Goal: Task Accomplishment & Management: Complete application form

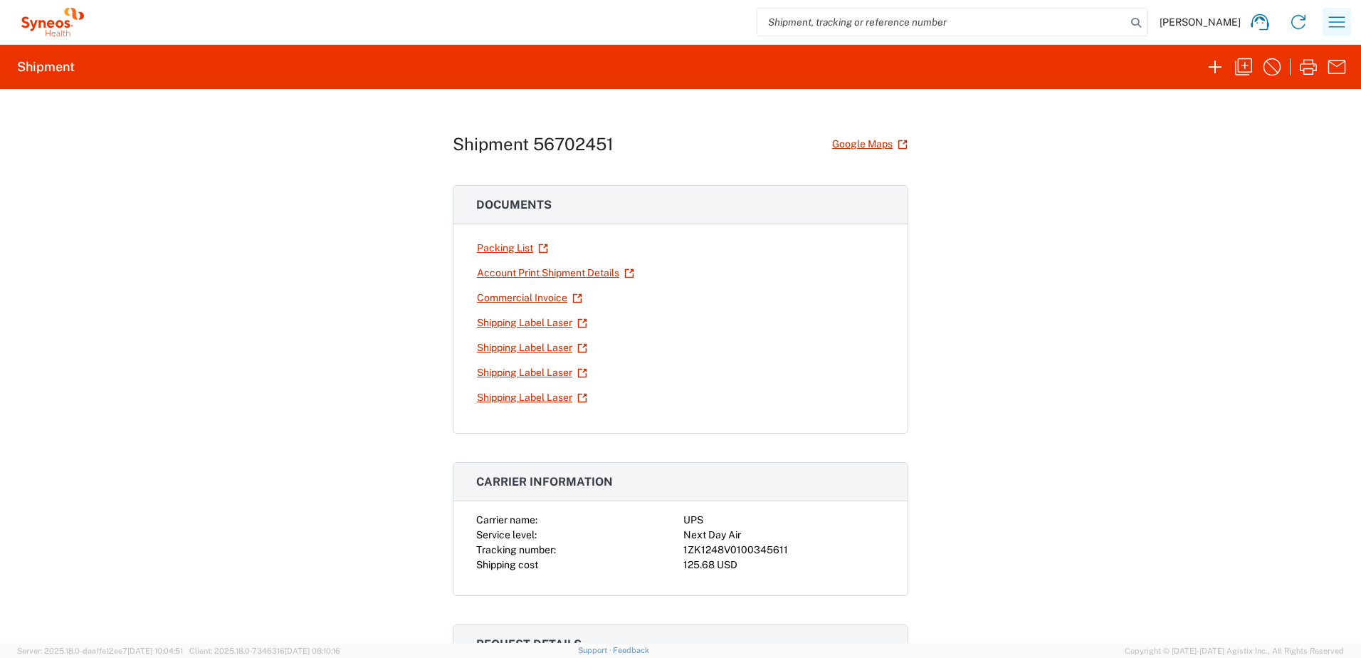
click at [1326, 19] on icon "button" at bounding box center [1336, 22] width 23 height 23
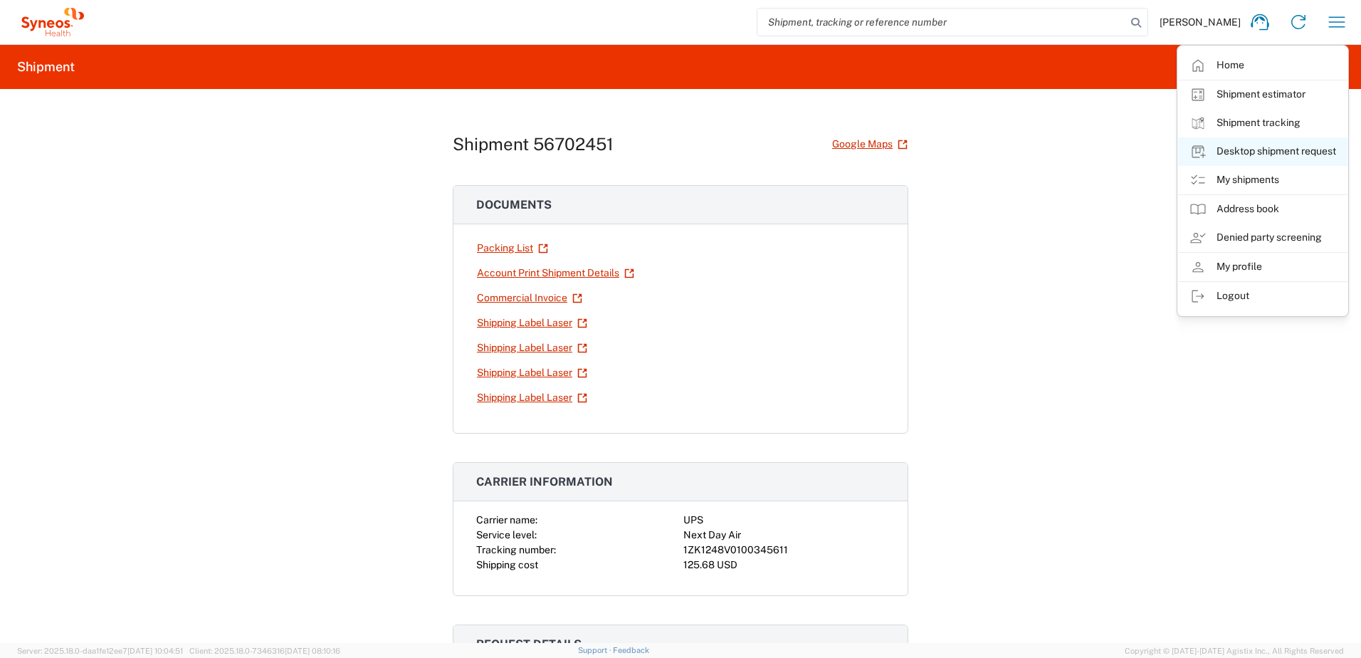
click at [1263, 152] on link "Desktop shipment request" at bounding box center [1262, 151] width 169 height 28
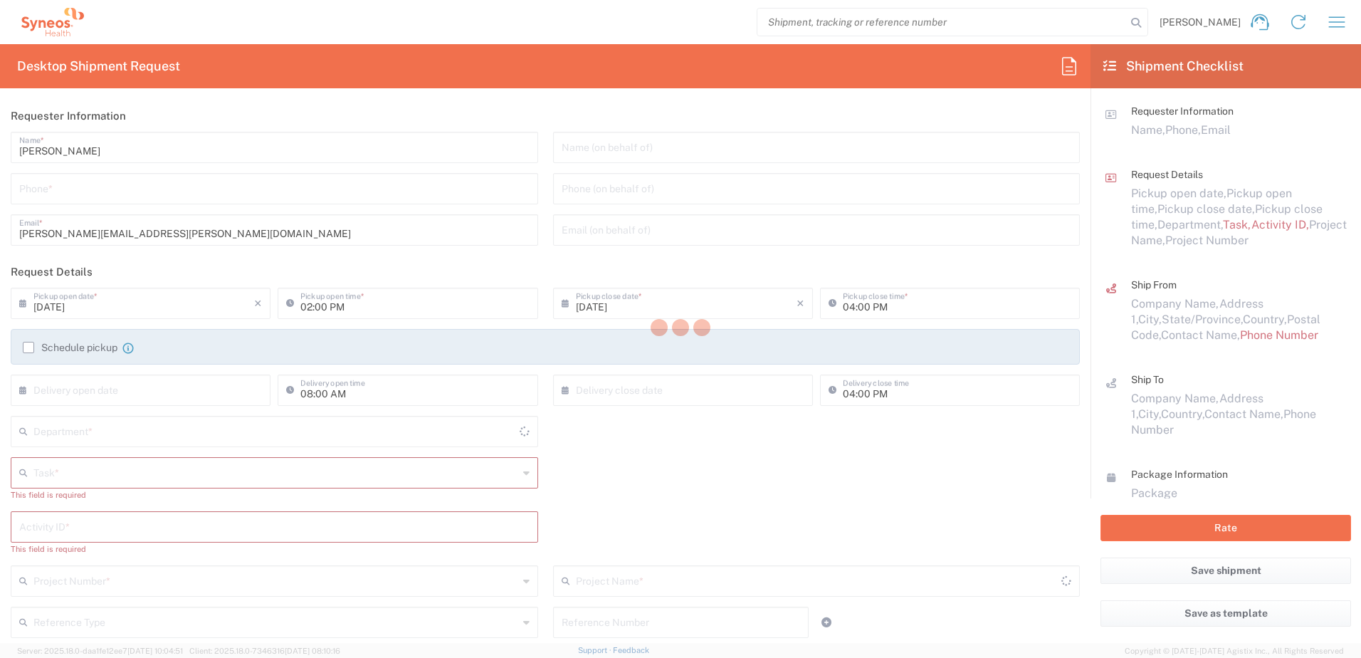
type input "4510"
type input "[US_STATE]"
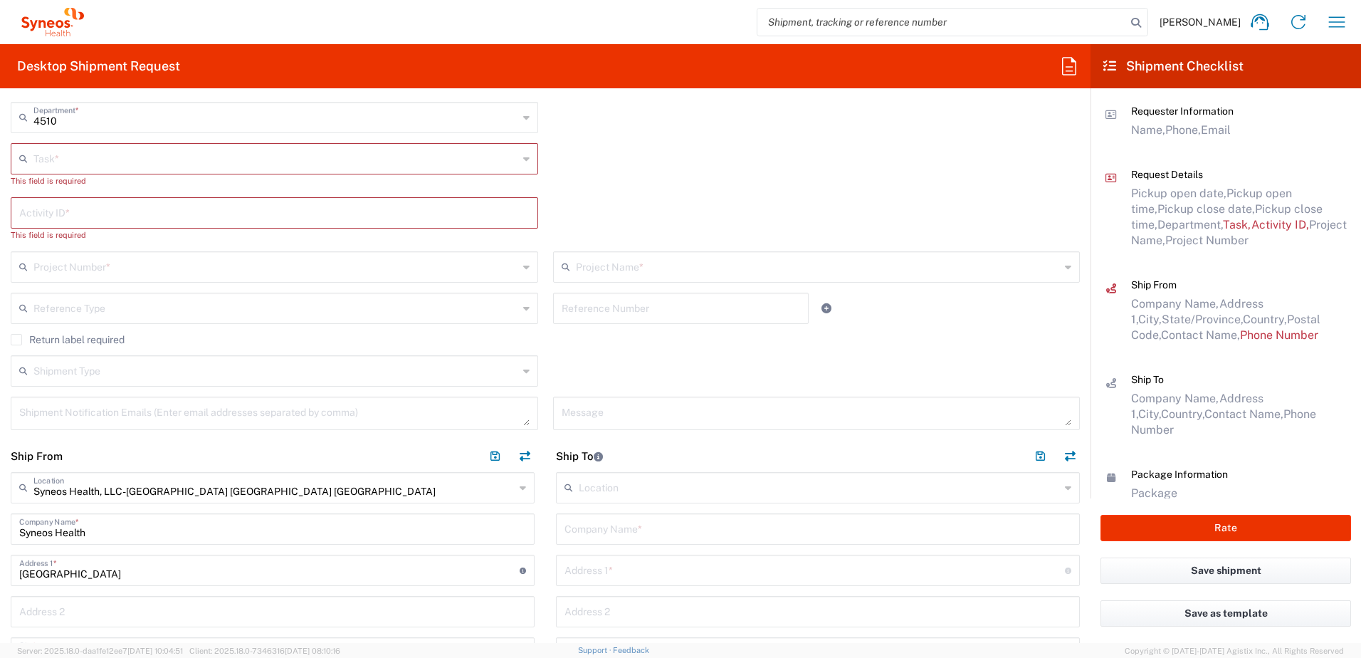
scroll to position [427, 0]
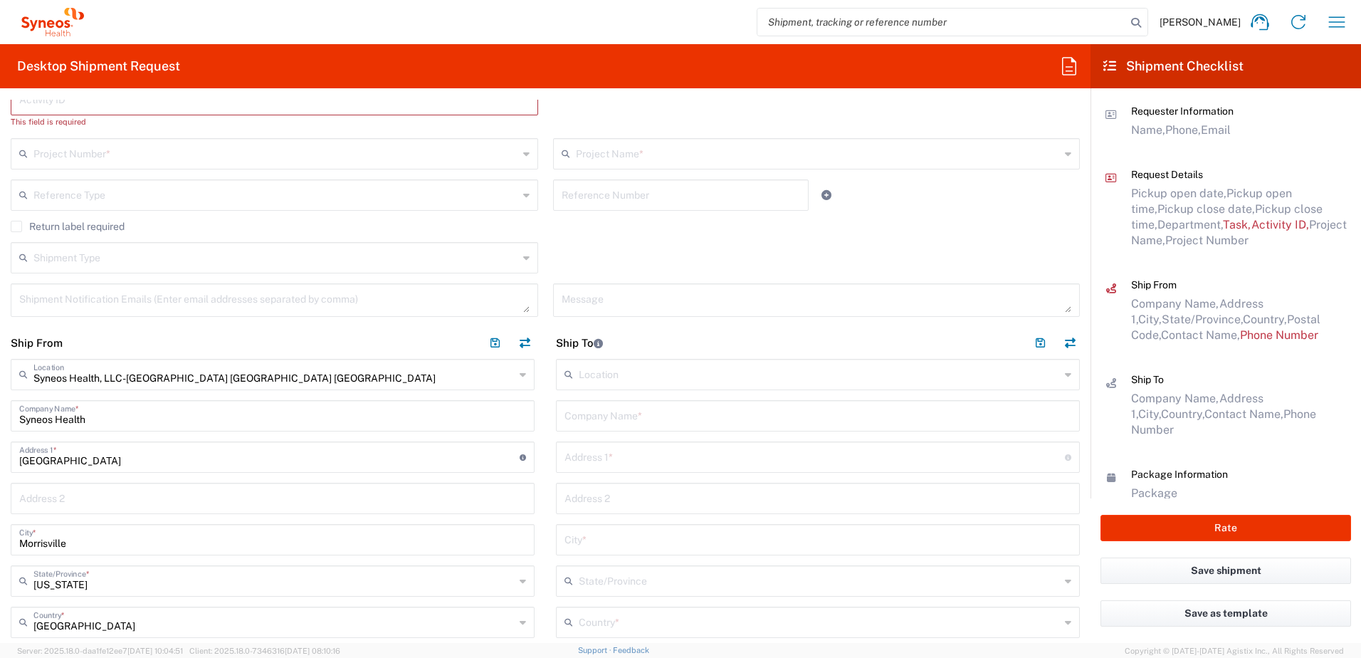
click at [616, 418] on input "text" at bounding box center [817, 414] width 507 height 25
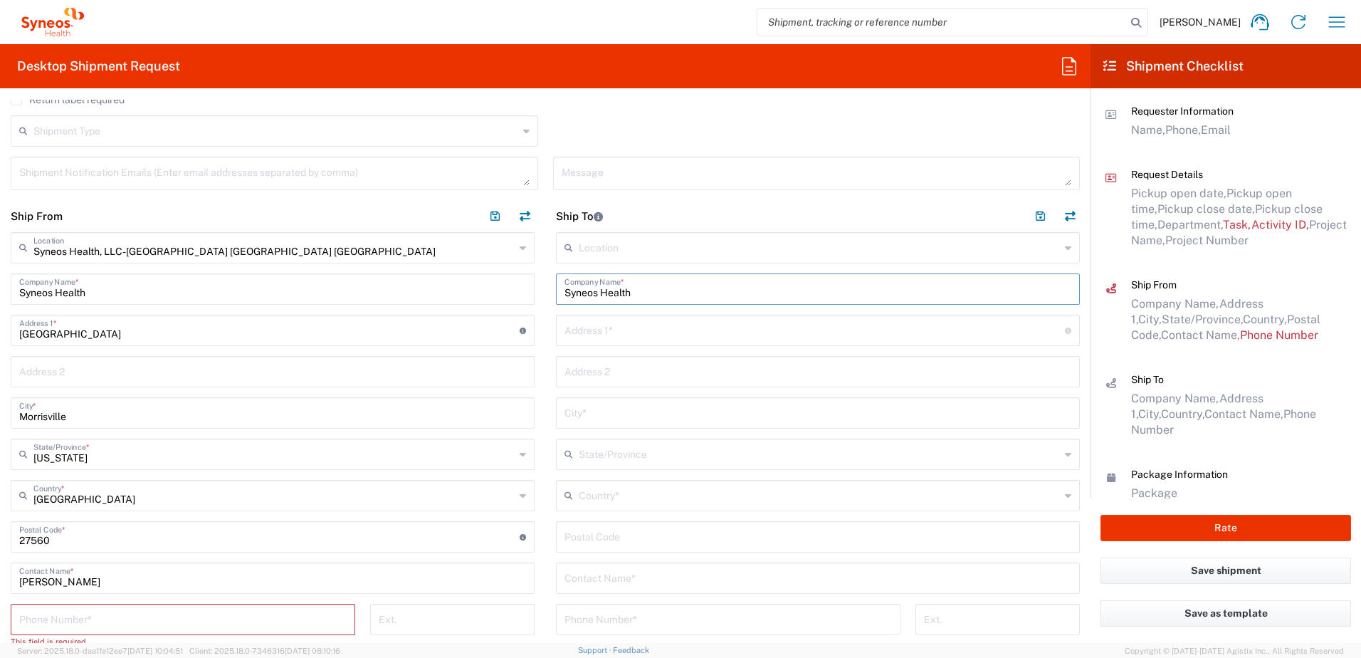
scroll to position [783, 0]
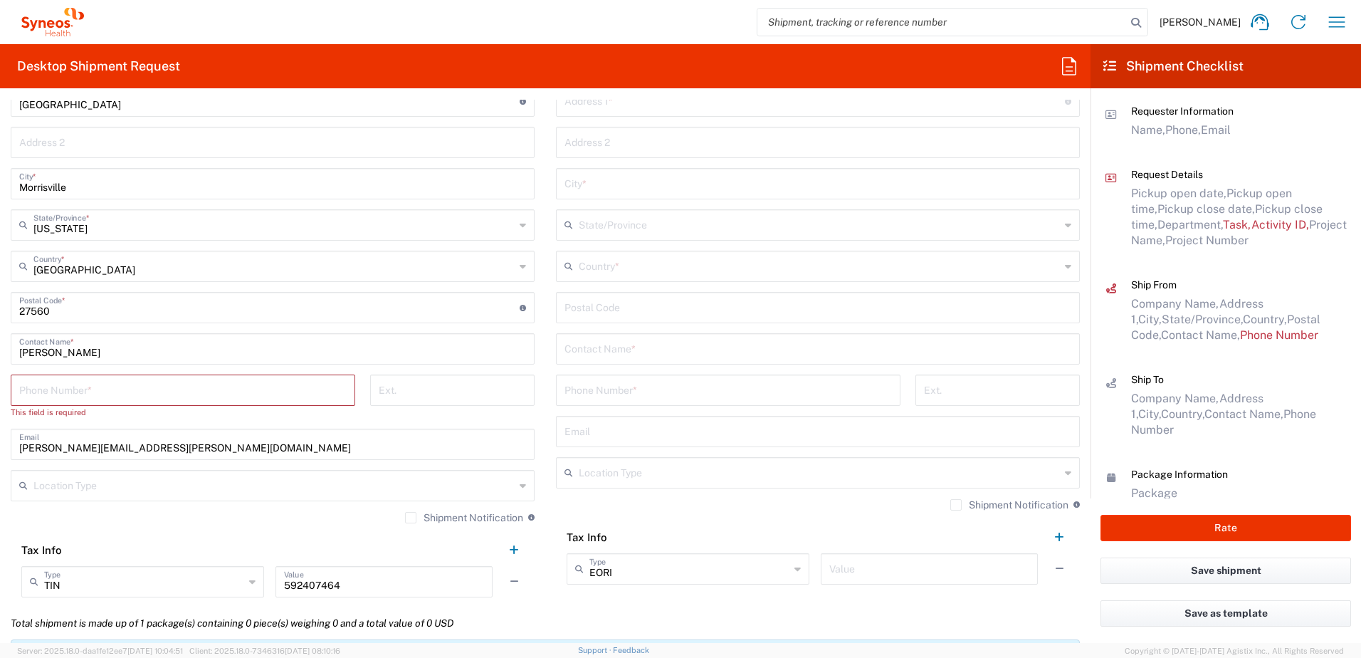
type input "Syneos Health"
click at [603, 344] on input "text" at bounding box center [817, 347] width 507 height 25
paste input "[PERSON_NAME]"
type input "[PERSON_NAME]"
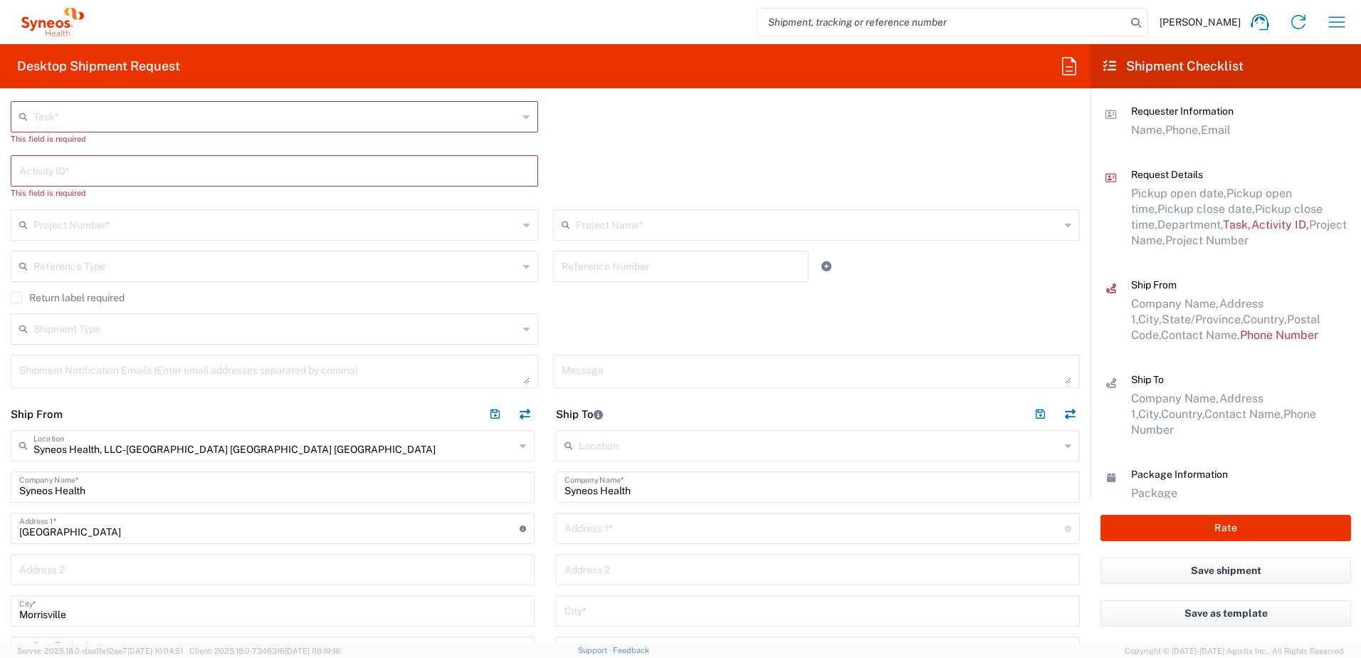
scroll to position [0, 0]
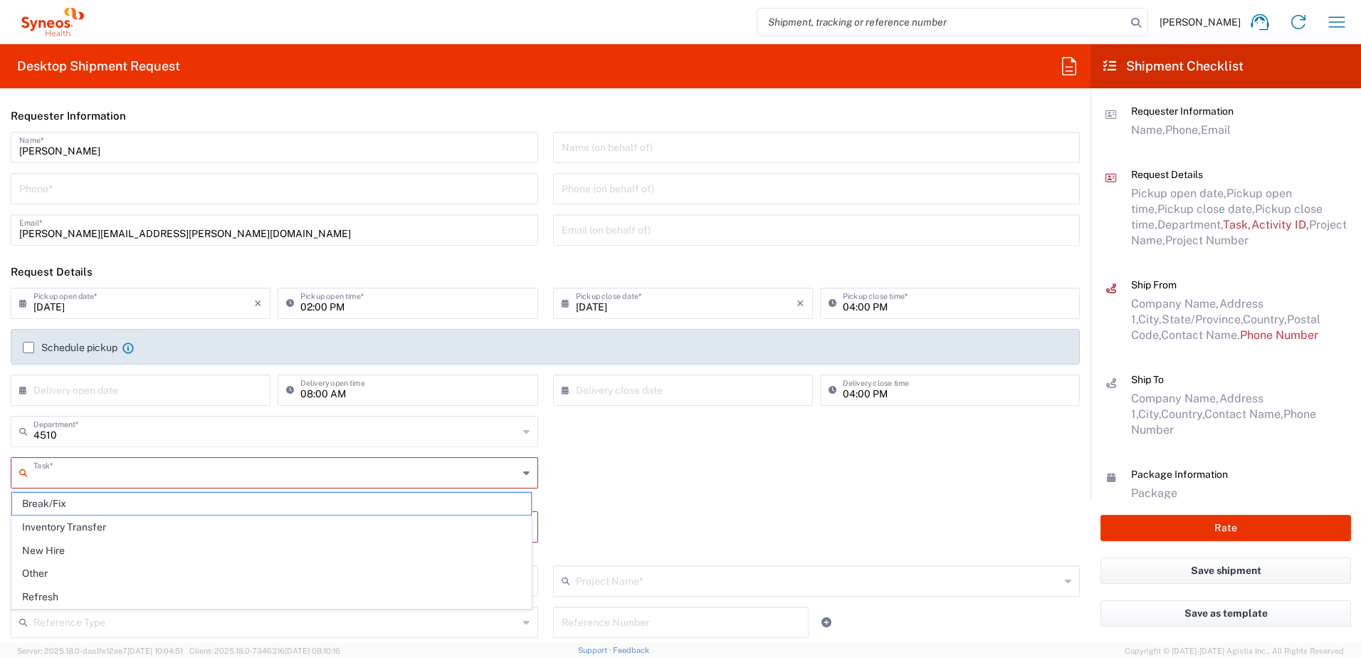
click at [99, 465] on input "text" at bounding box center [275, 471] width 485 height 25
click at [90, 525] on span "Inventory Transfer" at bounding box center [271, 527] width 519 height 22
type input "Inventory Transfer"
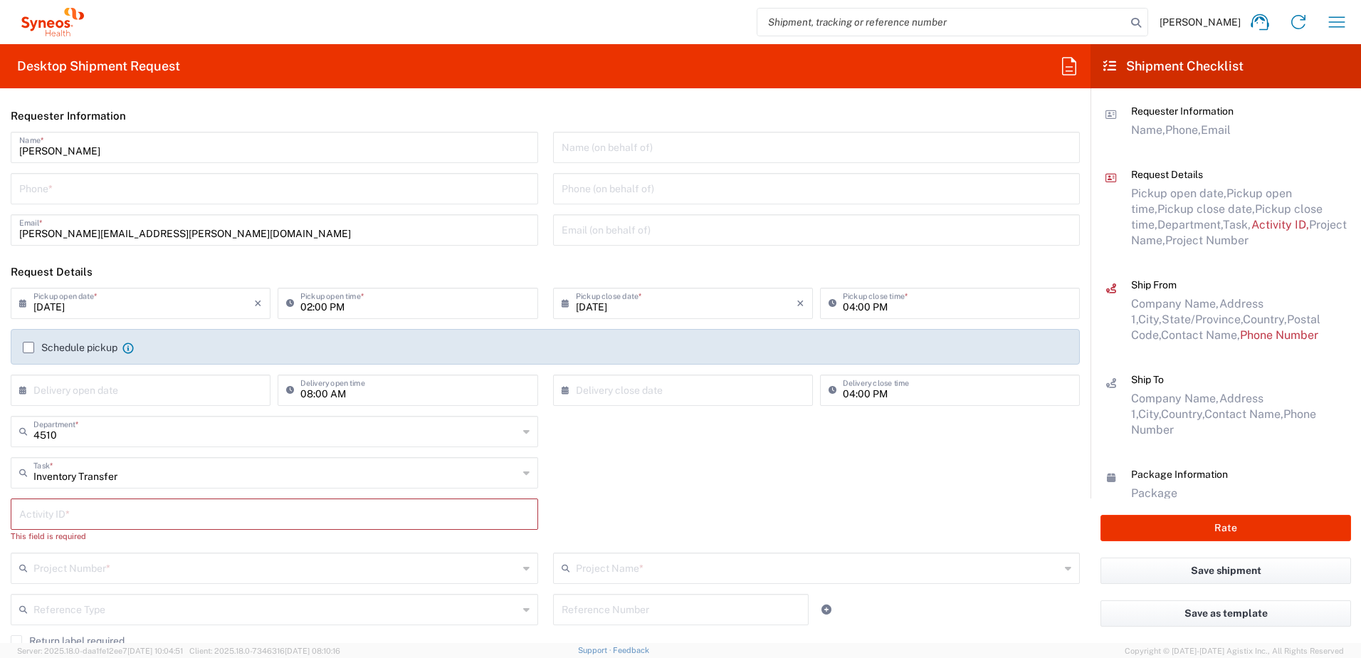
click at [110, 561] on input "text" at bounding box center [275, 566] width 485 height 25
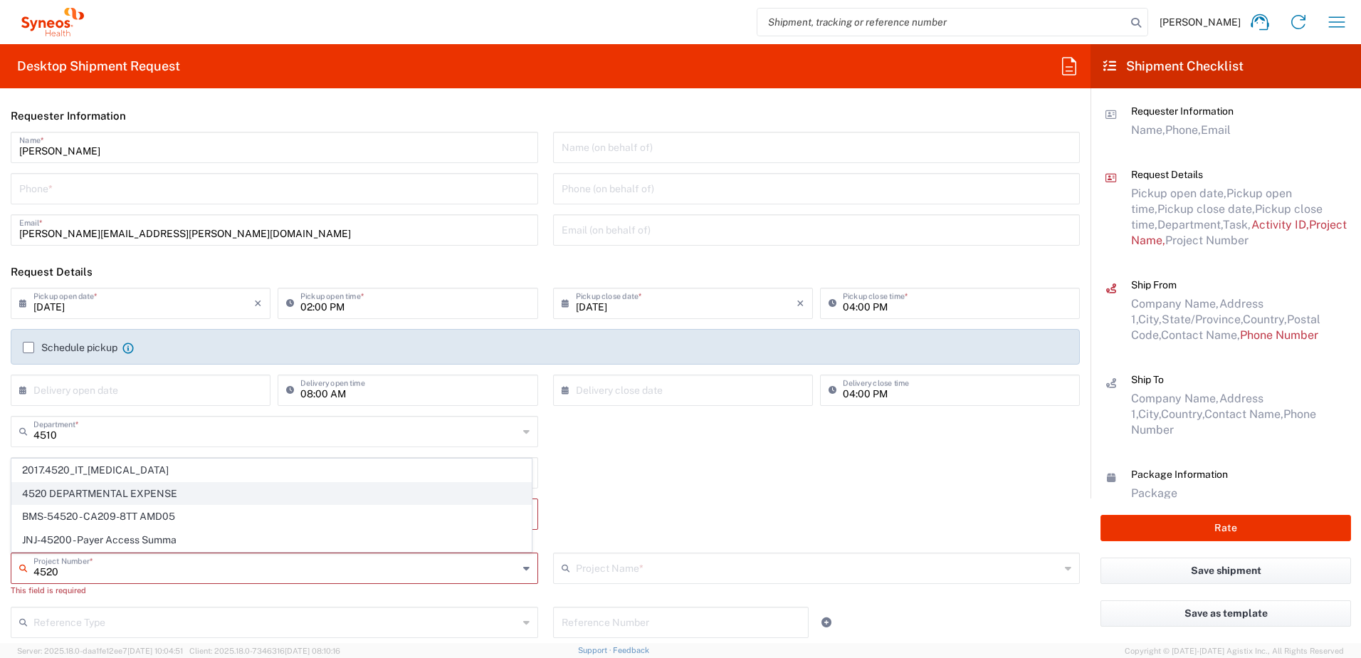
click at [100, 494] on span "4520 DEPARTMENTAL EXPENSE" at bounding box center [271, 493] width 519 height 22
type input "4520 DEPARTMENTAL EXPENSE"
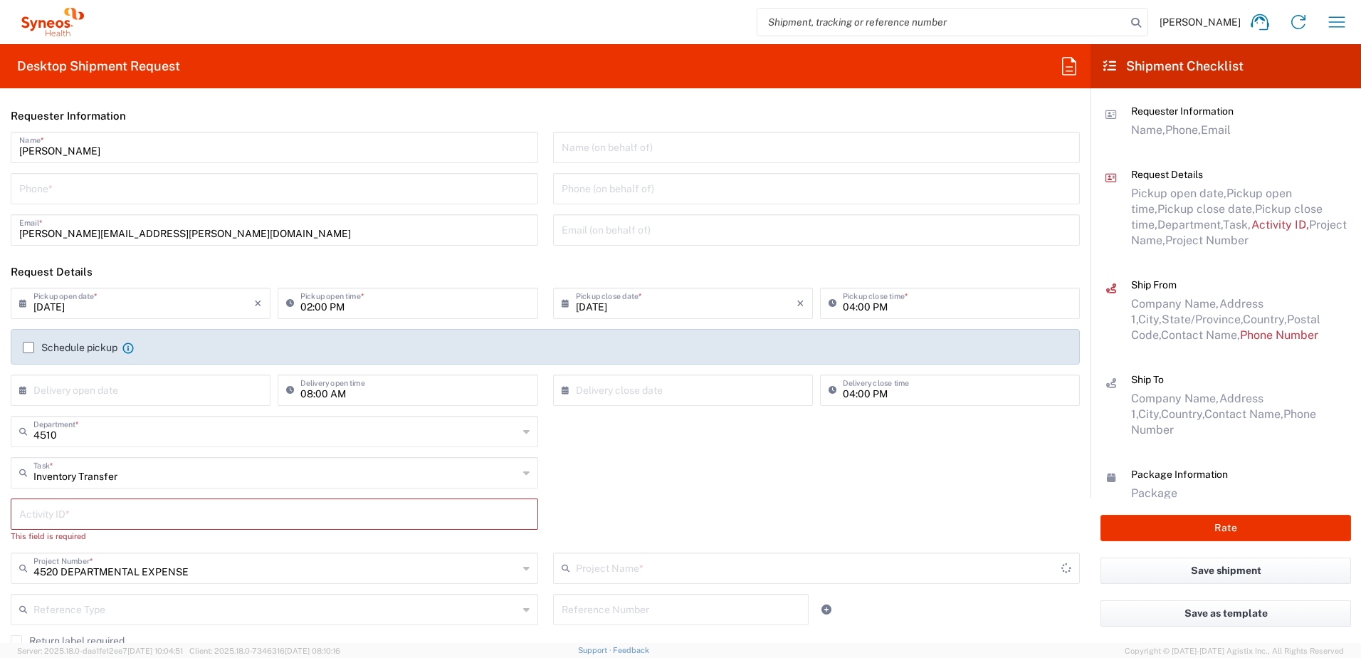
type input "4520 DEPARTMENTAL EXPENSE"
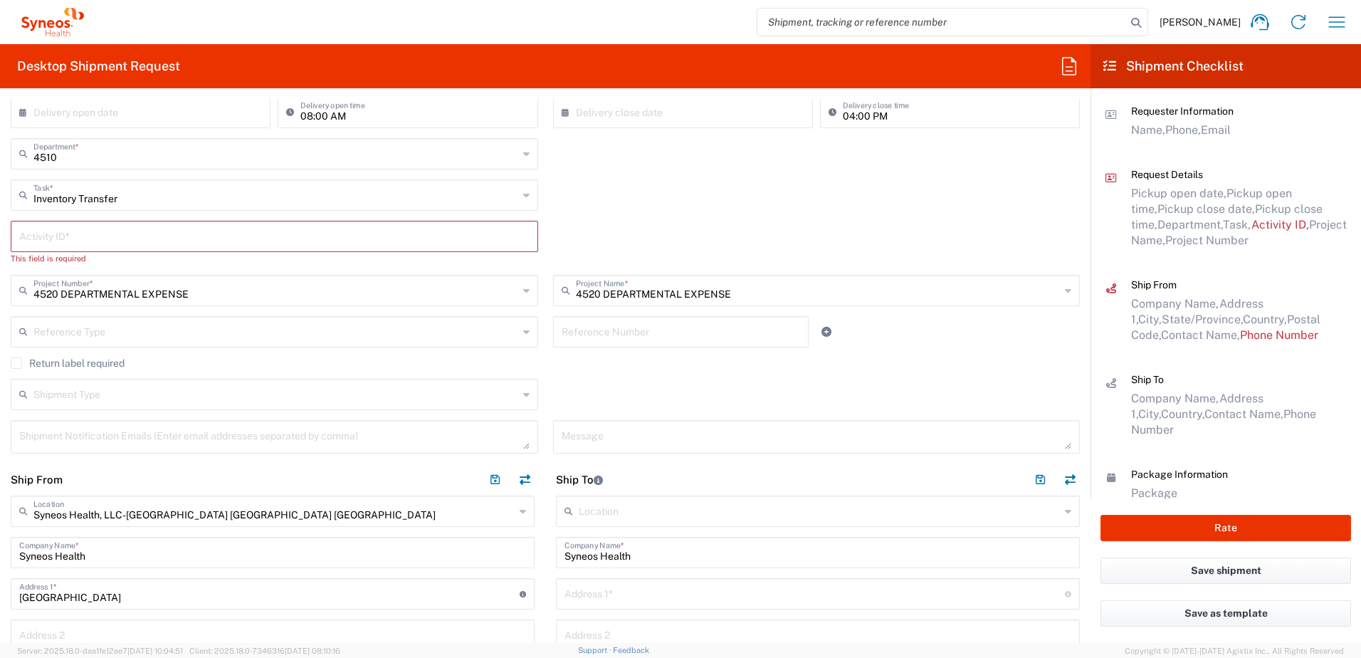
scroll to position [285, 0]
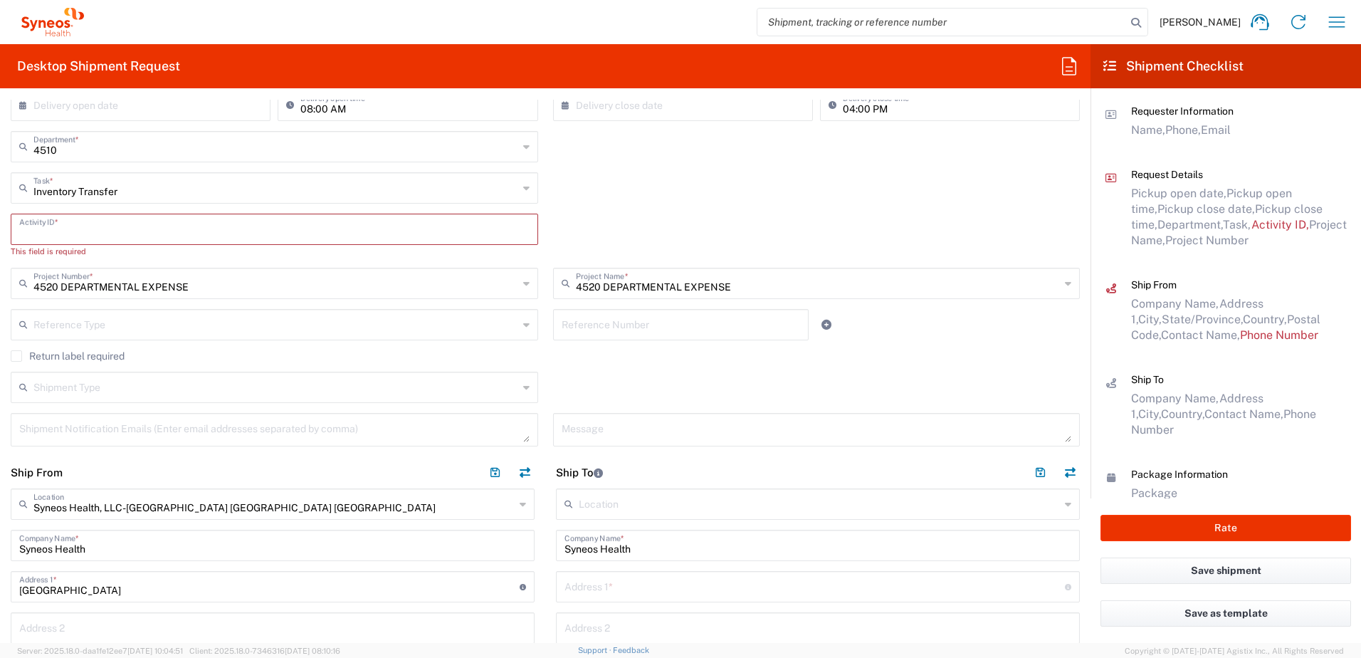
click at [97, 219] on input "text" at bounding box center [274, 228] width 510 height 25
paste input "SCTASK2703781"
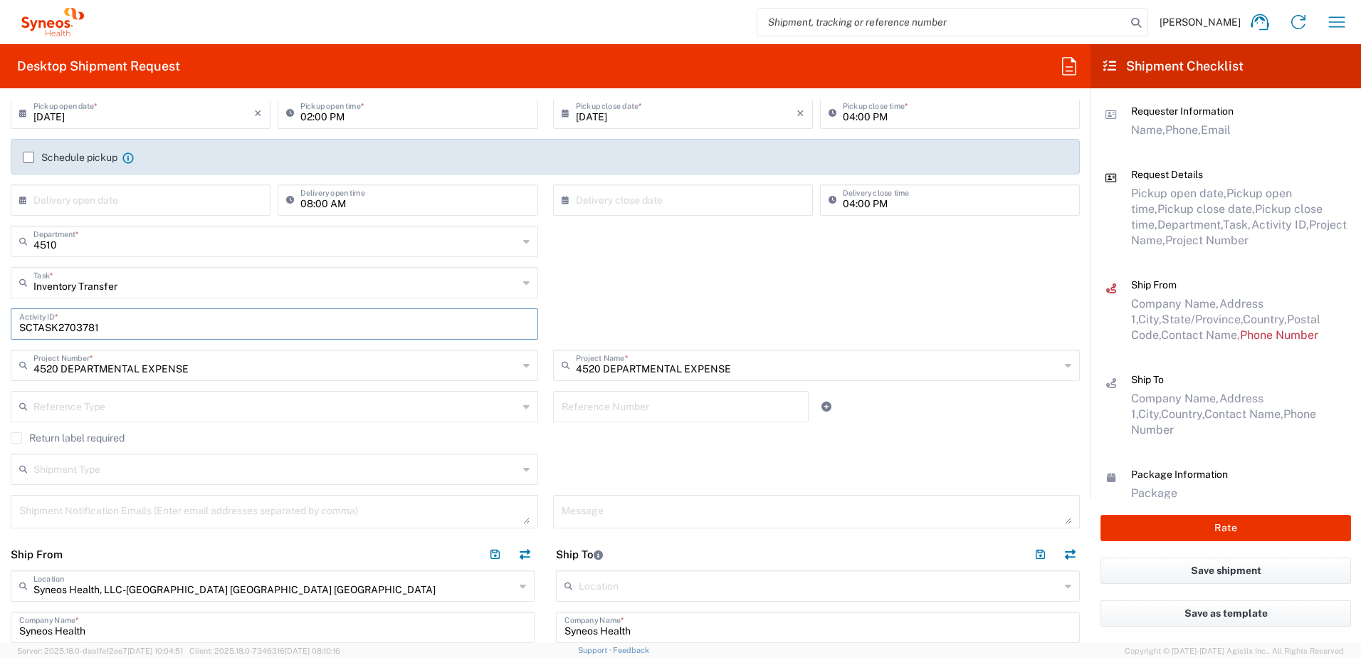
scroll to position [0, 0]
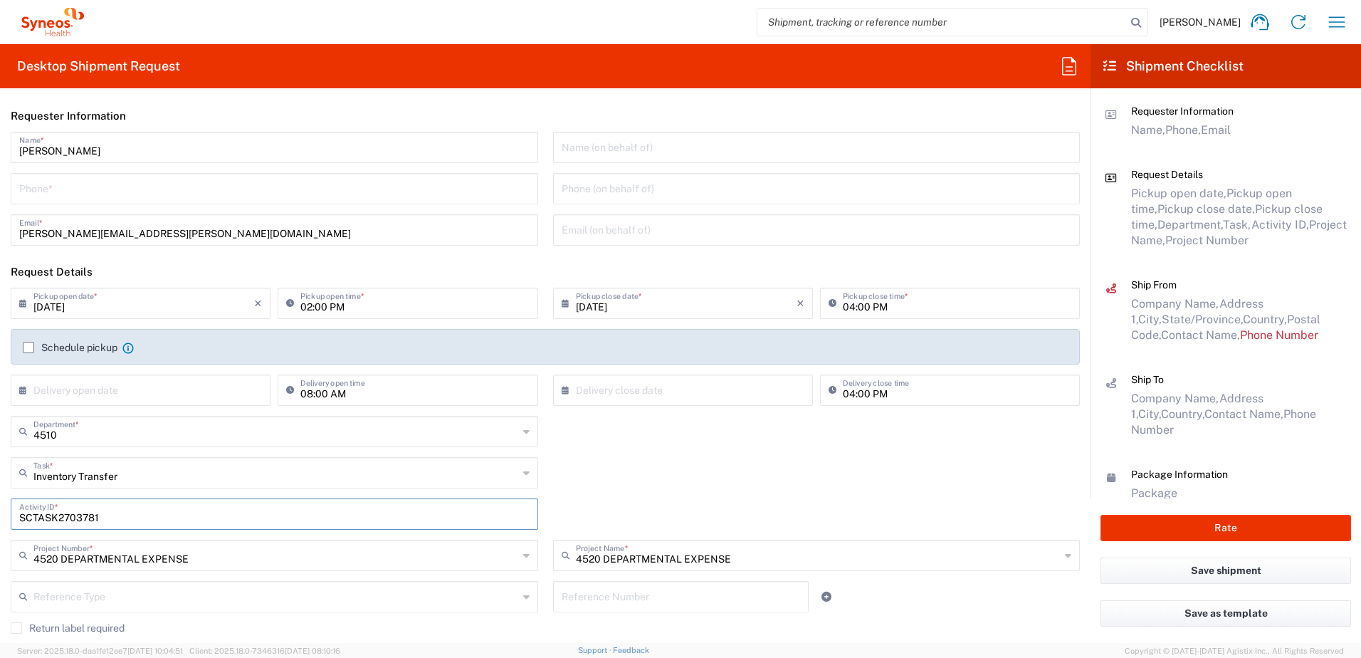
type input "SCTASK2703781"
click at [72, 187] on input "tel" at bounding box center [274, 187] width 510 height 25
type input "9199867424"
click at [46, 190] on input "9199867424" at bounding box center [274, 187] width 510 height 25
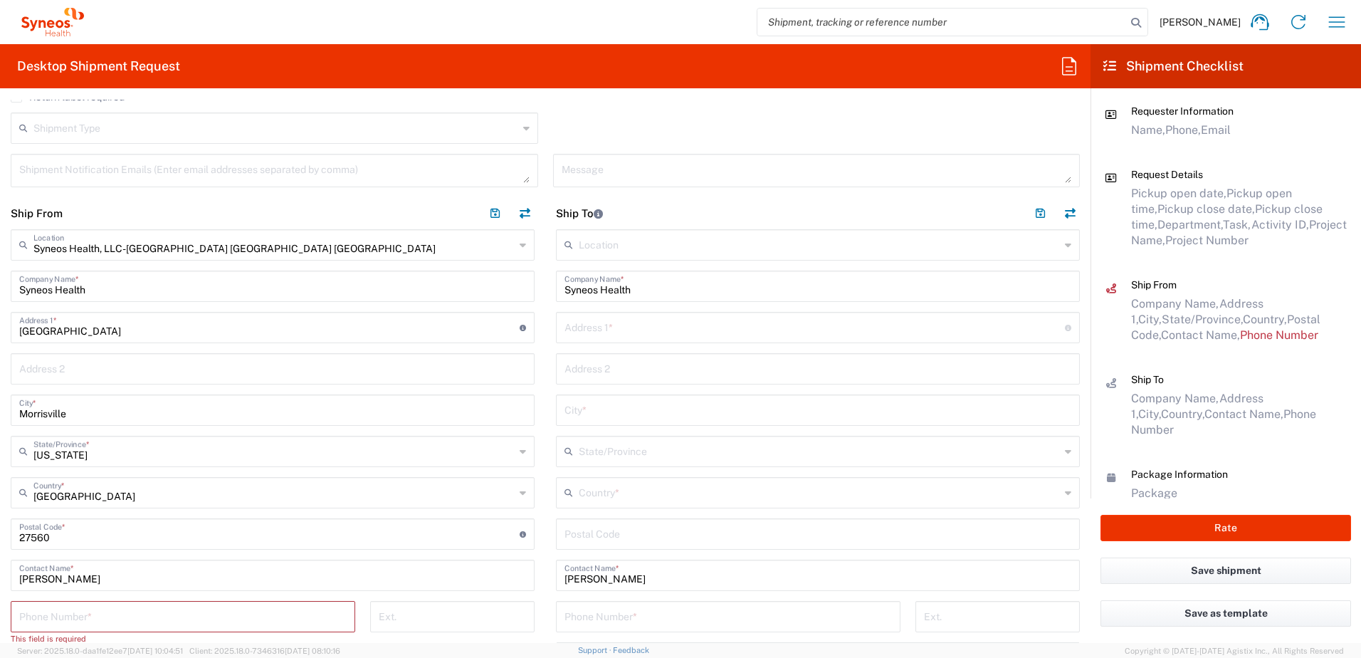
scroll to position [640, 0]
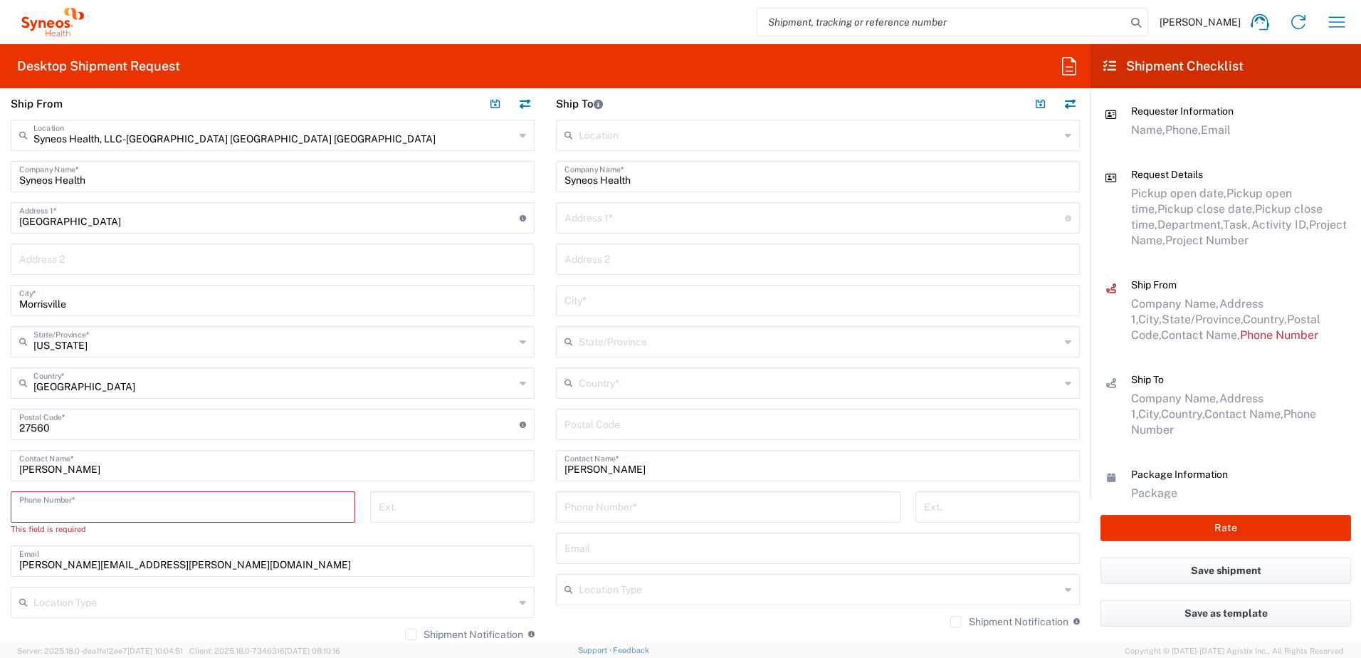
click at [105, 501] on input "tel" at bounding box center [182, 505] width 327 height 25
paste input "9199867424"
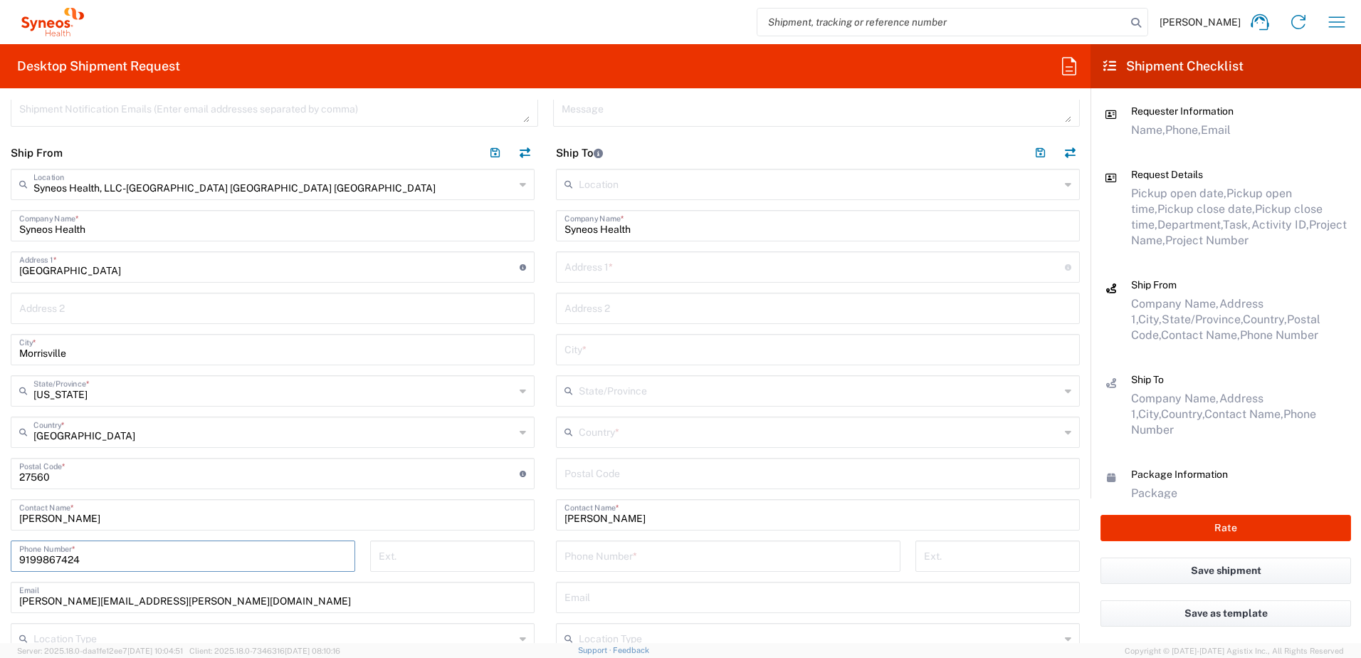
scroll to position [498, 0]
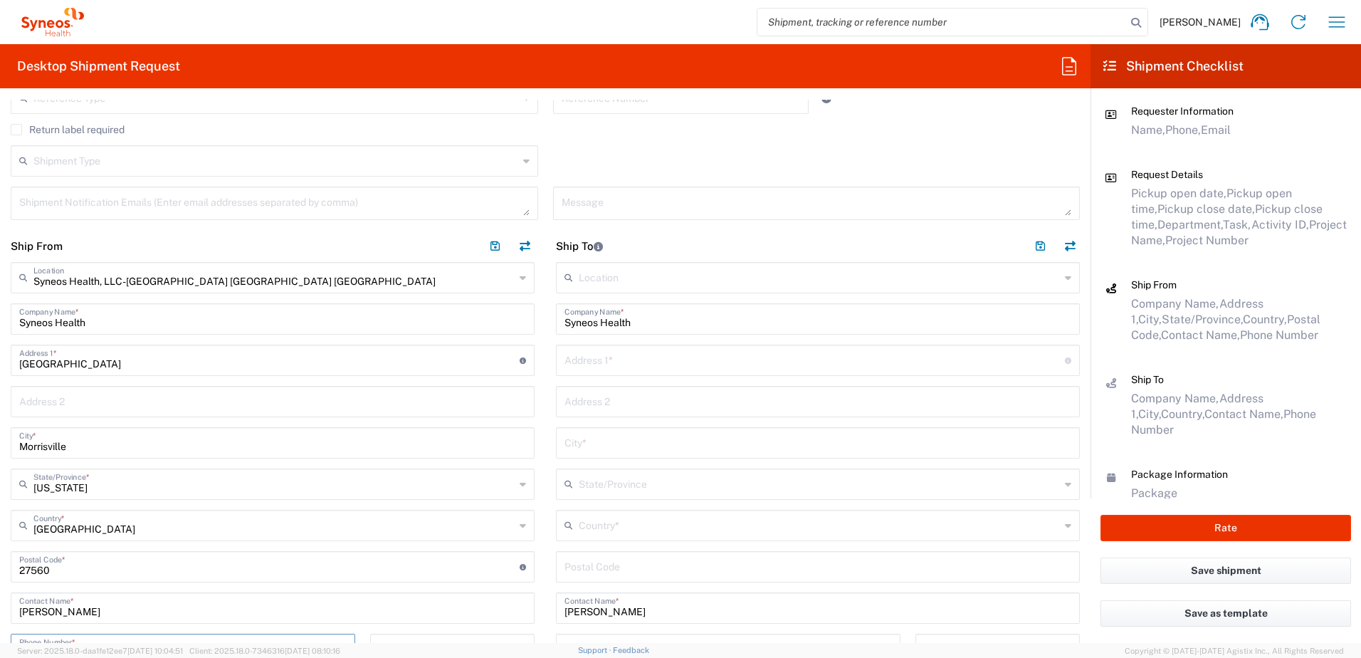
type input "9199867424"
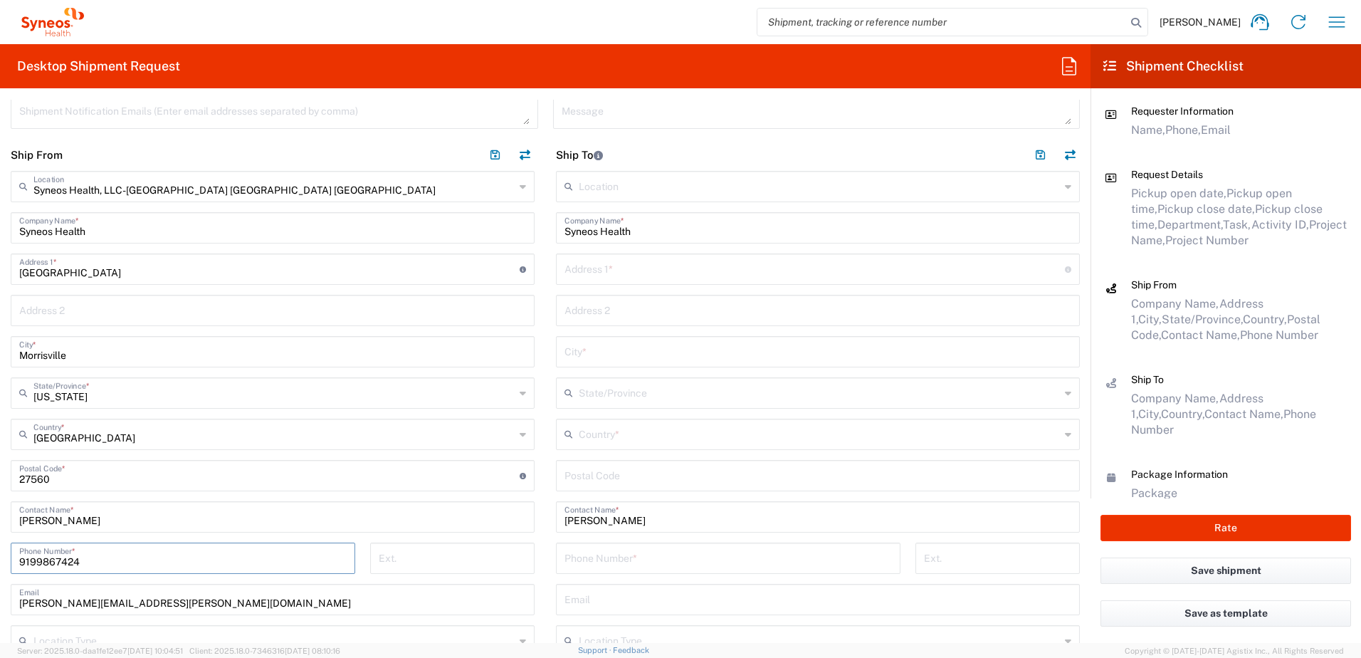
scroll to position [712, 0]
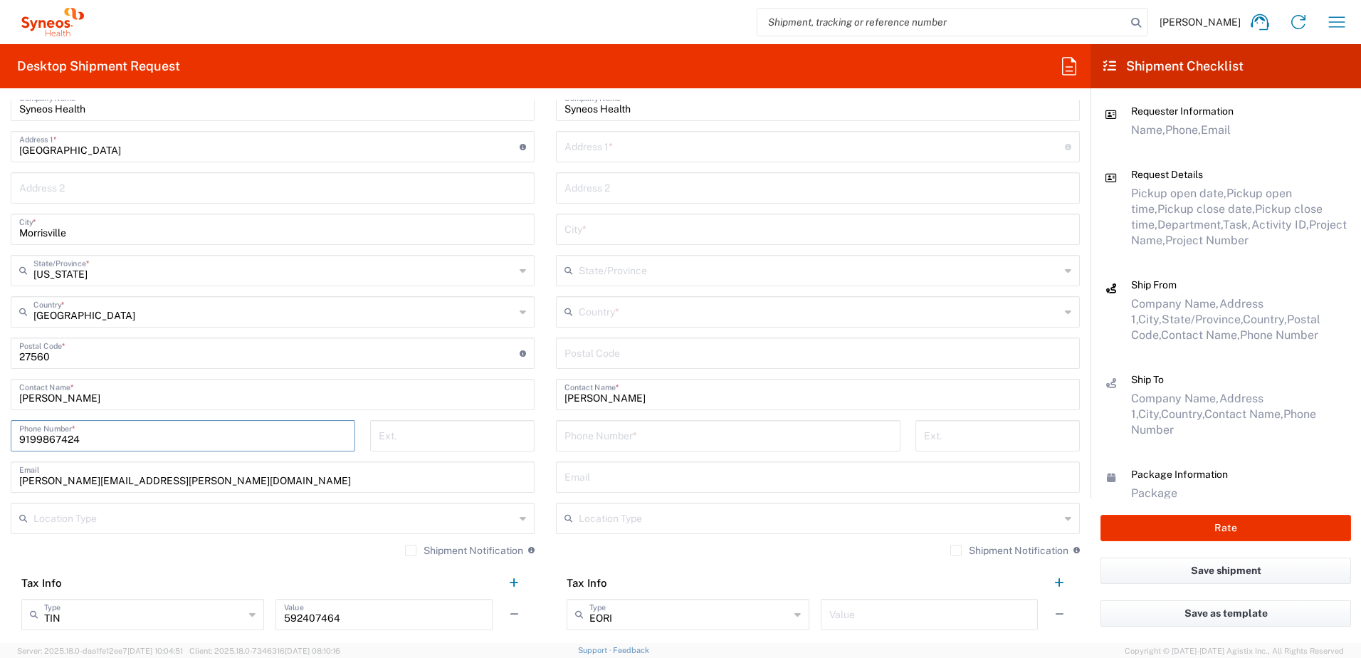
click at [603, 431] on input "tel" at bounding box center [727, 434] width 327 height 25
paste input "[PERSON_NAME][EMAIL_ADDRESS][PERSON_NAME][DOMAIN_NAME]"
type input "[PERSON_NAME][EMAIL_ADDRESS][PERSON_NAME][DOMAIN_NAME]"
click at [613, 354] on input "undefined" at bounding box center [817, 351] width 507 height 25
click at [632, 479] on input "text" at bounding box center [817, 488] width 507 height 25
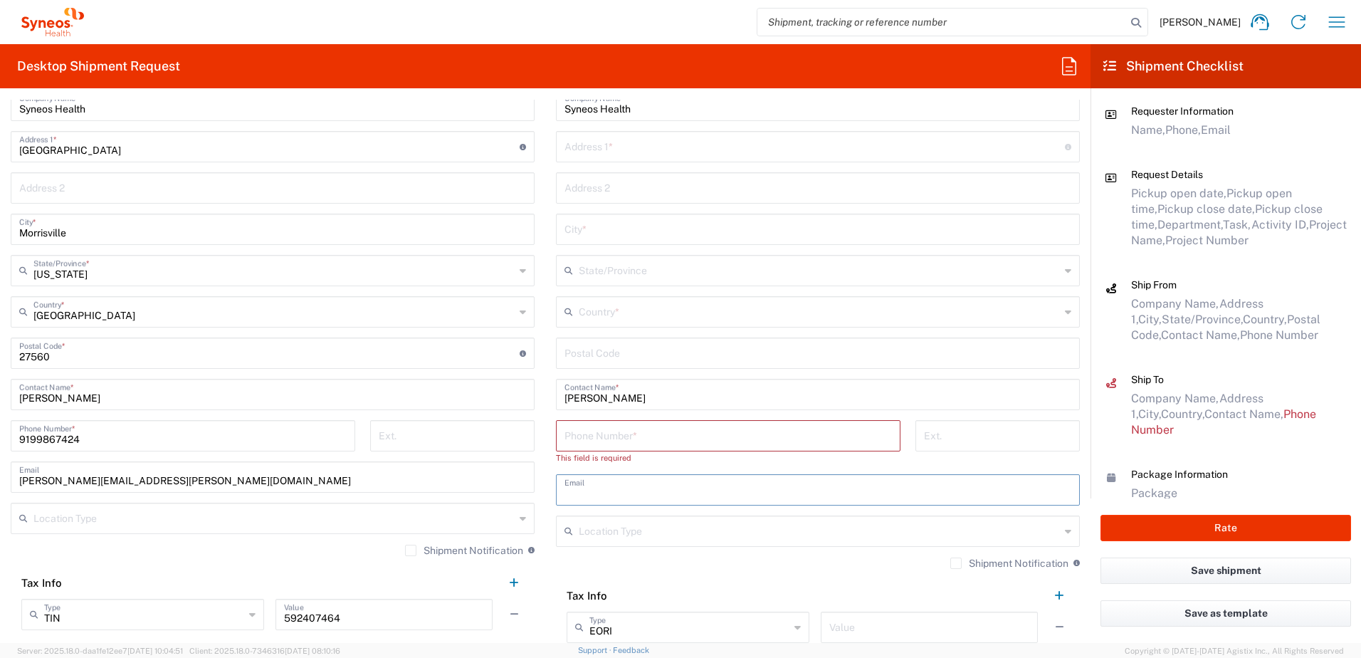
paste input "[PERSON_NAME][EMAIL_ADDRESS][PERSON_NAME][DOMAIN_NAME]"
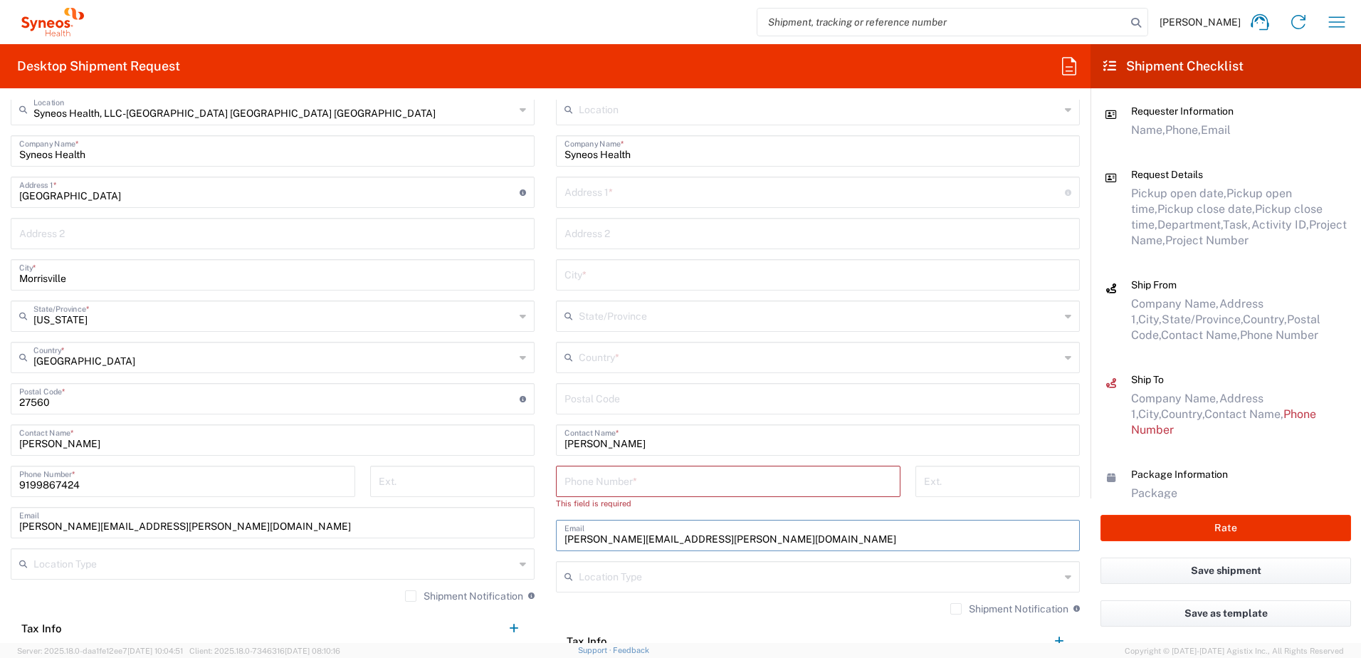
scroll to position [640, 0]
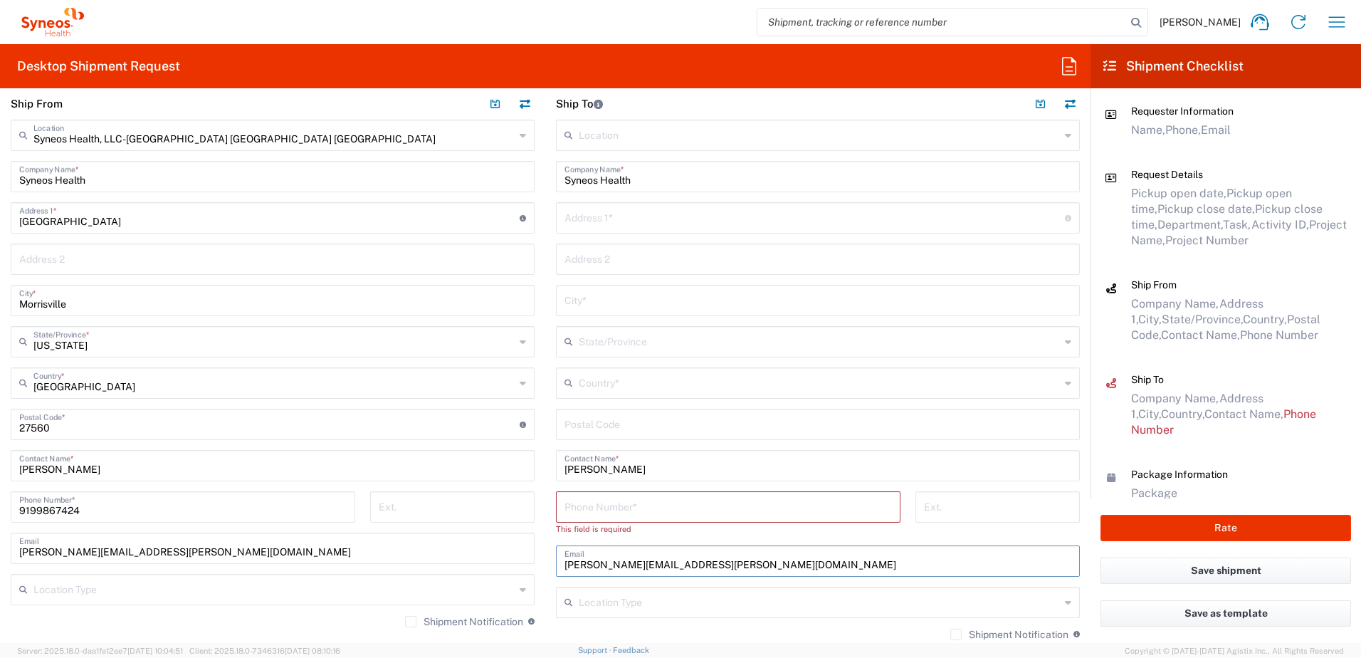
type input "[PERSON_NAME][EMAIL_ADDRESS][PERSON_NAME][DOMAIN_NAME]"
click at [648, 392] on input "text" at bounding box center [819, 381] width 481 height 25
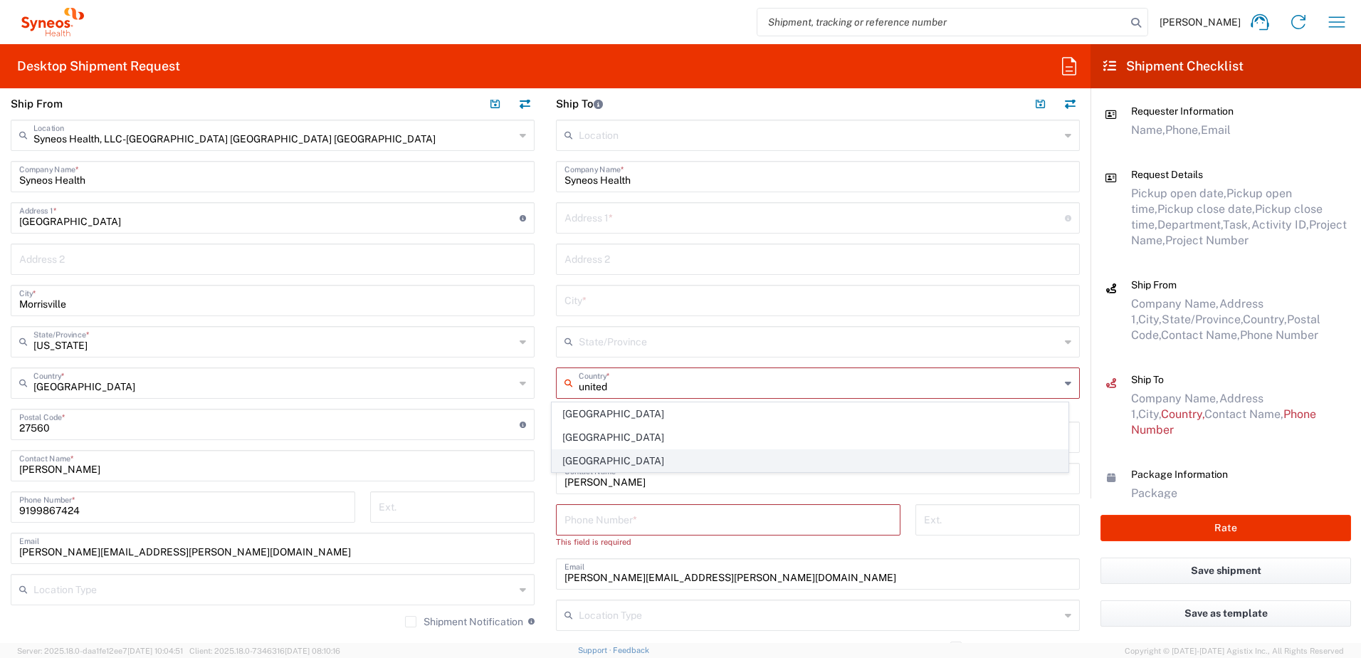
click at [588, 458] on span "[GEOGRAPHIC_DATA]" at bounding box center [810, 461] width 516 height 22
type input "[GEOGRAPHIC_DATA]"
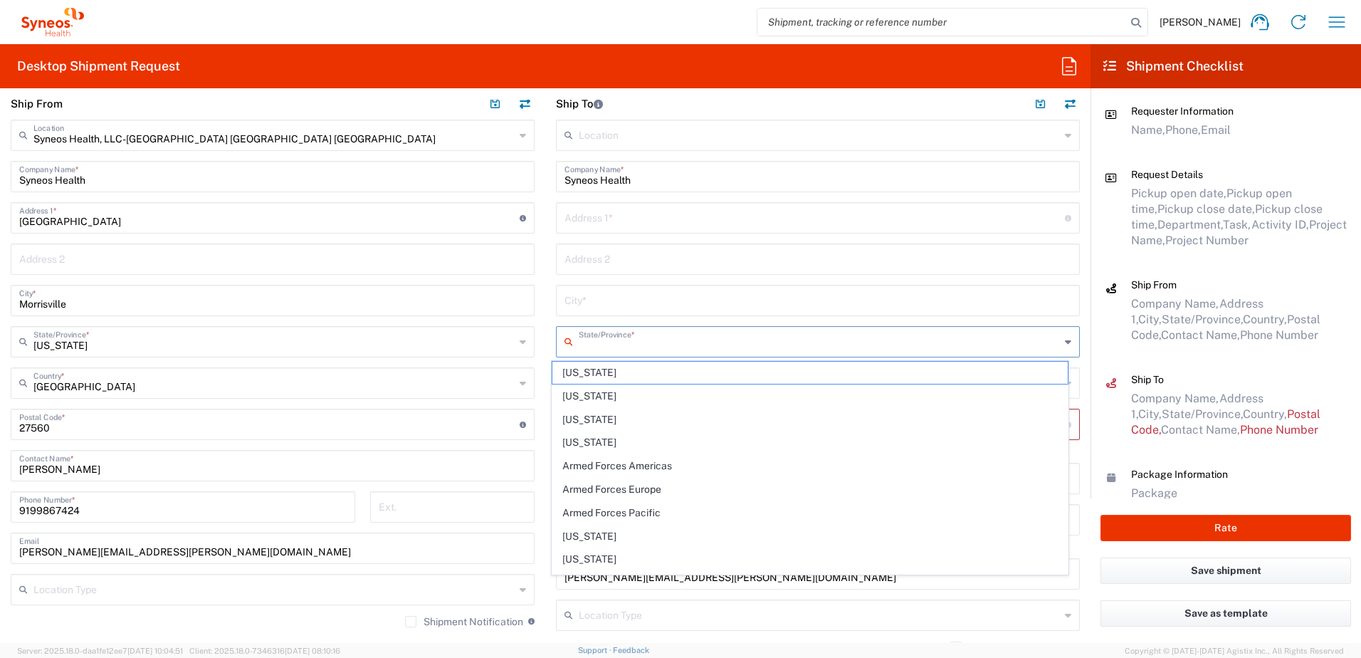
click at [654, 349] on input "text" at bounding box center [819, 340] width 481 height 25
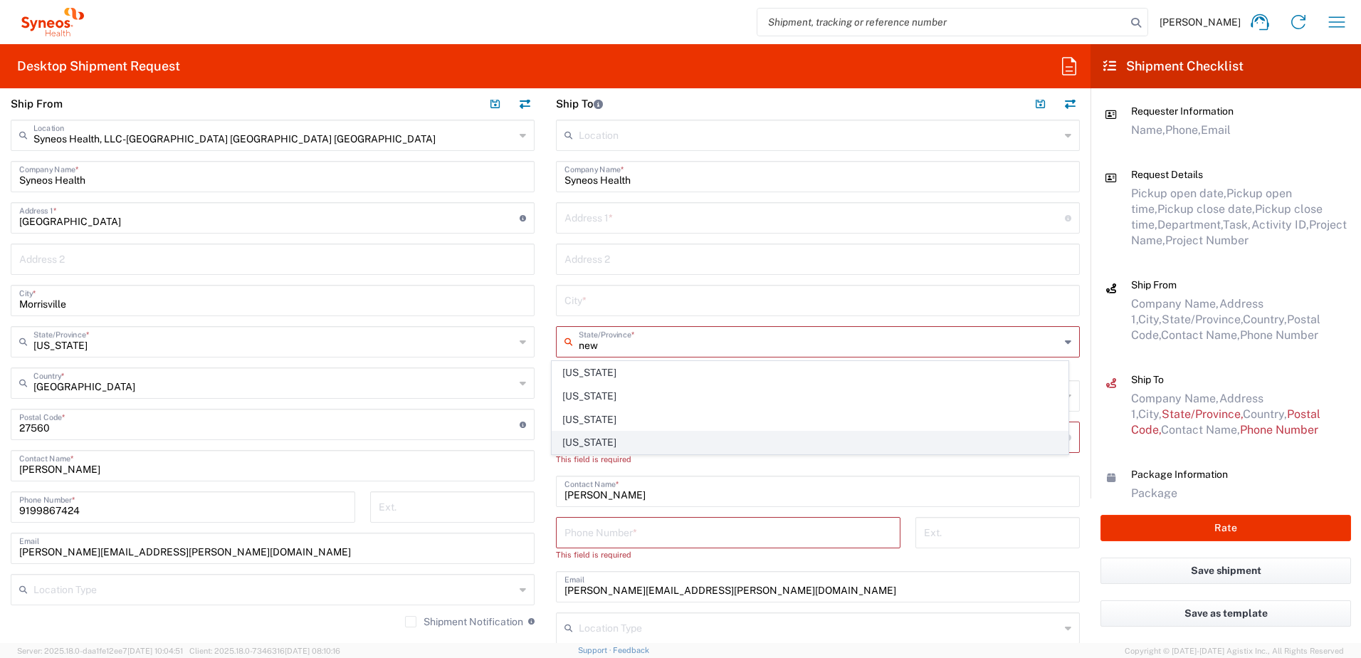
click at [598, 443] on span "[US_STATE]" at bounding box center [810, 442] width 516 height 22
type input "[US_STATE]"
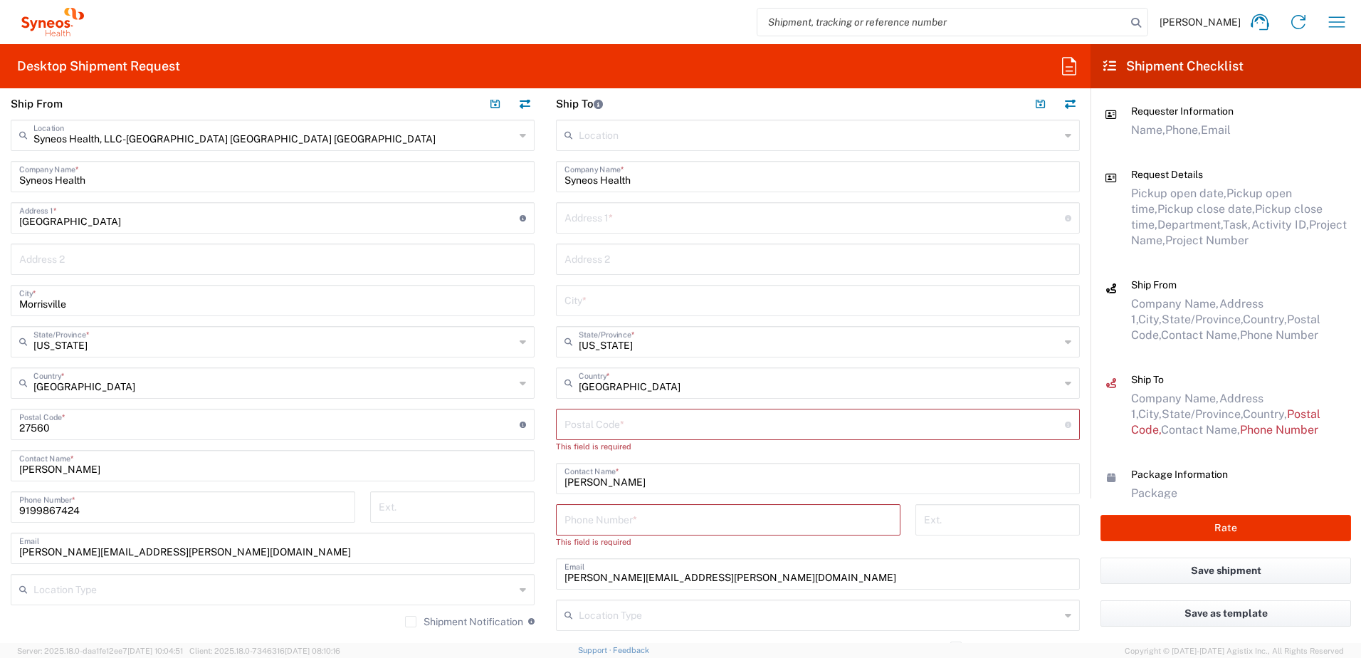
click at [597, 209] on input "text" at bounding box center [814, 216] width 500 height 25
paste input "[STREET_ADDRESS][PERSON_NAME]"
type input "[STREET_ADDRESS][PERSON_NAME]"
click at [588, 258] on input "text" at bounding box center [817, 257] width 507 height 25
paste input "40th FL"
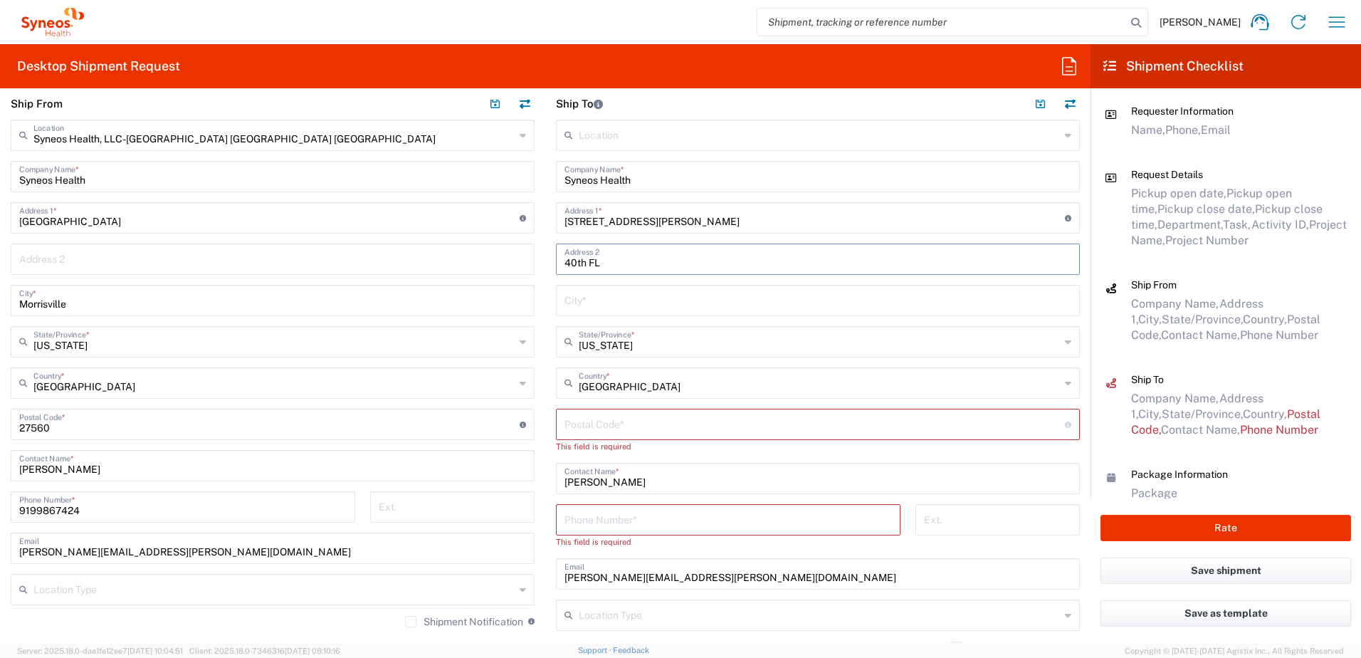
type input "40th FL"
click at [574, 287] on input "text" at bounding box center [817, 299] width 507 height 25
paste input "[US_STATE]"
type input "[US_STATE]"
click at [591, 412] on input "undefined" at bounding box center [814, 423] width 500 height 25
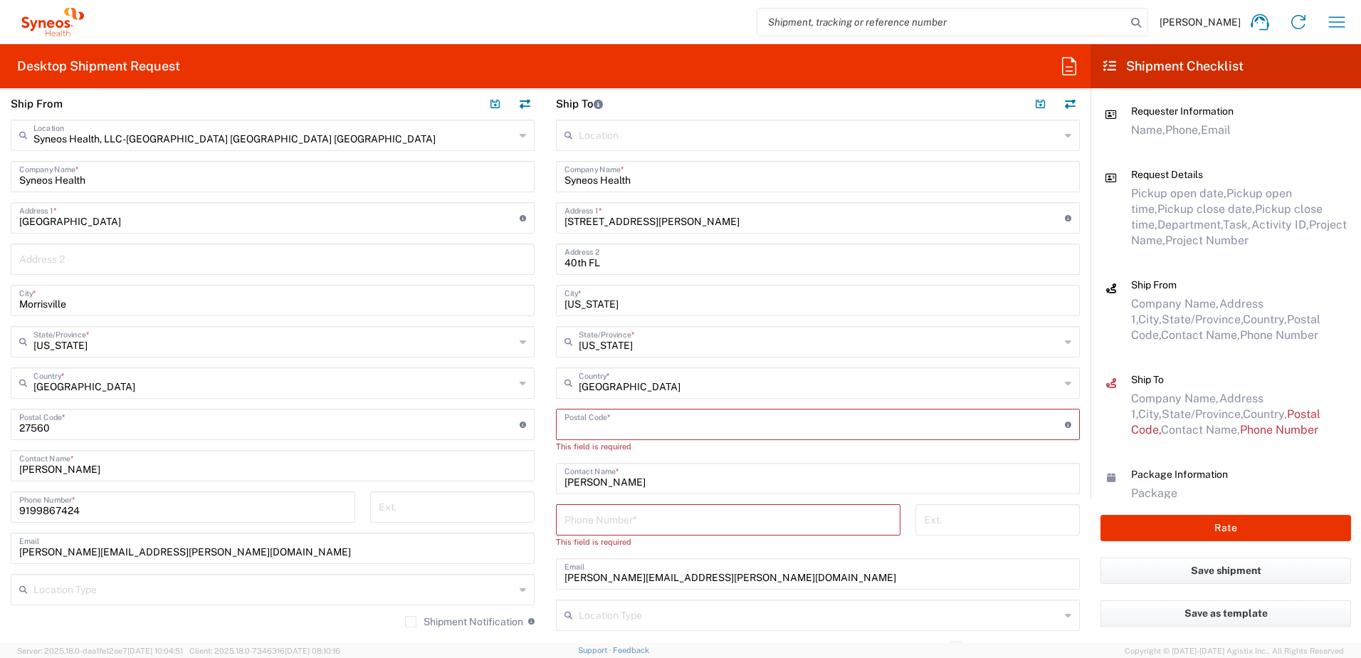
paste input "10281"
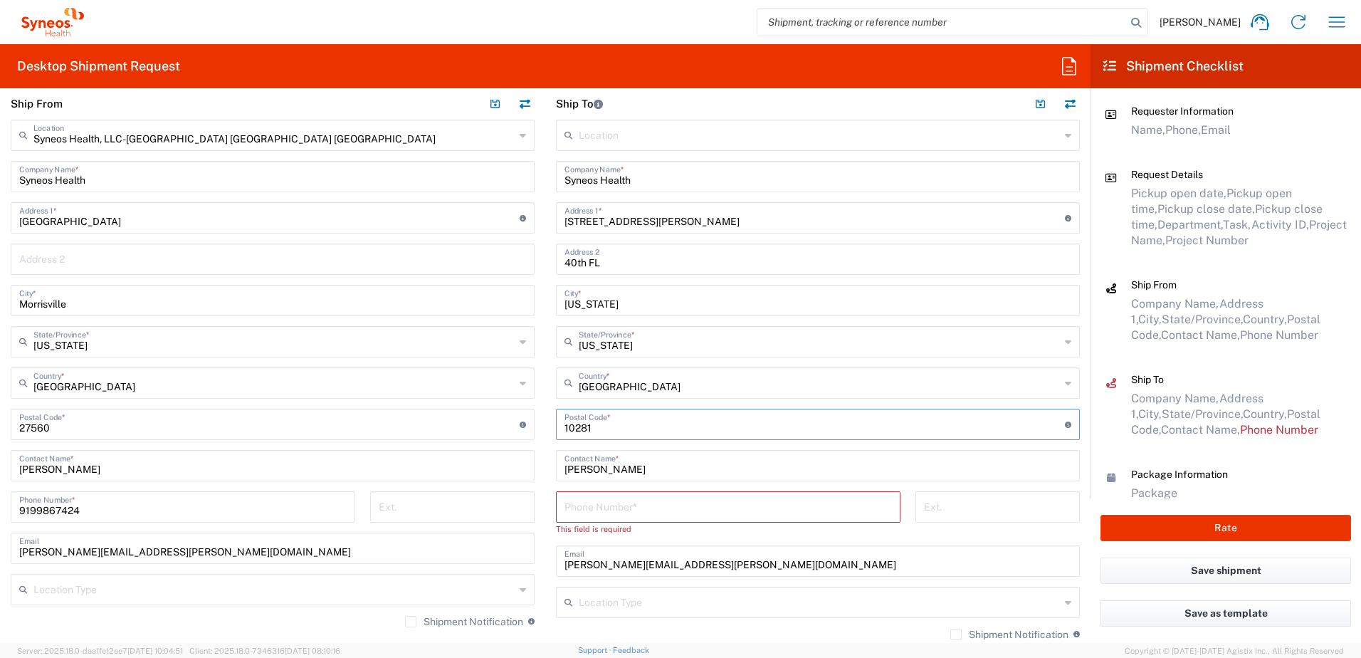
type input "10281"
click at [621, 504] on input "tel" at bounding box center [727, 505] width 327 height 25
paste input "[PHONE_NUMBER]"
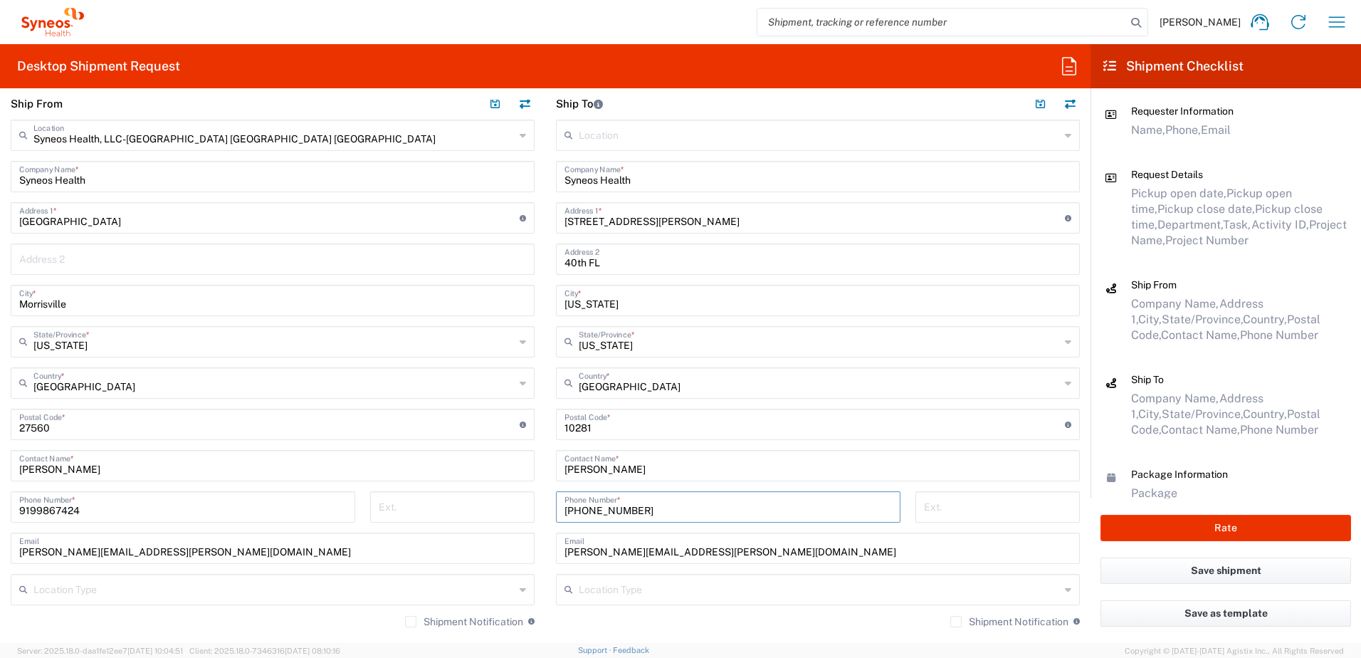
click at [566, 509] on input "[PHONE_NUMBER]" at bounding box center [727, 505] width 327 height 25
type input "6468226108"
click at [669, 586] on input "text" at bounding box center [819, 588] width 481 height 25
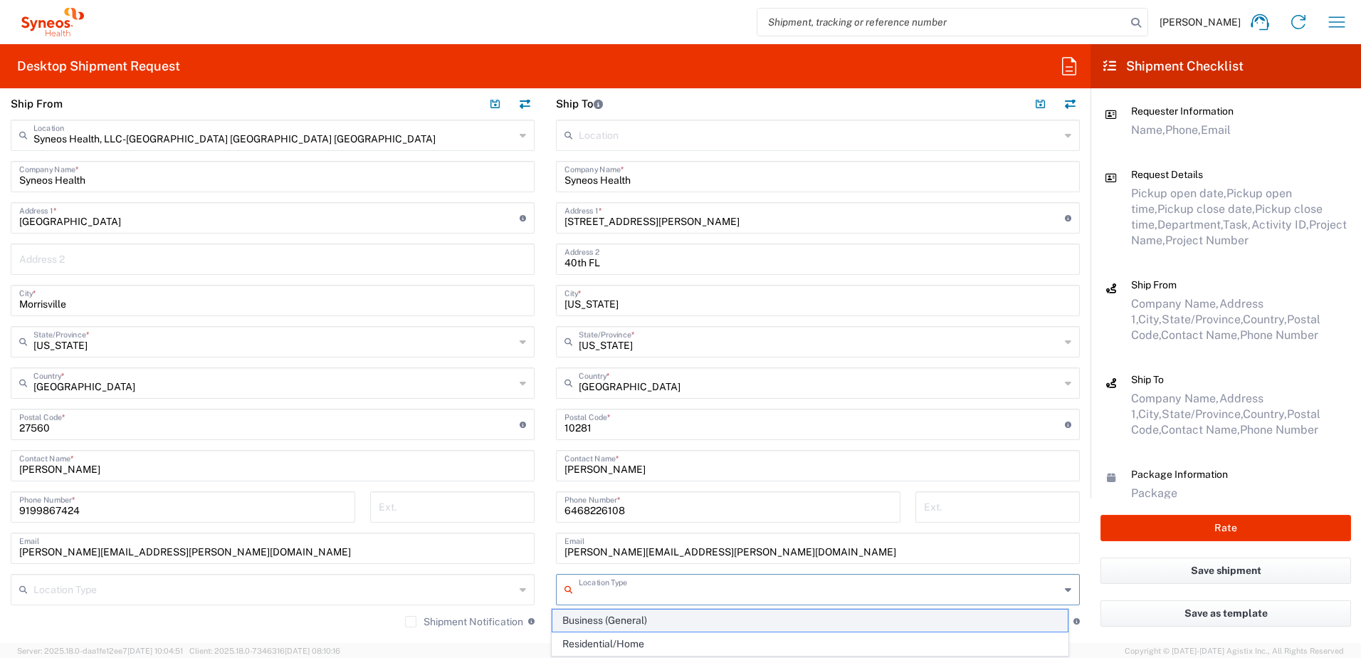
click at [640, 625] on span "Business (General)" at bounding box center [810, 620] width 516 height 22
type input "Business (General)"
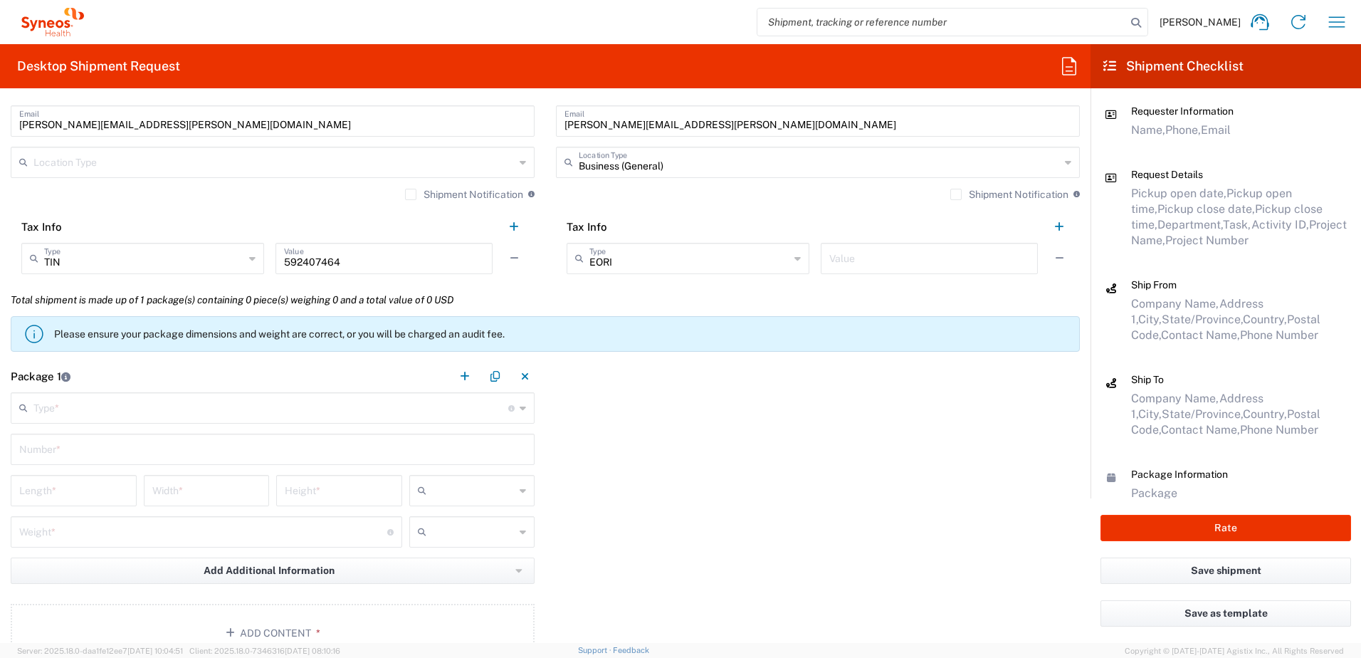
scroll to position [1139, 0]
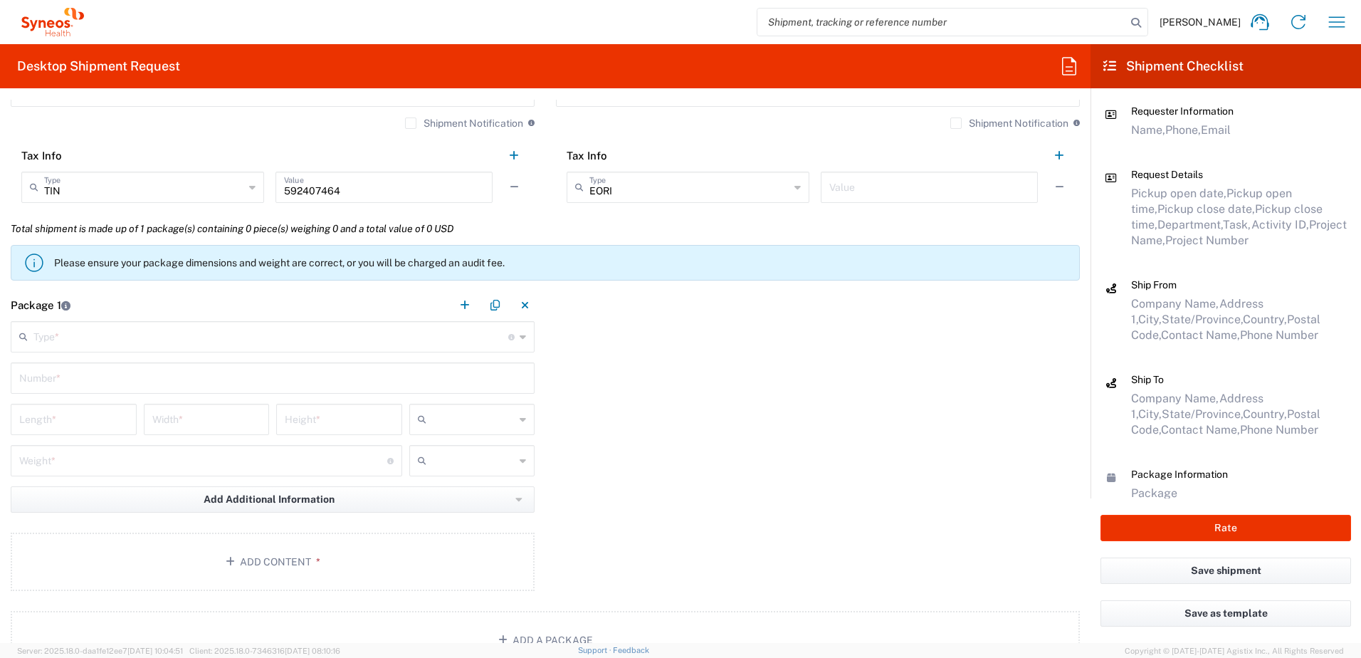
click at [60, 330] on input "text" at bounding box center [270, 335] width 475 height 25
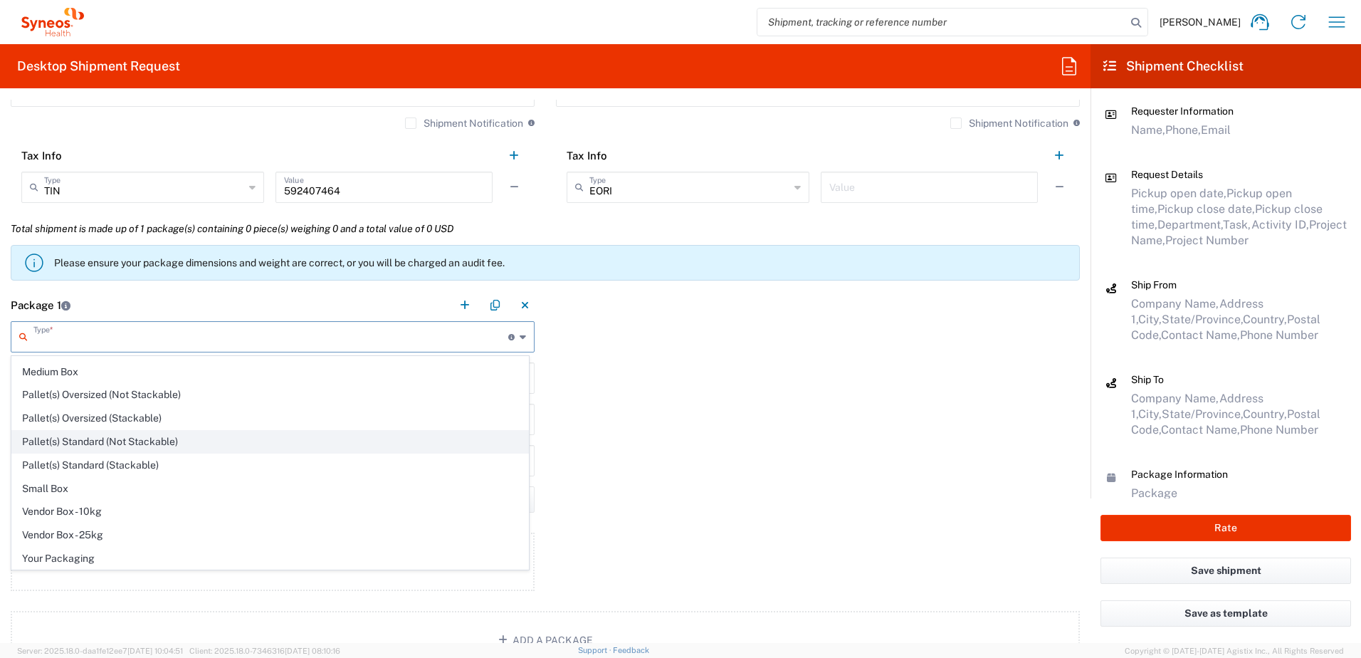
scroll to position [43, 0]
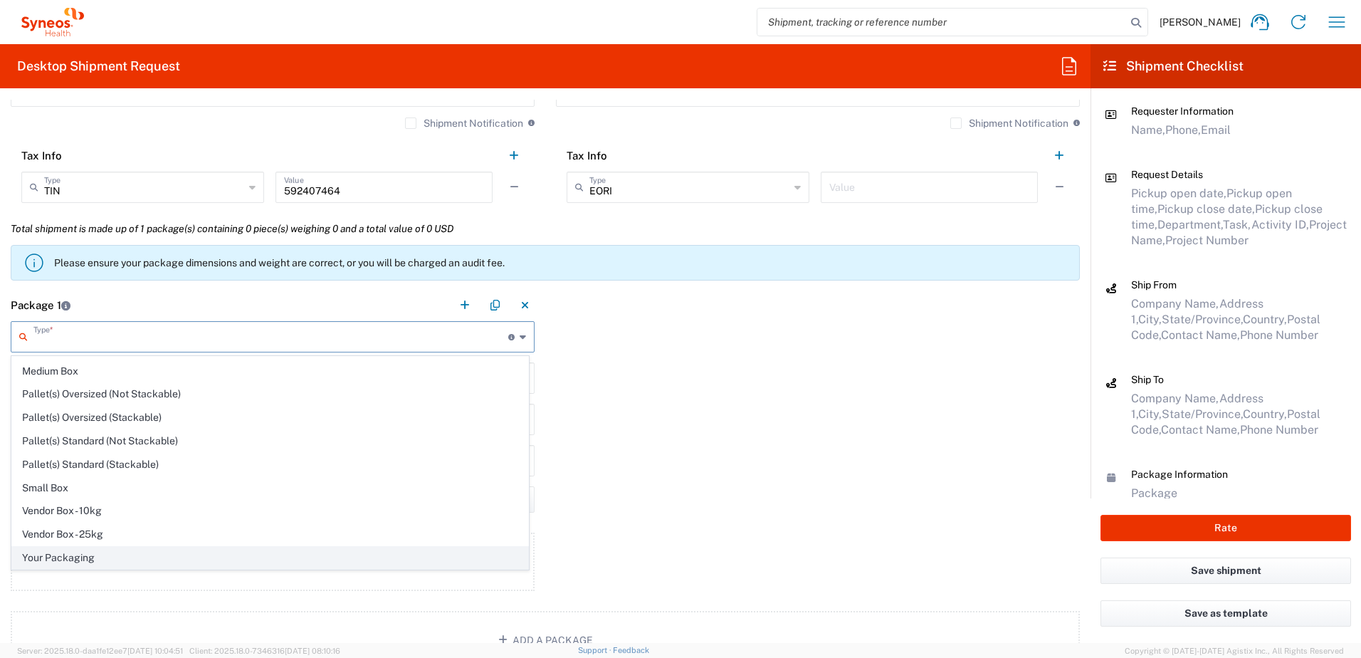
click at [91, 550] on span "Your Packaging" at bounding box center [270, 558] width 516 height 22
type input "Your Packaging"
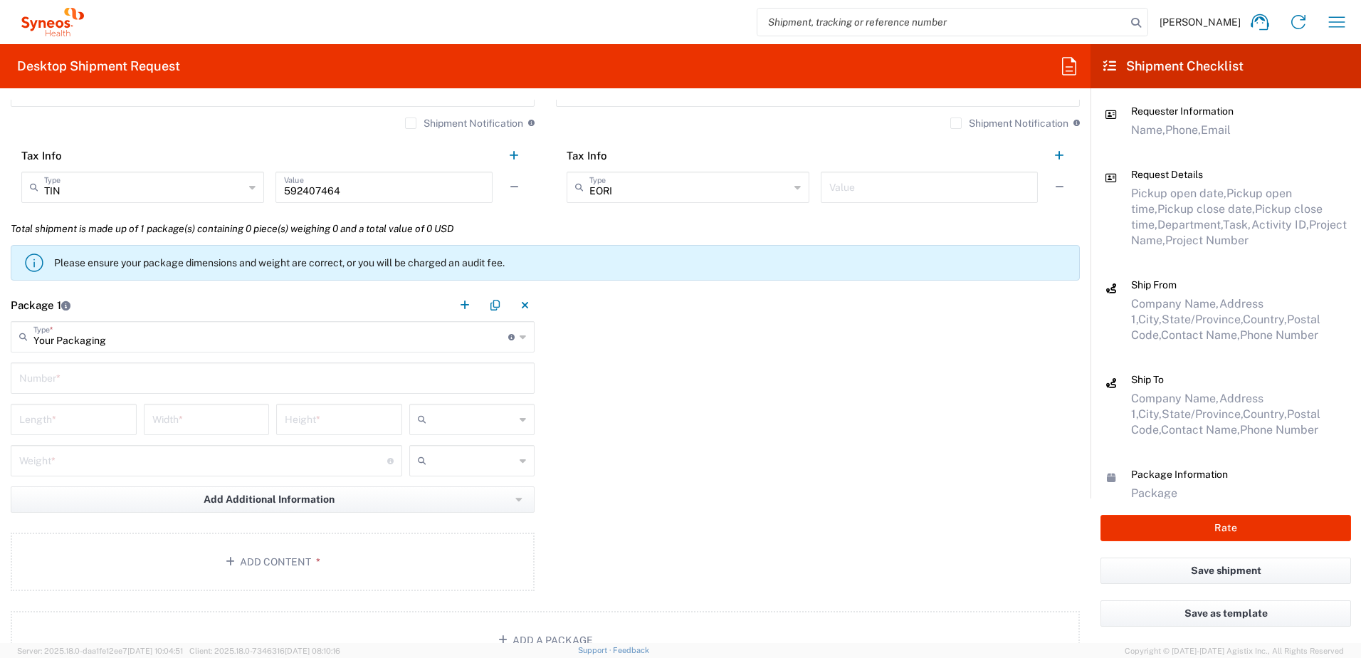
click at [109, 376] on input "text" at bounding box center [272, 376] width 507 height 25
type input "1"
click at [95, 422] on input "number" at bounding box center [73, 418] width 109 height 25
type input "14"
click at [172, 422] on input "number" at bounding box center [206, 418] width 109 height 25
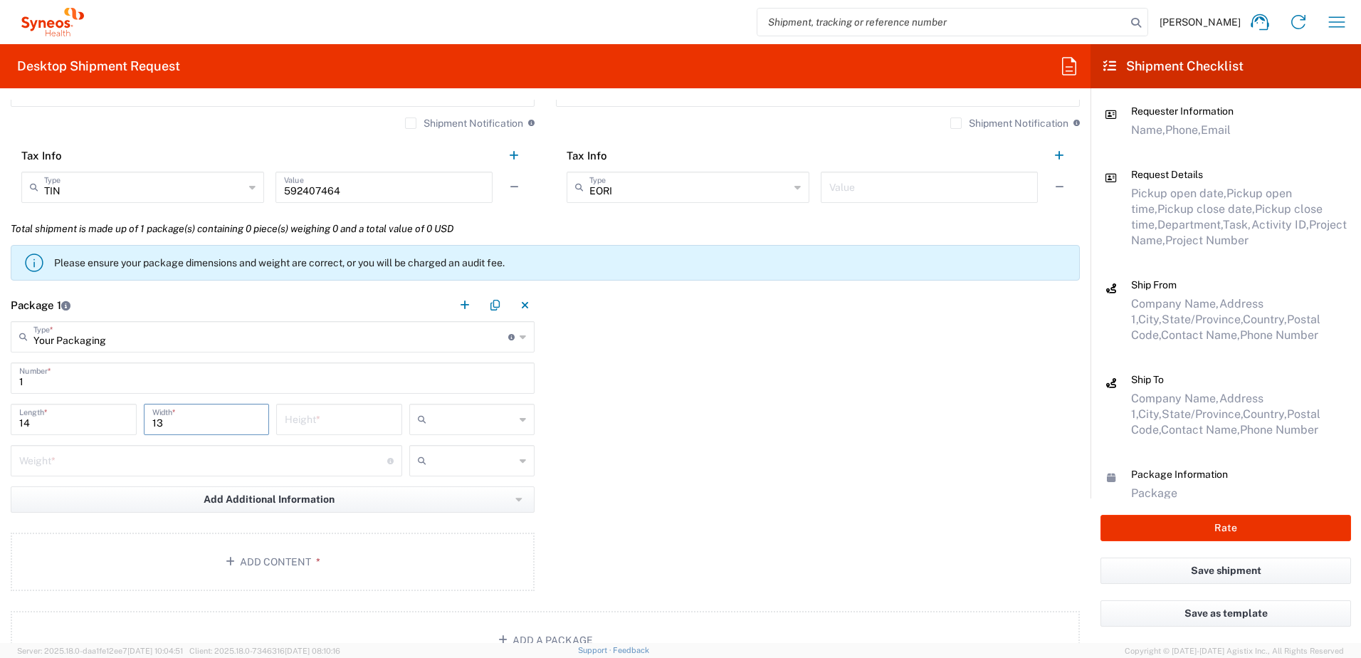
type input "13"
click at [349, 408] on input "number" at bounding box center [339, 418] width 109 height 25
type input "4"
click at [442, 420] on input "text" at bounding box center [473, 419] width 83 height 23
click at [436, 495] on span "in" at bounding box center [467, 497] width 122 height 22
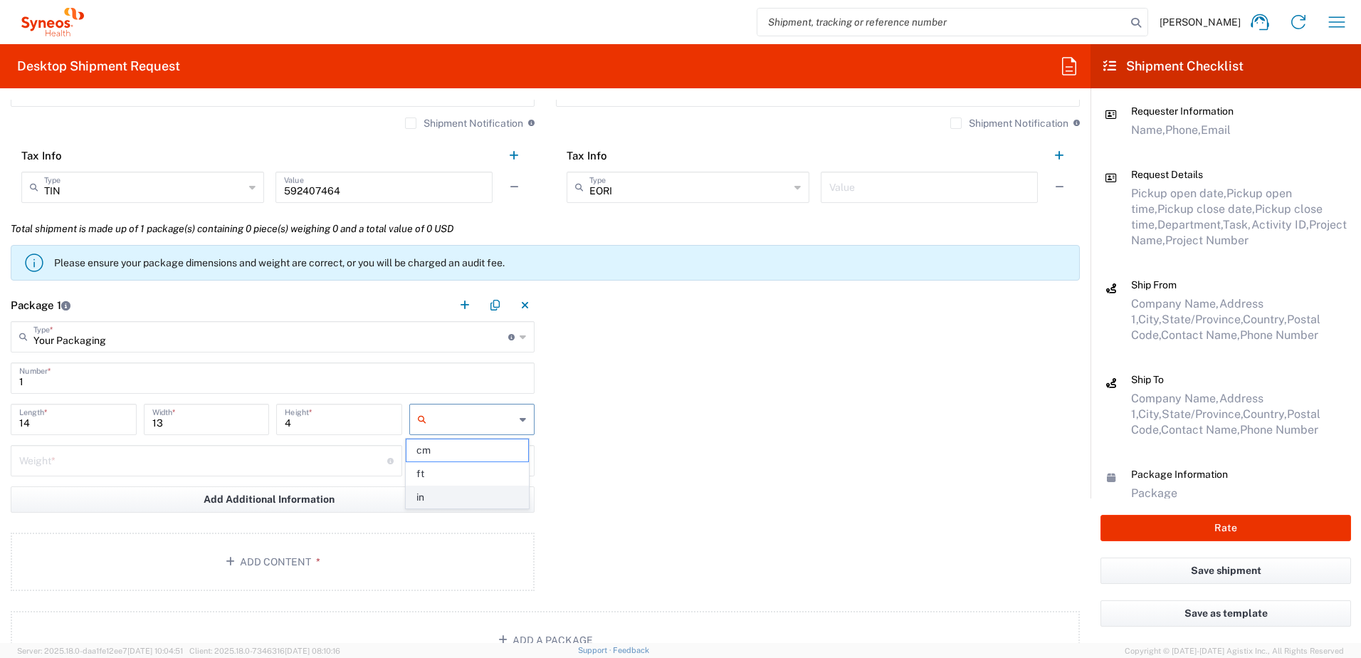
type input "in"
click at [186, 467] on input "number" at bounding box center [203, 459] width 368 height 25
type input "15"
click at [448, 465] on input "text" at bounding box center [473, 460] width 83 height 23
click at [425, 509] on span "lbs" at bounding box center [467, 515] width 122 height 22
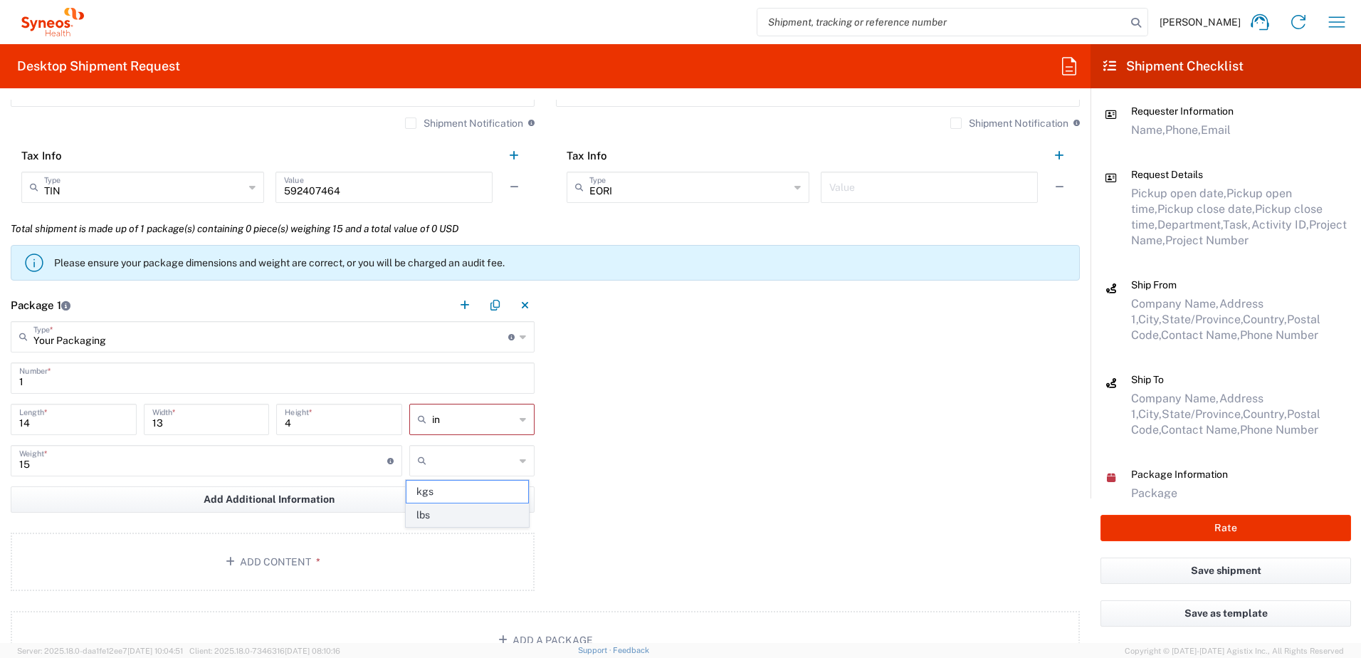
type input "lbs"
click at [290, 555] on button "Add Content *" at bounding box center [273, 561] width 524 height 58
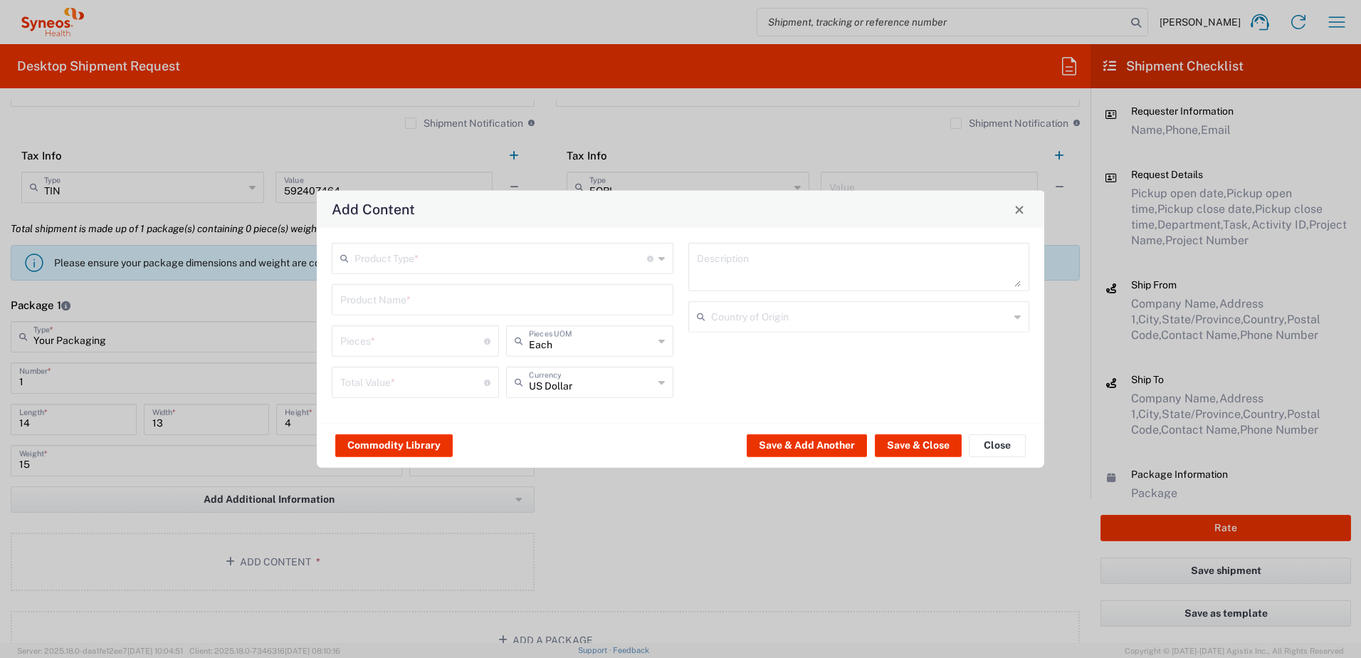
click at [401, 258] on input "text" at bounding box center [500, 257] width 292 height 25
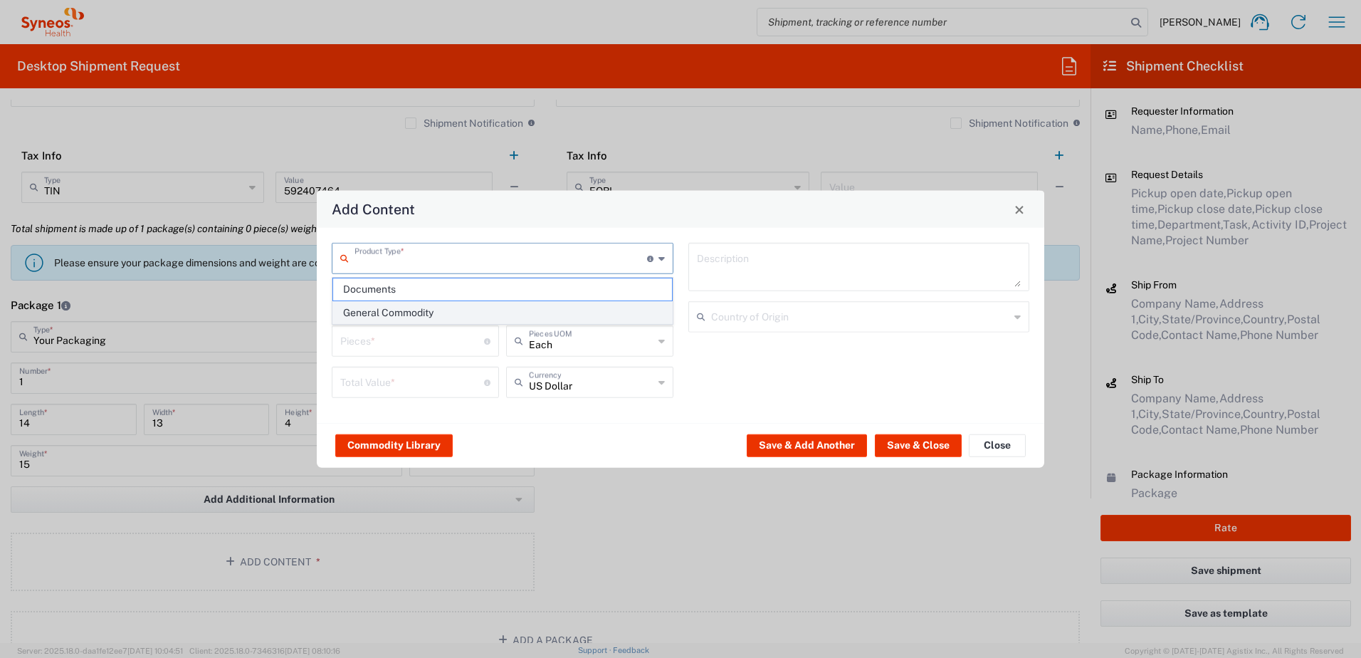
click at [406, 314] on span "General Commodity" at bounding box center [502, 313] width 339 height 22
type input "General Commodity"
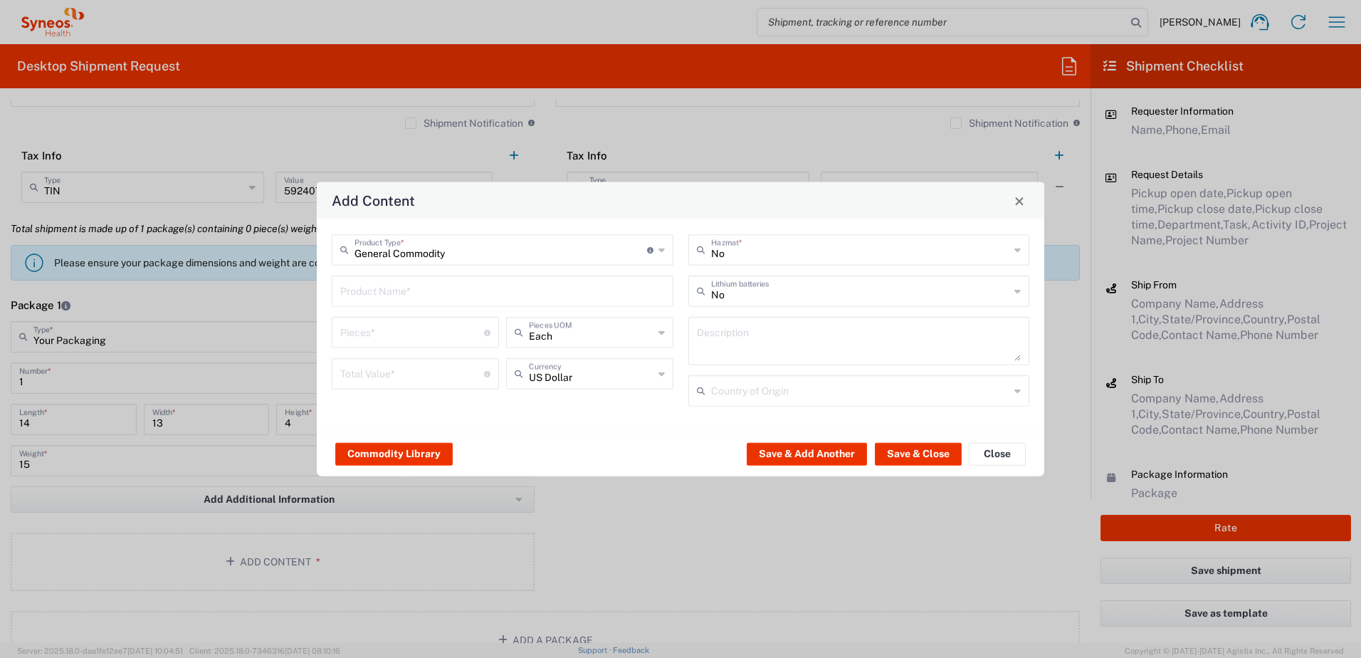
click at [390, 297] on input "text" at bounding box center [502, 290] width 324 height 25
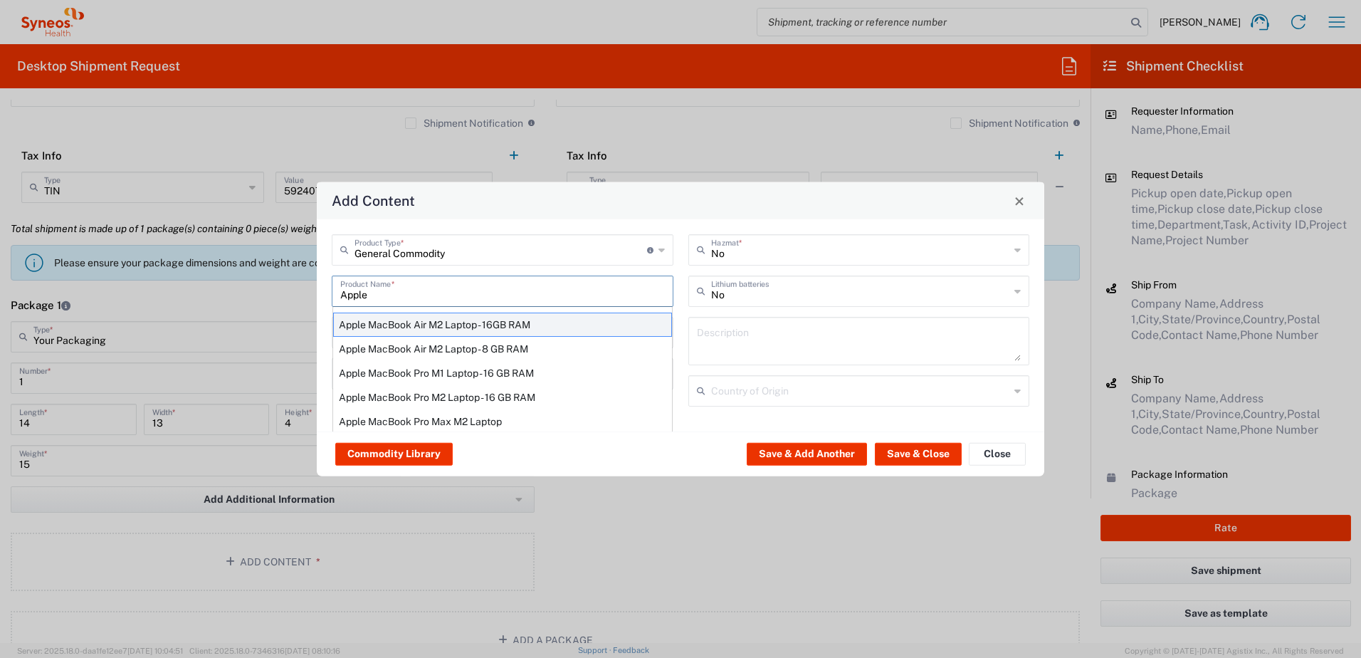
click at [441, 322] on div "Apple MacBook Air M2 Laptop - 16GB RAM" at bounding box center [502, 324] width 339 height 24
type input "Apple MacBook Air M2 Laptop - 16GB RAM"
type input "1"
type textarea "M2 - 8-core CPU - 8-core GPU - 16 GB RAM - 512 GB SSD"
type input "[GEOGRAPHIC_DATA]"
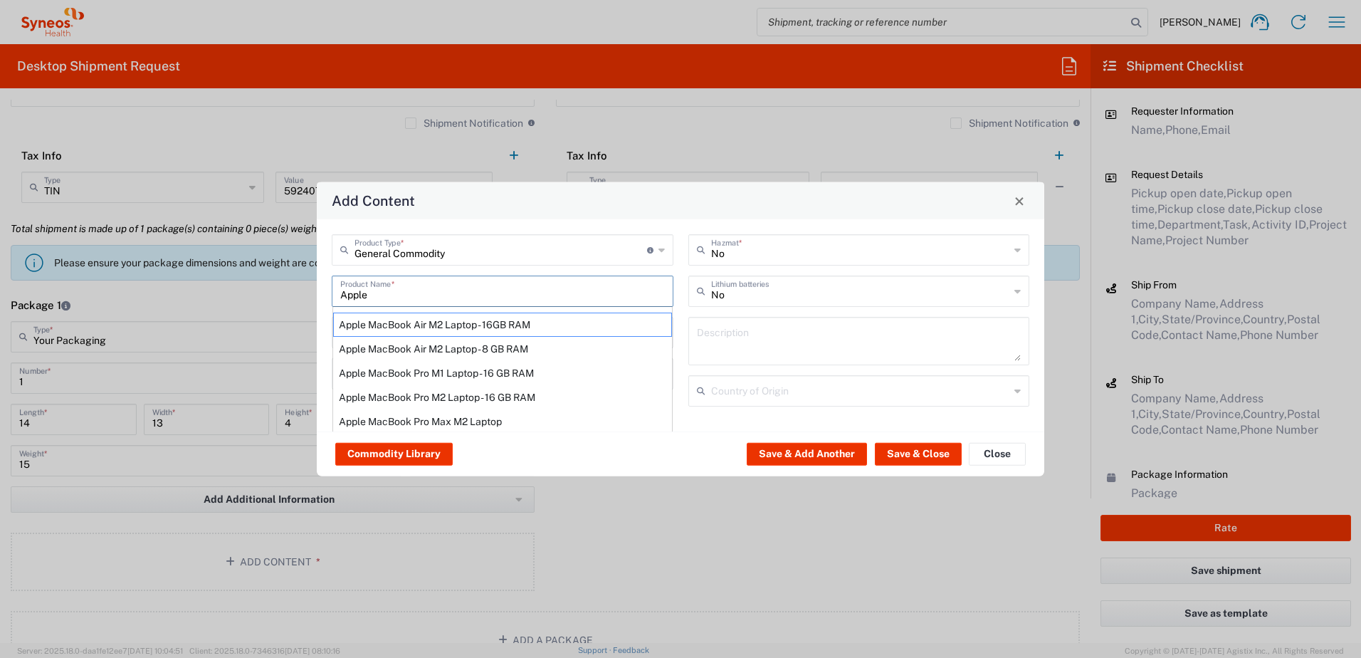
type input "Yes"
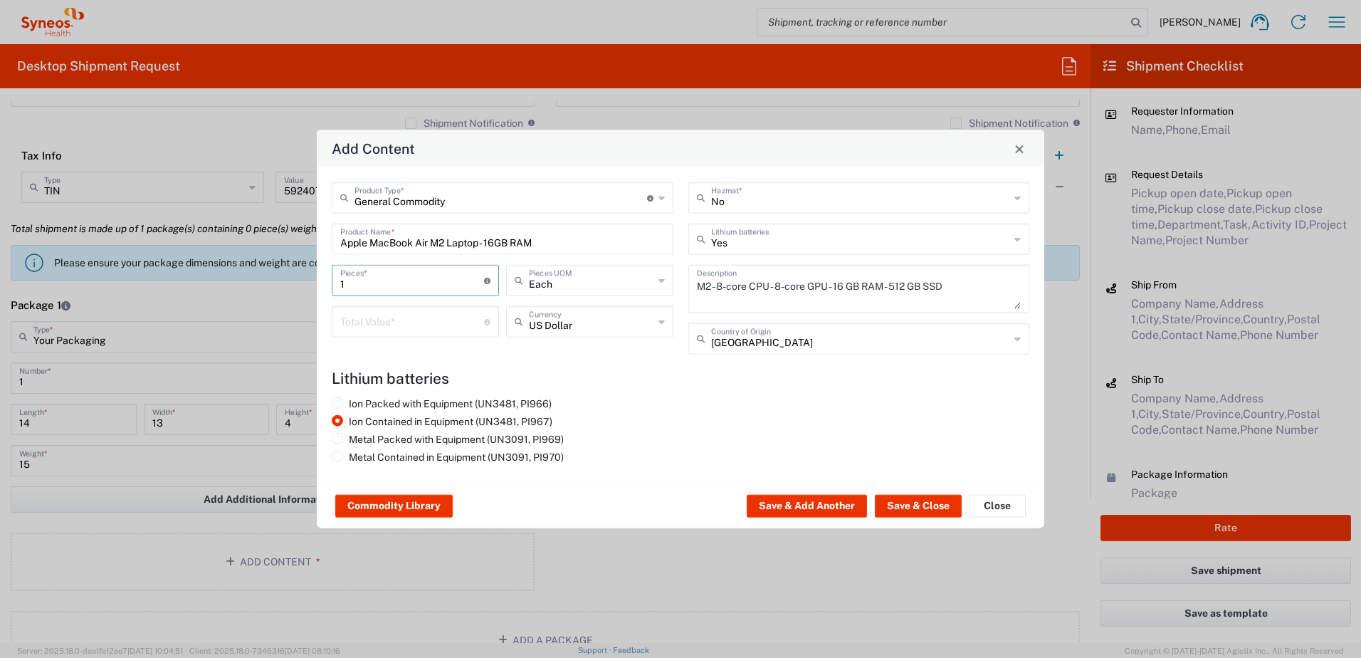
drag, startPoint x: 364, startPoint y: 285, endPoint x: 309, endPoint y: 280, distance: 55.7
click at [309, 280] on div "Add Content General Commodity Product Type * Document: Paper document generated…" at bounding box center [680, 329] width 1361 height 658
click at [384, 282] on input "1" at bounding box center [412, 279] width 144 height 25
drag, startPoint x: 377, startPoint y: 282, endPoint x: 319, endPoint y: 280, distance: 58.4
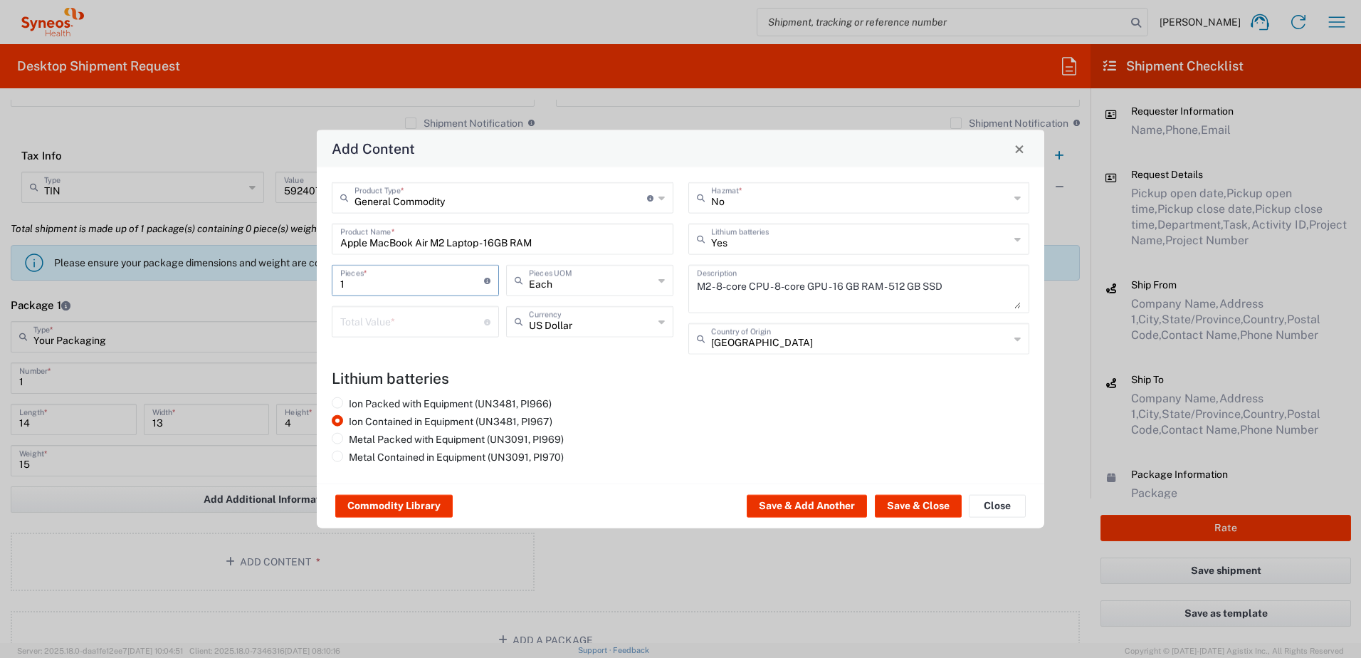
click at [319, 280] on div "General Commodity Product Type * Document: Paper document generated internally …" at bounding box center [680, 325] width 727 height 316
click at [387, 293] on div "1 Pieces * Number of pieces inside all the packages" at bounding box center [415, 280] width 167 height 31
type input "3"
click at [364, 309] on input "number" at bounding box center [412, 320] width 144 height 25
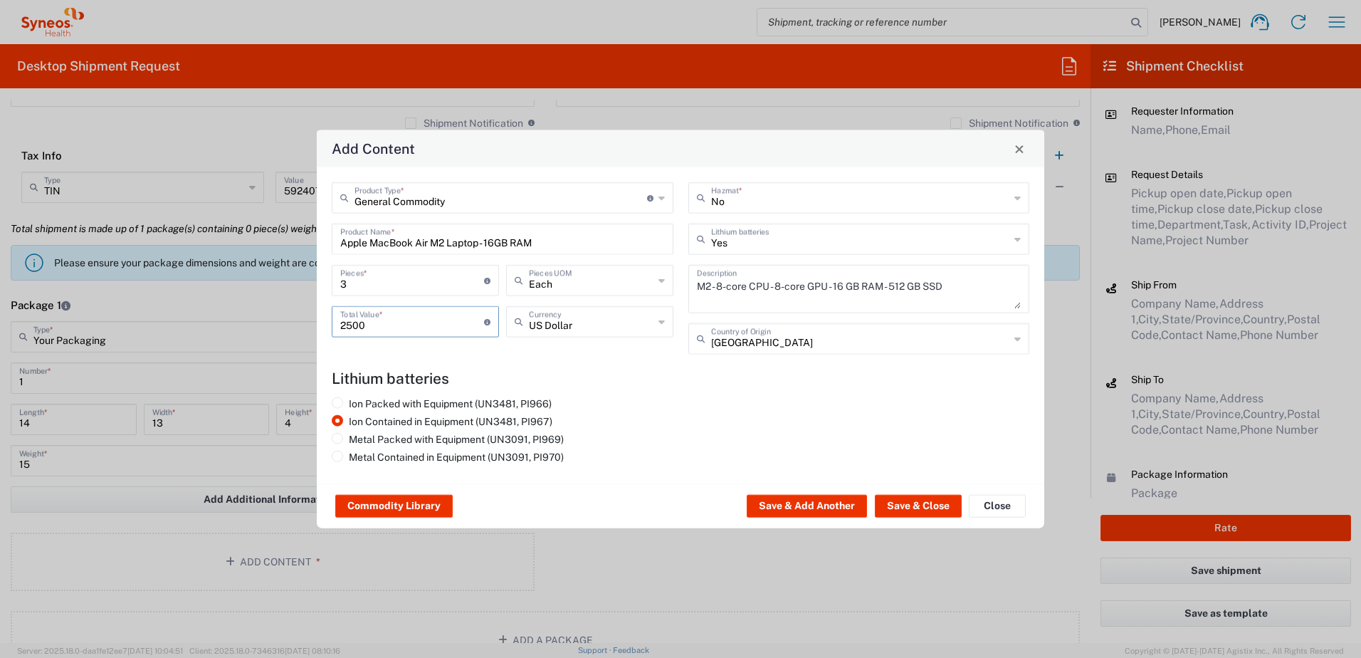
type input "2500"
drag, startPoint x: 634, startPoint y: 377, endPoint x: 651, endPoint y: 386, distance: 19.4
click at [635, 377] on h4 "Lithium batteries" at bounding box center [680, 378] width 697 height 18
click at [897, 497] on button "Save & Close" at bounding box center [918, 506] width 87 height 23
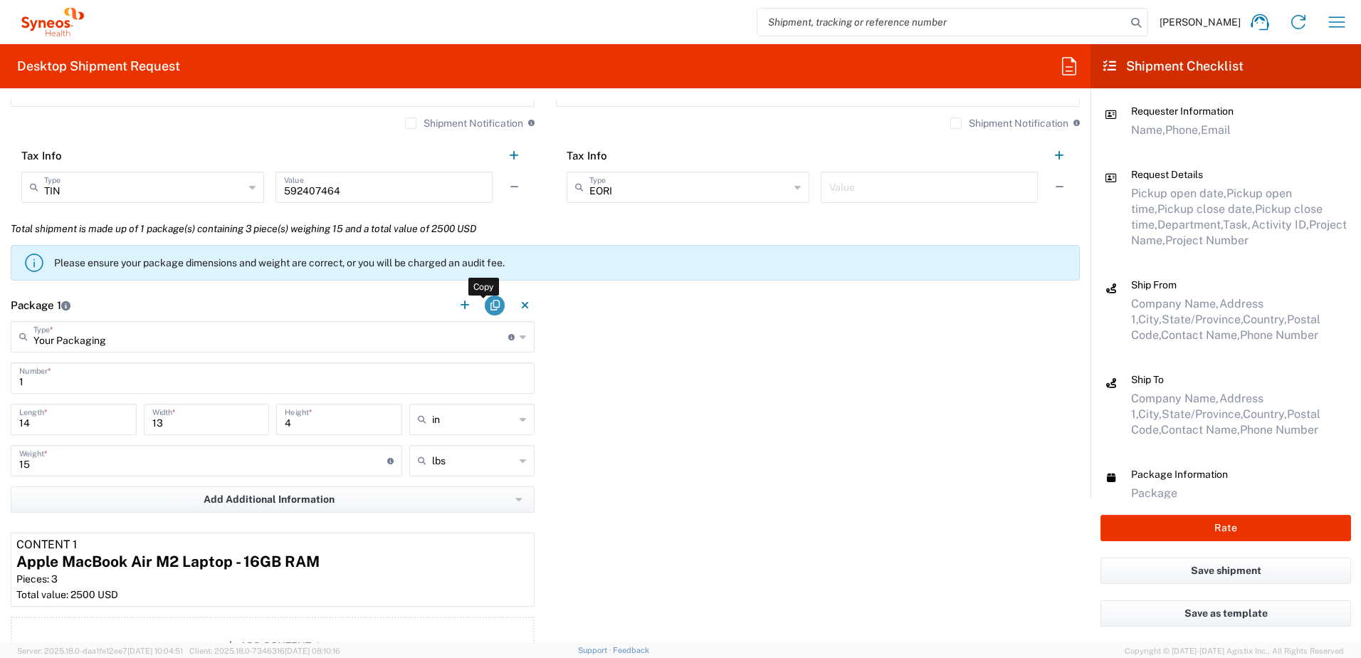
click at [490, 305] on button "button" at bounding box center [495, 305] width 20 height 20
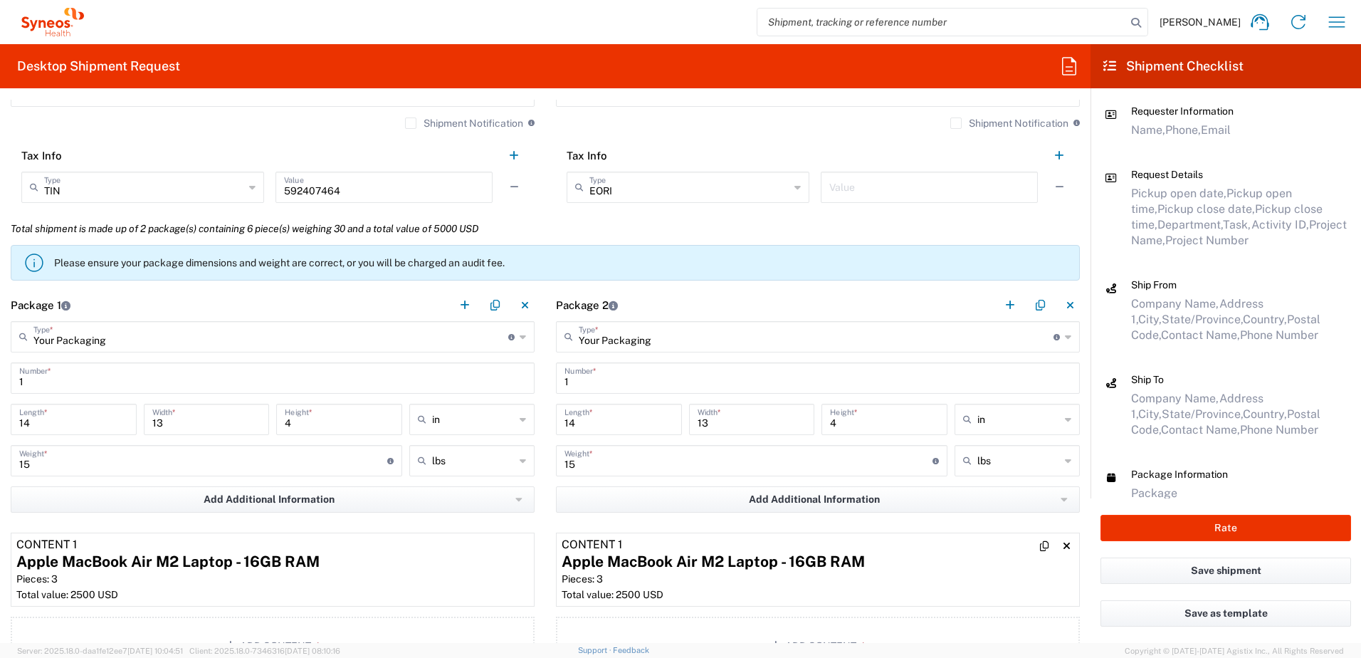
click at [791, 570] on div "Apple MacBook Air M2 Laptop - 16GB RAM" at bounding box center [817, 561] width 512 height 21
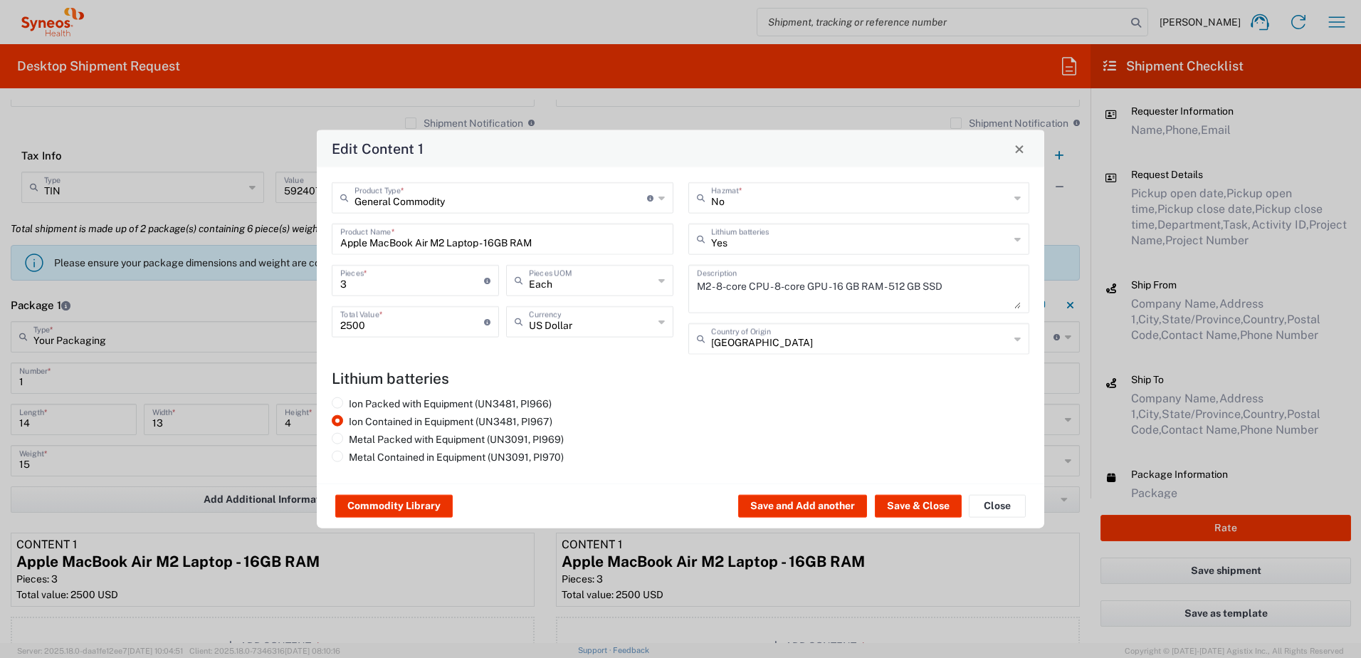
click at [398, 292] on div "3 Pieces * Number of pieces inside all the packages" at bounding box center [415, 280] width 167 height 31
click at [394, 286] on input "3" at bounding box center [412, 279] width 144 height 25
type input "2"
type input "5000"
type input "2"
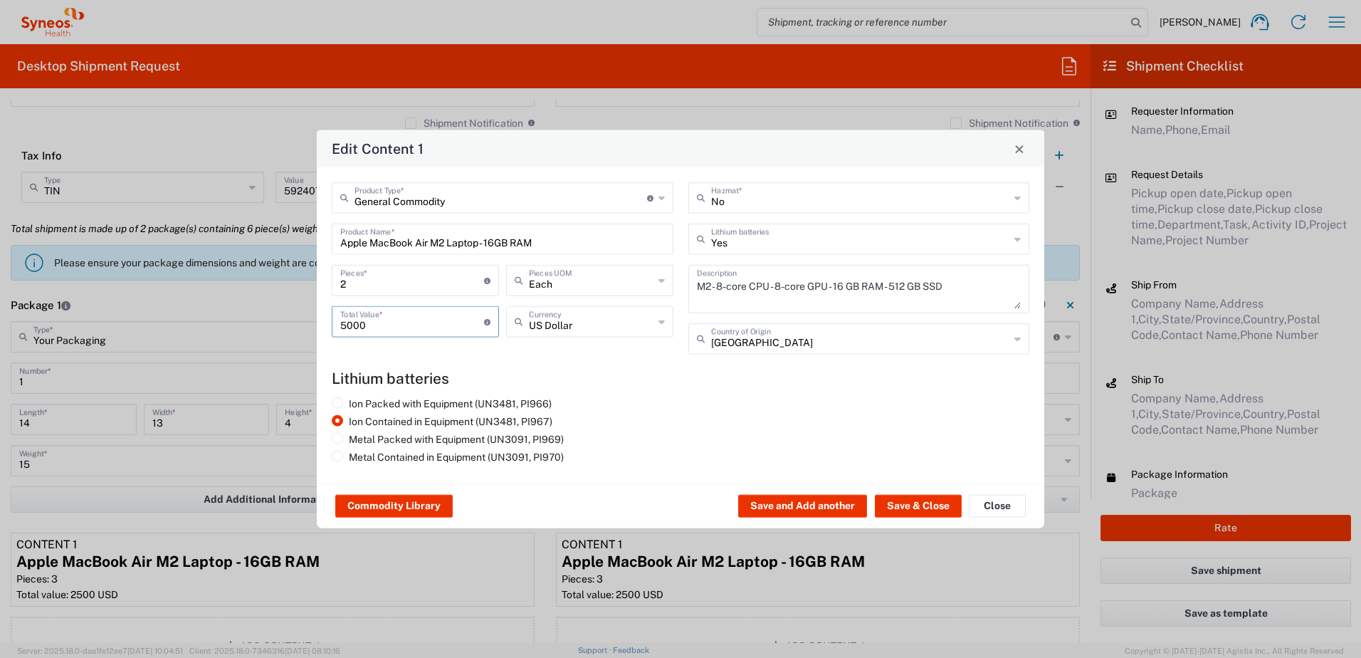
click at [384, 326] on input "5000" at bounding box center [412, 320] width 144 height 25
drag, startPoint x: 401, startPoint y: 322, endPoint x: 320, endPoint y: 320, distance: 81.9
click at [320, 320] on div "General Commodity Product Type * Document: Paper document generated internally …" at bounding box center [680, 325] width 727 height 316
type input "2000"
click at [900, 502] on button "Save & Close" at bounding box center [918, 506] width 87 height 23
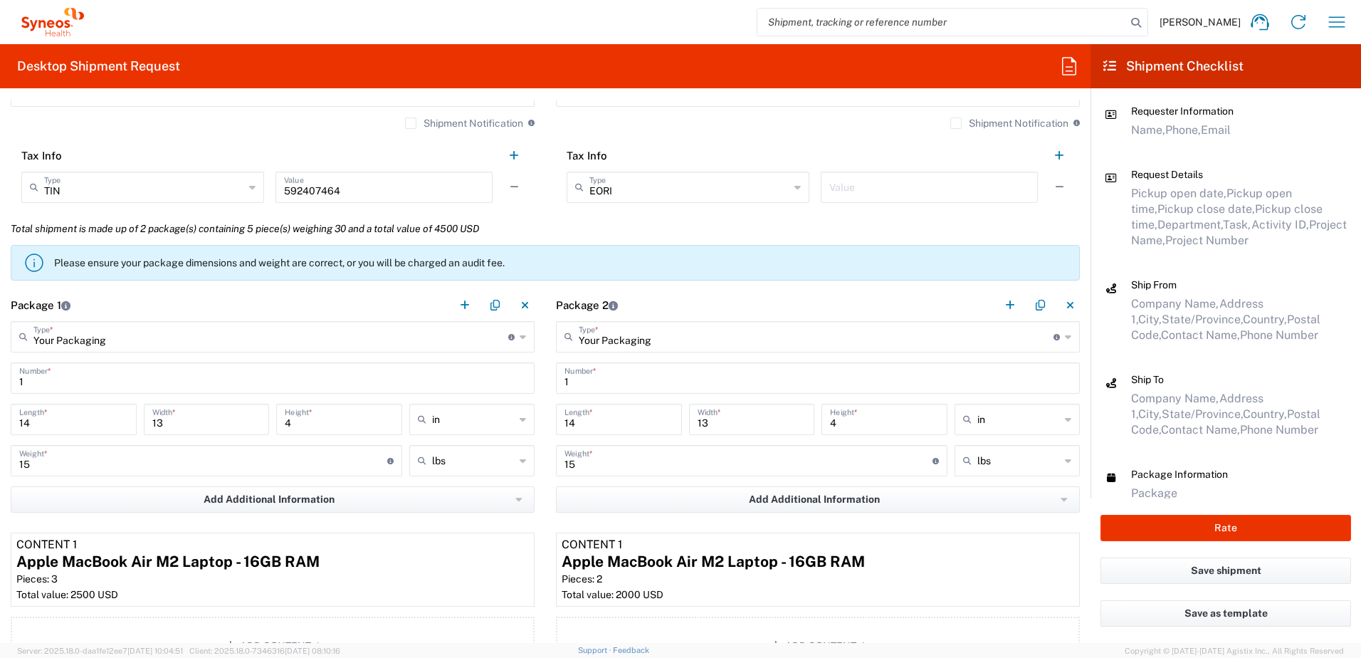
click at [652, 455] on input "15" at bounding box center [748, 459] width 368 height 25
drag, startPoint x: 573, startPoint y: 453, endPoint x: 535, endPoint y: 453, distance: 37.7
click at [535, 453] on div "Package 1 Your Packaging Type * Material used to package goods Envelope Large B…" at bounding box center [545, 484] width 1090 height 391
type input "10"
click at [795, 540] on div "Content 1" at bounding box center [817, 544] width 512 height 13
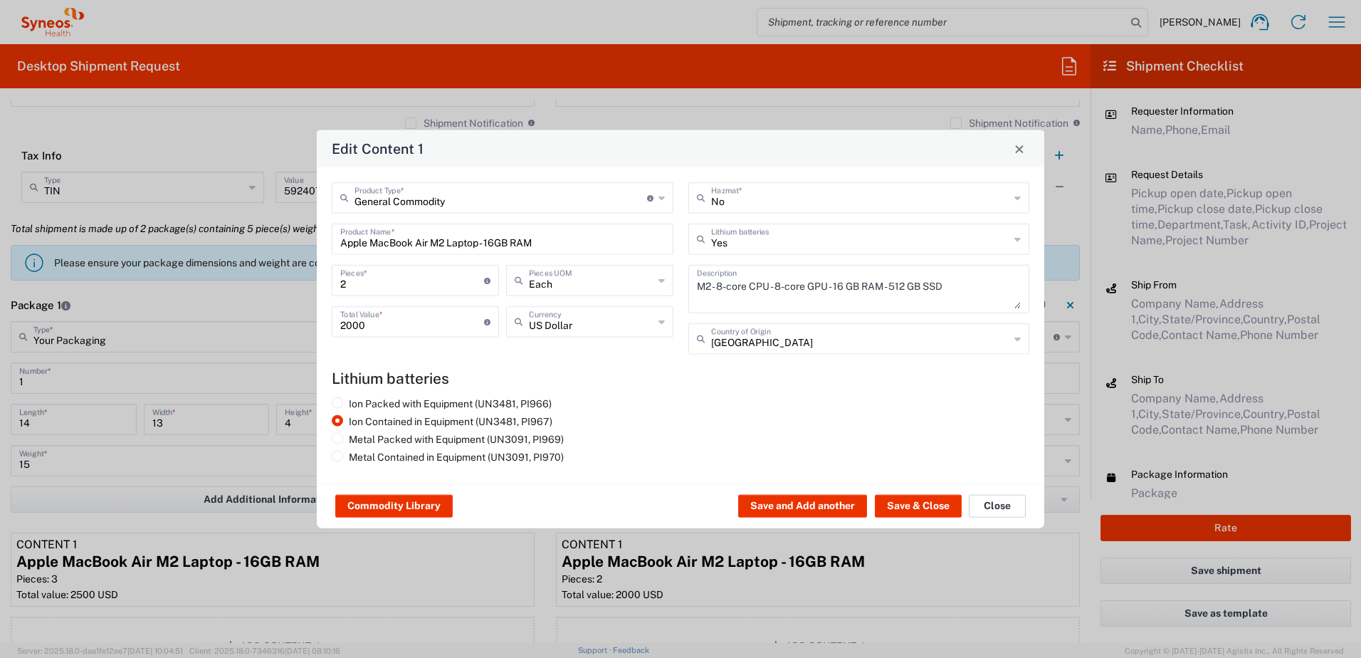
click at [989, 504] on button "Close" at bounding box center [996, 506] width 57 height 23
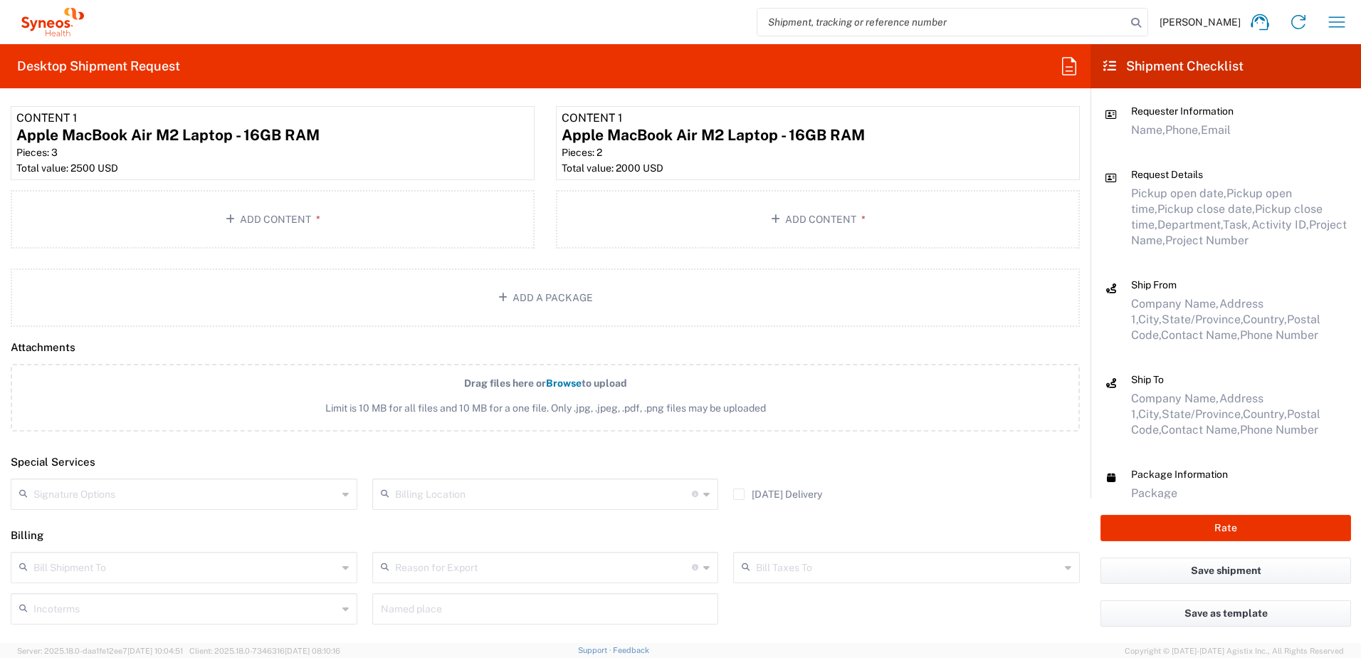
scroll to position [1642, 0]
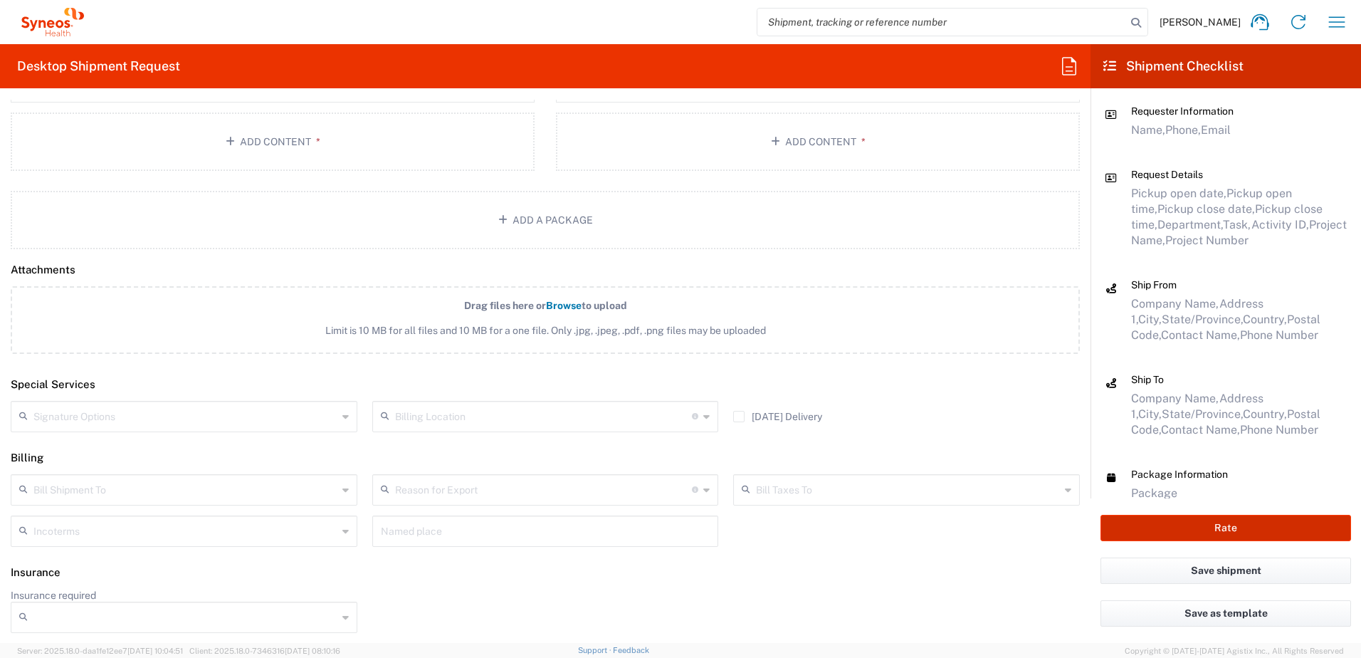
click at [1224, 529] on button "Rate" at bounding box center [1225, 527] width 250 height 26
type input "4520 DEPARTMENTAL EXPENSE"
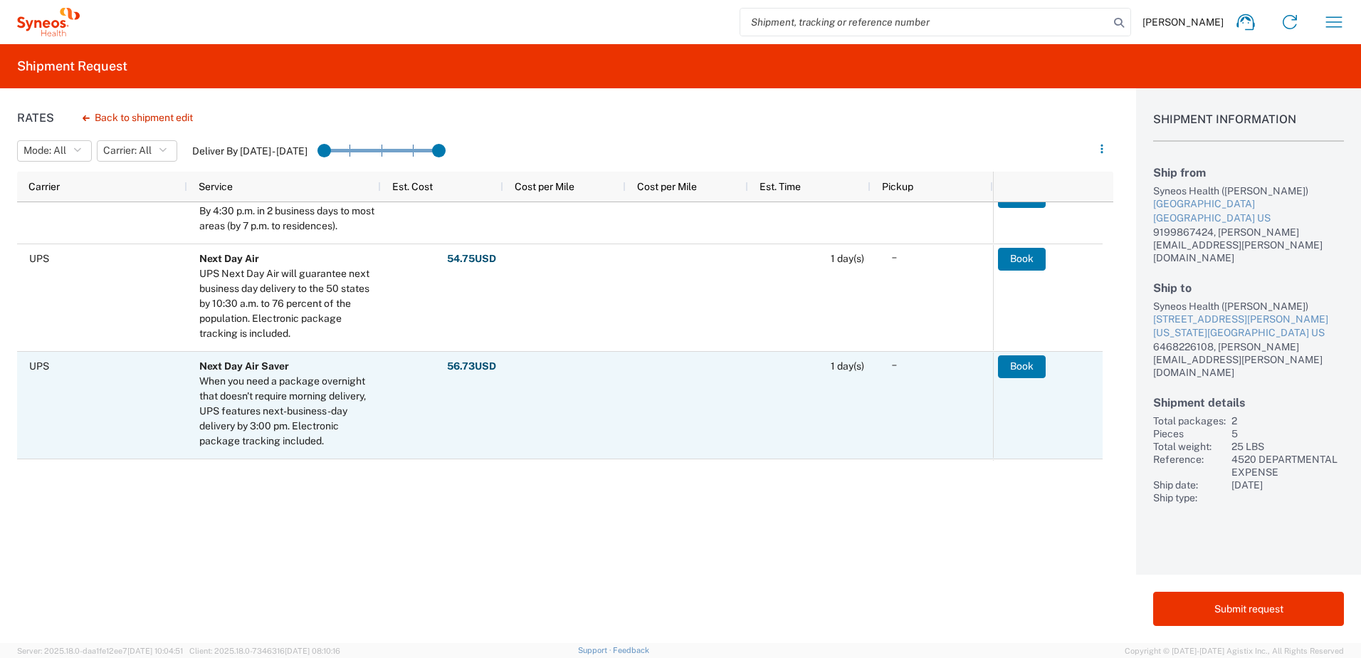
scroll to position [427, 0]
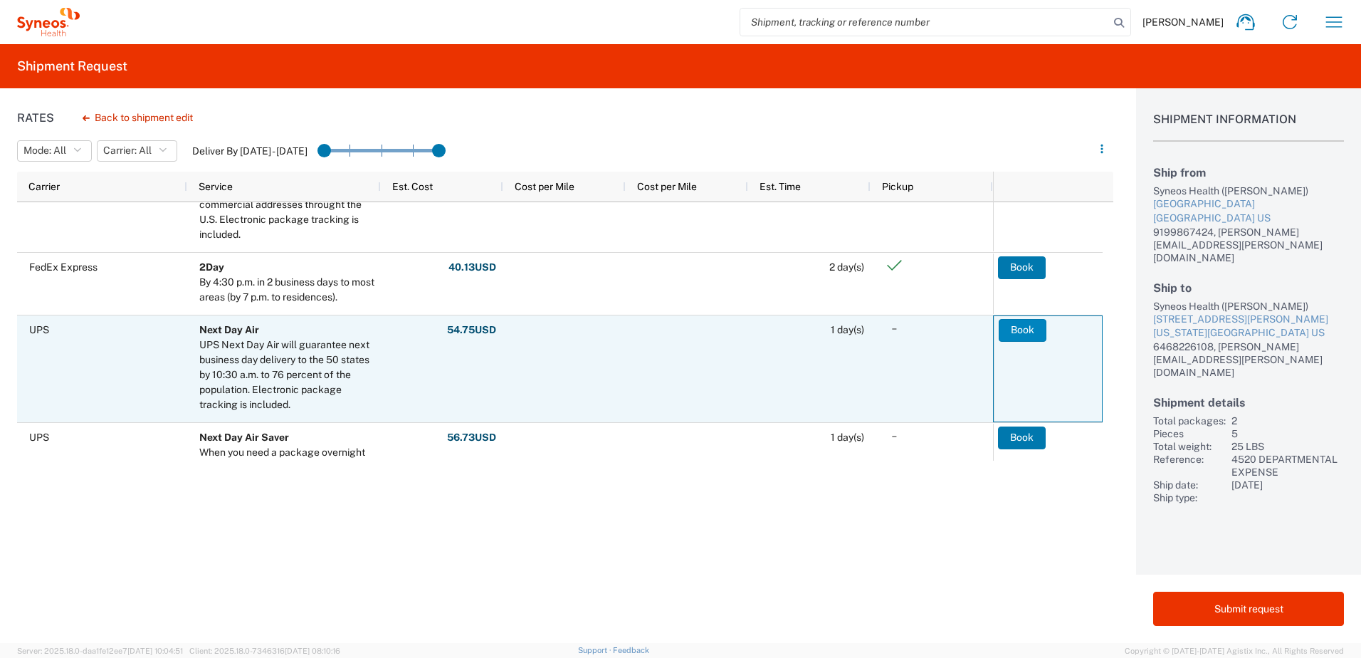
click at [1008, 331] on button "Book" at bounding box center [1022, 330] width 48 height 23
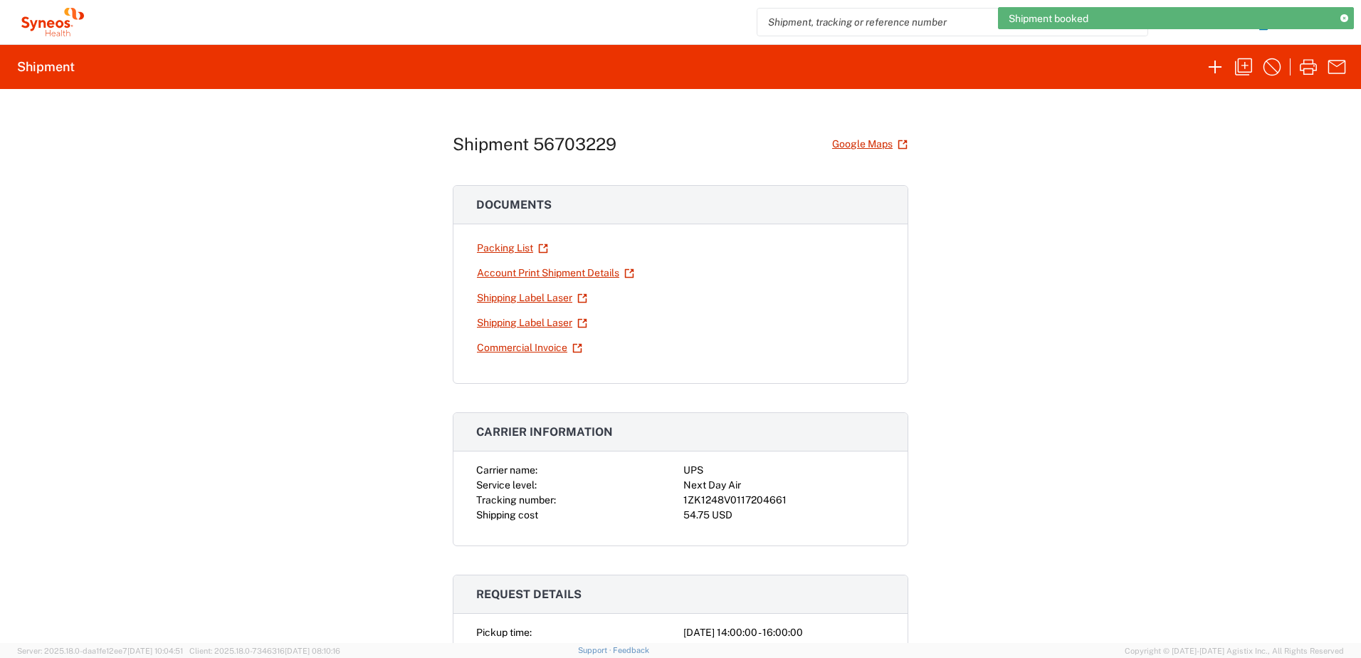
click at [703, 500] on div "1ZK1248V0117204661" at bounding box center [783, 499] width 201 height 15
copy div "1ZK1248V0117204661"
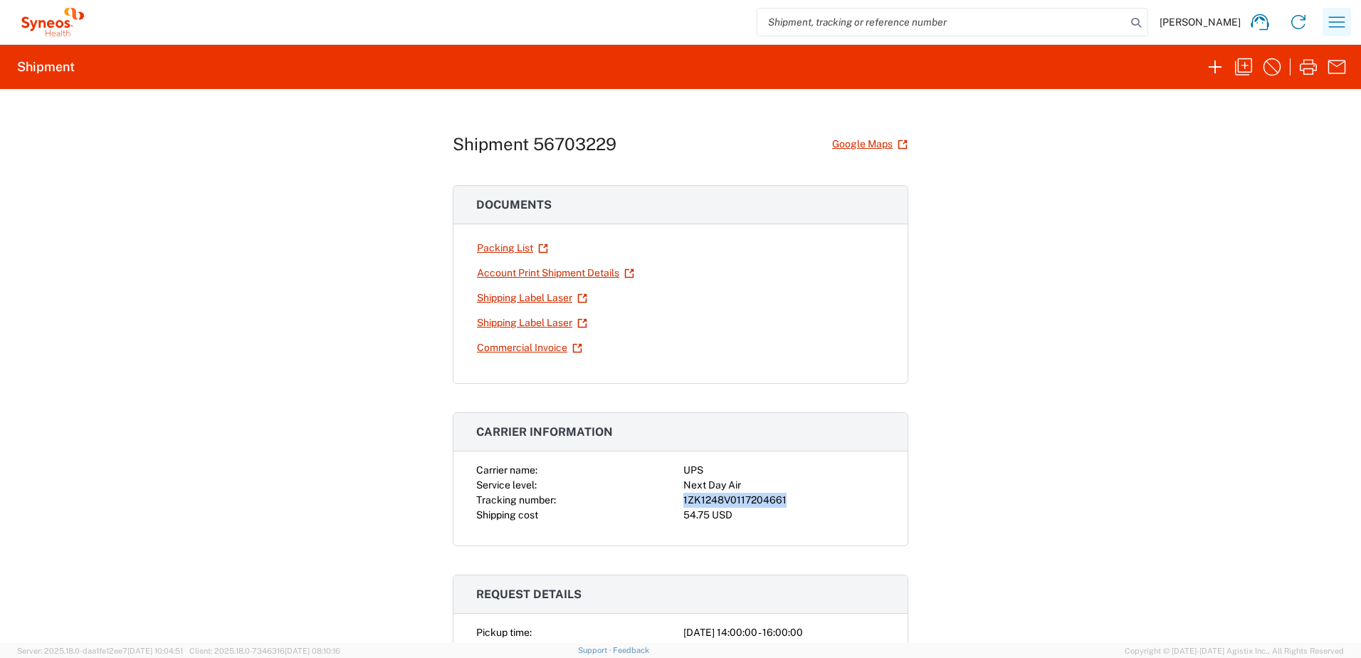
click at [1342, 28] on icon "button" at bounding box center [1336, 22] width 23 height 23
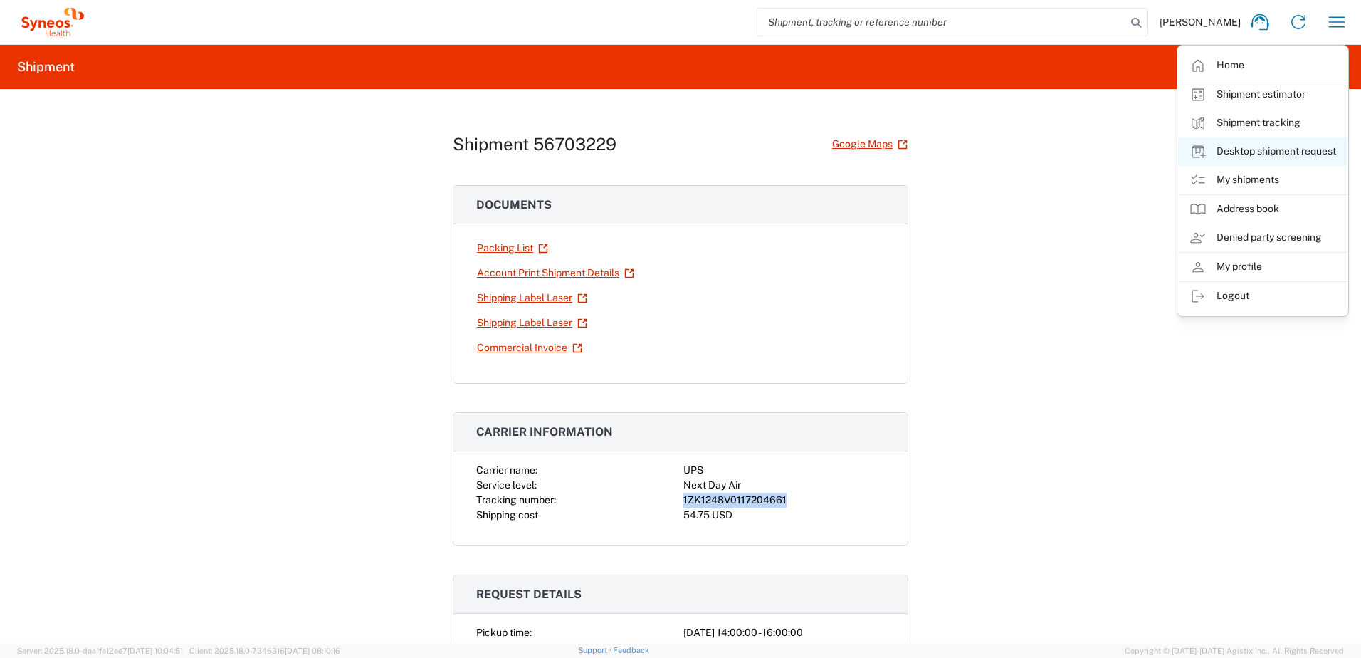
click at [1277, 157] on link "Desktop shipment request" at bounding box center [1262, 151] width 169 height 28
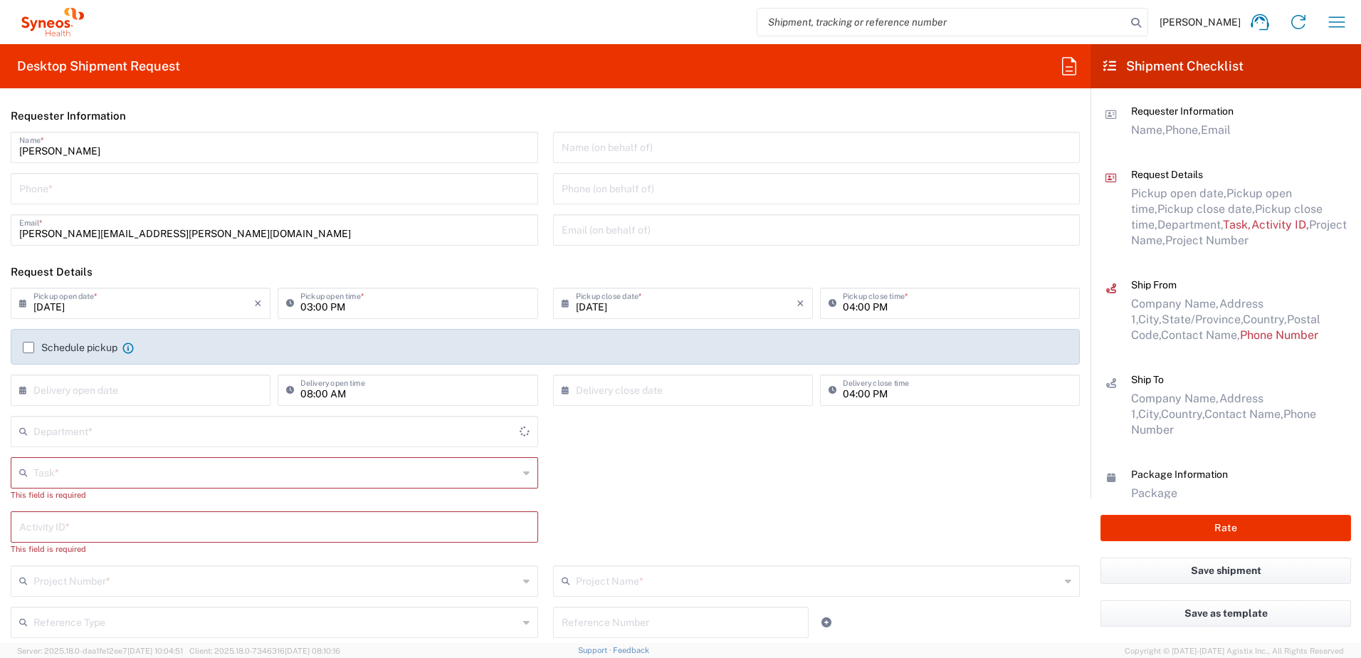
type input "[US_STATE]"
type input "[GEOGRAPHIC_DATA]"
type input "4510"
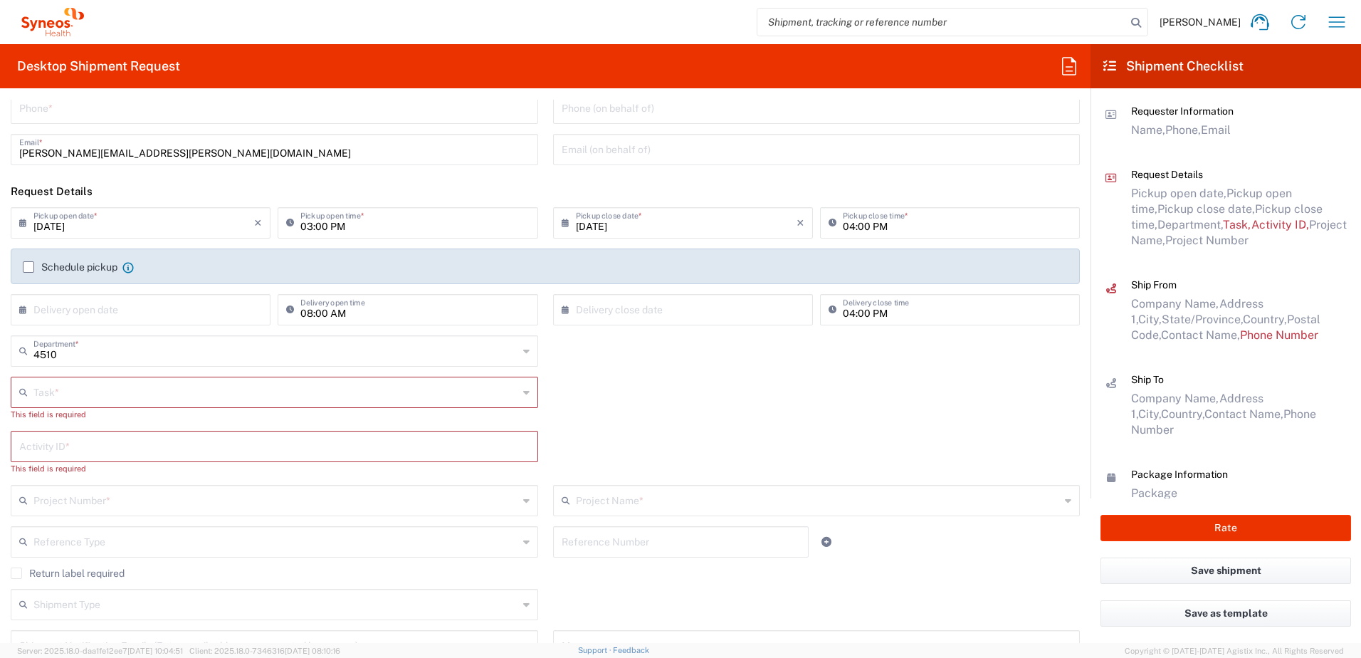
scroll to position [356, 0]
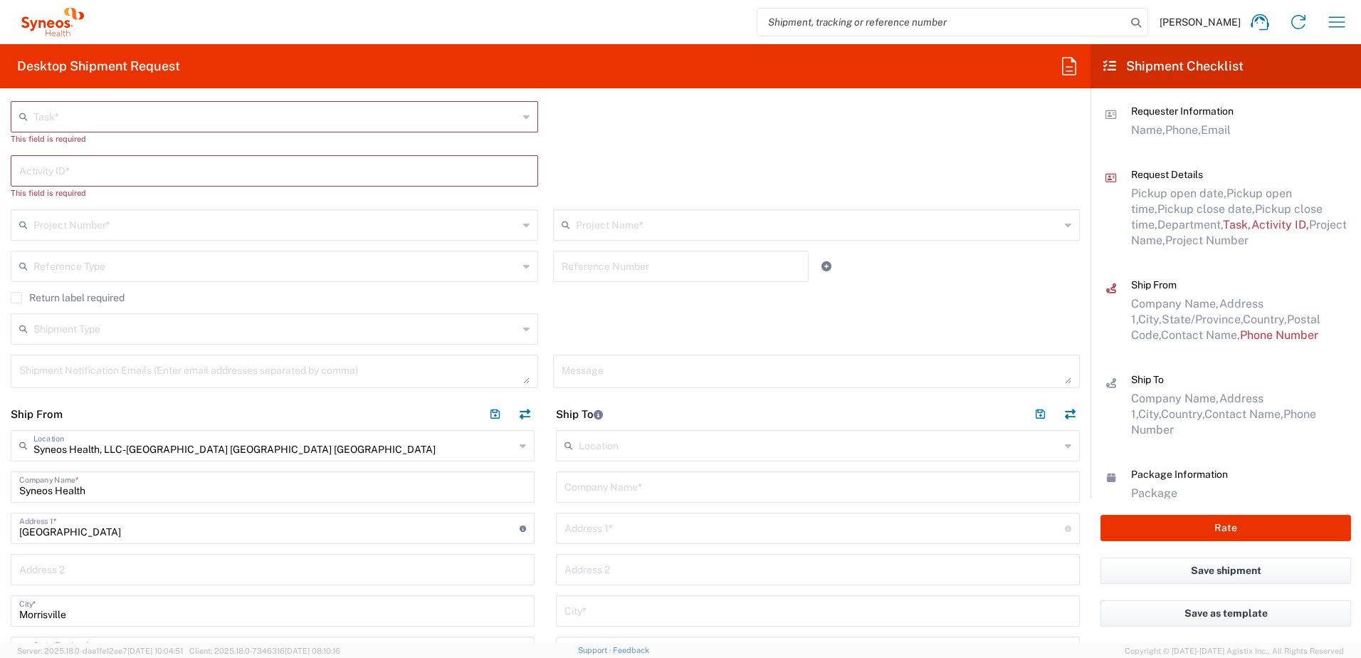
click at [610, 489] on input "text" at bounding box center [817, 485] width 507 height 25
paste input "[PERSON_NAME]"
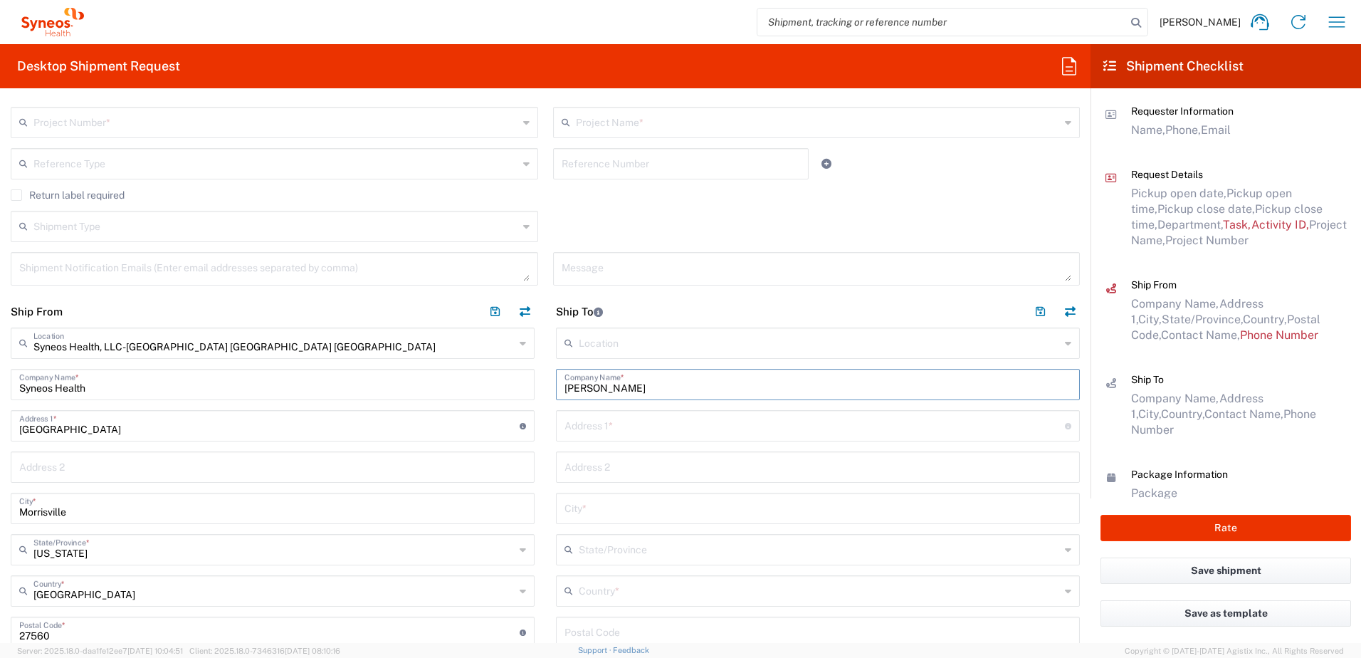
scroll to position [640, 0]
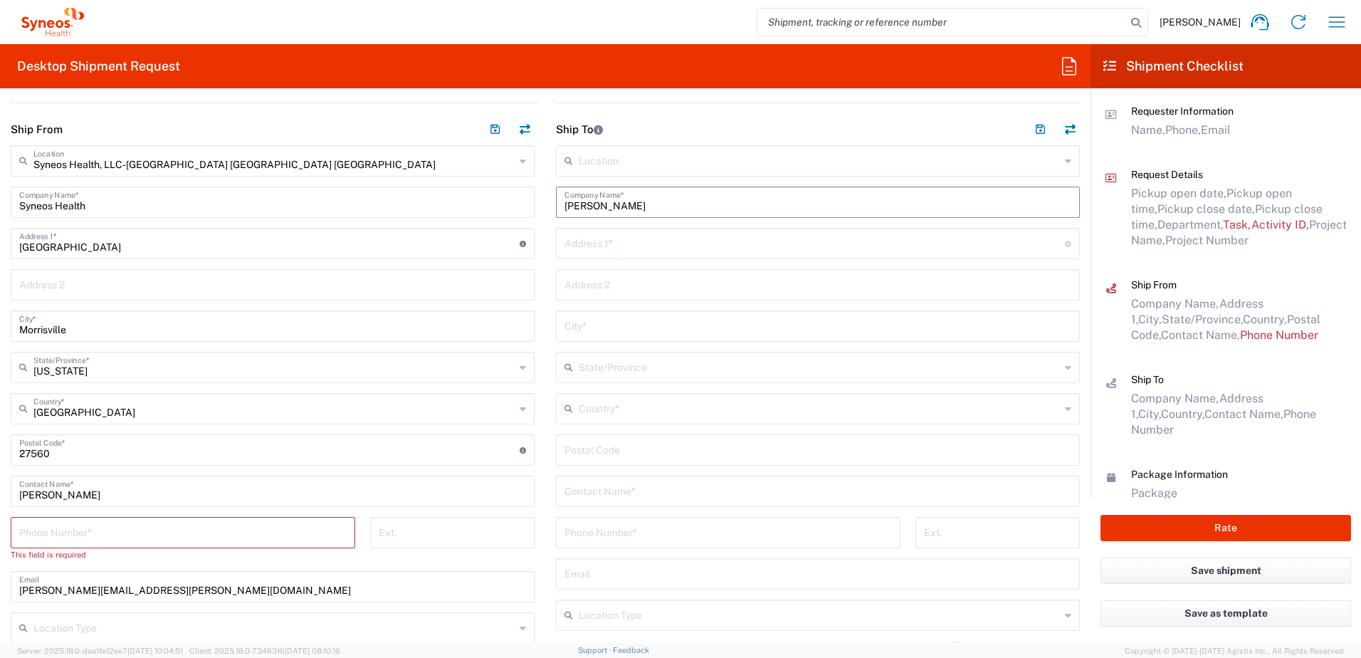
type input "[PERSON_NAME]"
click at [613, 491] on input "text" at bounding box center [817, 489] width 507 height 25
paste input "[PERSON_NAME]"
type input "[PERSON_NAME]"
click at [615, 411] on input "text" at bounding box center [819, 407] width 481 height 25
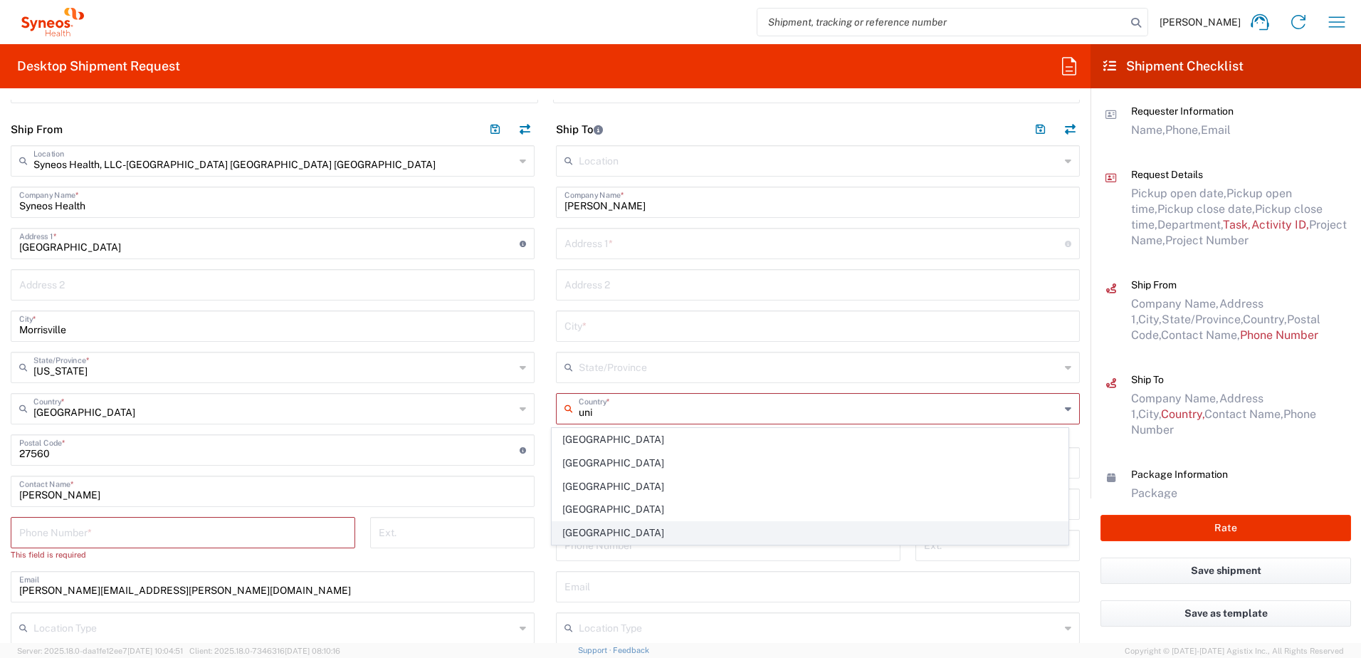
click at [583, 532] on span "[GEOGRAPHIC_DATA]" at bounding box center [810, 533] width 516 height 22
type input "[GEOGRAPHIC_DATA]"
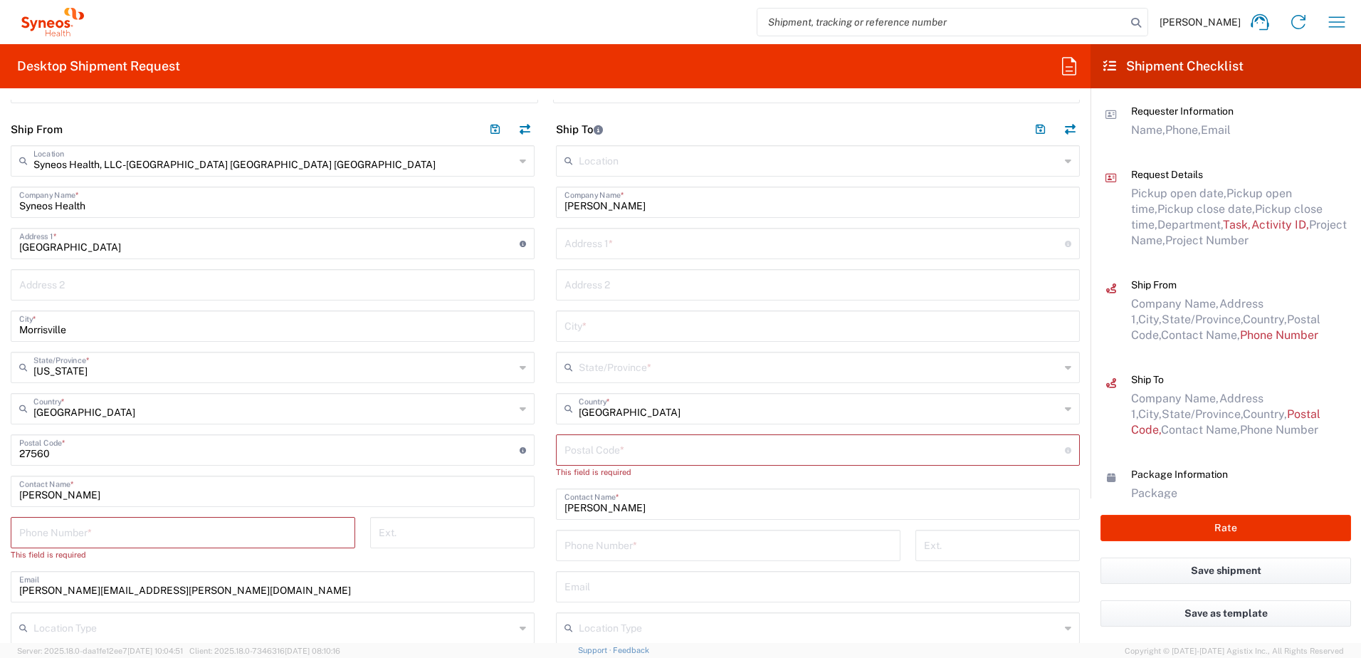
click at [591, 369] on input "text" at bounding box center [819, 366] width 481 height 25
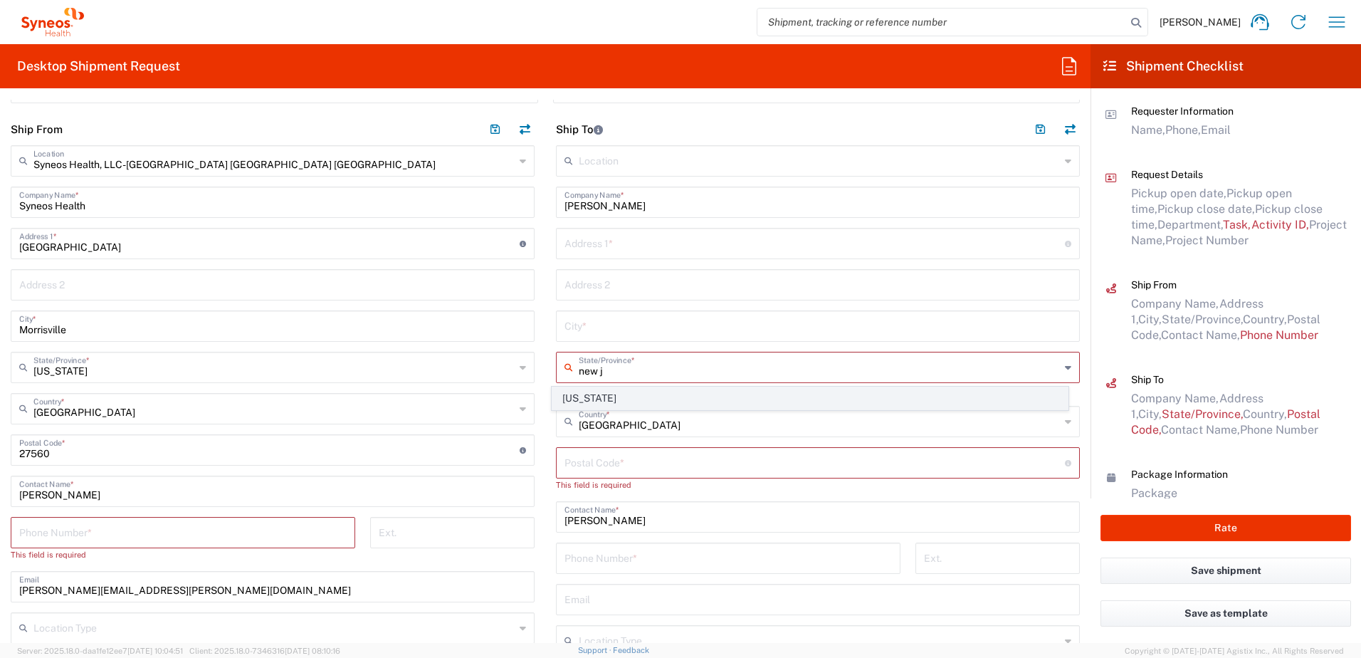
click at [572, 392] on span "[US_STATE]" at bounding box center [810, 398] width 516 height 22
type input "[US_STATE]"
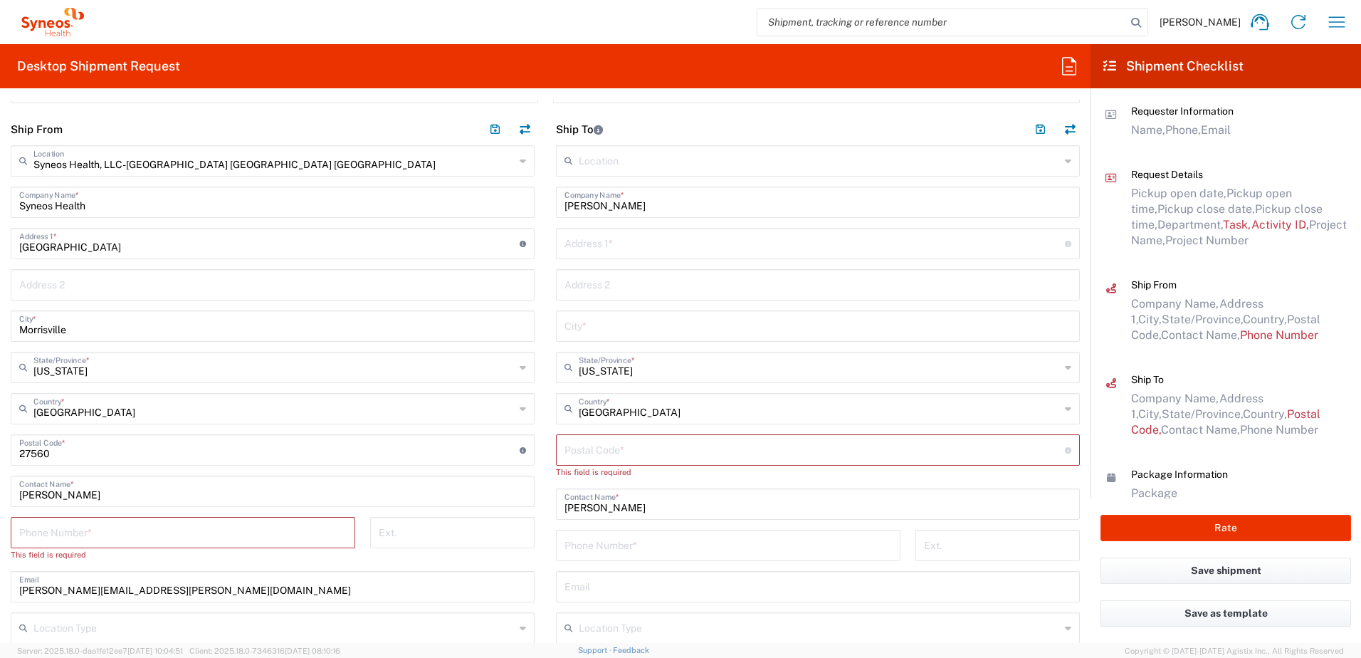
click at [607, 539] on input "tel" at bounding box center [727, 544] width 327 height 25
paste input "[PHONE_NUMBER]"
type input "[PHONE_NUMBER]"
click at [665, 577] on input "text" at bounding box center [817, 585] width 507 height 25
paste input "[PERSON_NAME][EMAIL_ADDRESS][PERSON_NAME][DOMAIN_NAME]"
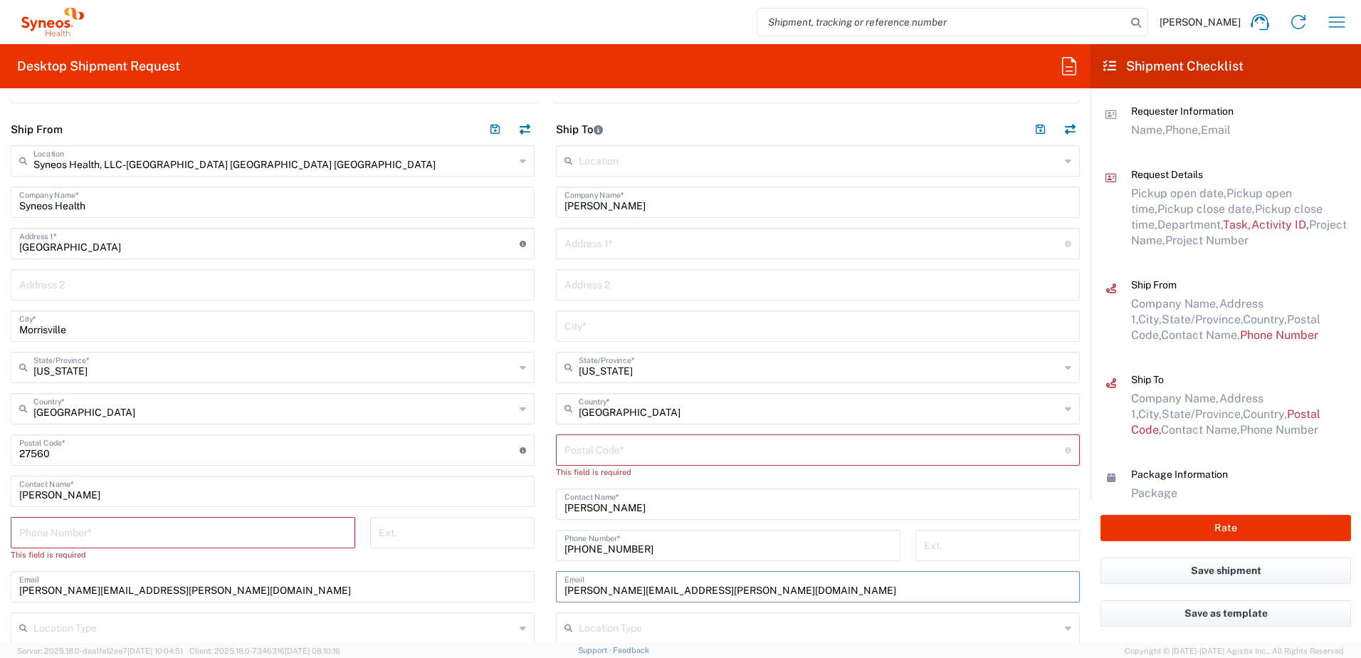
type input "[PERSON_NAME][EMAIL_ADDRESS][PERSON_NAME][DOMAIN_NAME]"
click at [652, 618] on input "text" at bounding box center [819, 626] width 481 height 25
click at [625, 589] on span "Residential/Home" at bounding box center [810, 599] width 516 height 22
type input "Residential/Home"
click at [672, 236] on input "text" at bounding box center [814, 242] width 500 height 25
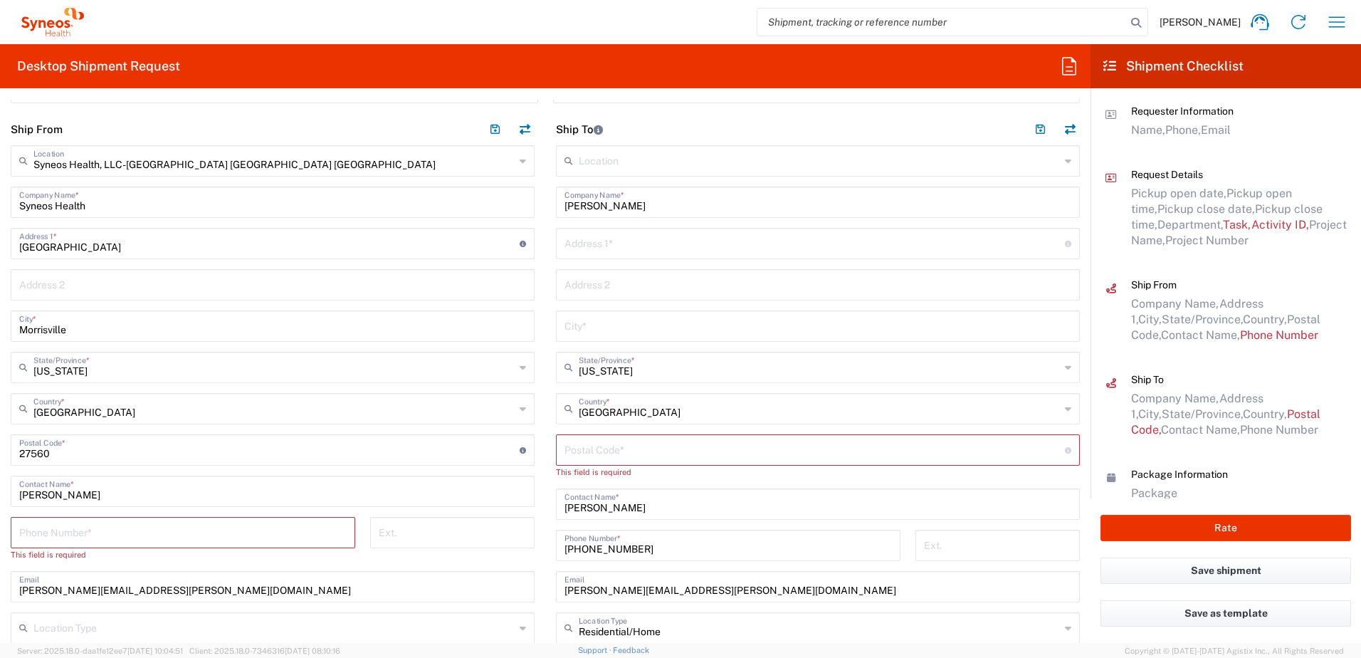
paste input "[PERSON_NAME][EMAIL_ADDRESS][PERSON_NAME][DOMAIN_NAME]"
click at [759, 251] on input "[PERSON_NAME][EMAIL_ADDRESS][PERSON_NAME][DOMAIN_NAME]" at bounding box center [814, 242] width 500 height 25
drag, startPoint x: 741, startPoint y: 245, endPoint x: 511, endPoint y: 236, distance: 230.0
click at [511, 236] on div "Ship From Syneos Health, LLC-[GEOGRAPHIC_DATA] [GEOGRAPHIC_DATA] [GEOGRAPHIC_DA…" at bounding box center [545, 431] width 1090 height 636
paste input "[STREET_ADDRESS]"
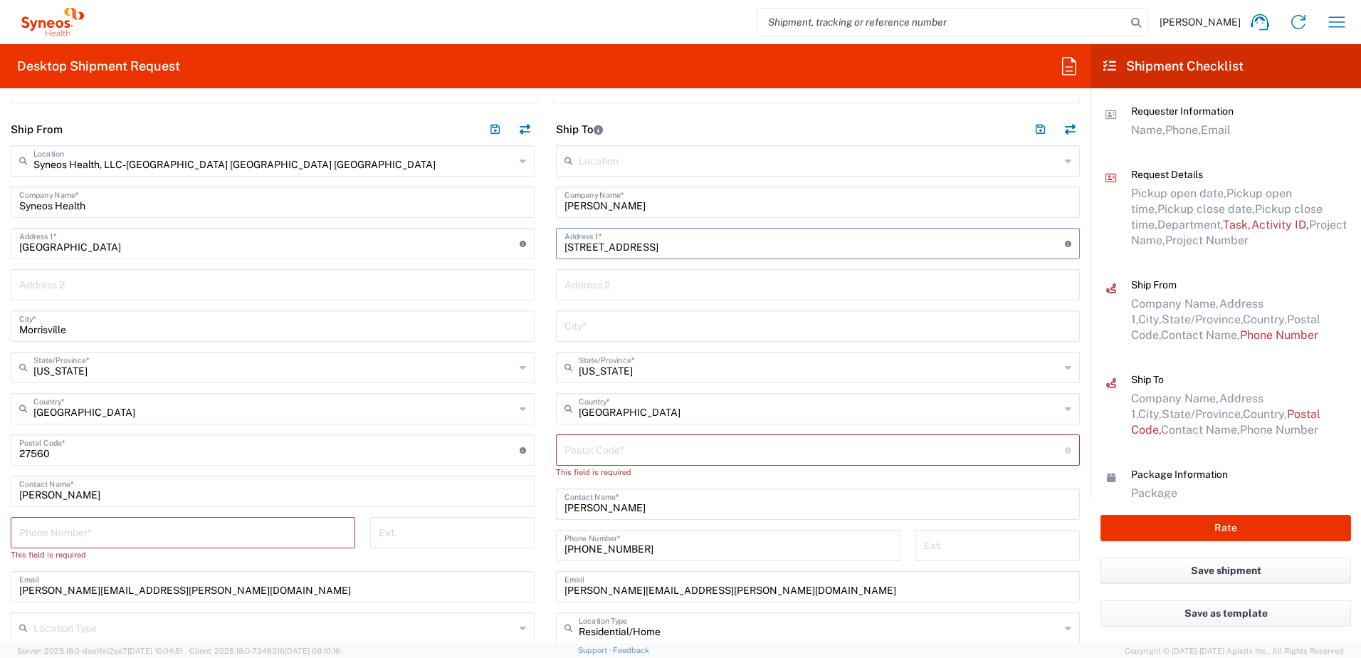
type input "[STREET_ADDRESS]"
click at [613, 340] on div "City *" at bounding box center [818, 325] width 524 height 31
click at [609, 335] on input "text" at bounding box center [817, 324] width 507 height 25
paste input "Milford"
type input "Milford"
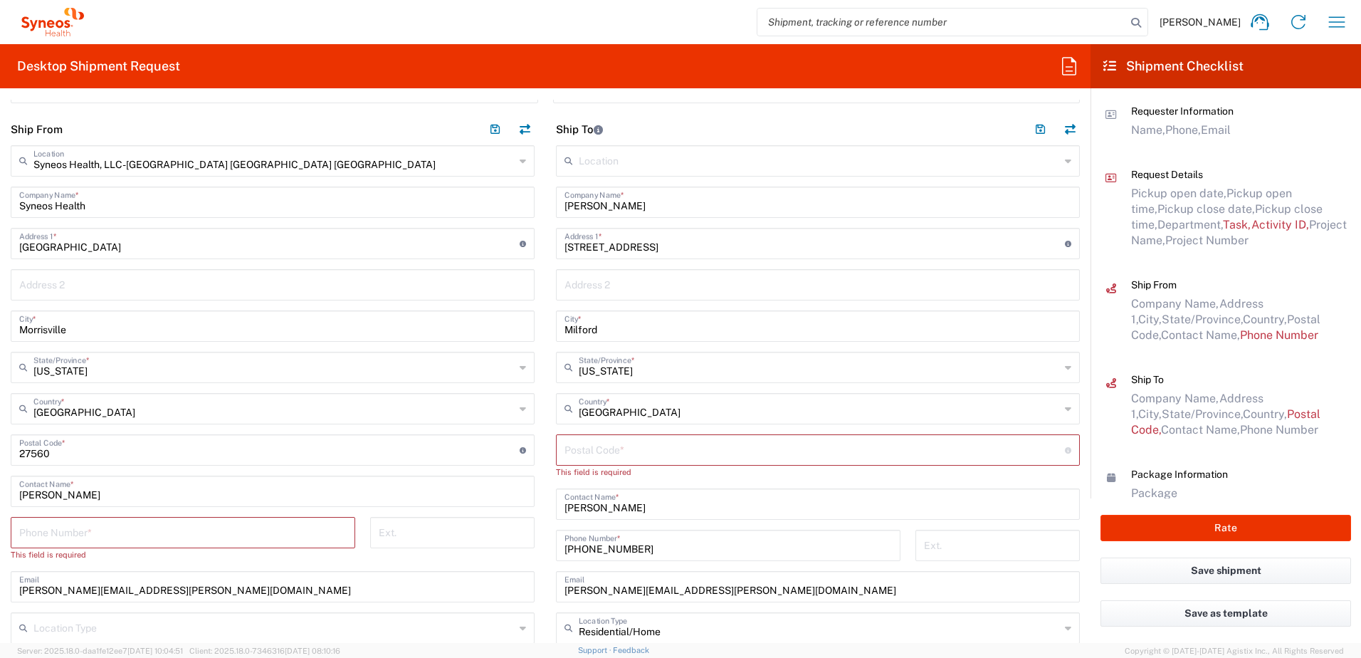
click at [625, 443] on input "undefined" at bounding box center [814, 448] width 500 height 25
paste input "08848"
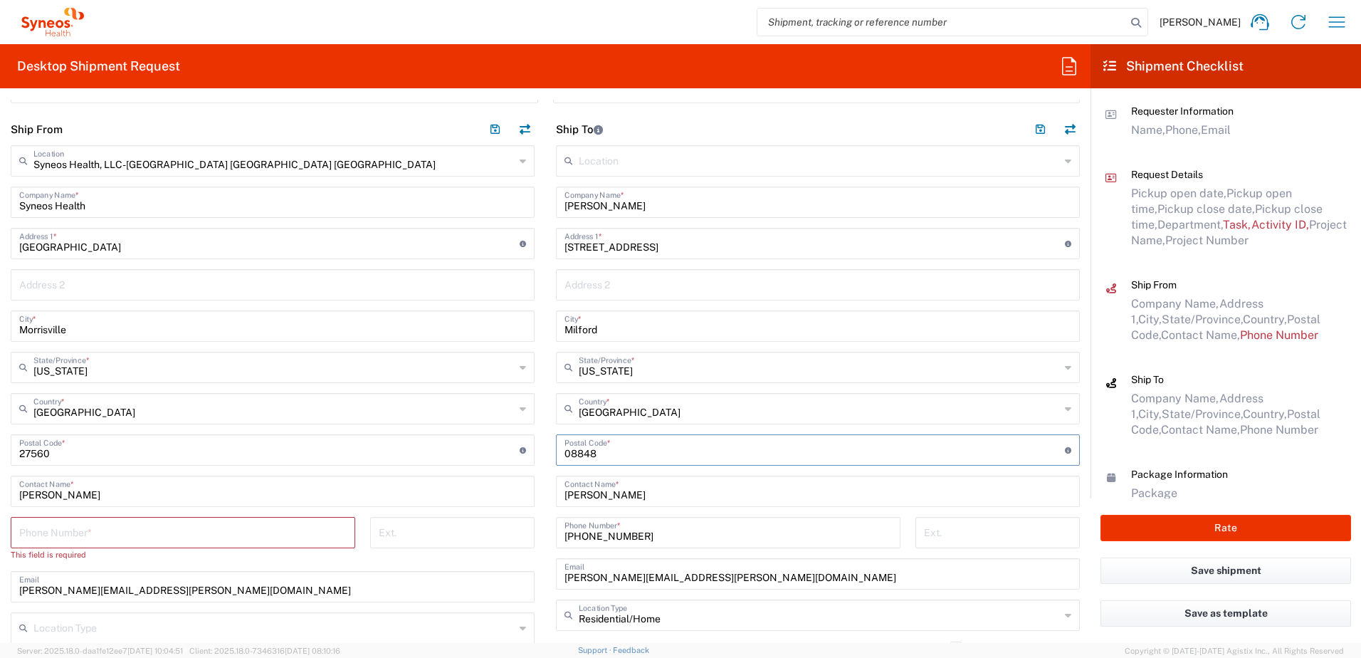
type input "08848"
click at [108, 518] on div "Phone Number *" at bounding box center [183, 532] width 344 height 31
click at [96, 527] on input "tel" at bounding box center [182, 531] width 327 height 25
click at [93, 534] on input "tel" at bounding box center [182, 531] width 327 height 25
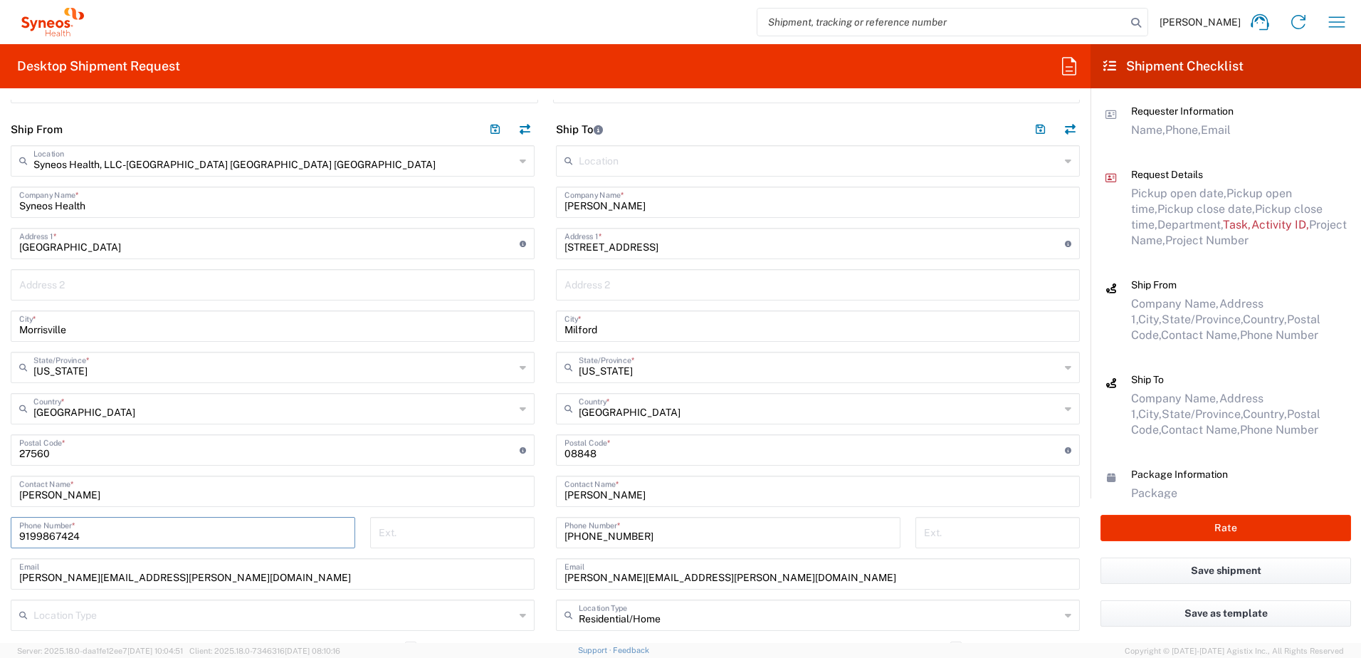
click at [48, 537] on input "9199867424" at bounding box center [182, 531] width 327 height 25
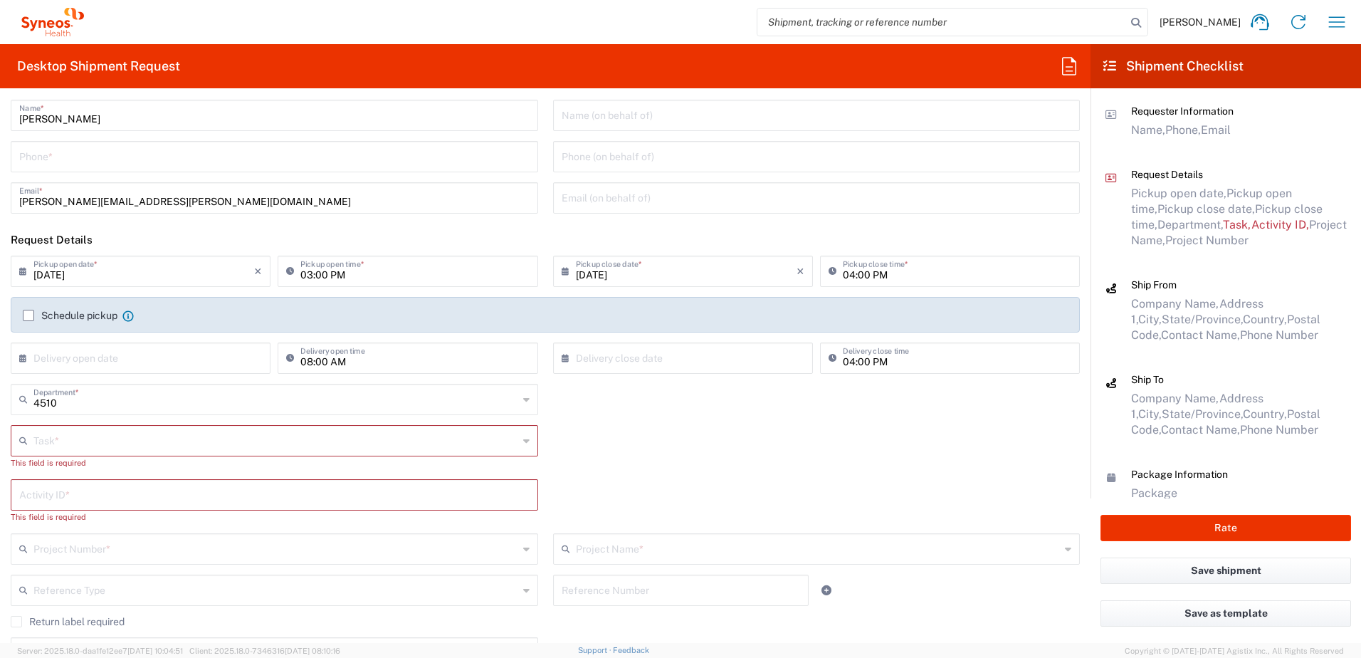
scroll to position [0, 0]
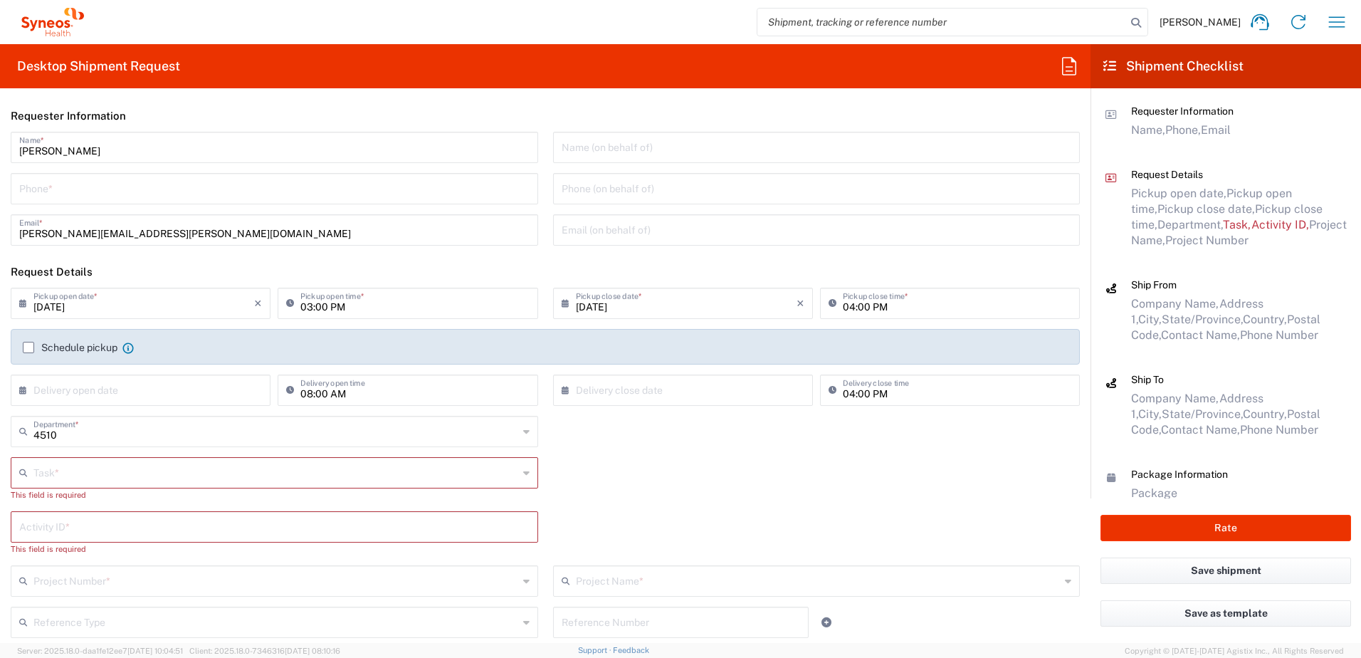
type input "9199867424"
click at [60, 192] on input "tel" at bounding box center [274, 187] width 510 height 25
paste input "9199867424"
type input "9199867424"
click at [115, 470] on input "text" at bounding box center [275, 471] width 485 height 25
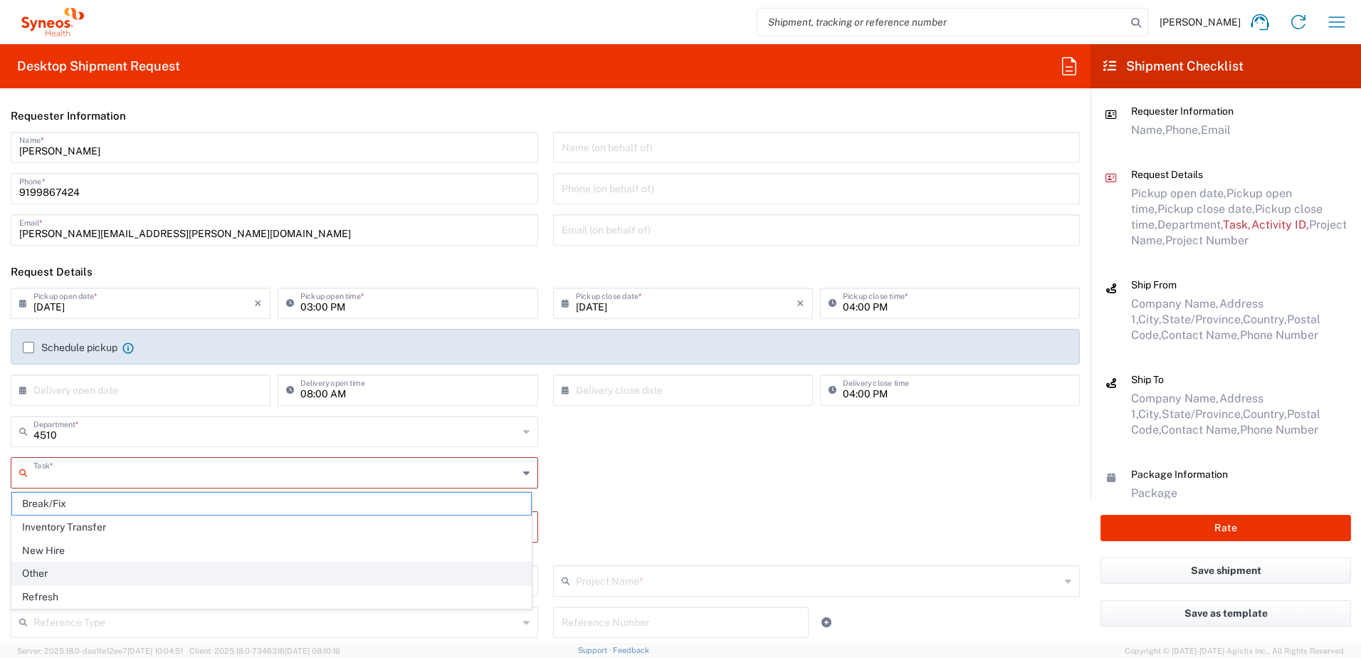
click at [68, 574] on span "Other" at bounding box center [271, 573] width 519 height 22
type input "Other"
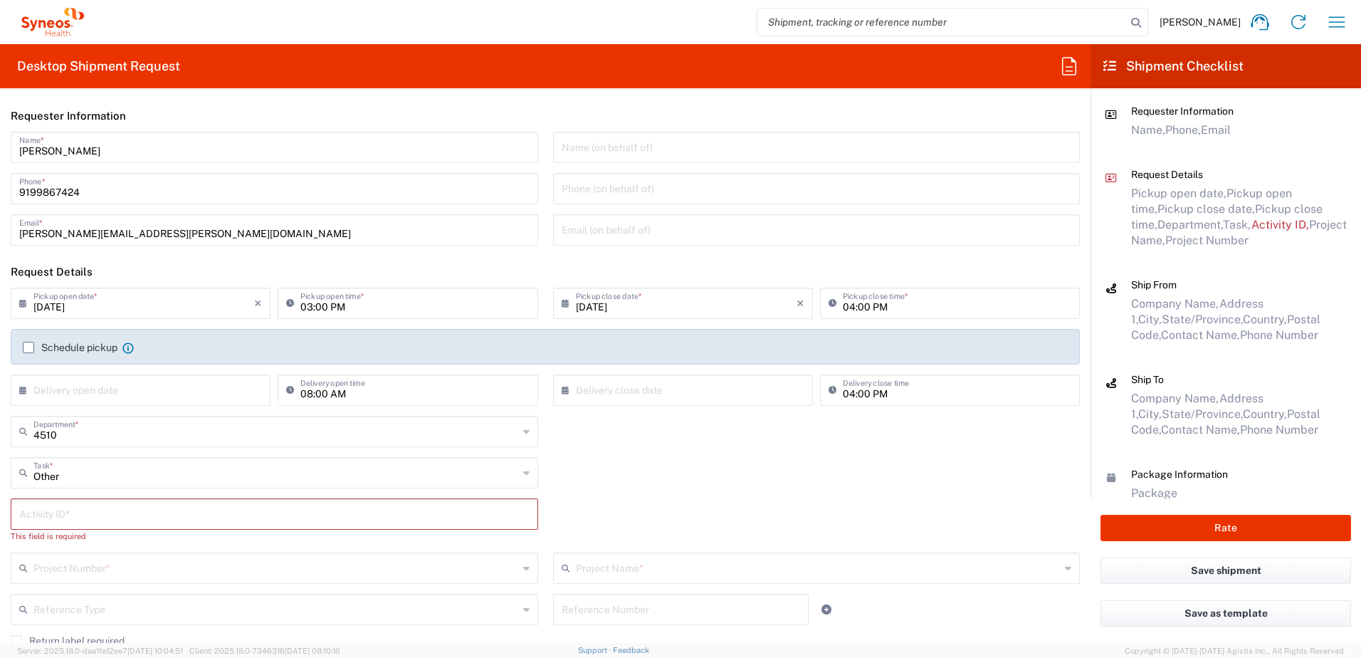
click at [69, 523] on input "text" at bounding box center [274, 512] width 510 height 25
paste input "SCTASK2703969"
type input "SCTASK2703969"
click at [170, 569] on div "Project Number *" at bounding box center [274, 554] width 527 height 31
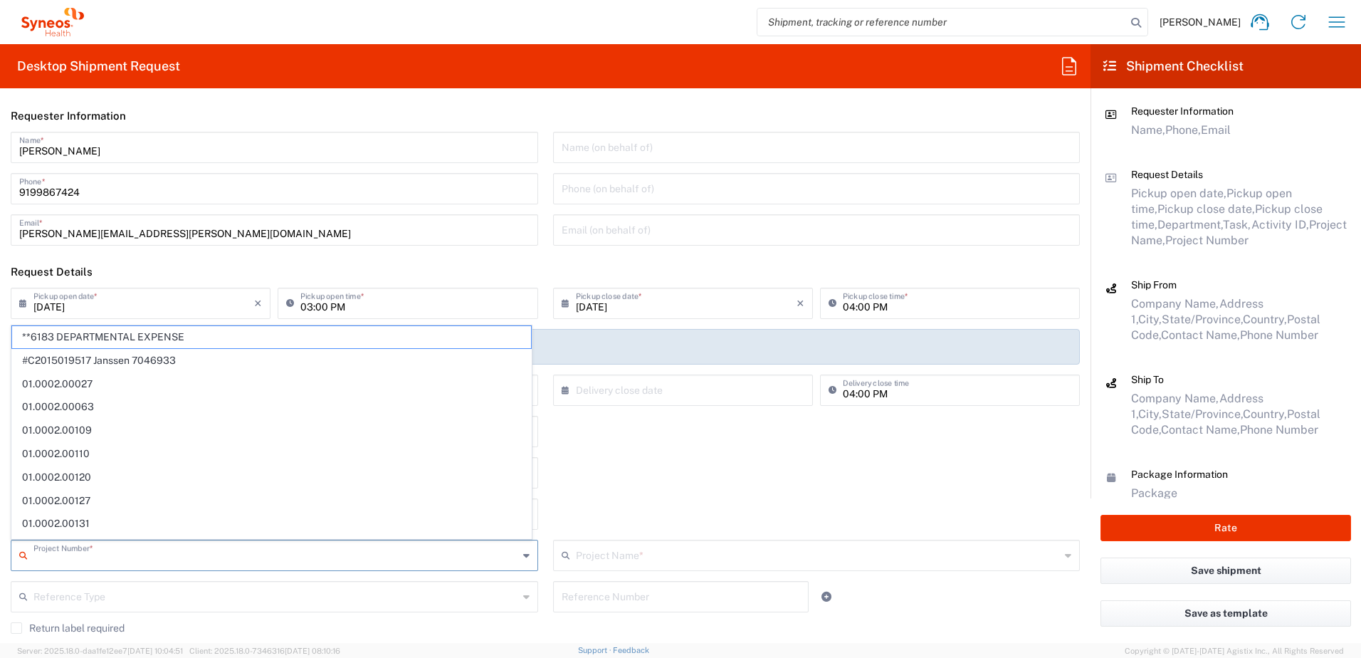
click at [167, 563] on input "text" at bounding box center [275, 554] width 485 height 25
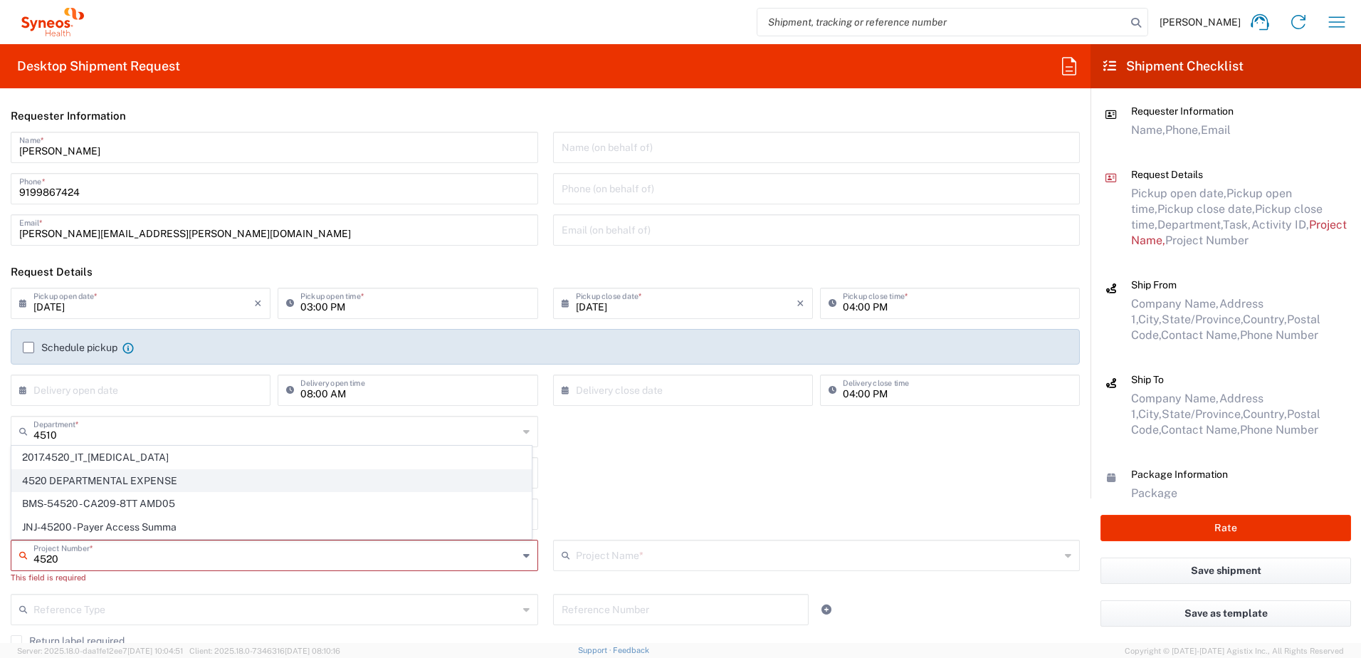
click at [144, 478] on span "4520 DEPARTMENTAL EXPENSE" at bounding box center [271, 481] width 519 height 22
type input "4520 DEPARTMENTAL EXPENSE"
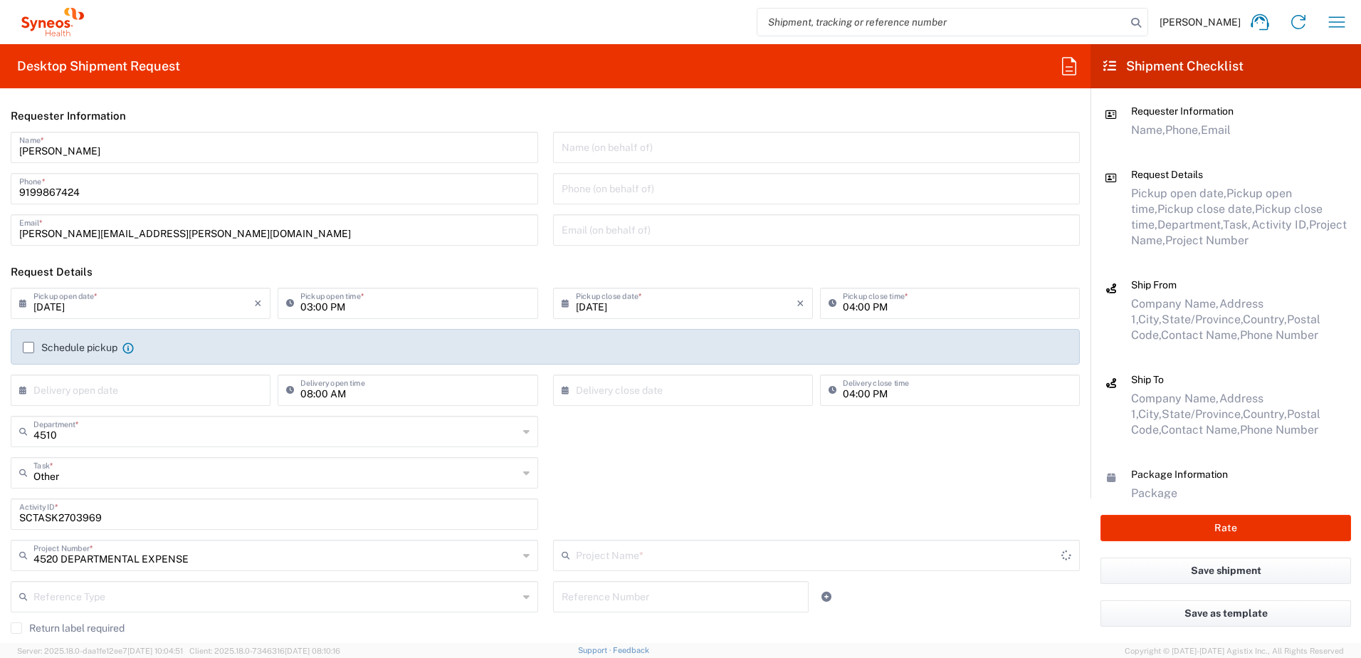
type input "4520 DEPARTMENTAL EXPENSE"
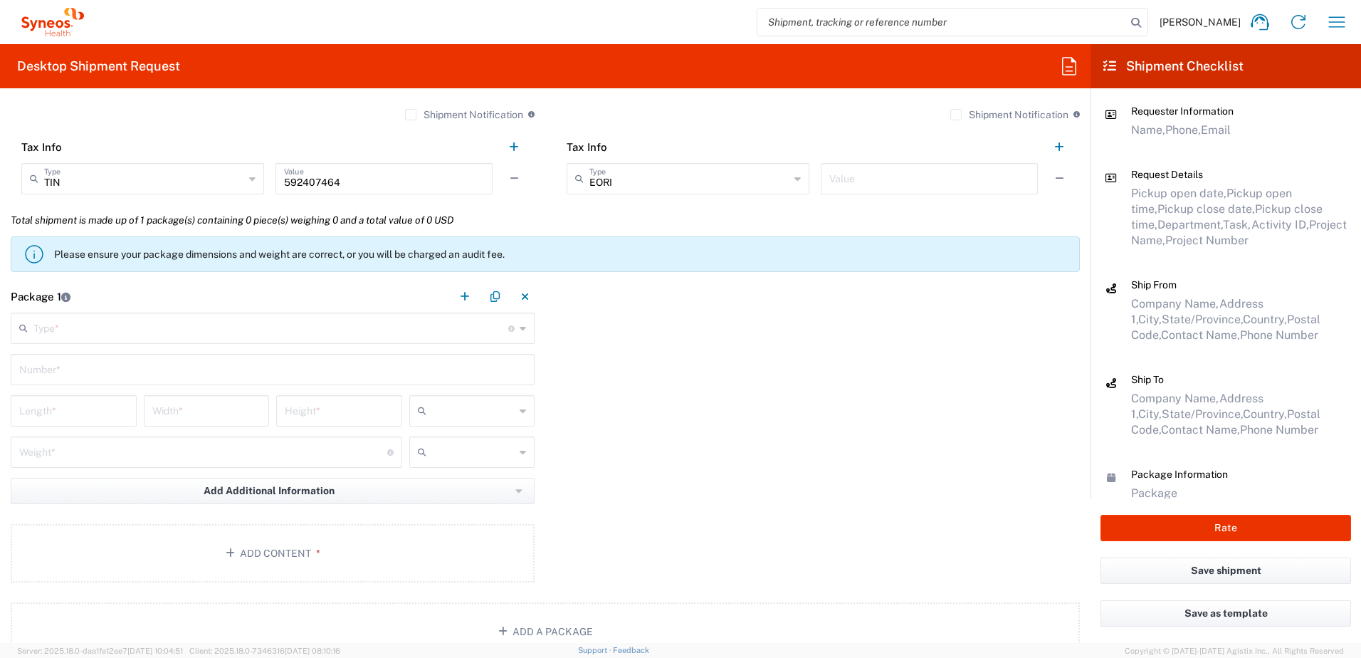
scroll to position [1210, 0]
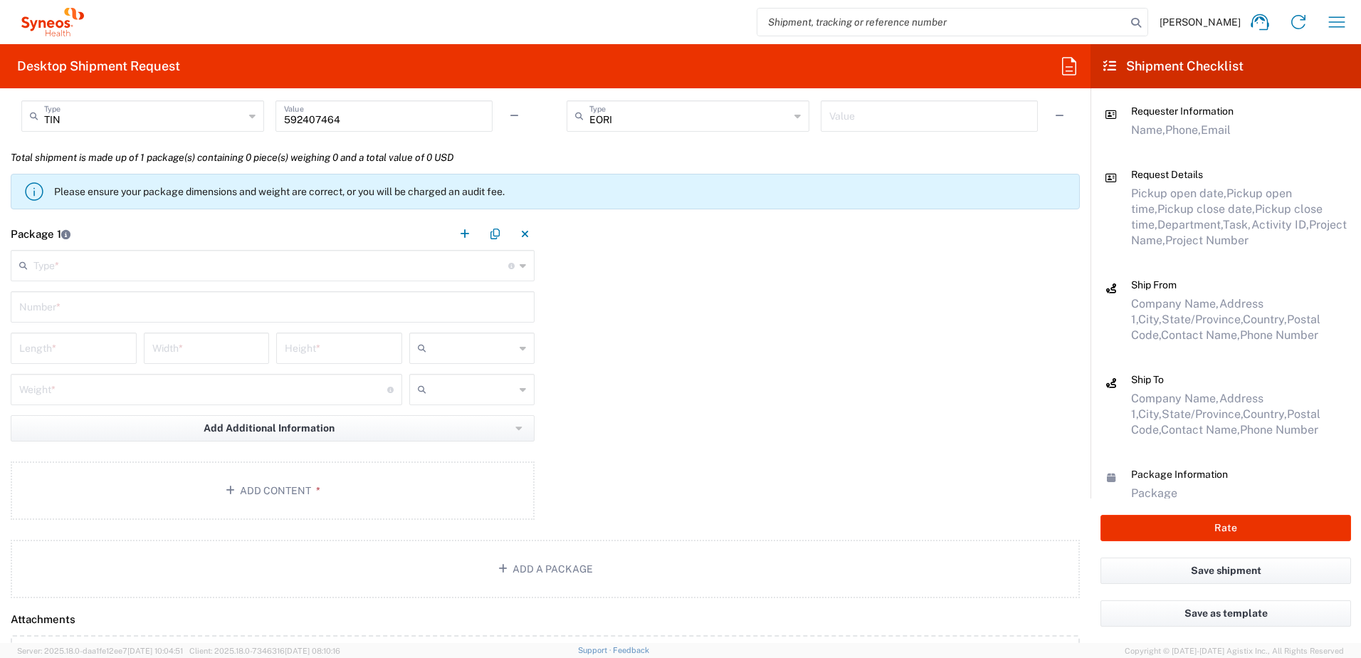
click at [132, 270] on input "text" at bounding box center [270, 264] width 475 height 25
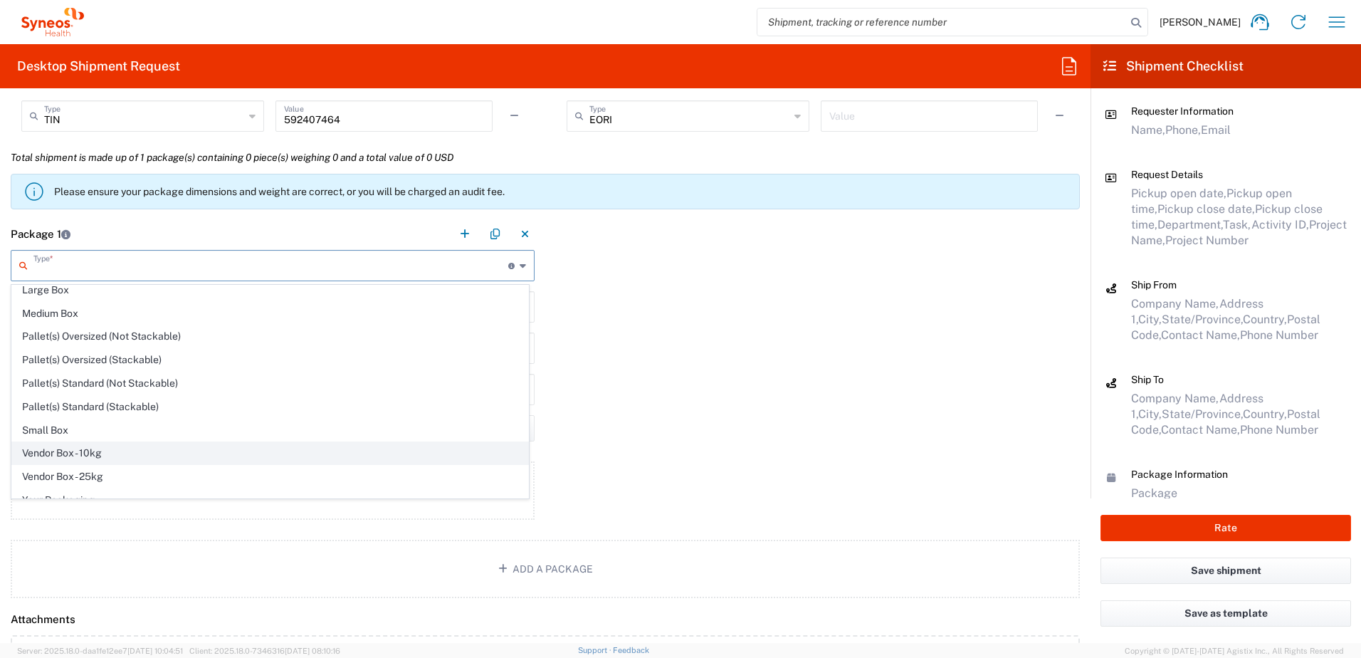
scroll to position [43, 0]
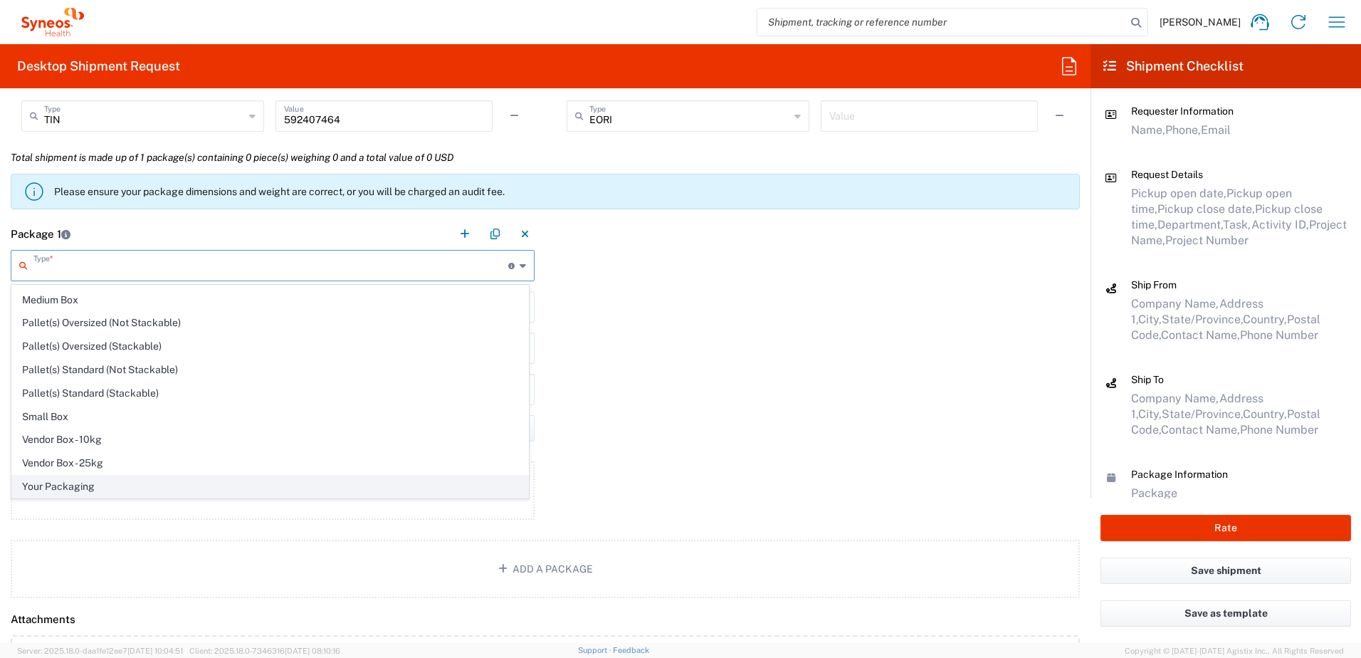
click at [83, 482] on span "Your Packaging" at bounding box center [270, 486] width 516 height 22
type input "Your Packaging"
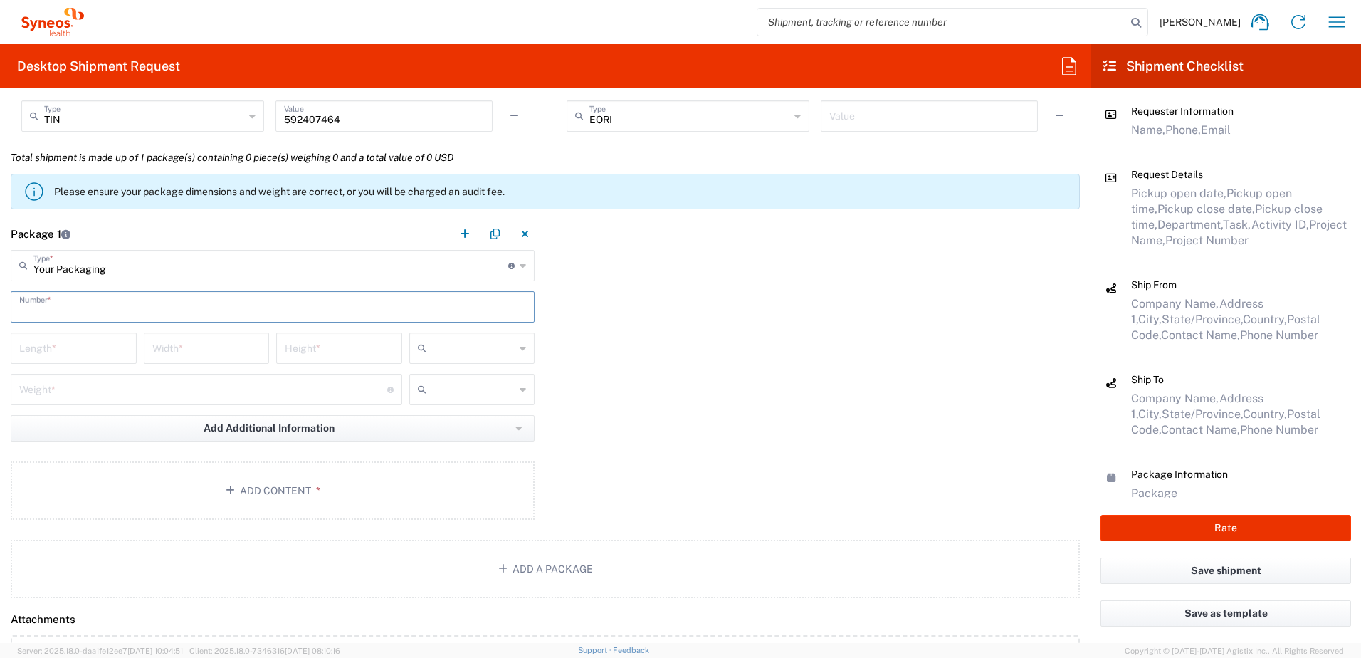
click at [82, 311] on input "text" at bounding box center [272, 305] width 507 height 25
type input "1"
click at [91, 342] on input "number" at bounding box center [73, 346] width 109 height 25
type input "15"
click at [209, 353] on input "number" at bounding box center [206, 346] width 109 height 25
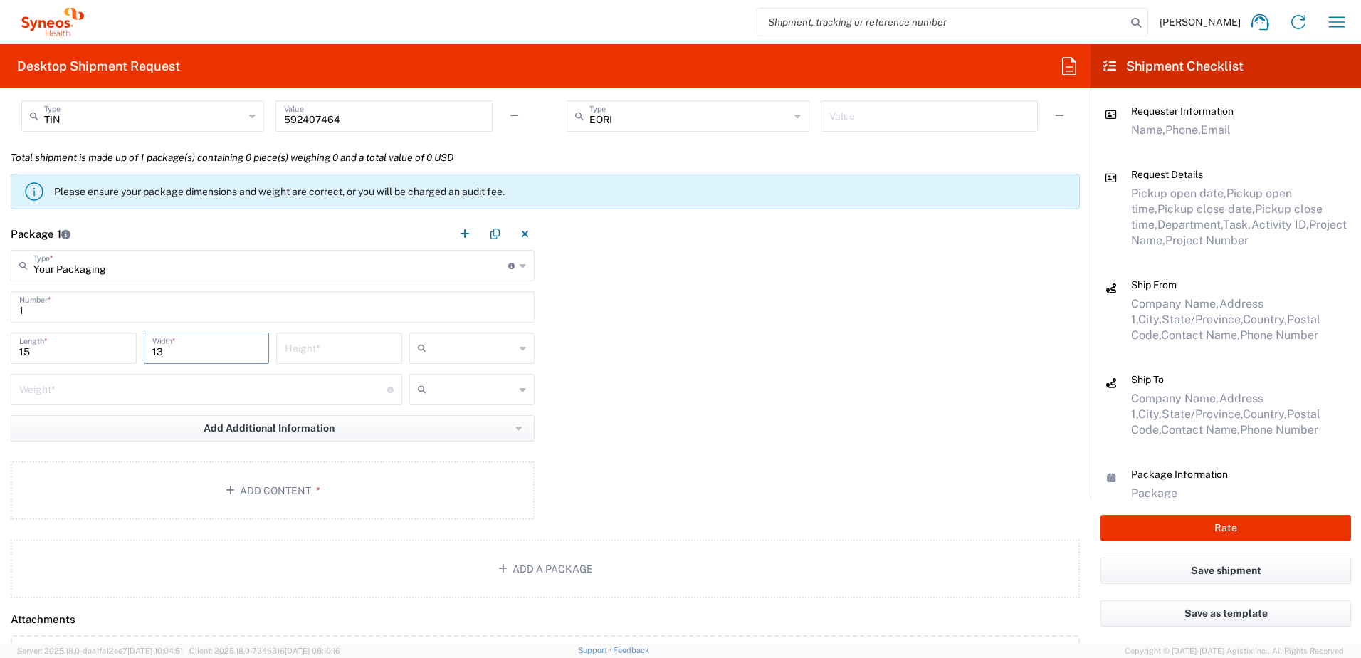
type input "13"
click at [315, 356] on input "number" at bounding box center [339, 346] width 109 height 25
type input "4"
click at [437, 352] on input "text" at bounding box center [473, 348] width 83 height 23
click at [430, 421] on span "in" at bounding box center [467, 426] width 122 height 22
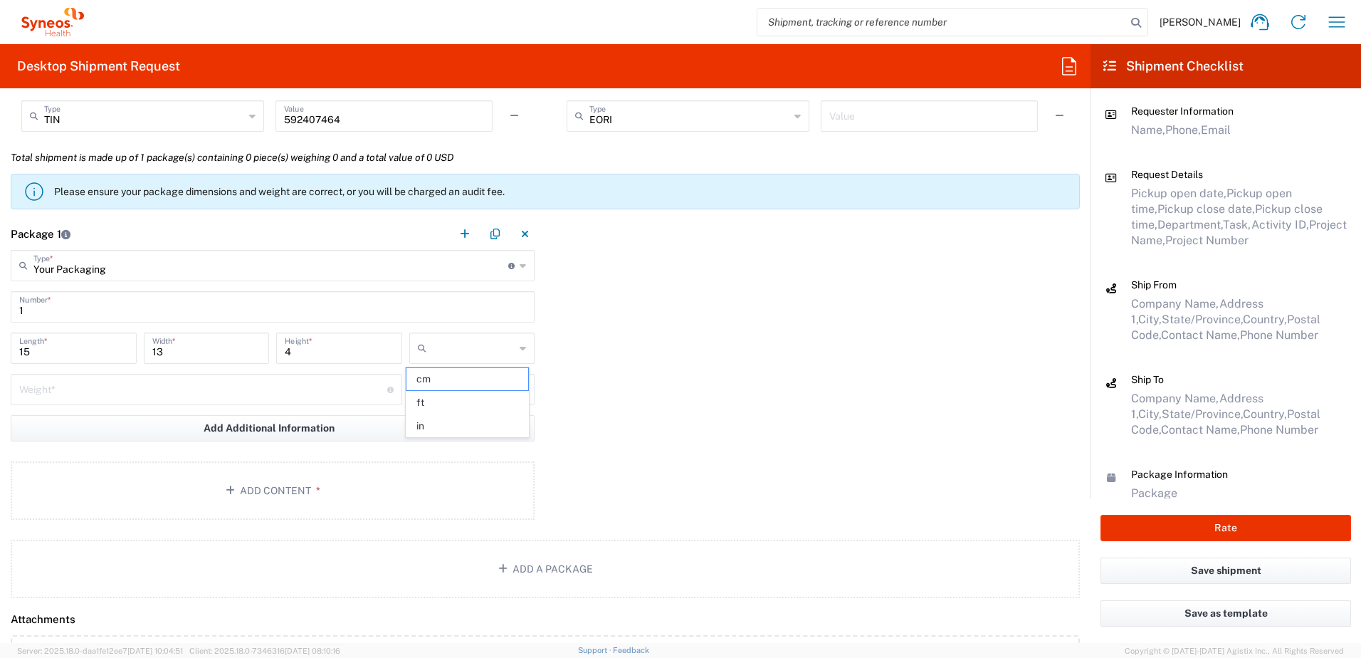
type input "in"
click at [186, 378] on input "number" at bounding box center [203, 388] width 368 height 25
type input "5"
click at [419, 384] on icon at bounding box center [425, 389] width 14 height 23
click at [432, 394] on input "text" at bounding box center [473, 389] width 83 height 23
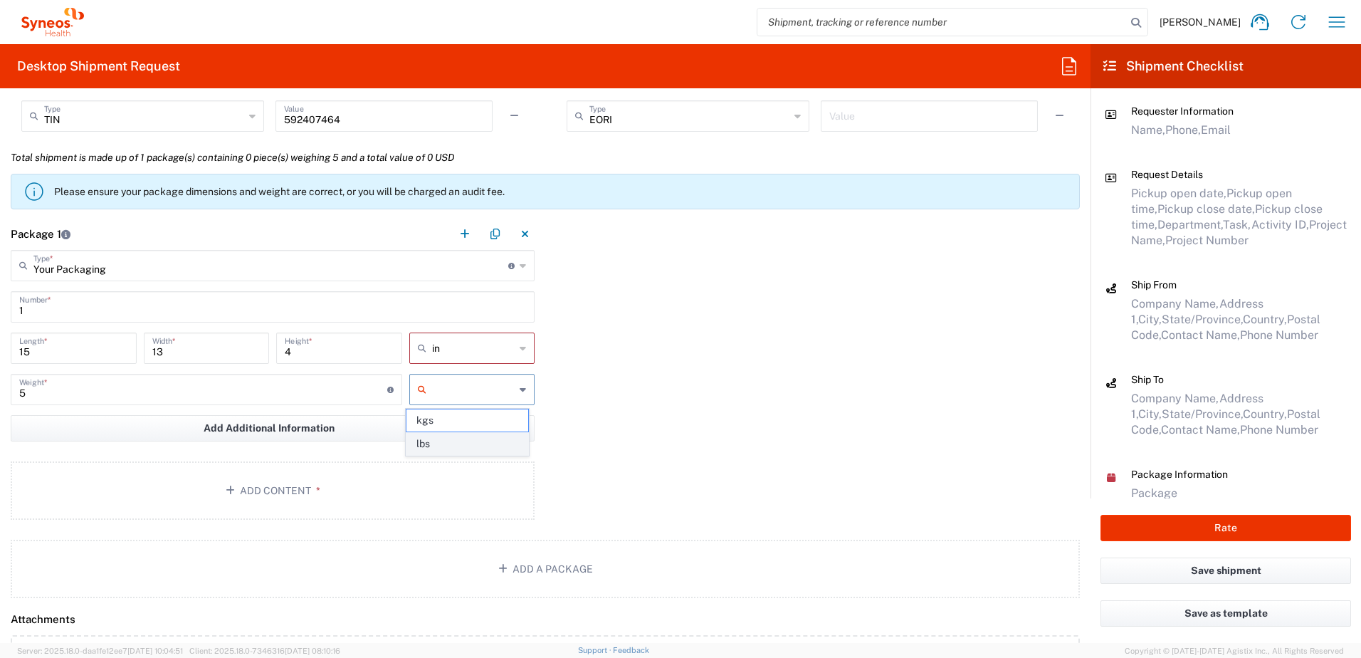
click at [426, 444] on span "lbs" at bounding box center [467, 444] width 122 height 22
type input "lbs"
click at [283, 474] on button "Add Content *" at bounding box center [273, 490] width 524 height 58
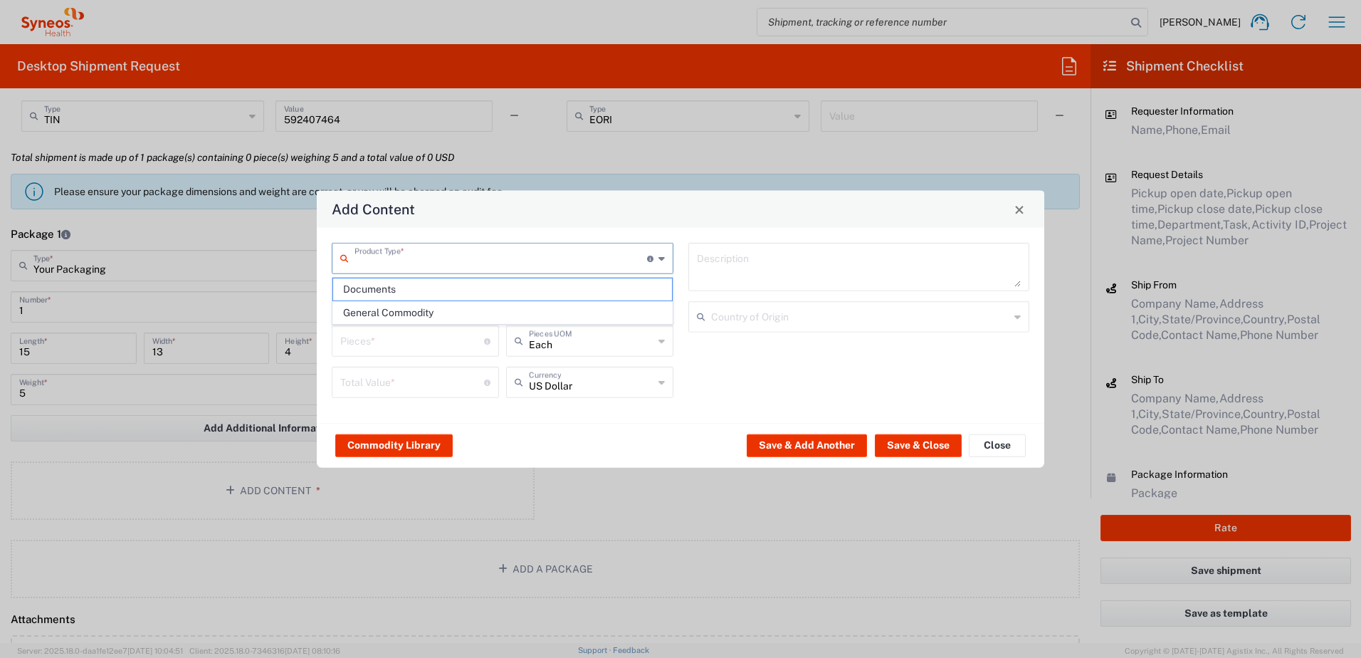
click at [392, 261] on input "text" at bounding box center [500, 257] width 292 height 25
click at [393, 316] on span "General Commodity" at bounding box center [502, 313] width 339 height 22
type input "General Commodity"
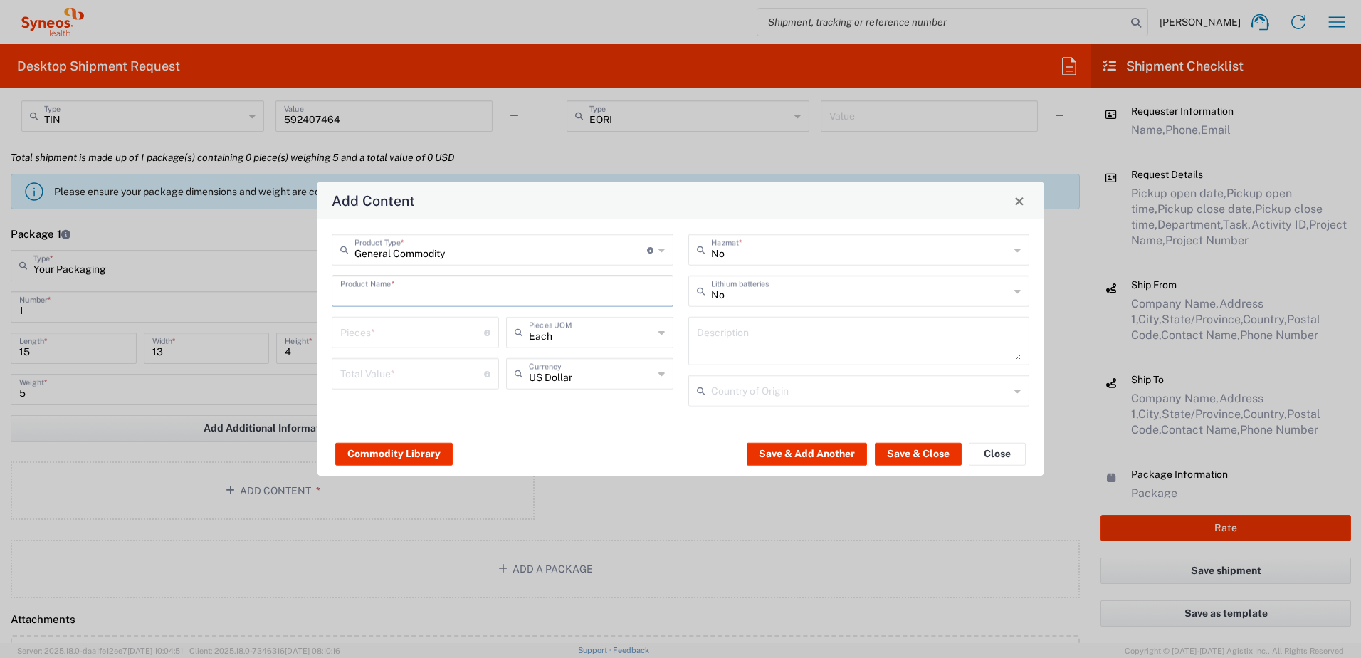
click at [382, 287] on input "text" at bounding box center [502, 290] width 324 height 25
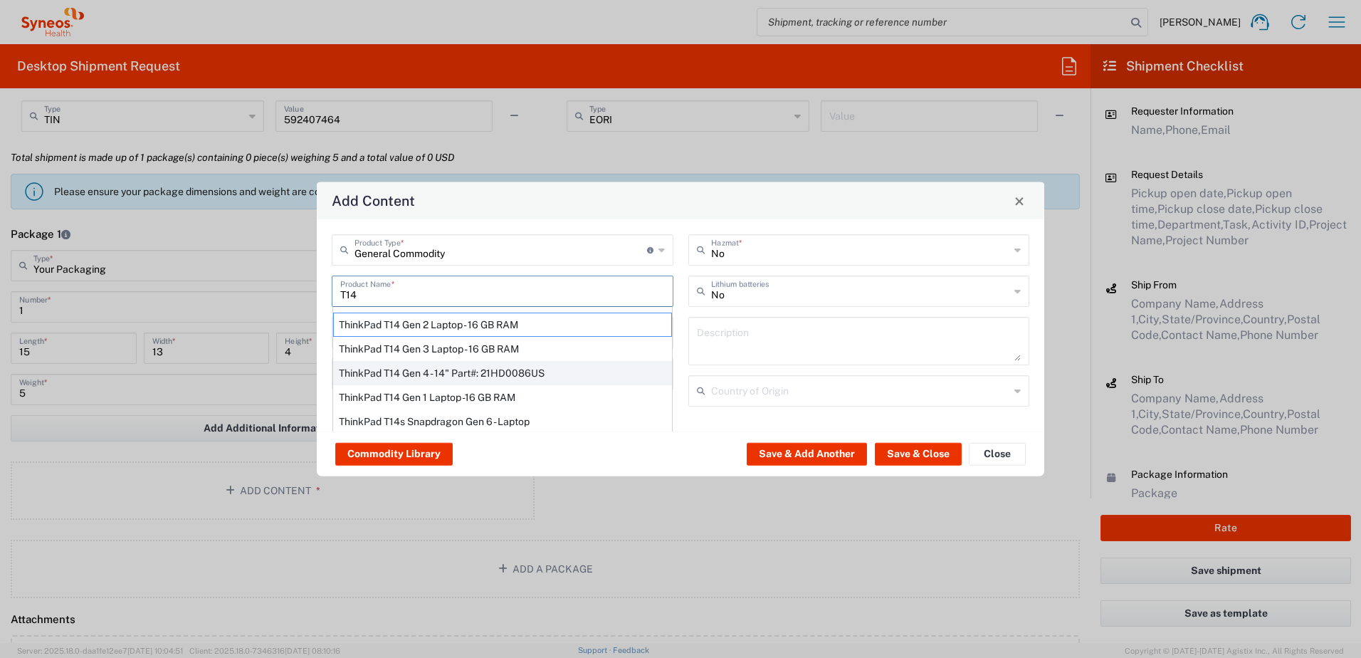
scroll to position [33, 0]
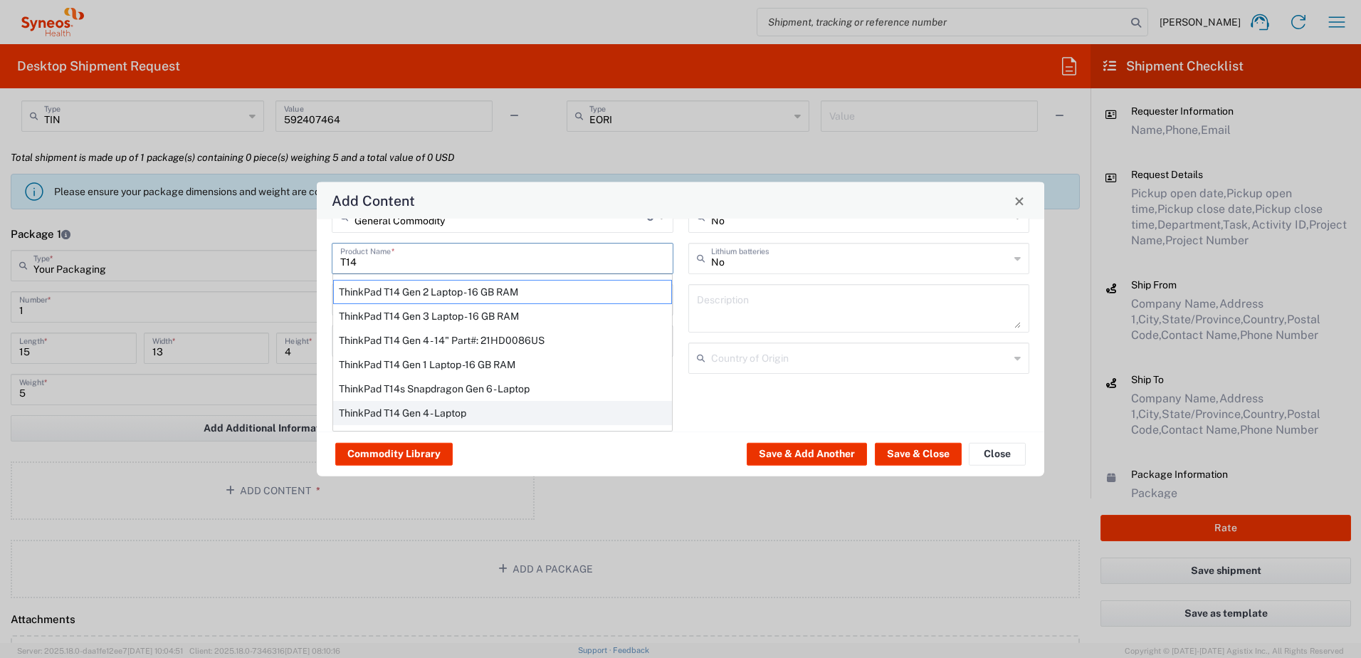
click at [443, 413] on div "ThinkPad T14 Gen 4 - Laptop" at bounding box center [502, 413] width 339 height 24
type input "ThinkPad T14 Gen 4 - Laptop"
type textarea "Laptop"
type input "[GEOGRAPHIC_DATA]"
type input "Yes"
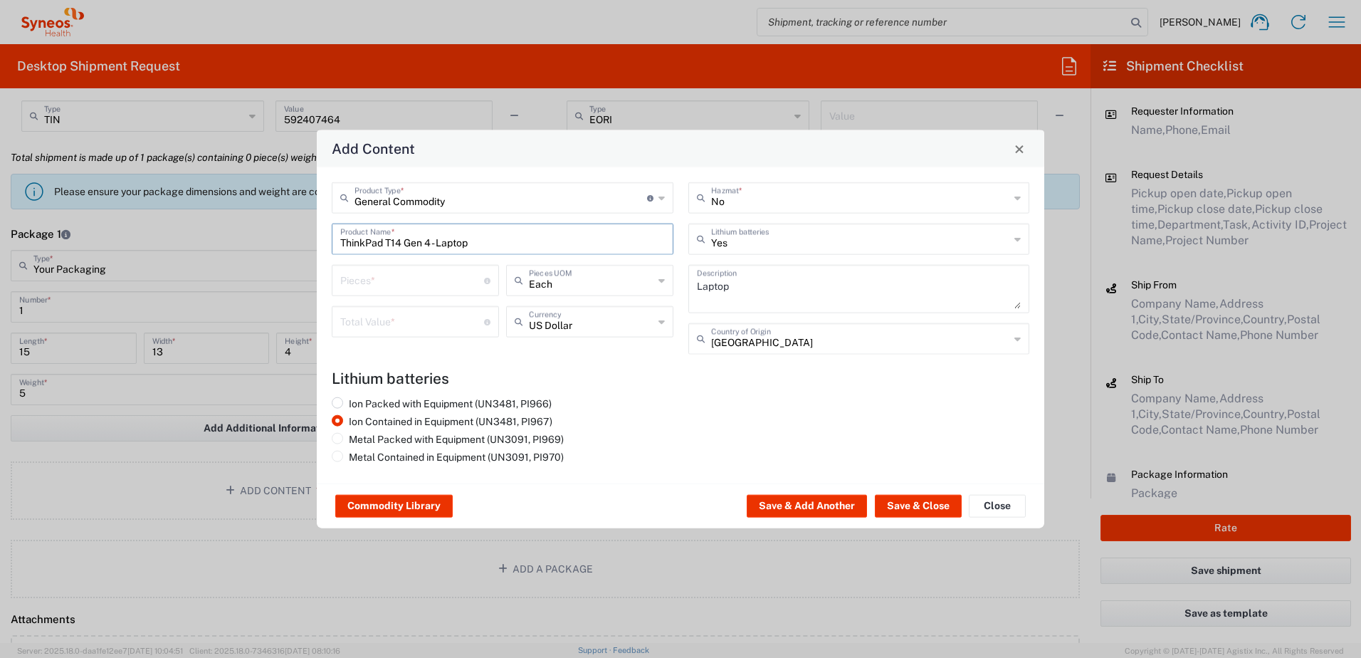
scroll to position [0, 0]
click at [408, 280] on input "number" at bounding box center [412, 279] width 144 height 25
type input "1"
click at [381, 328] on input "number" at bounding box center [412, 320] width 144 height 25
type input "1500"
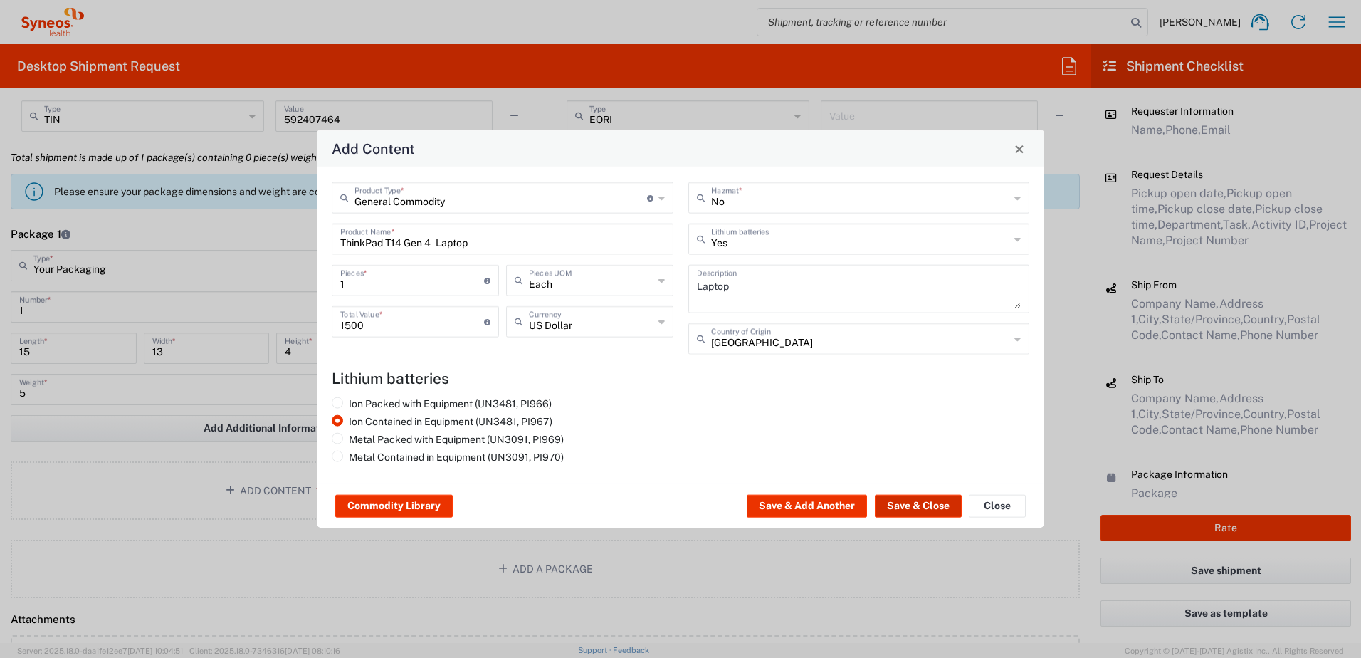
click at [900, 505] on button "Save & Close" at bounding box center [918, 506] width 87 height 23
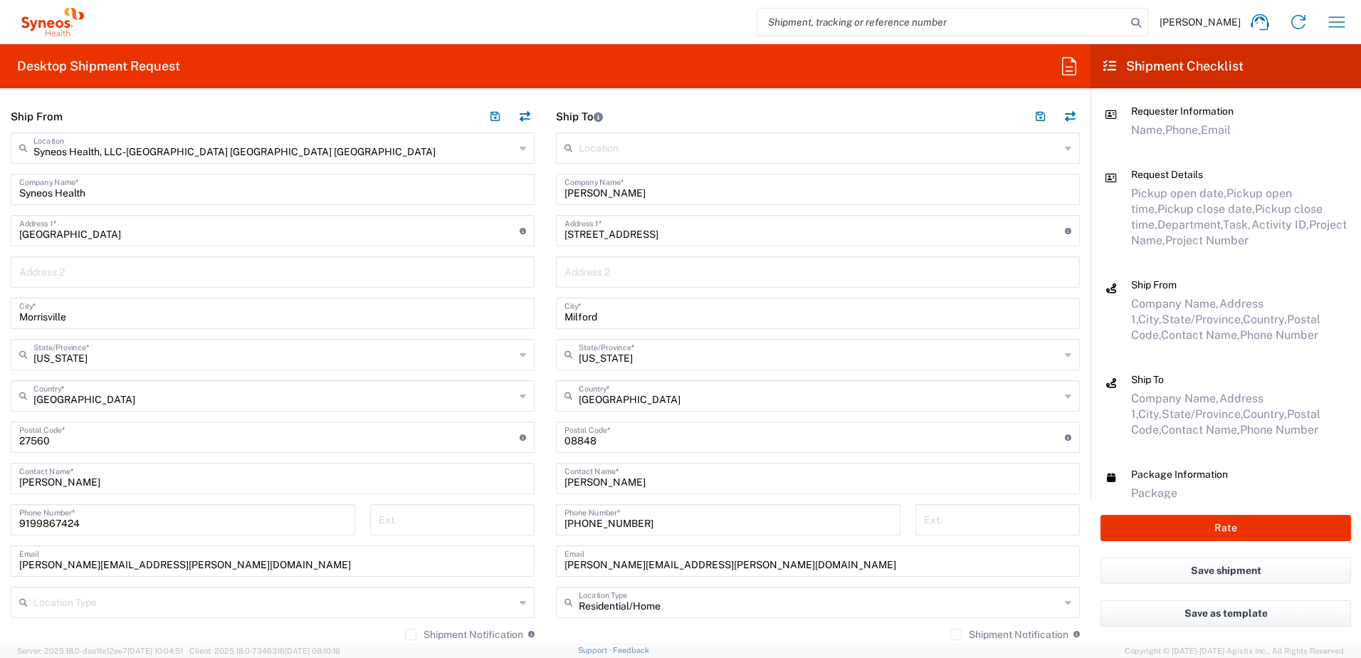
scroll to position [427, 0]
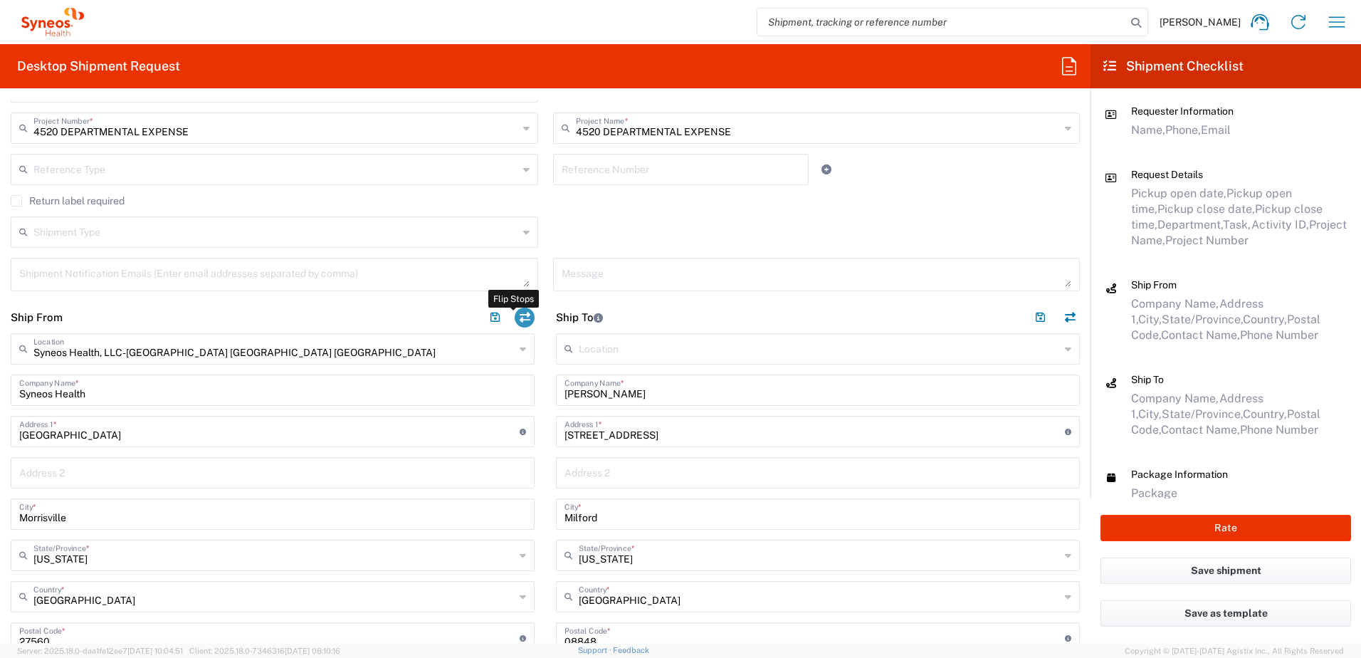
click at [518, 312] on button "button" at bounding box center [524, 317] width 20 height 20
type input "[PERSON_NAME]"
type input "[STREET_ADDRESS]"
type input "Milford"
type input "[US_STATE]"
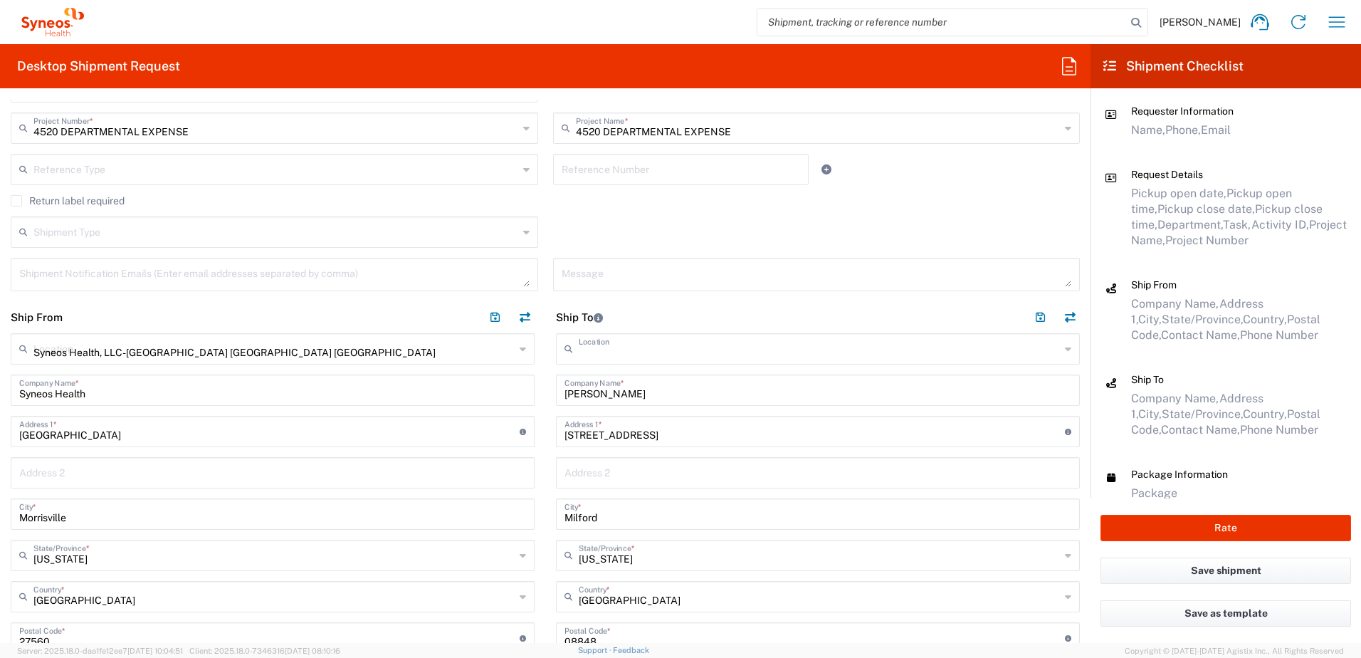
type input "08848"
type input "[PERSON_NAME]"
type input "[PHONE_NUMBER]"
type input "[PERSON_NAME][EMAIL_ADDRESS][PERSON_NAME][DOMAIN_NAME]"
type input "Residential/Home"
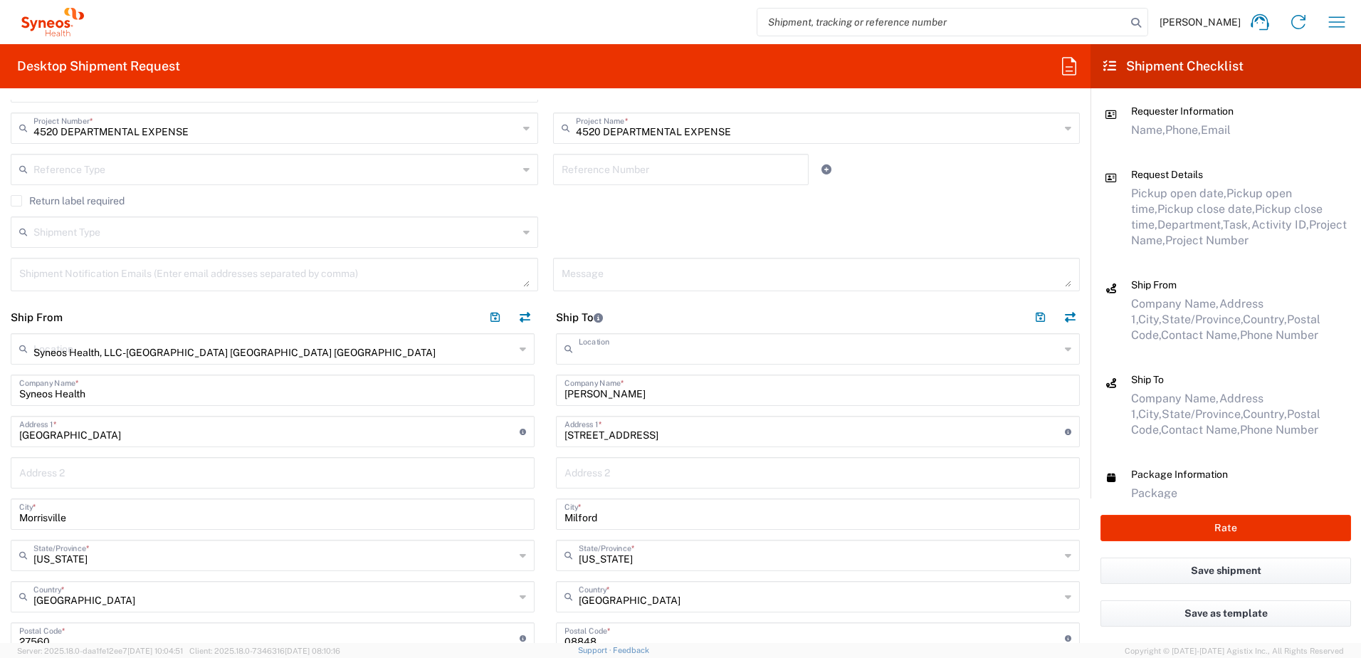
type input "EORI"
type input "Syneos Health, LLC-[GEOGRAPHIC_DATA] [GEOGRAPHIC_DATA] [GEOGRAPHIC_DATA]"
type input "Syneos Health"
type input "[GEOGRAPHIC_DATA]"
type input "Morrisville"
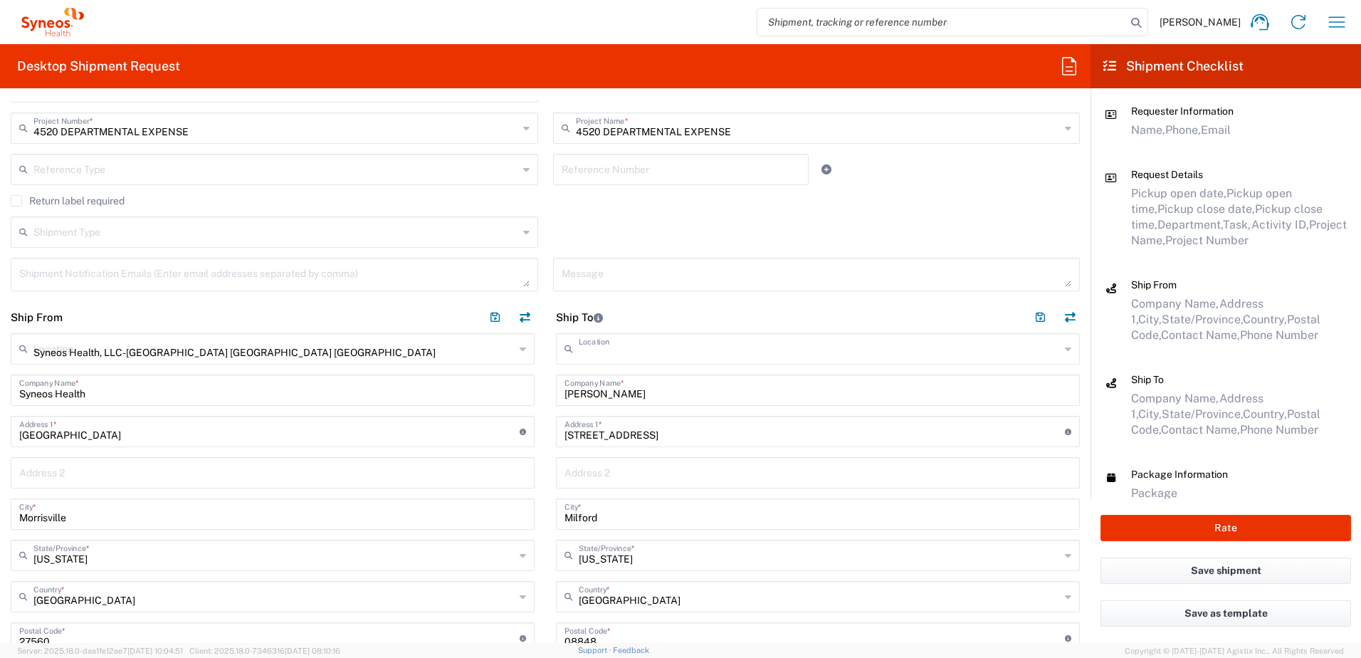
type input "[US_STATE]"
type input "[GEOGRAPHIC_DATA]"
type input "27560"
type input "[PERSON_NAME]"
type input "9199867424"
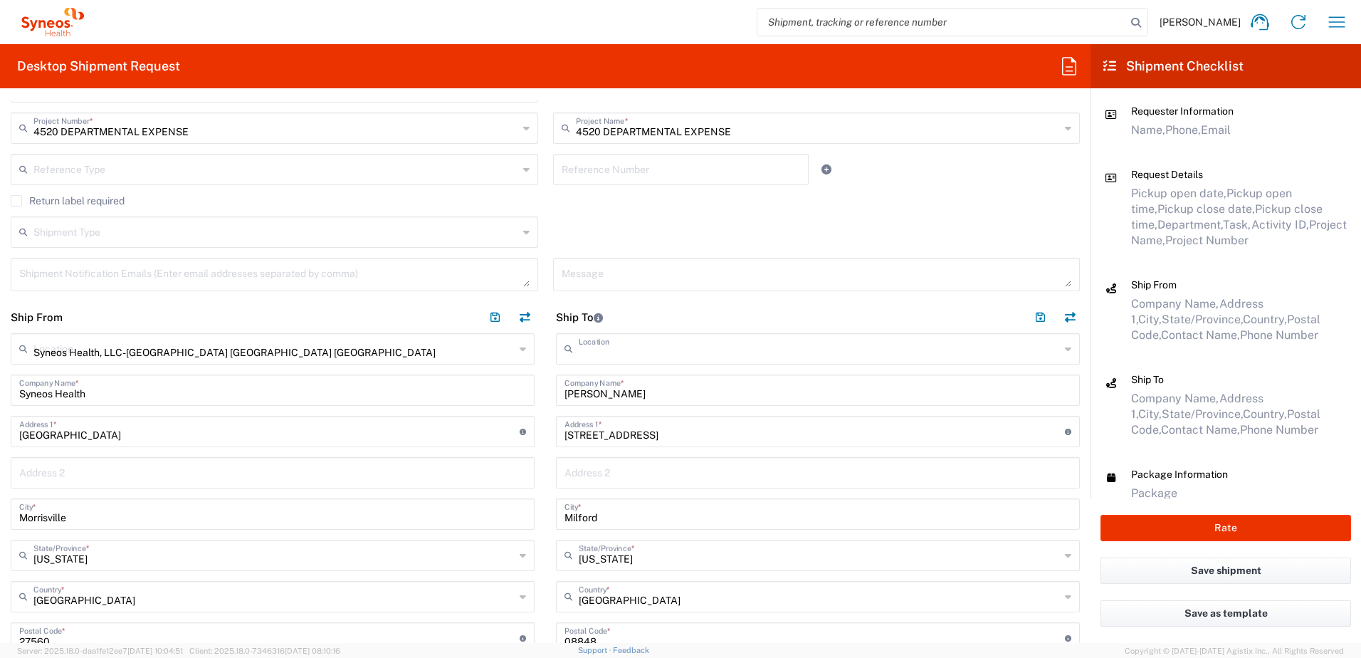
type input "[PERSON_NAME][EMAIL_ADDRESS][PERSON_NAME][DOMAIN_NAME]"
type input "TIN"
type input "592407464"
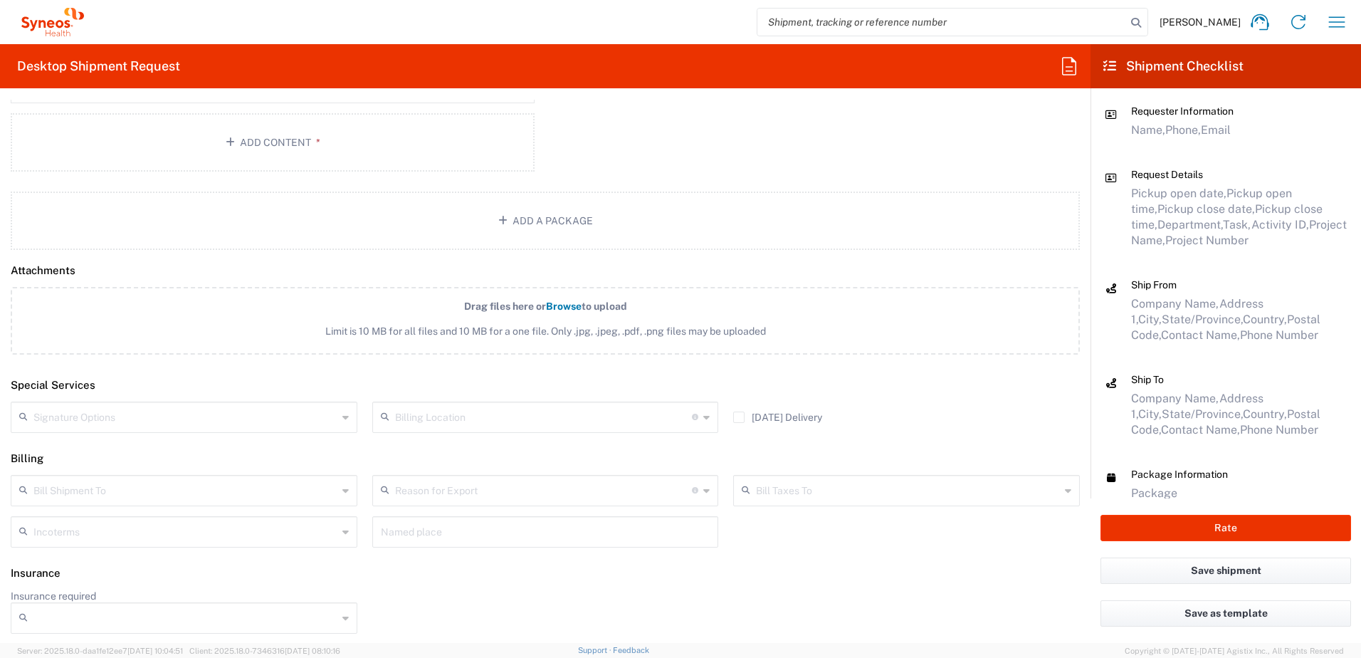
scroll to position [1642, 0]
click at [1187, 524] on button "Rate" at bounding box center [1225, 527] width 250 height 26
type input "4520 DEPARTMENTAL EXPENSE"
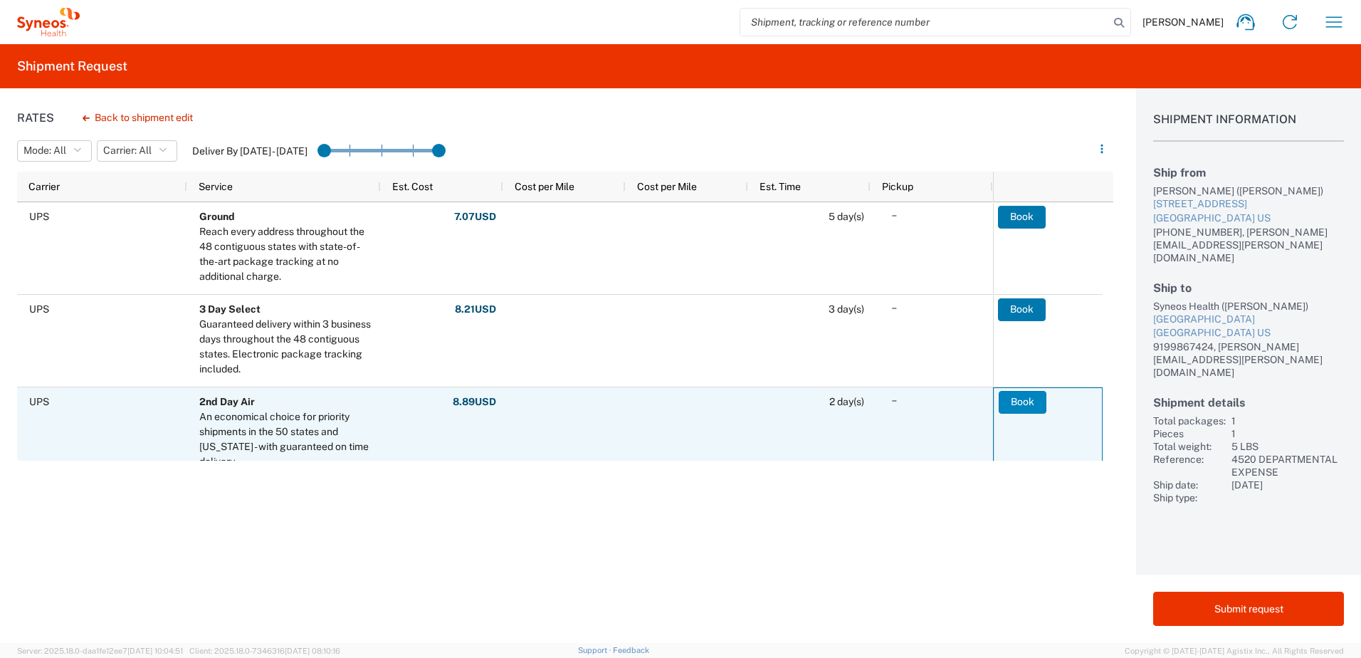
click at [1025, 396] on button "Book" at bounding box center [1022, 402] width 48 height 23
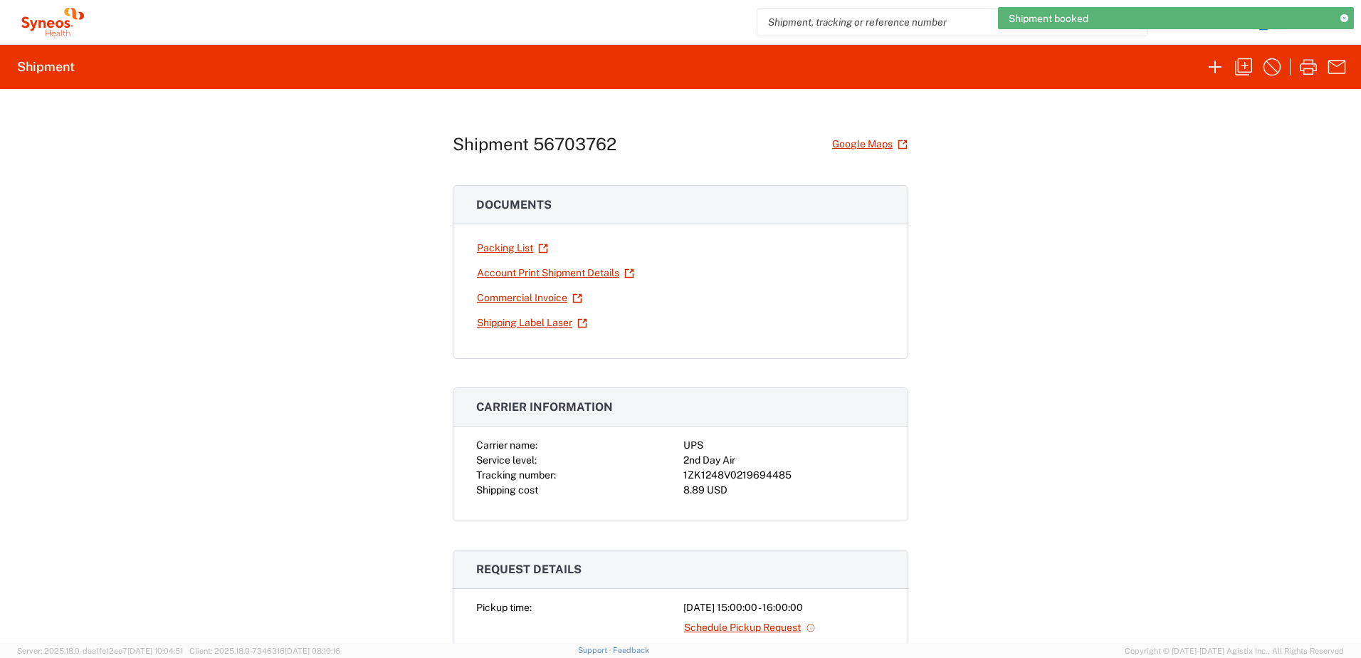
click at [744, 471] on div "1ZK1248V0219694485" at bounding box center [783, 475] width 201 height 15
copy div "1ZK1248V0219694485"
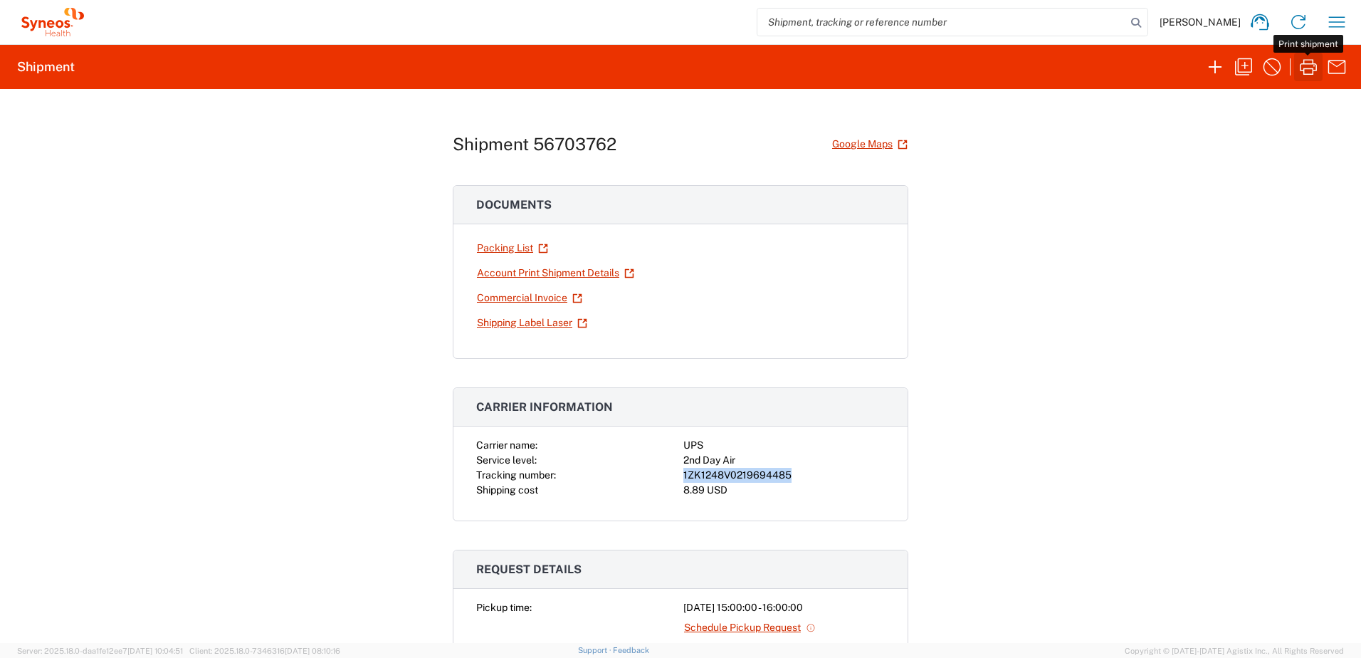
click at [1301, 68] on icon "button" at bounding box center [1308, 67] width 23 height 23
click at [1330, 22] on icon "button" at bounding box center [1337, 21] width 16 height 11
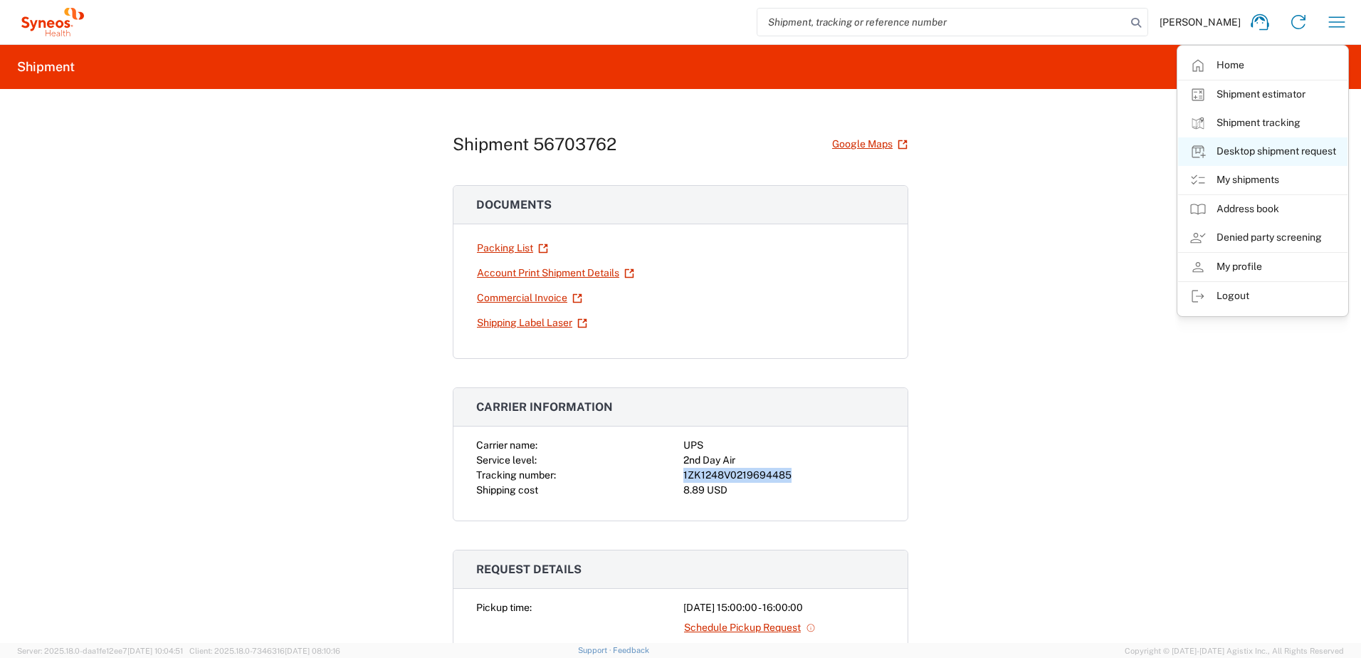
click at [1277, 155] on link "Desktop shipment request" at bounding box center [1262, 151] width 169 height 28
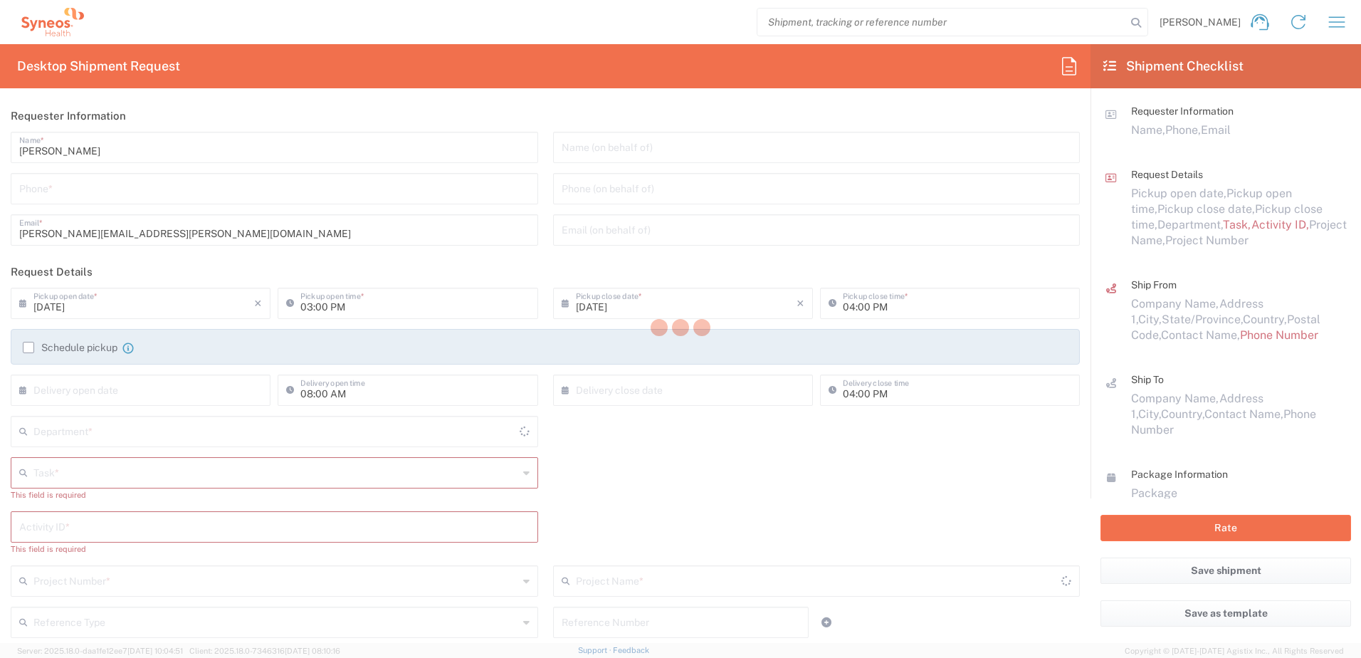
type input "4510"
type input "[US_STATE]"
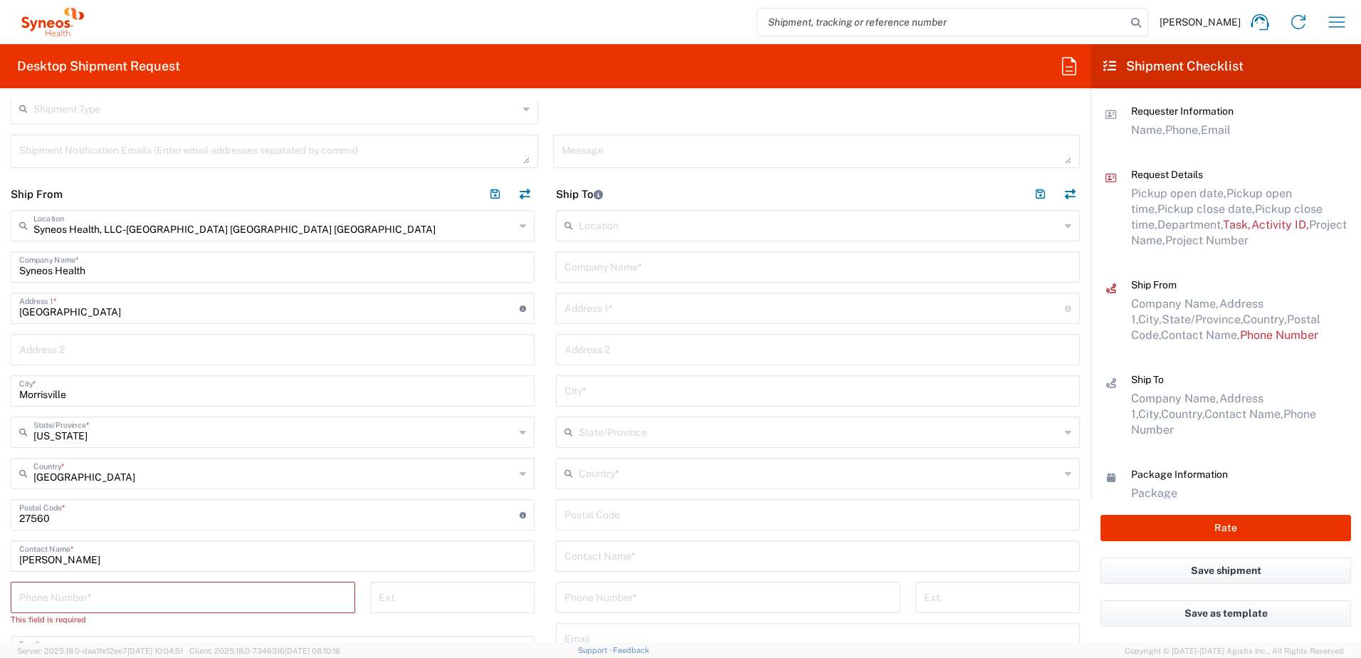
scroll to position [569, 0]
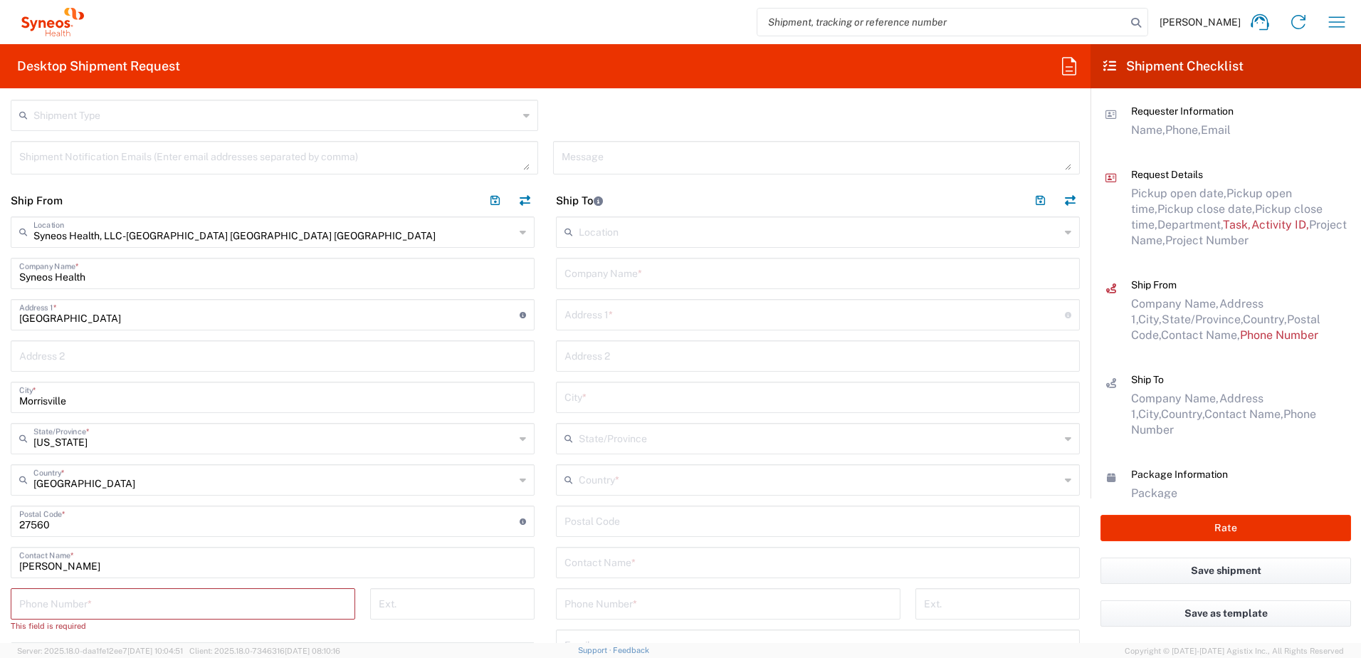
click at [625, 282] on input "text" at bounding box center [817, 272] width 507 height 25
paste input "[PERSON_NAME]"
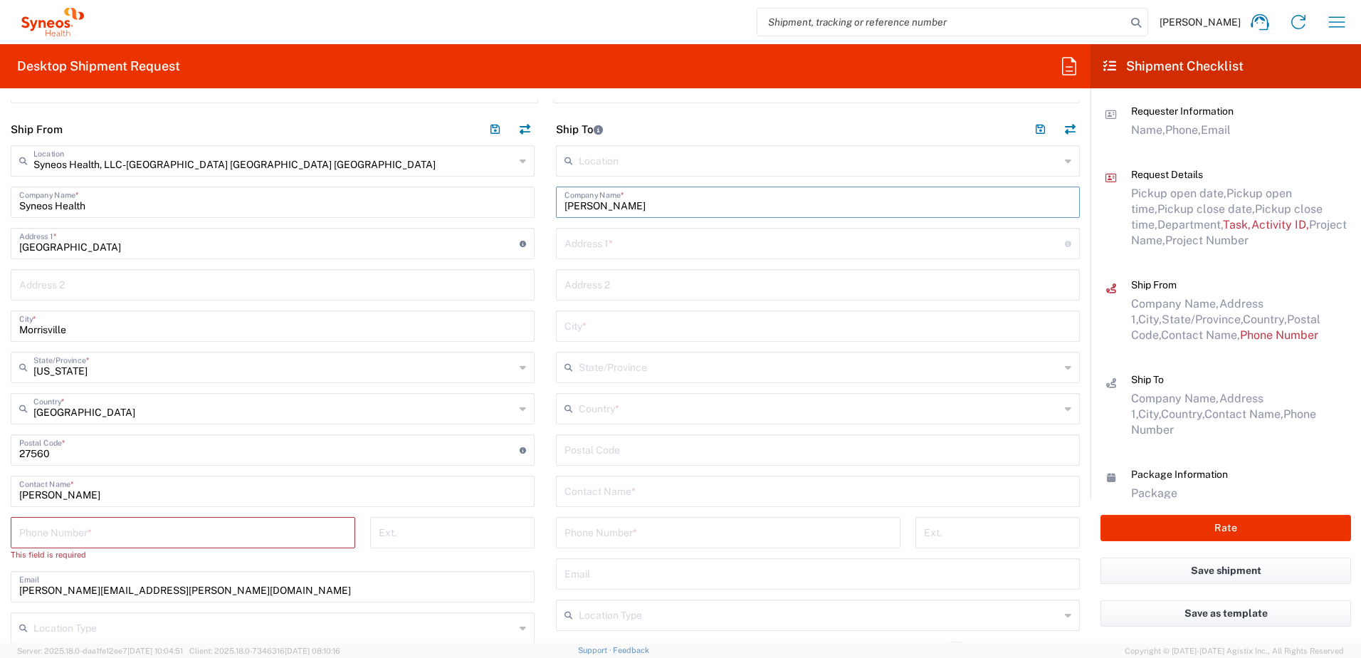
type input "[PERSON_NAME]"
click at [611, 488] on input "text" at bounding box center [817, 489] width 507 height 25
paste input "[PERSON_NAME]"
type input "[PERSON_NAME]"
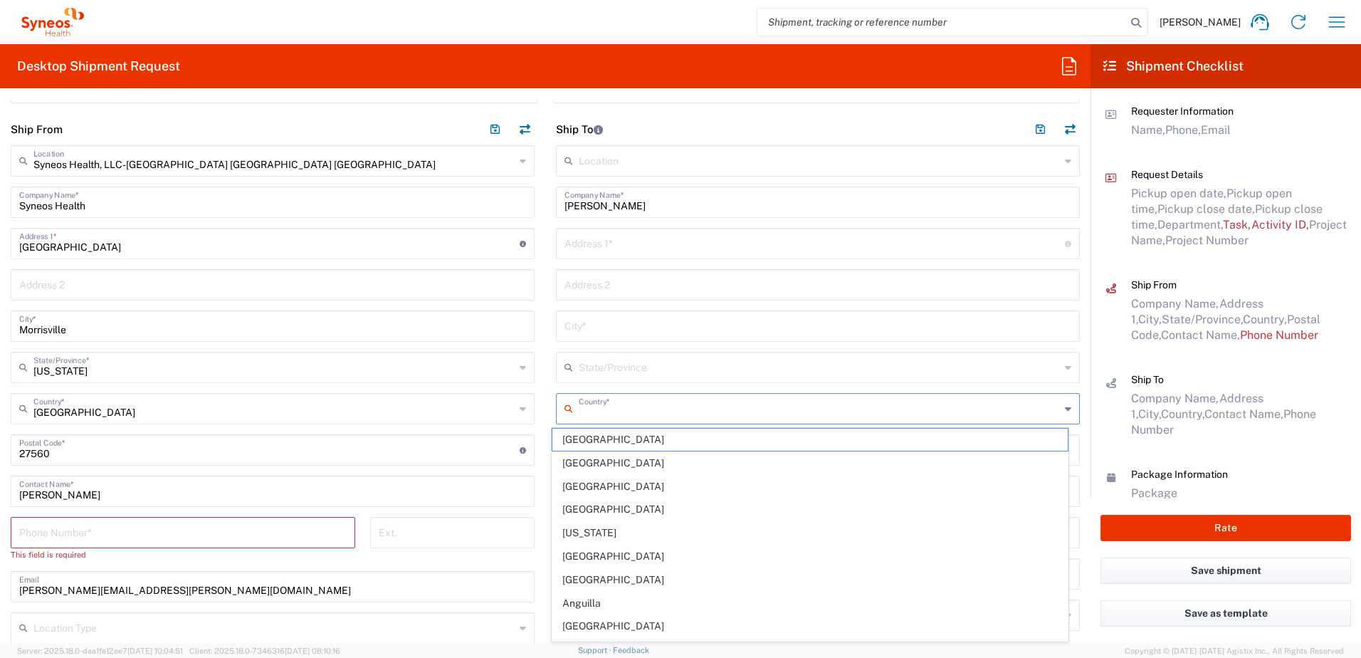
click at [629, 417] on input "text" at bounding box center [819, 407] width 481 height 25
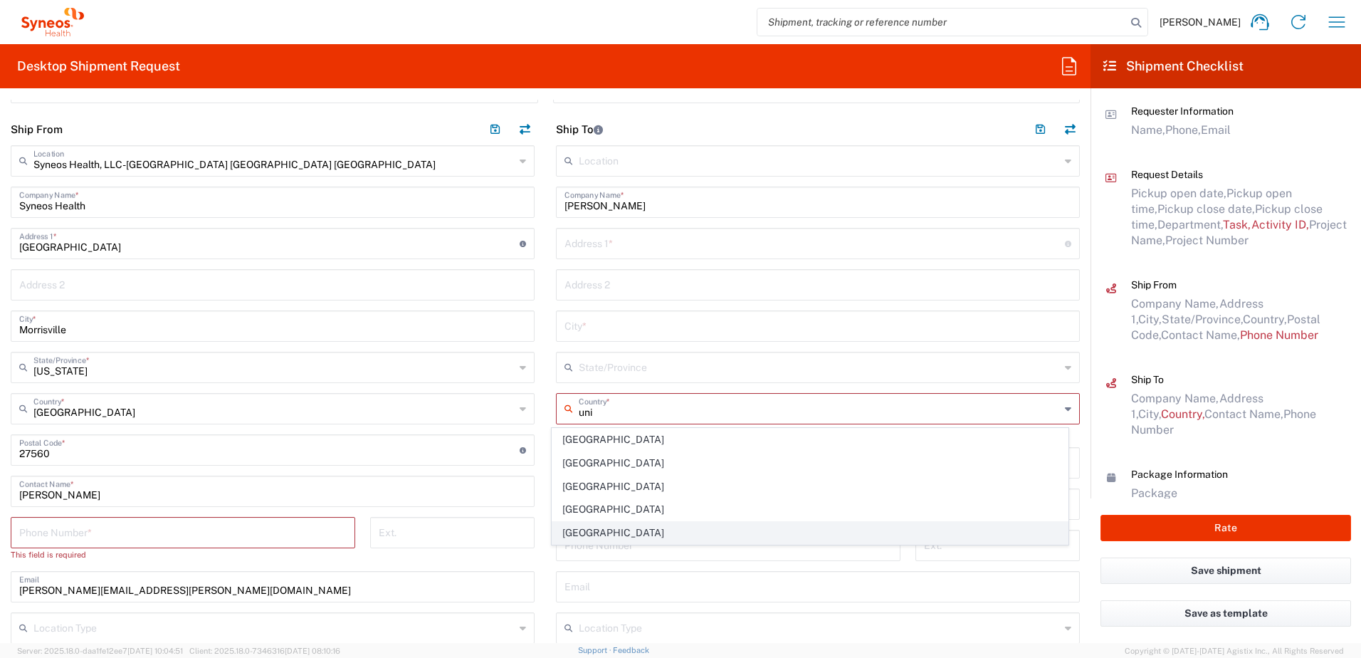
click at [592, 527] on span "[GEOGRAPHIC_DATA]" at bounding box center [810, 533] width 516 height 22
type input "[GEOGRAPHIC_DATA]"
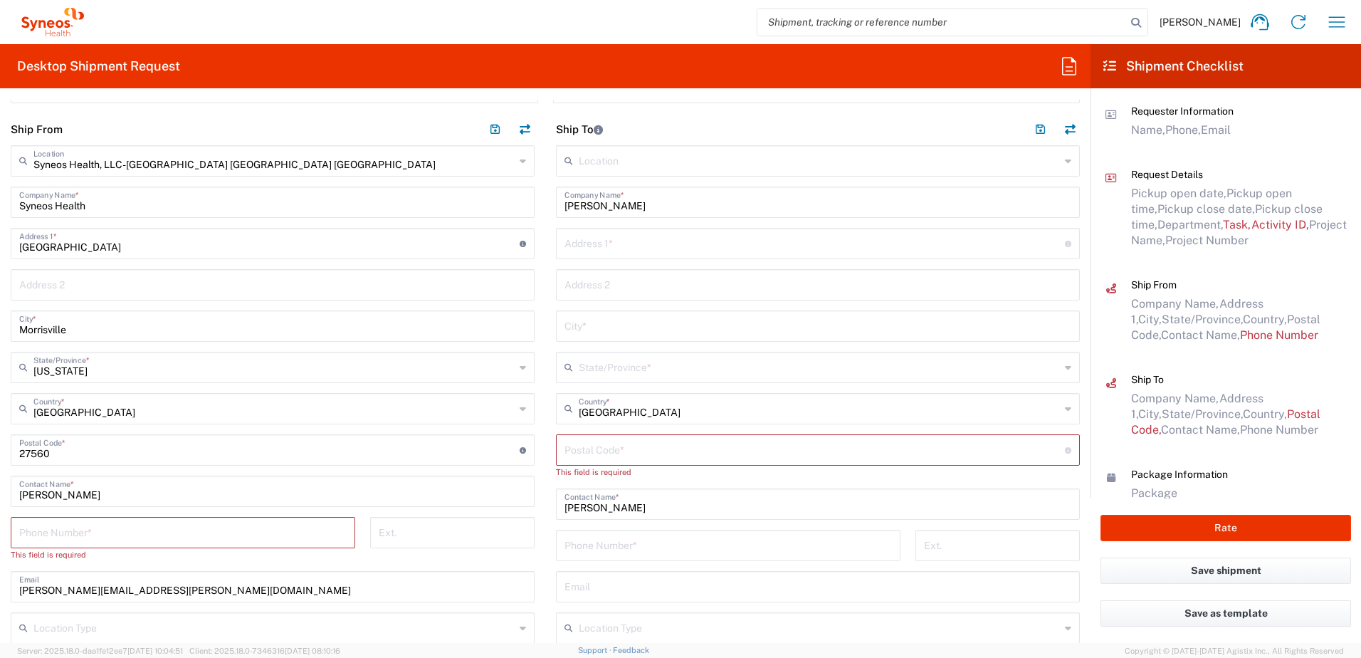
click at [604, 374] on input "text" at bounding box center [819, 366] width 481 height 25
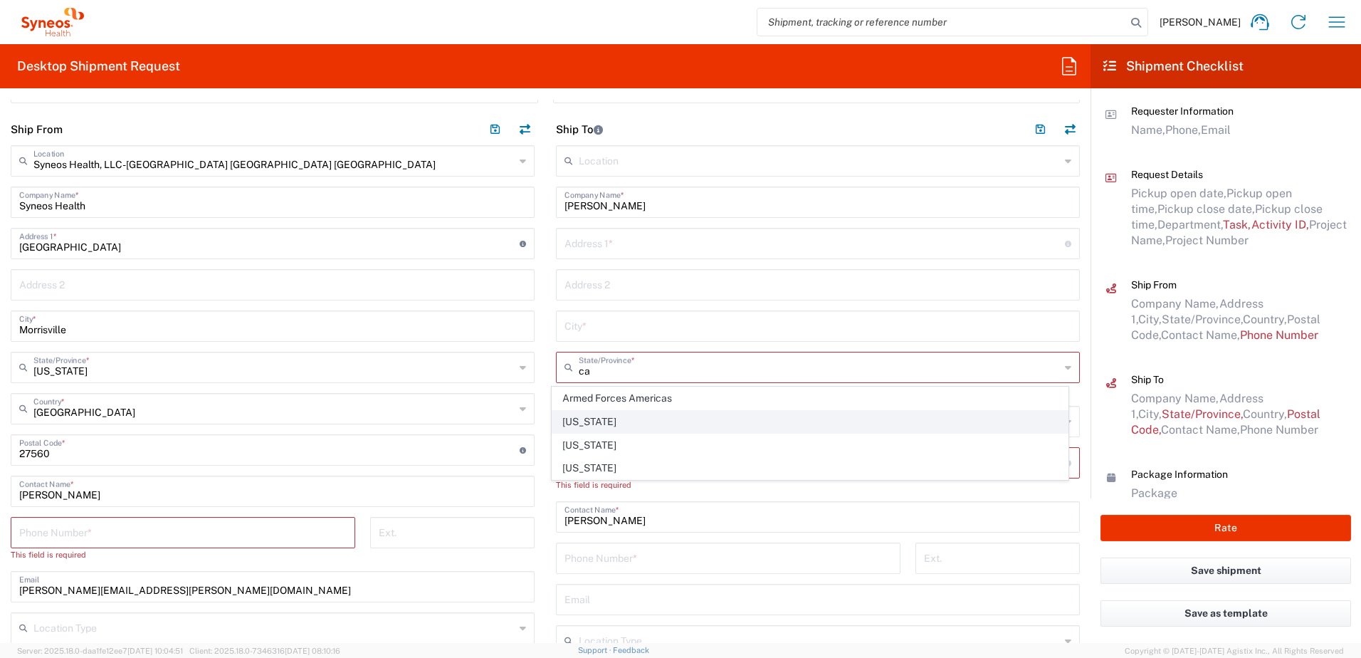
click at [581, 424] on span "[US_STATE]" at bounding box center [810, 422] width 516 height 22
type input "[US_STATE]"
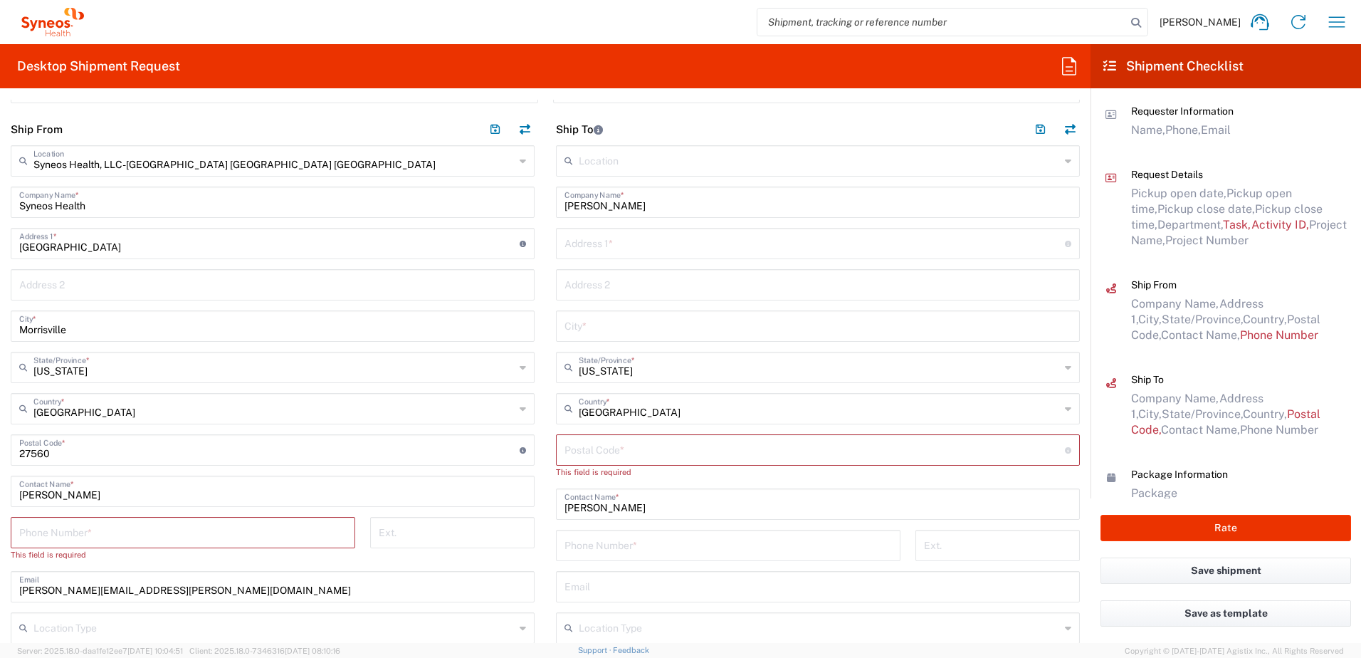
click at [653, 322] on input "text" at bounding box center [817, 324] width 507 height 25
paste input "[GEOGRAPHIC_DATA]"
type input "[GEOGRAPHIC_DATA]"
click at [630, 448] on input "undefined" at bounding box center [814, 448] width 500 height 25
paste input "94122"
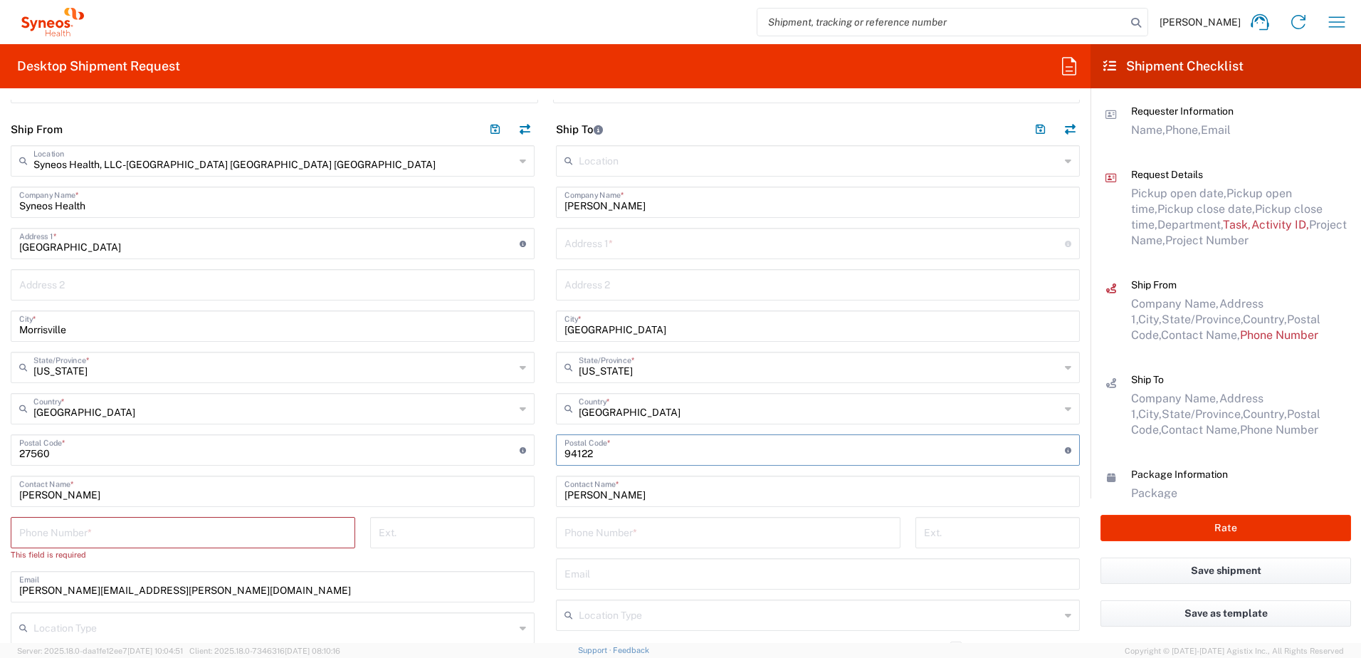
type input "94122"
click at [588, 245] on input "text" at bounding box center [814, 242] width 500 height 25
paste input "[STREET_ADDRESS]"
type input "[STREET_ADDRESS]"
click at [601, 541] on input "tel" at bounding box center [727, 531] width 327 height 25
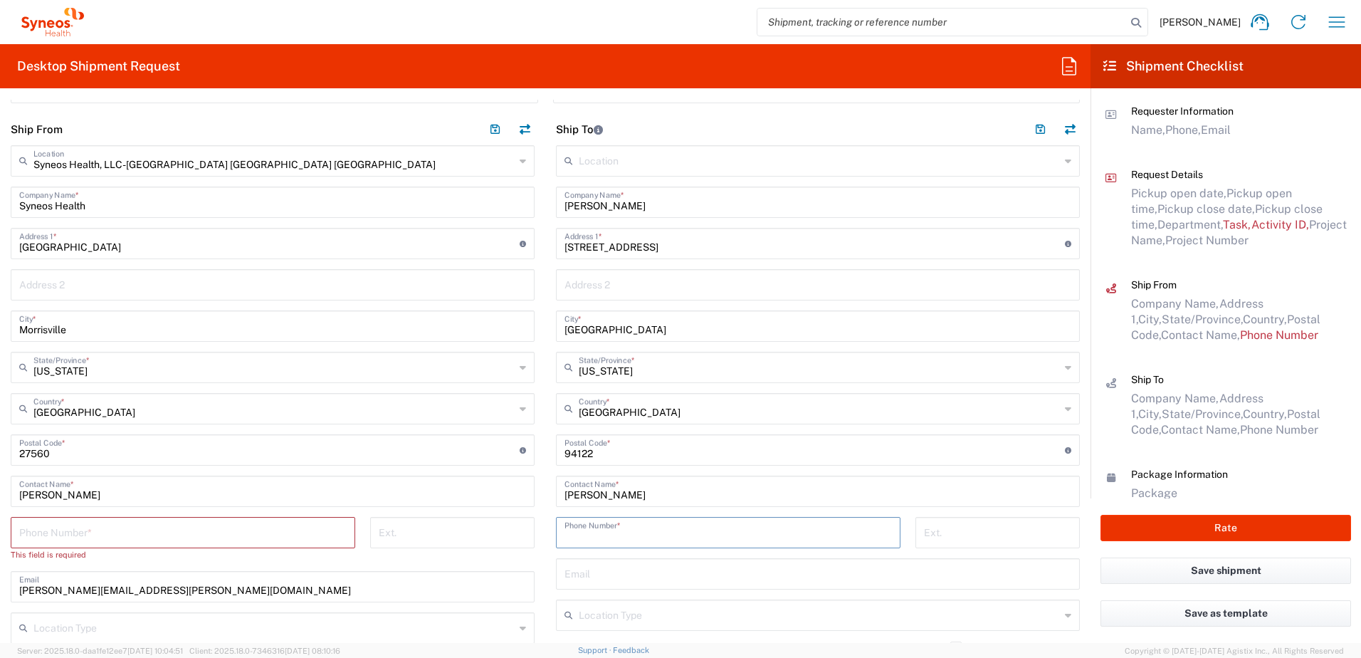
paste input "[PHONE_NUMBER]"
type input "[PHONE_NUMBER]"
click at [584, 572] on input "text" at bounding box center [817, 572] width 507 height 25
paste input "[EMAIL_ADDRESS][DOMAIN_NAME]"
type input "[EMAIL_ADDRESS][DOMAIN_NAME]"
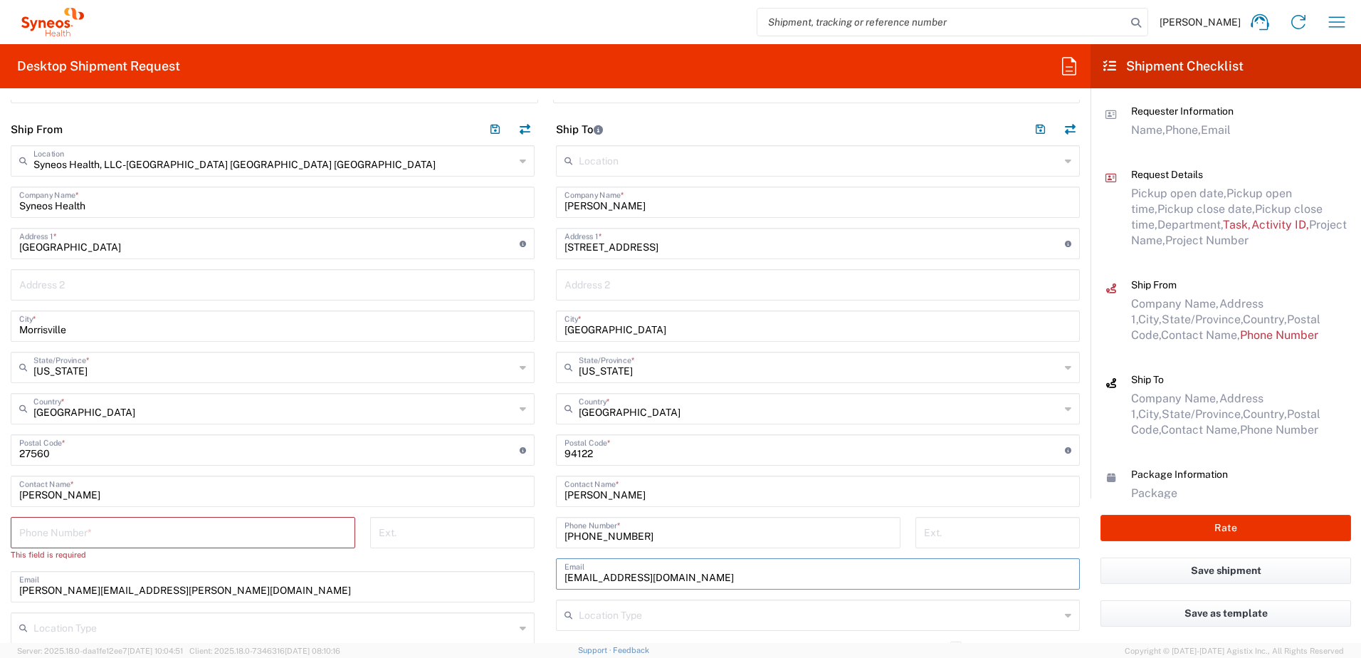
click at [616, 281] on input "text" at bounding box center [817, 283] width 507 height 25
paste input "Lower Unit"
type input "Lower Unit"
click at [100, 537] on input "tel" at bounding box center [182, 531] width 327 height 25
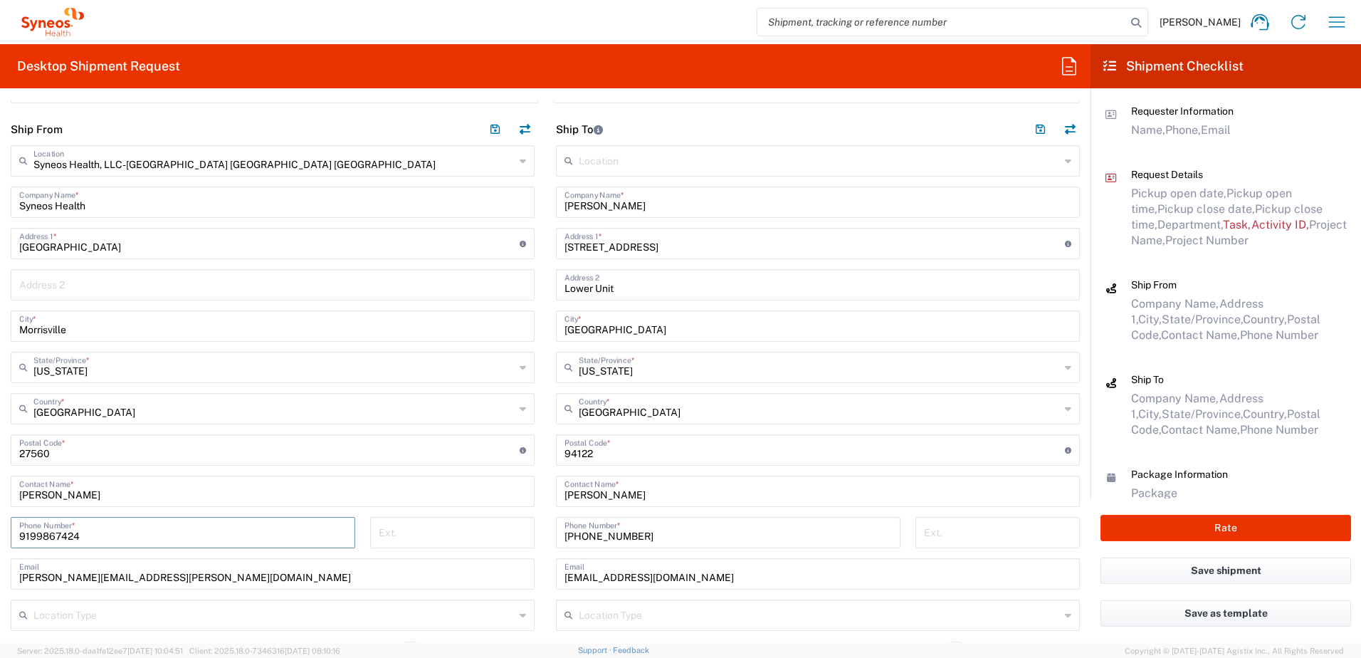
click at [62, 531] on input "9199867424" at bounding box center [182, 531] width 327 height 25
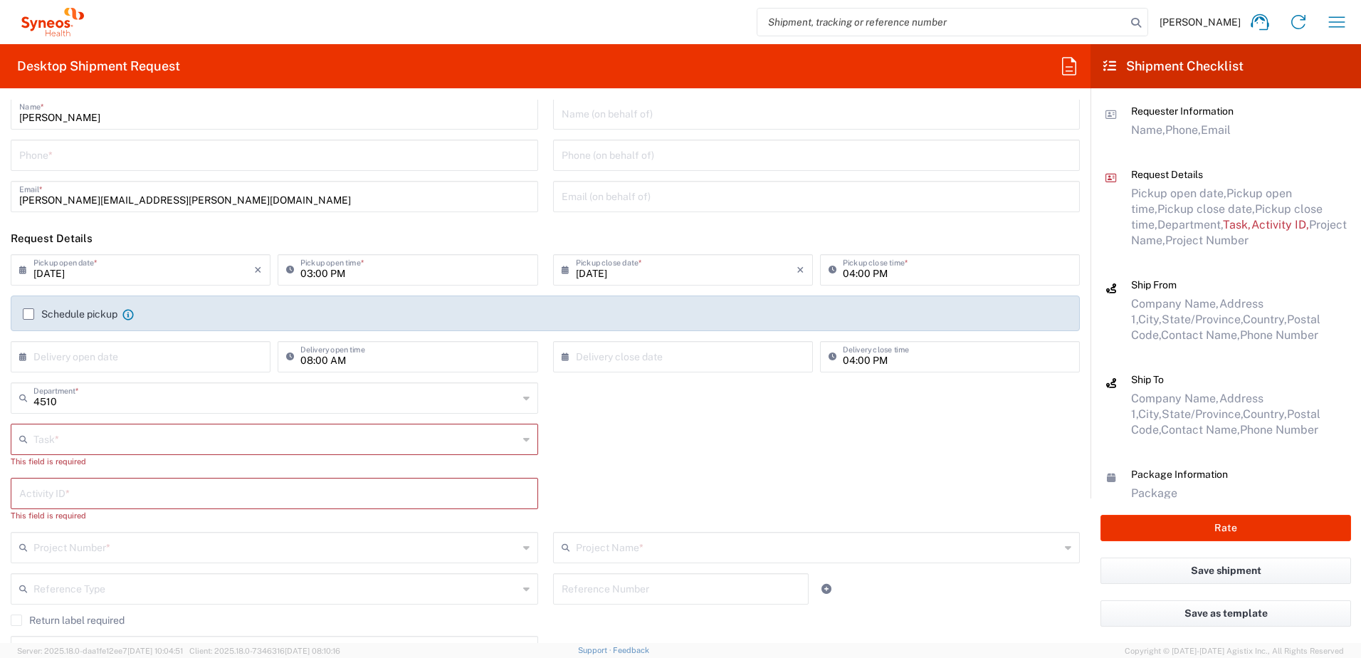
scroll to position [0, 0]
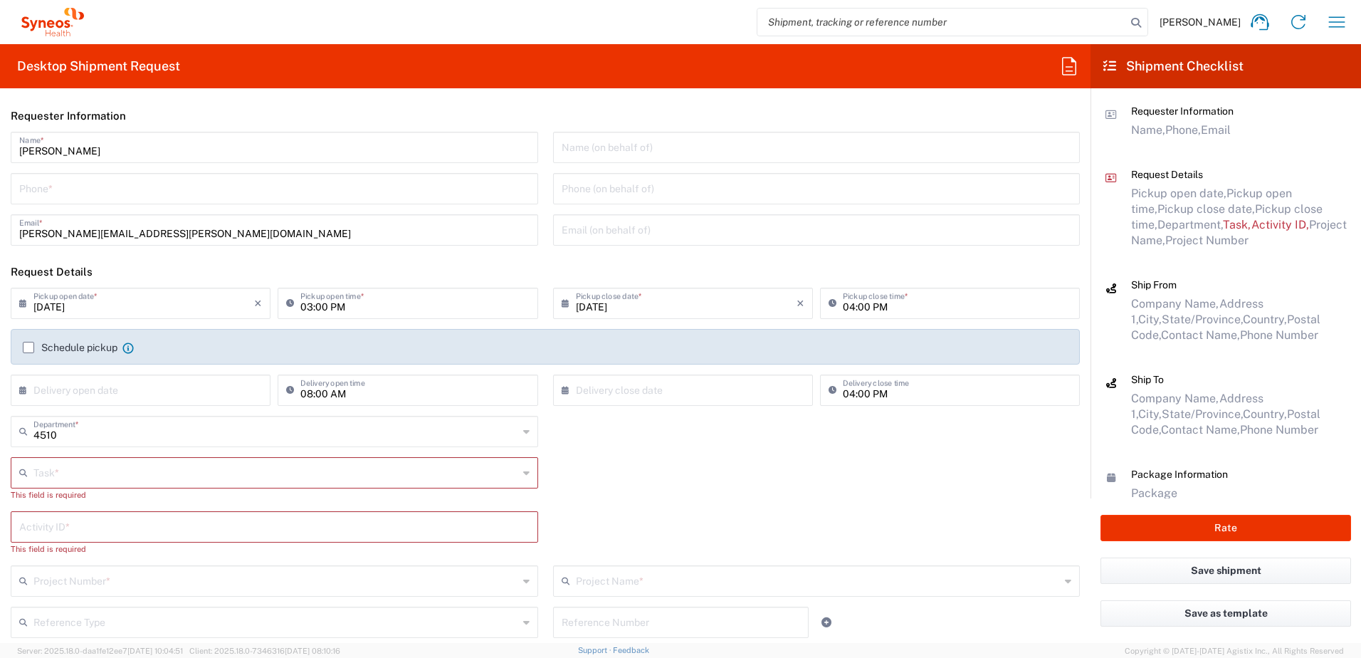
type input "9199867424"
click at [84, 193] on input "tel" at bounding box center [274, 187] width 510 height 25
paste input "9199867424"
type input "9199867424"
click at [95, 488] on div "This field is required" at bounding box center [274, 494] width 527 height 13
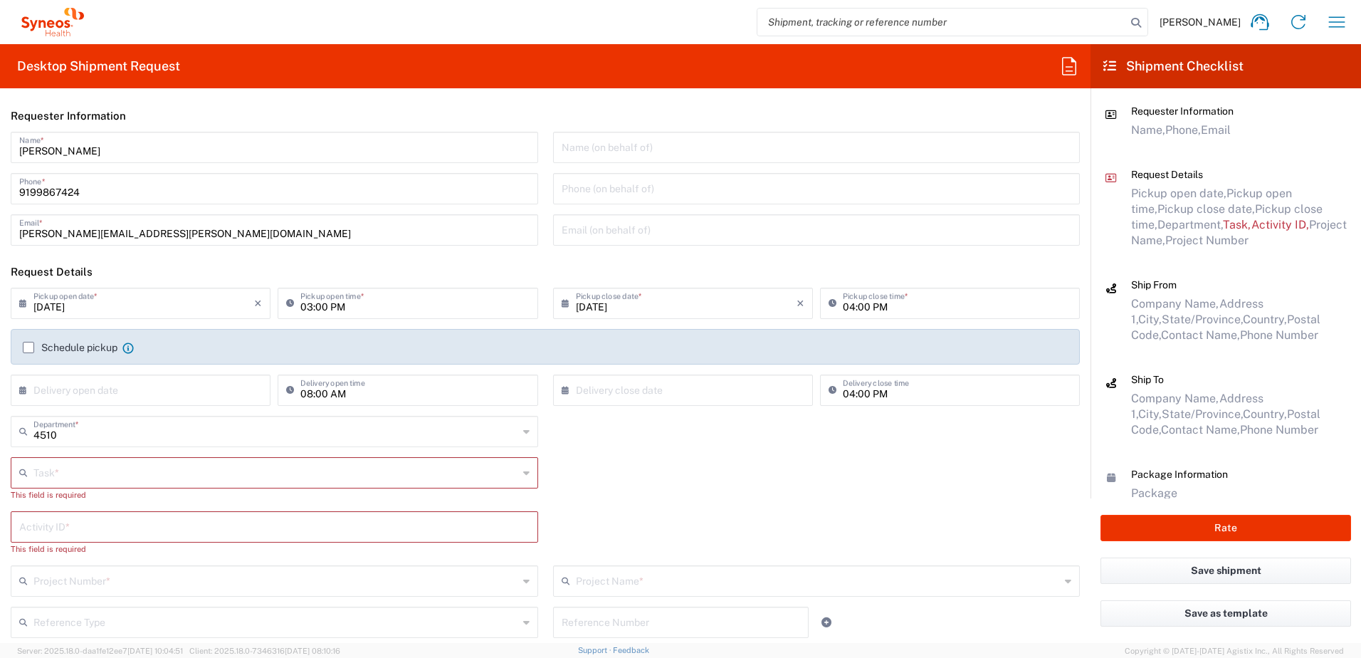
click at [101, 485] on div "Task *" at bounding box center [274, 472] width 527 height 31
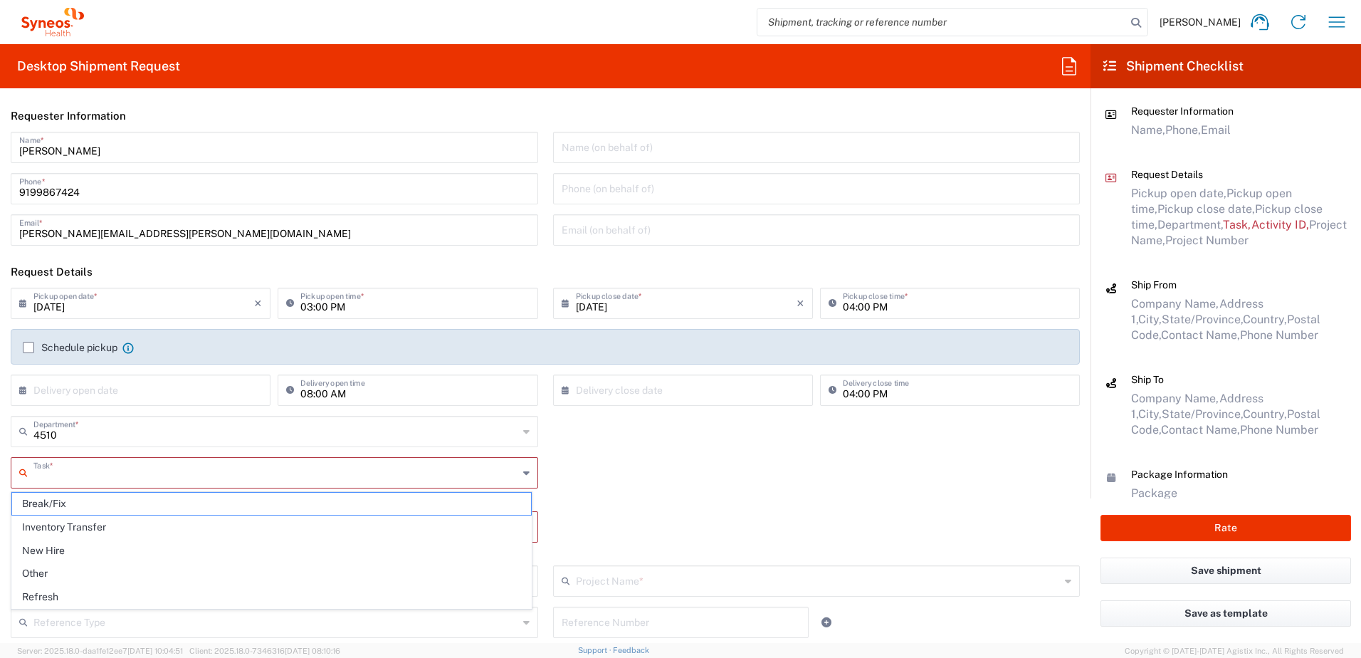
click at [110, 471] on input "text" at bounding box center [275, 471] width 485 height 25
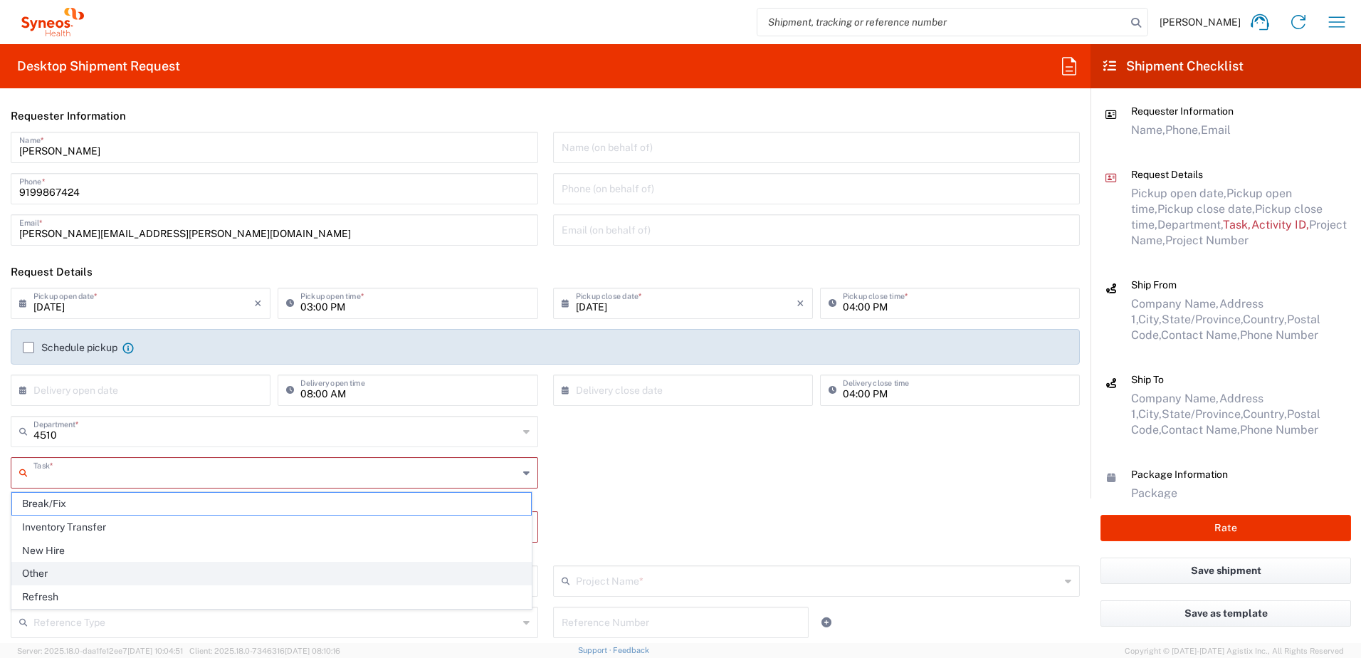
click at [76, 564] on span "Other" at bounding box center [271, 573] width 519 height 22
type input "Other"
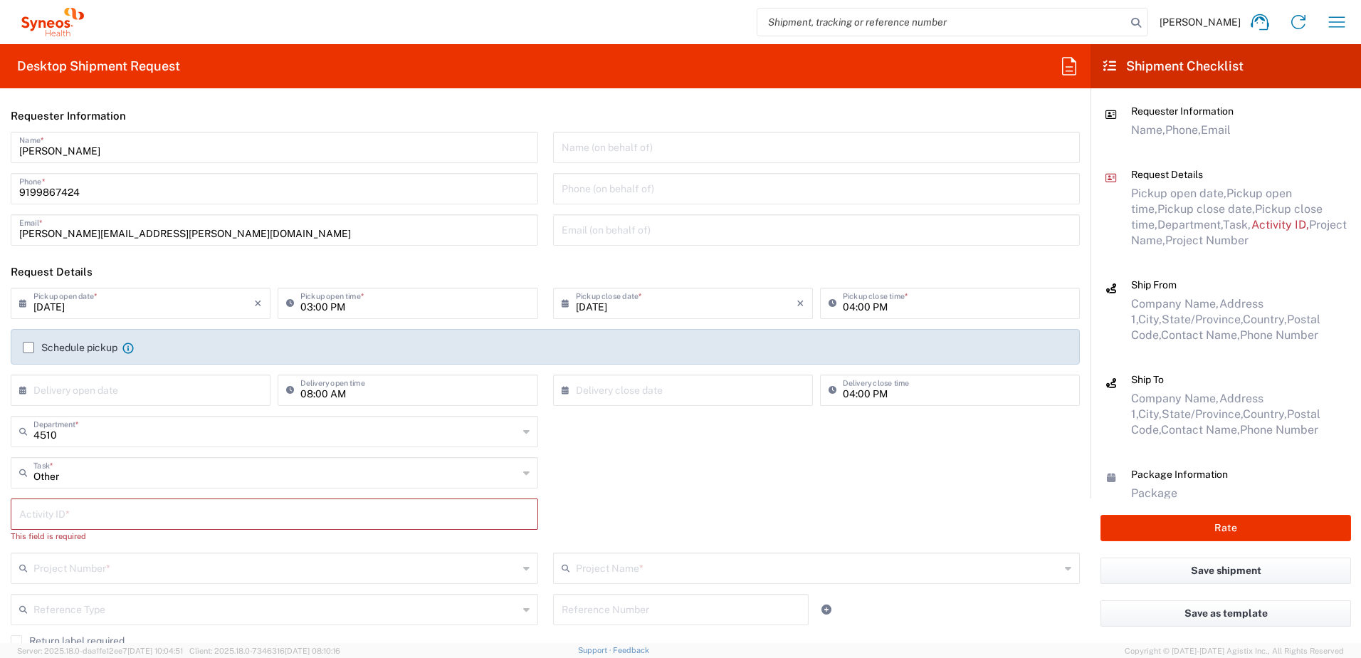
click at [79, 512] on input "text" at bounding box center [274, 512] width 510 height 25
paste input "SCTASK2702853"
type input "SCTASK2702853"
click at [96, 559] on input "text" at bounding box center [275, 554] width 485 height 25
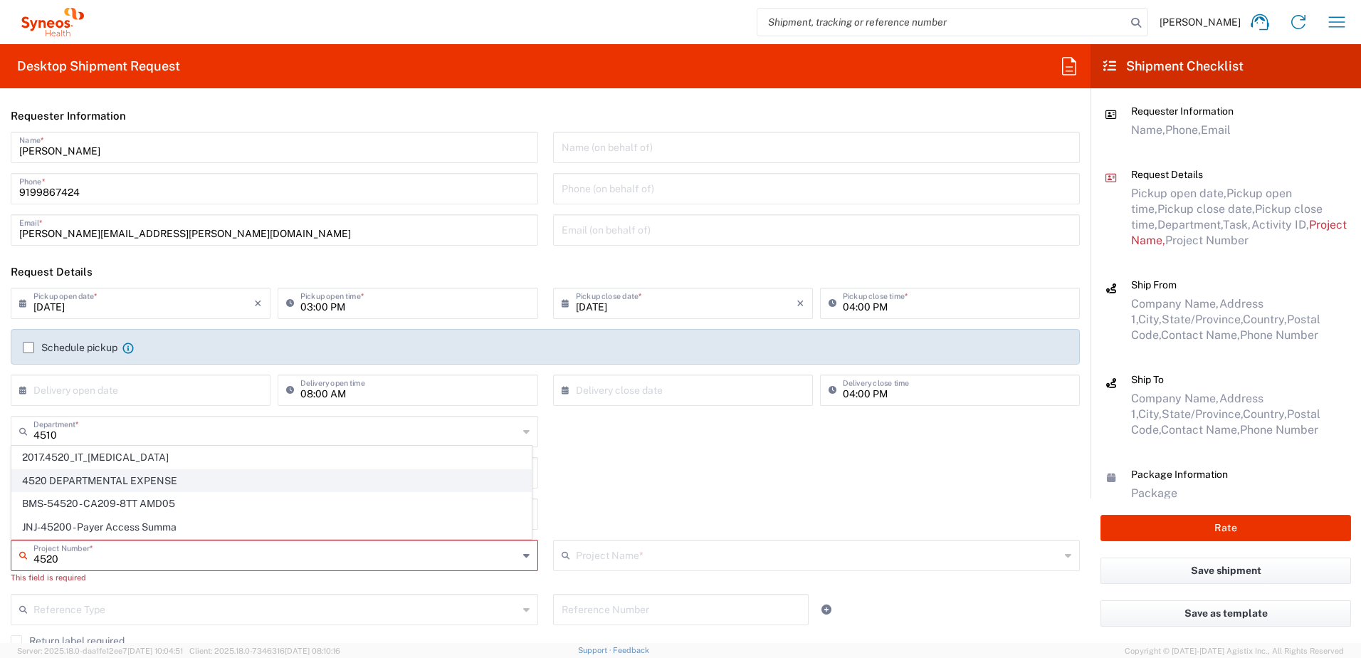
click at [123, 470] on span "4520 DEPARTMENTAL EXPENSE" at bounding box center [271, 481] width 519 height 22
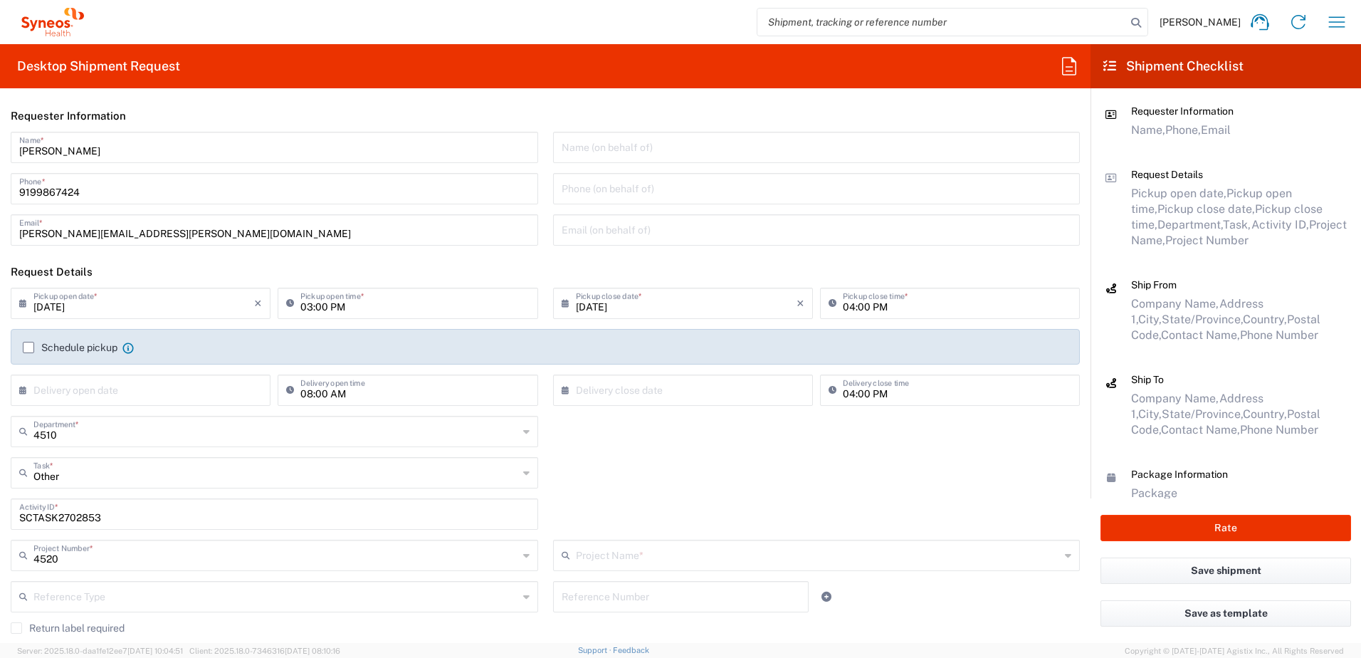
type input "4520 DEPARTMENTAL EXPENSE"
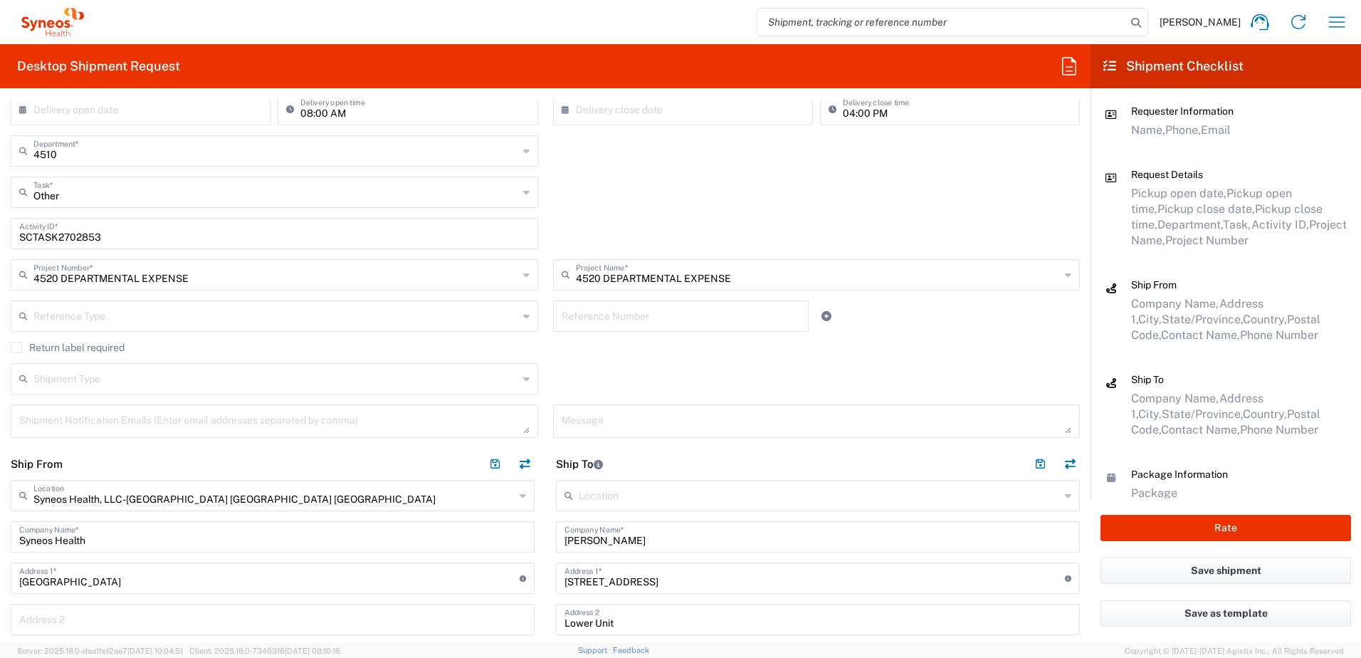
scroll to position [285, 0]
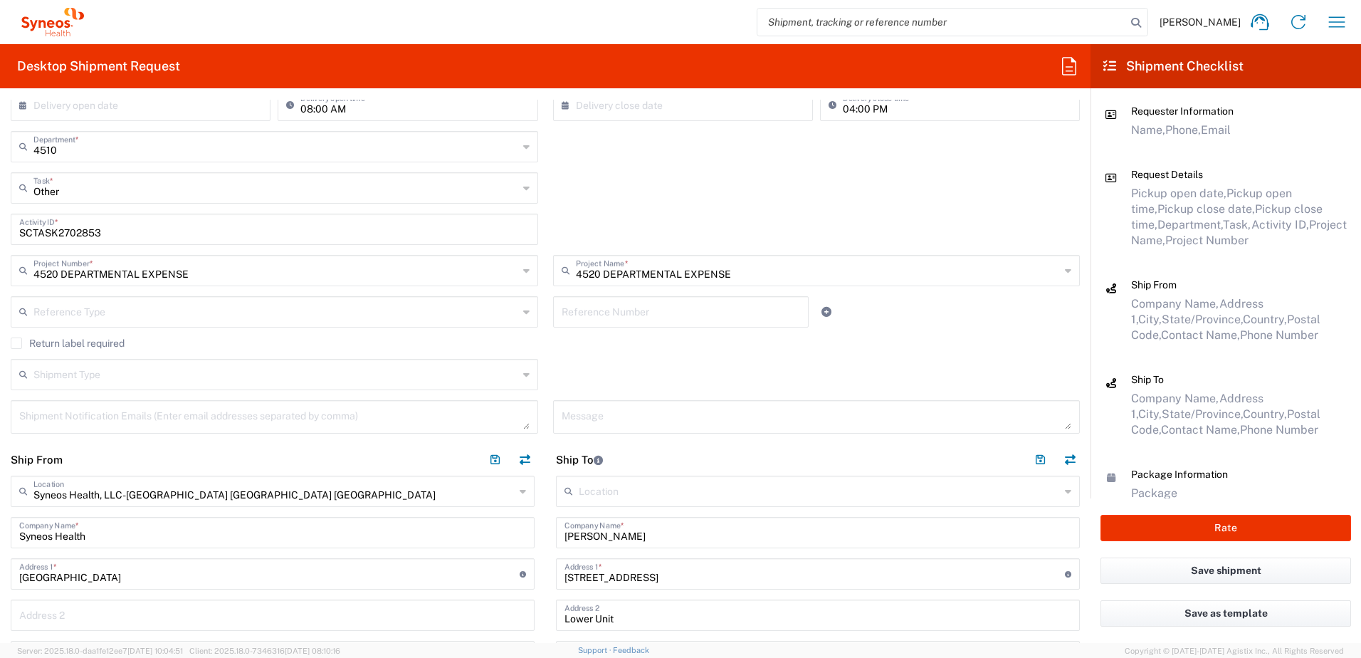
click at [89, 349] on div "Return label required" at bounding box center [545, 347] width 1069 height 21
click at [66, 337] on label "Return label required" at bounding box center [68, 342] width 114 height 11
click at [16, 343] on input "Return label required" at bounding box center [16, 343] width 0 height 0
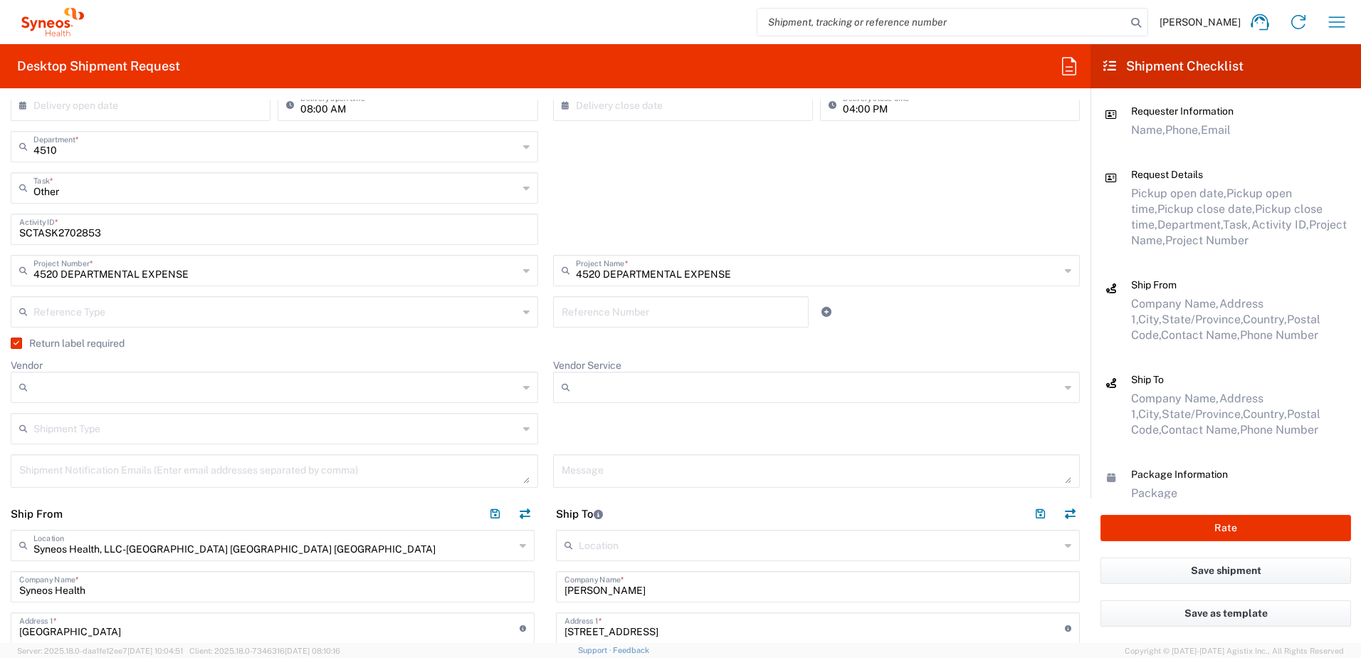
click at [90, 384] on input "Vendor" at bounding box center [275, 387] width 485 height 23
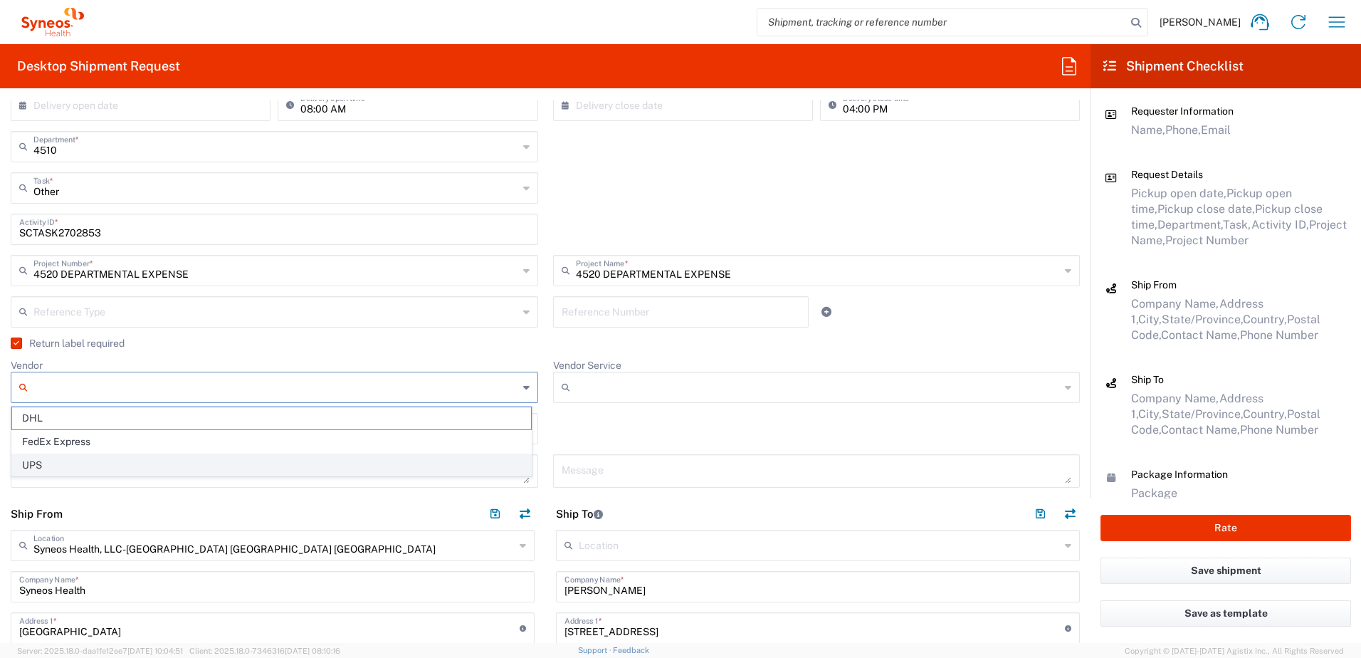
click at [75, 460] on span "UPS" at bounding box center [271, 465] width 519 height 22
type input "UPS"
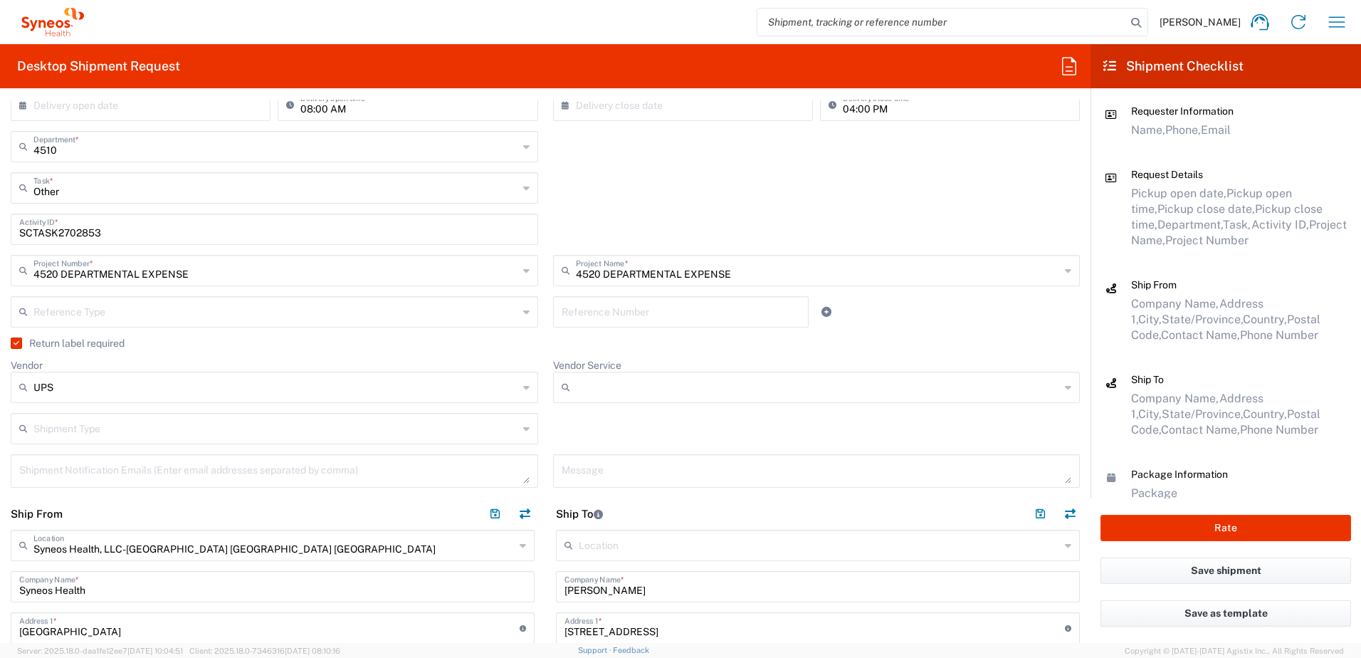
click at [615, 384] on input "Vendor Service" at bounding box center [818, 387] width 485 height 23
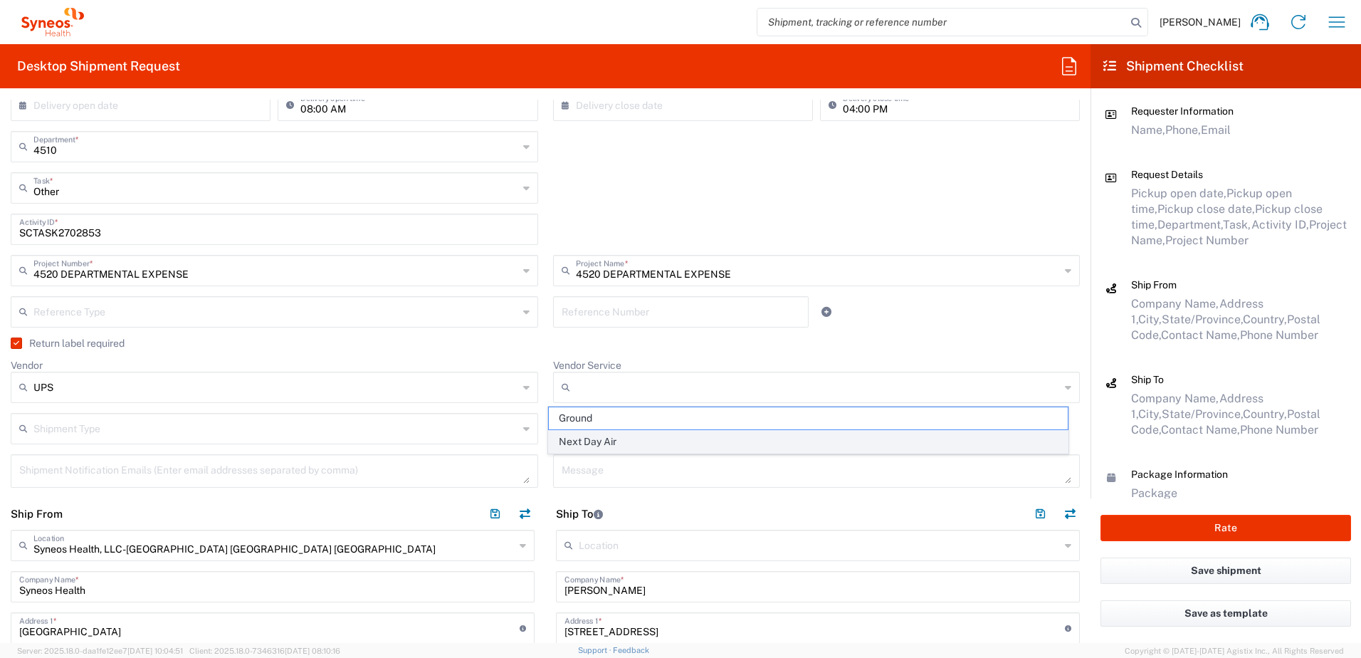
click at [603, 443] on span "Next Day Air" at bounding box center [808, 442] width 519 height 22
type input "Next Day Air"
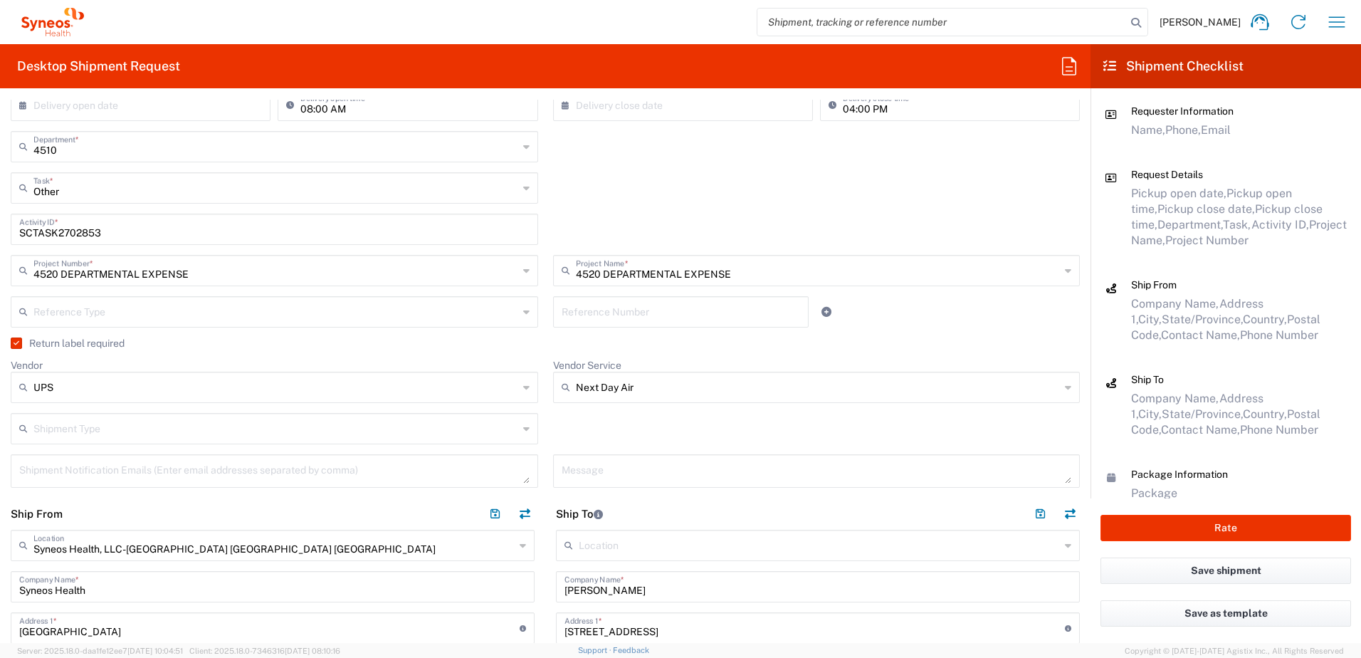
click at [605, 412] on div "Vendor Service Next Day Air Ground Next Day Air" at bounding box center [816, 386] width 542 height 54
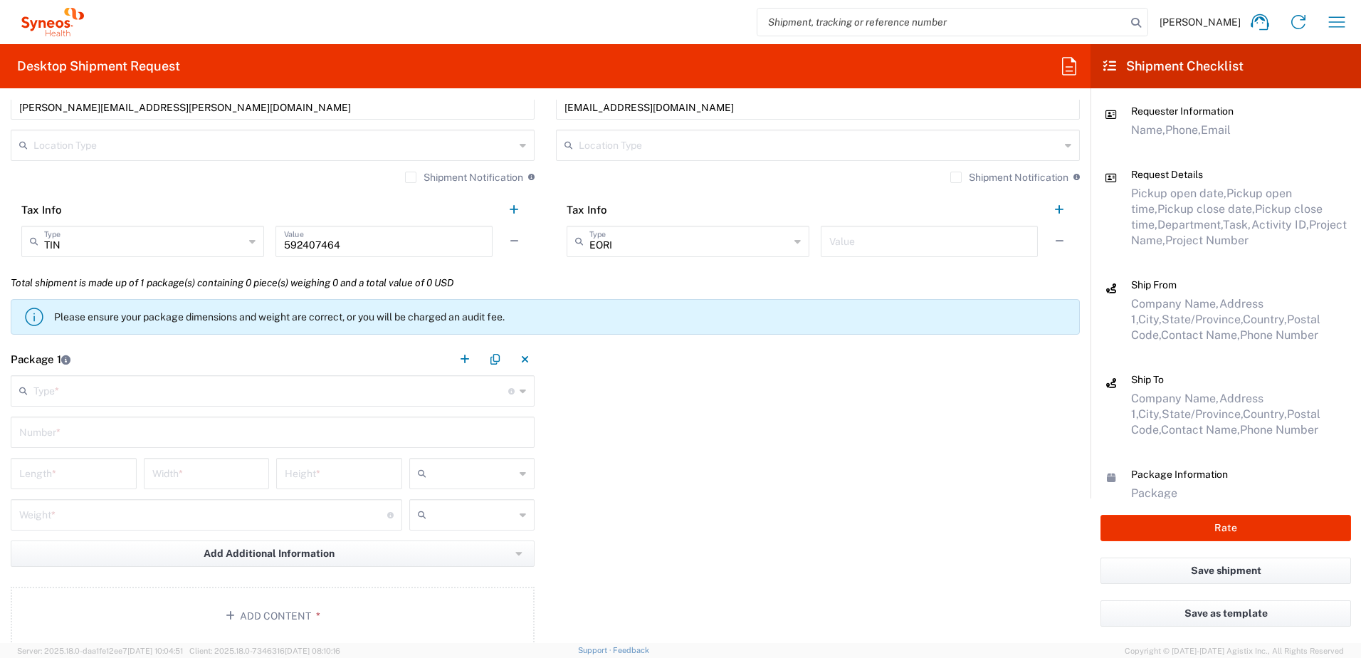
scroll to position [1067, 0]
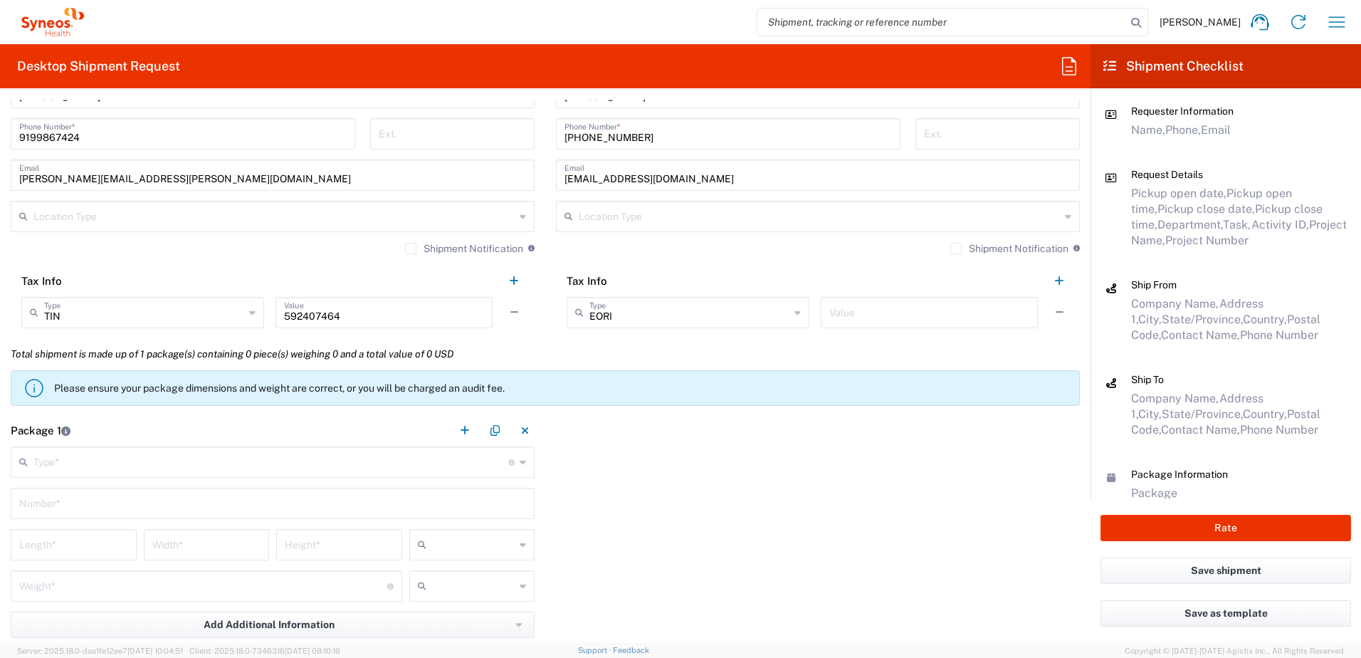
click at [133, 457] on input "text" at bounding box center [270, 460] width 475 height 25
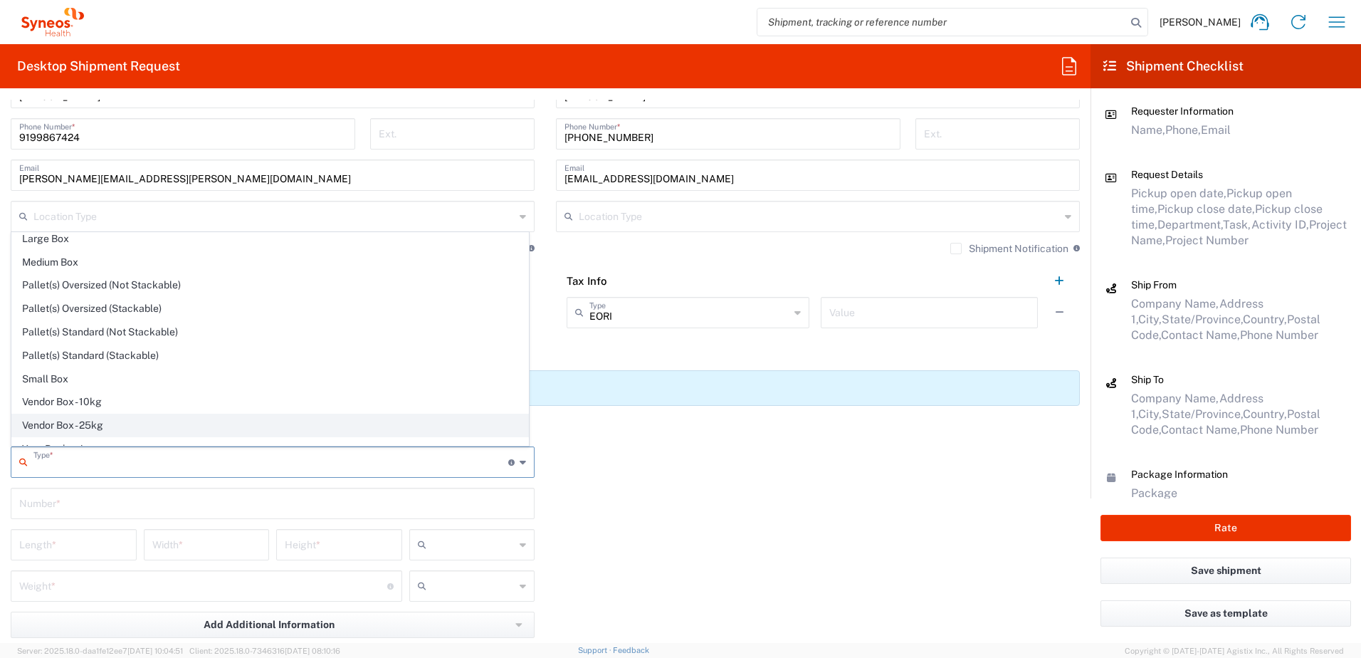
scroll to position [43, 0]
click at [98, 432] on span "Your Packaging" at bounding box center [270, 434] width 516 height 22
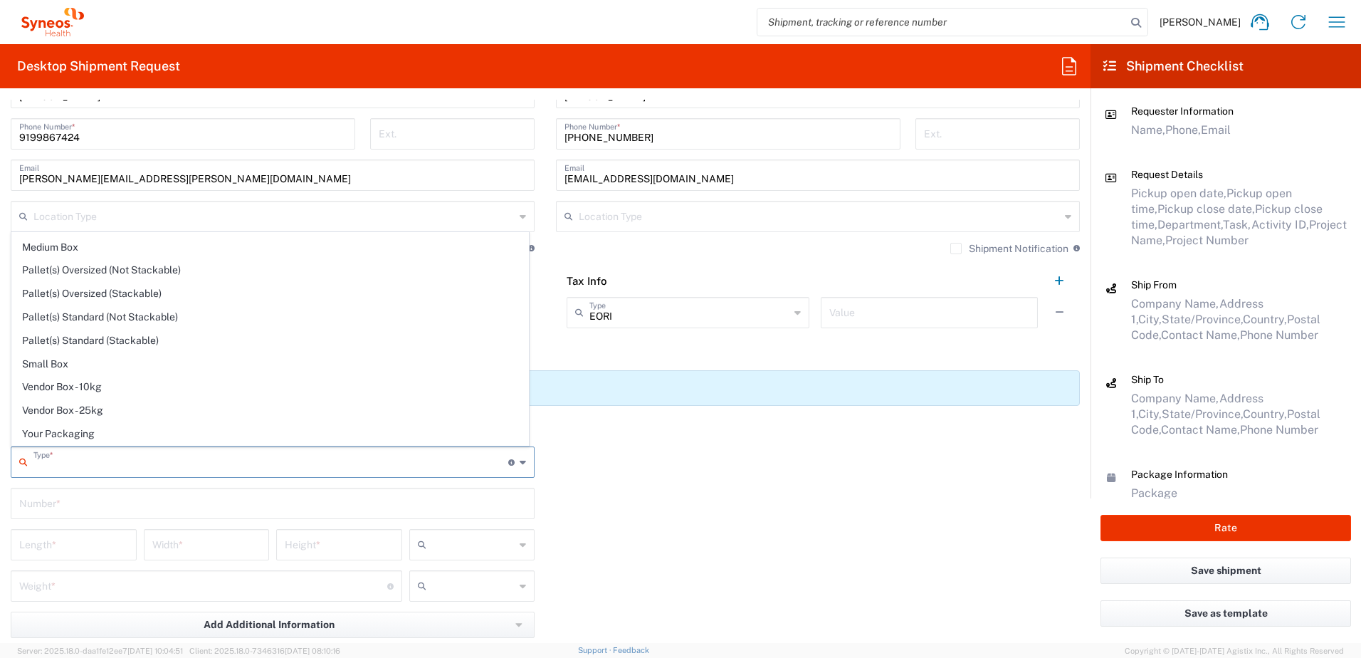
type input "Your Packaging"
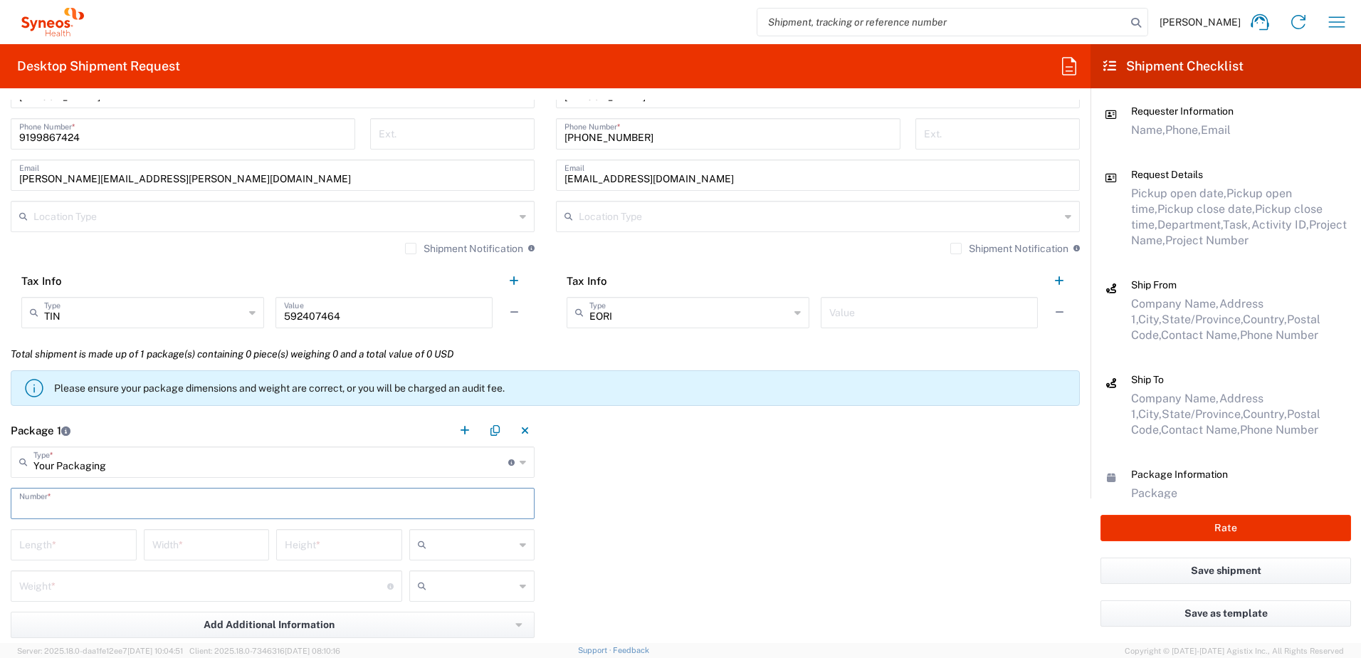
click at [71, 505] on input "text" at bounding box center [272, 502] width 507 height 25
type input "1"
click at [77, 545] on input "number" at bounding box center [73, 543] width 109 height 25
type input "14"
click at [218, 552] on input "number" at bounding box center [206, 543] width 109 height 25
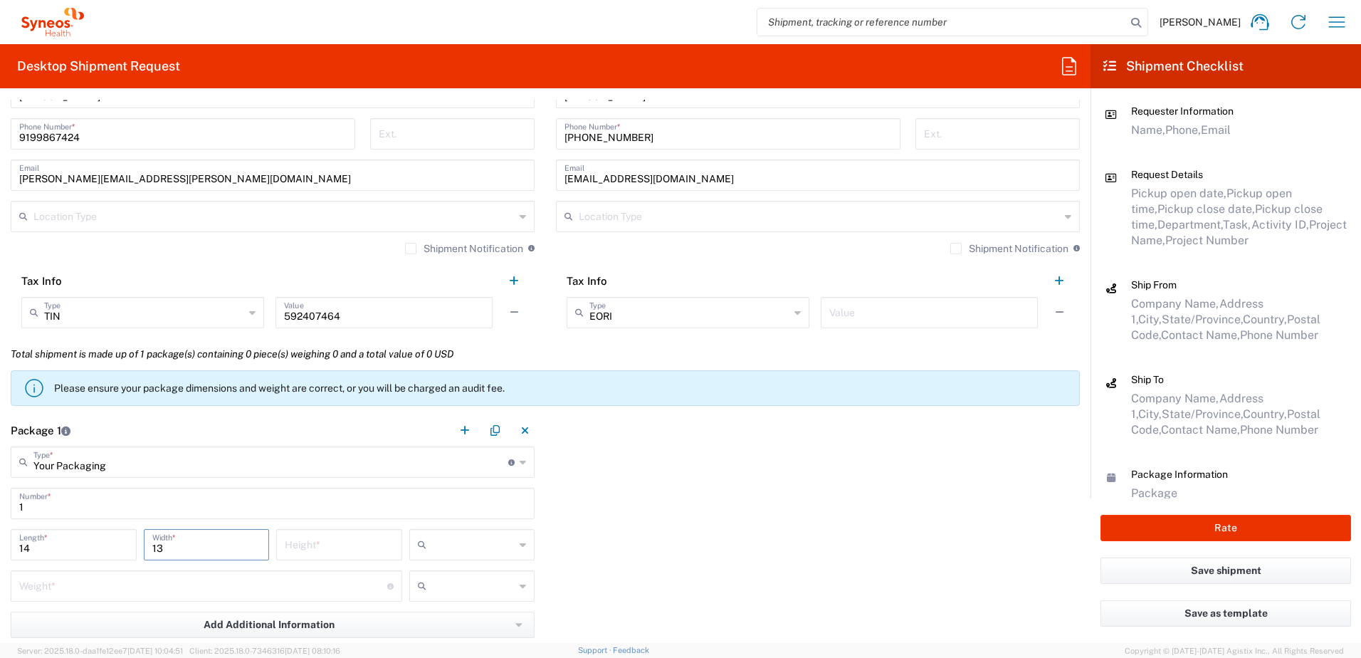
type input "13"
click at [306, 539] on input "number" at bounding box center [339, 543] width 109 height 25
type input "4"
click at [461, 551] on input "text" at bounding box center [473, 544] width 83 height 23
click at [434, 618] on span "in" at bounding box center [467, 622] width 122 height 22
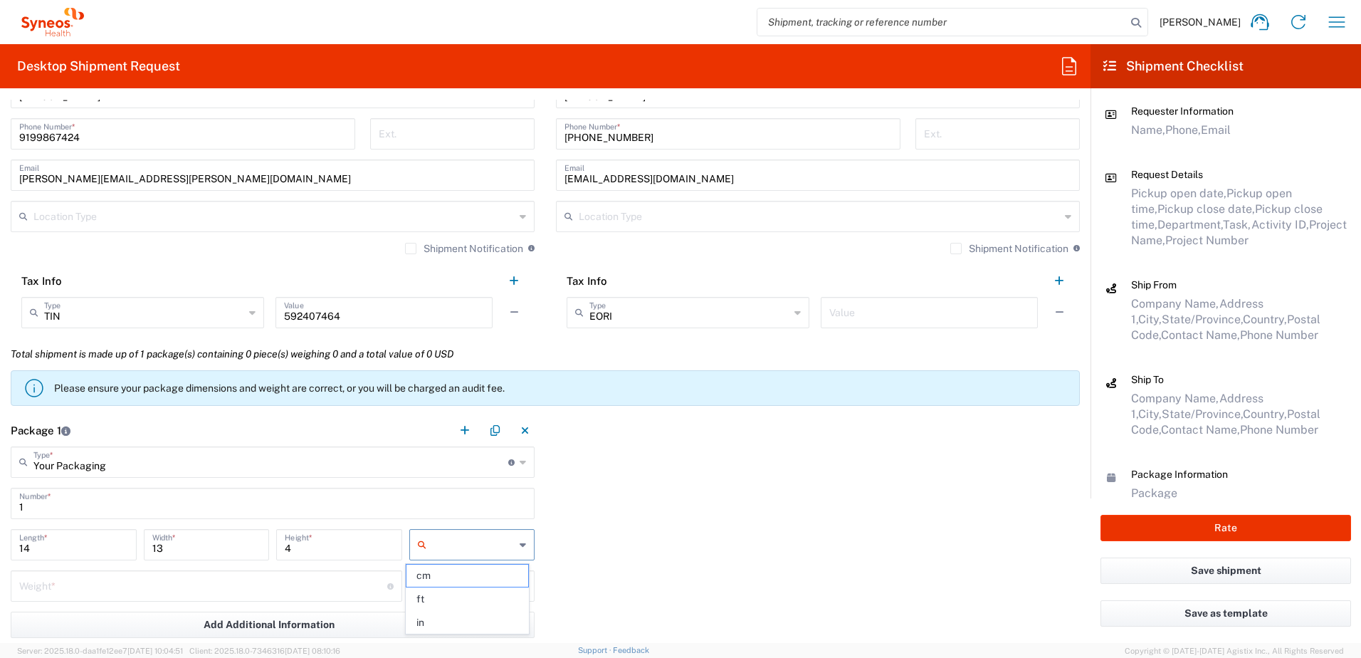
type input "in"
click at [259, 588] on input "number" at bounding box center [203, 584] width 368 height 25
type input "5"
click at [432, 587] on input "text" at bounding box center [473, 585] width 83 height 23
click at [436, 629] on span "lbs" at bounding box center [467, 640] width 122 height 22
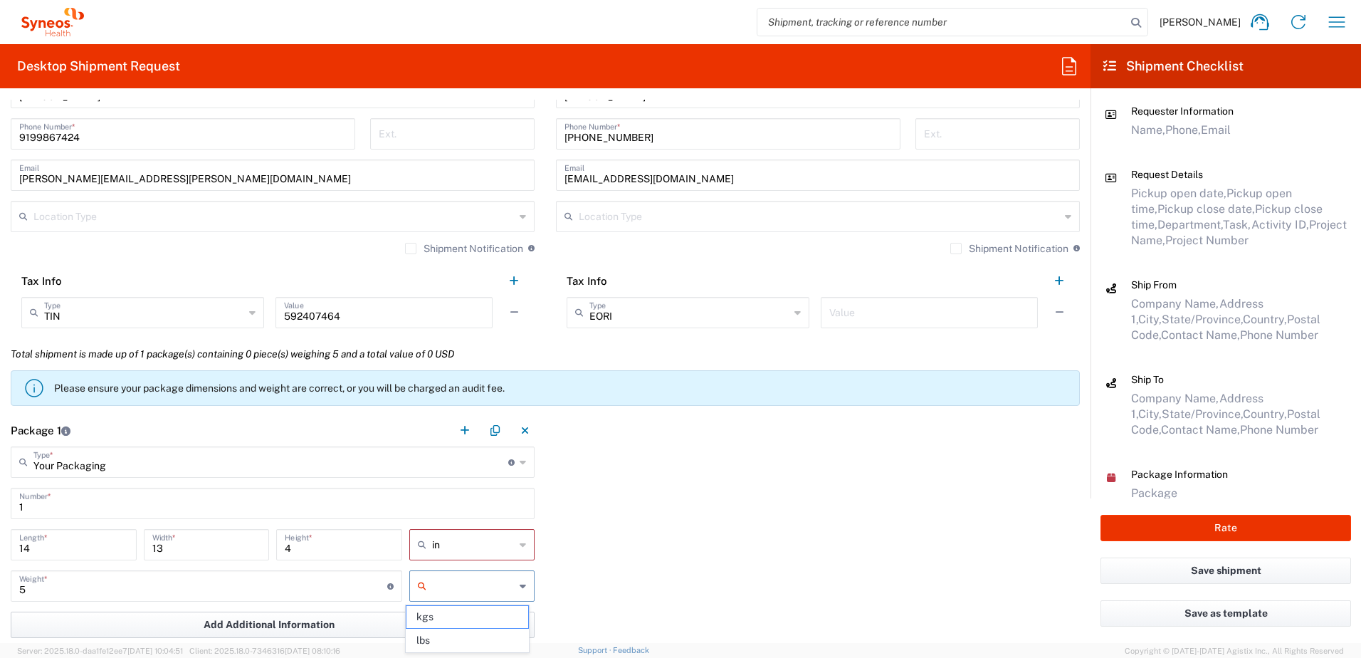
type input "lbs"
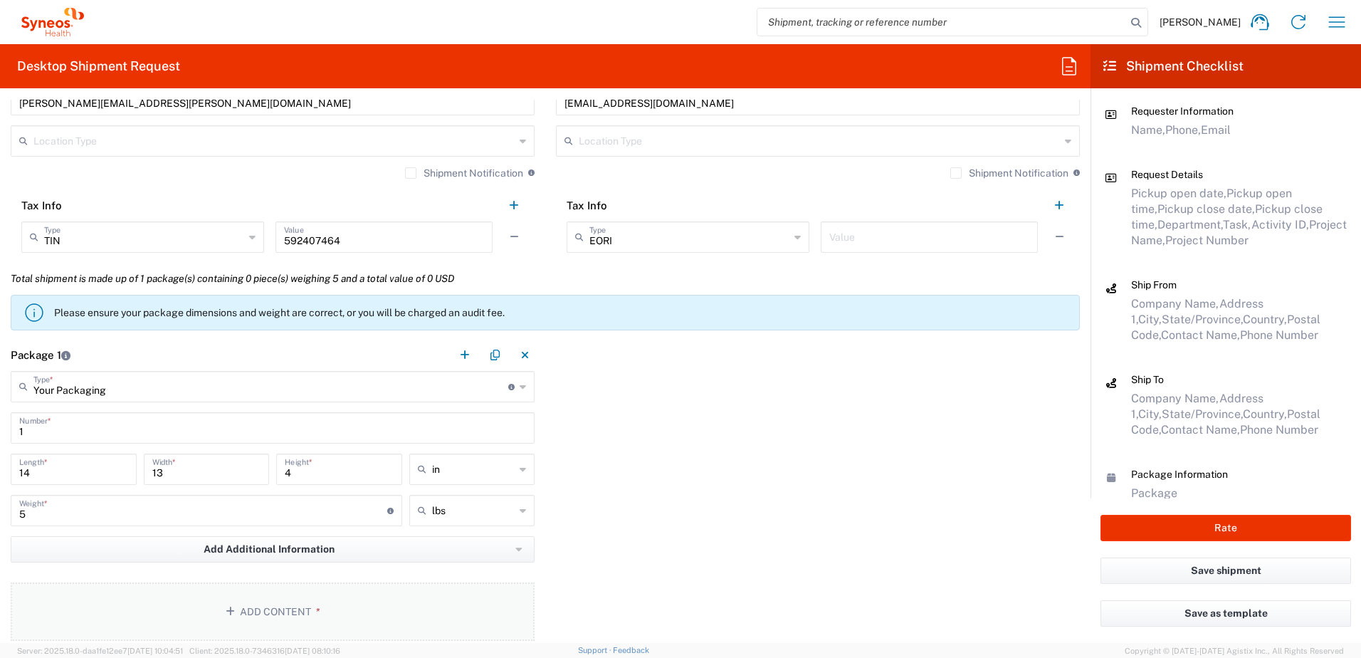
scroll to position [1210, 0]
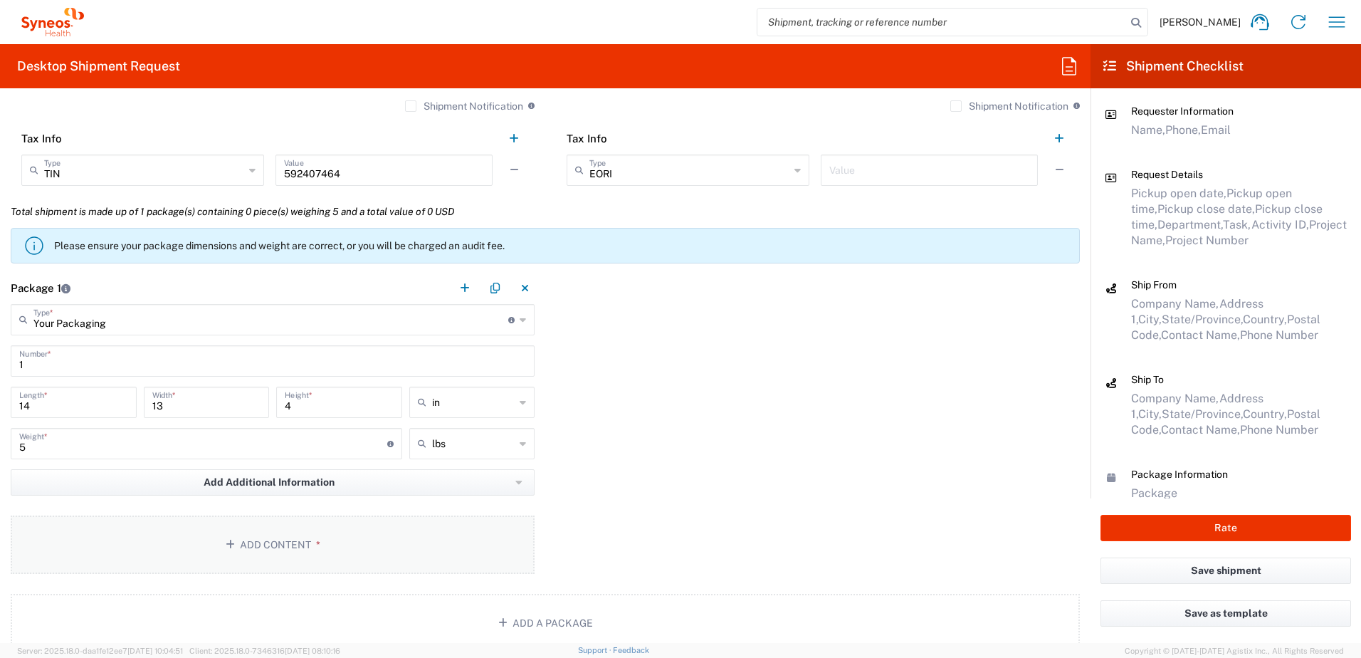
click at [329, 532] on button "Add Content *" at bounding box center [273, 544] width 524 height 58
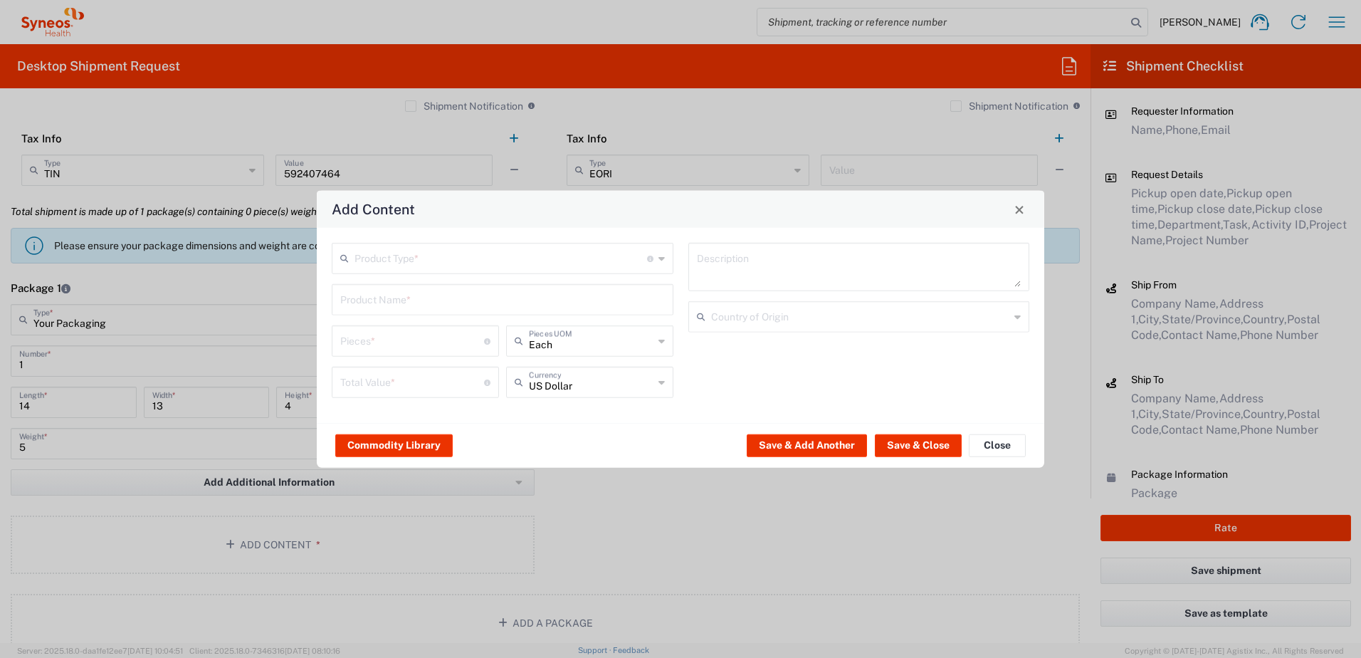
click at [364, 254] on input "text" at bounding box center [500, 257] width 292 height 25
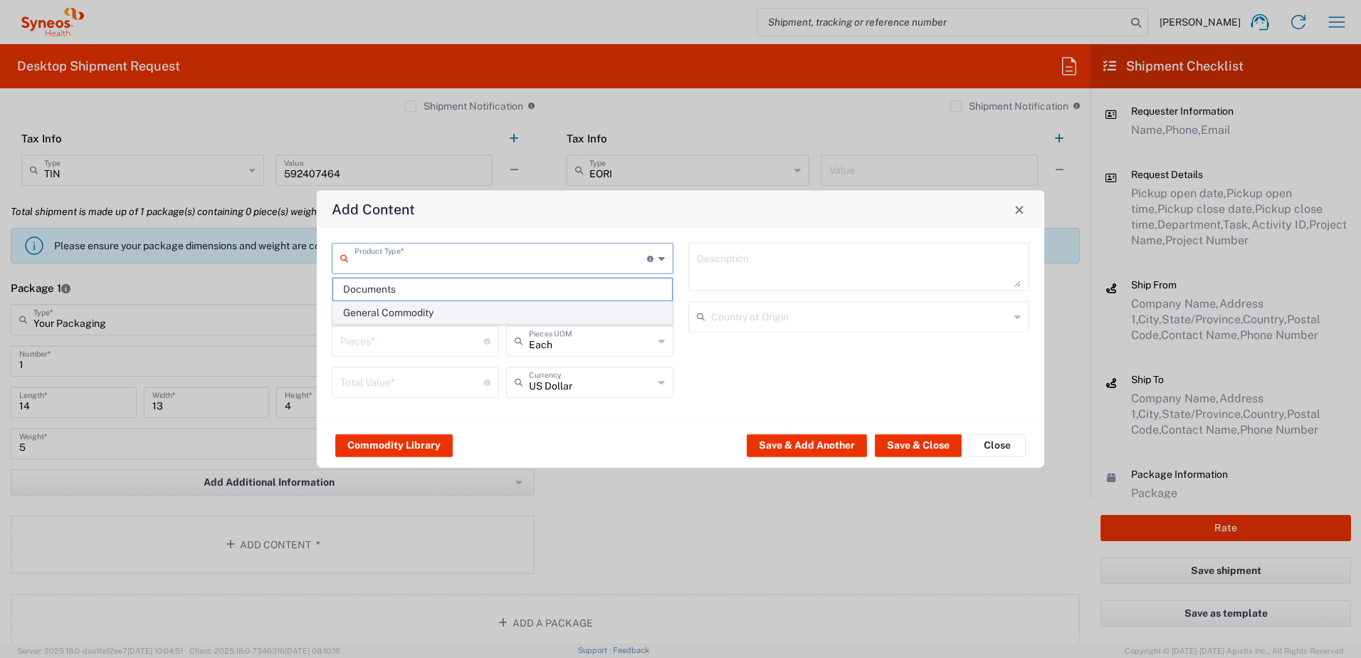
click at [398, 310] on span "General Commodity" at bounding box center [502, 313] width 339 height 22
type input "General Commodity"
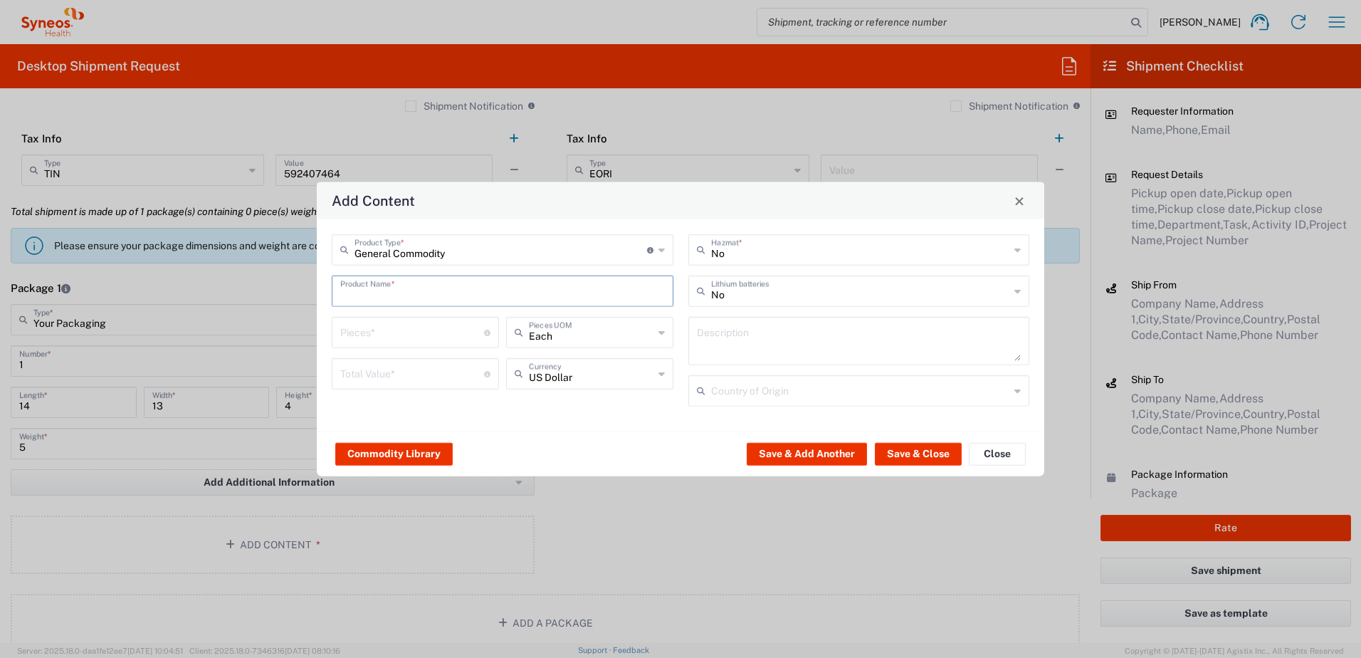
click at [382, 287] on input "text" at bounding box center [502, 290] width 324 height 25
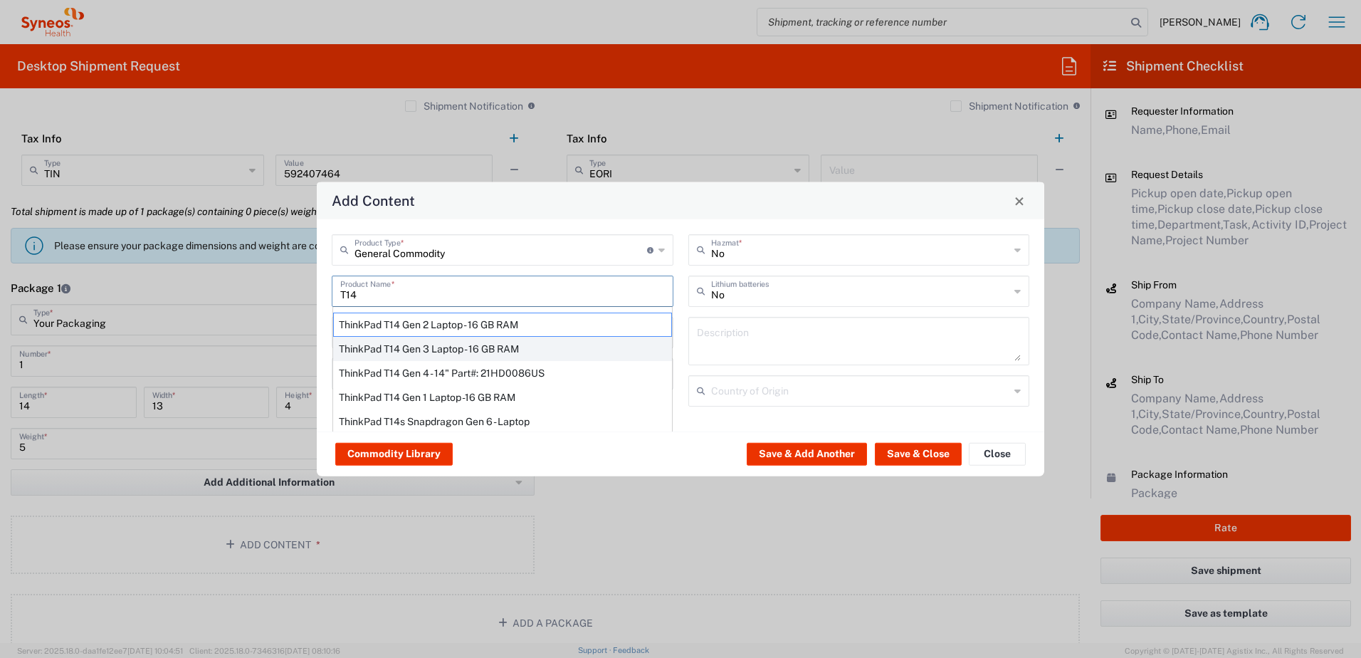
scroll to position [33, 0]
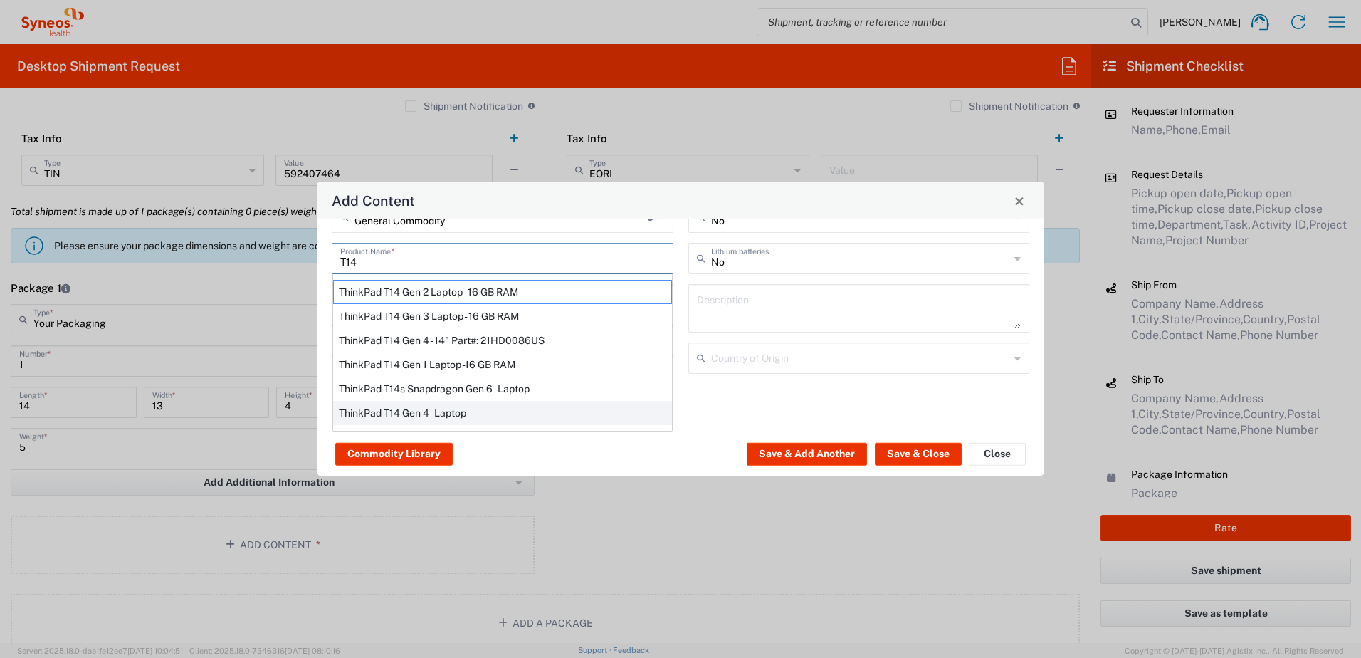
click at [406, 404] on div "ThinkPad T14 Gen 4 - Laptop" at bounding box center [502, 413] width 339 height 24
type input "ThinkPad T14 Gen 4 - Laptop"
type textarea "Laptop"
type input "[GEOGRAPHIC_DATA]"
type input "Yes"
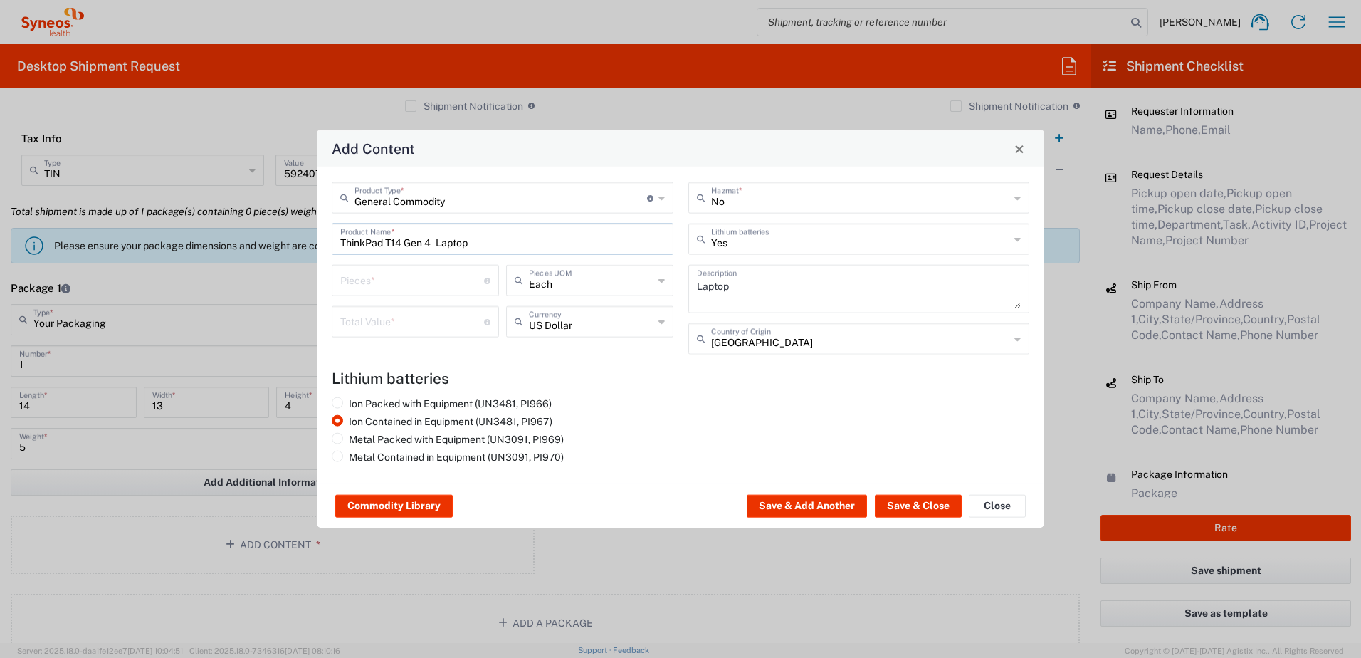
scroll to position [0, 0]
click at [384, 272] on input "number" at bounding box center [412, 279] width 144 height 25
type input "1"
click at [394, 323] on input "number" at bounding box center [412, 320] width 144 height 25
type input "1500"
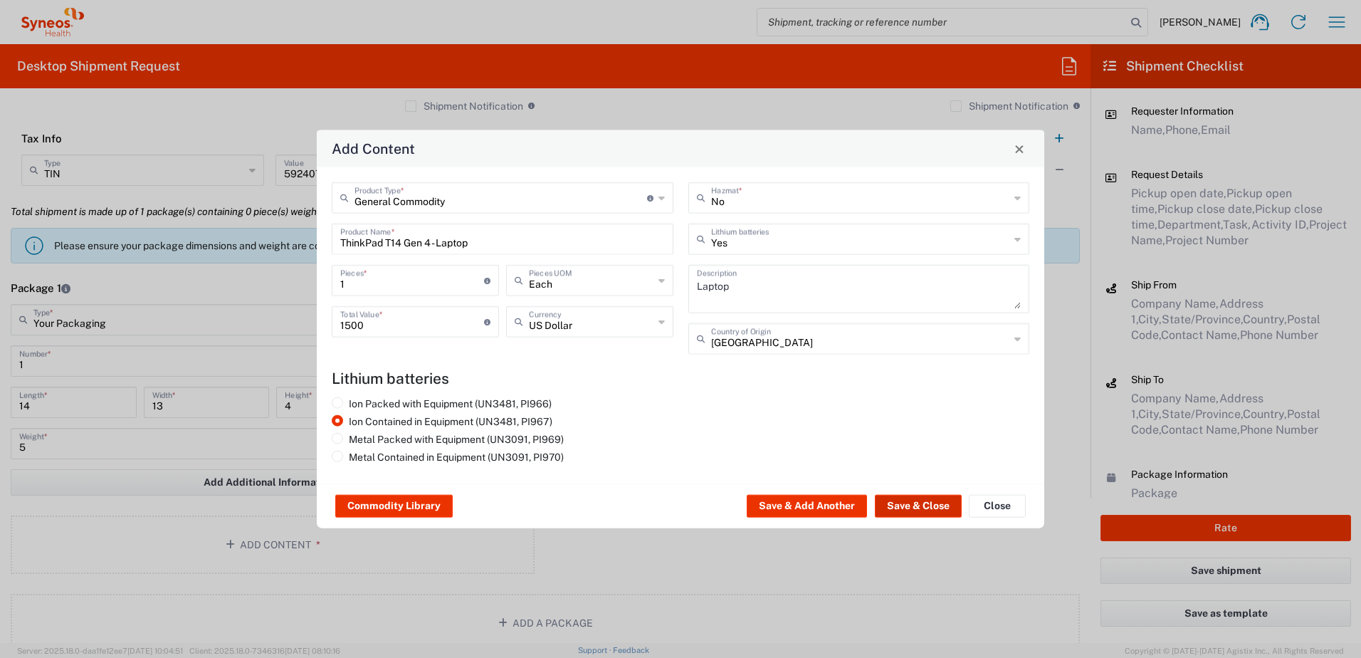
click at [919, 501] on button "Save & Close" at bounding box center [918, 506] width 87 height 23
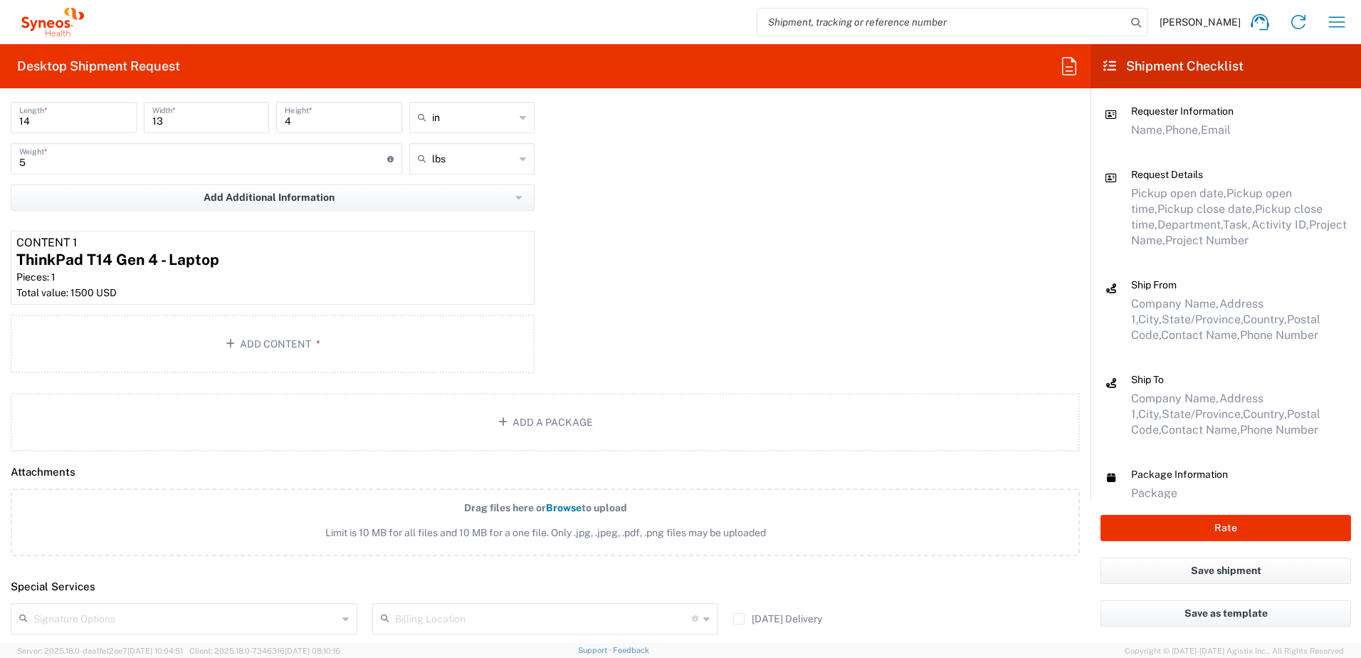
scroll to position [1696, 0]
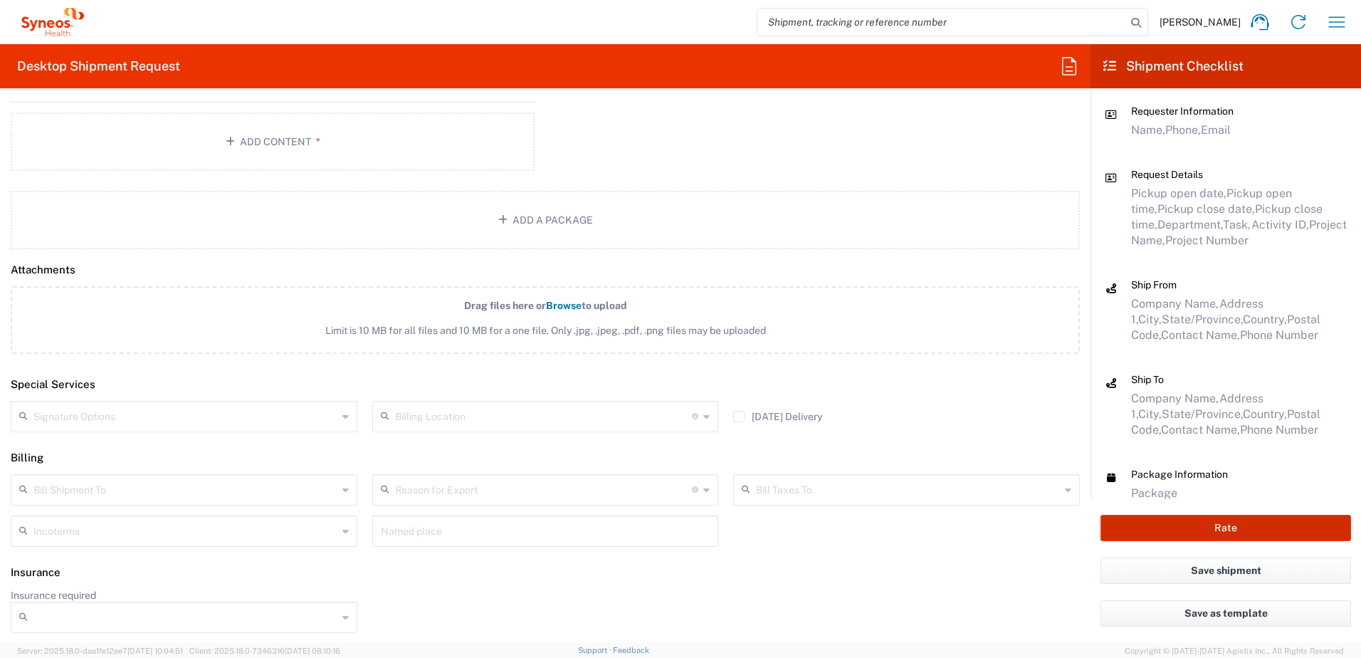
click at [1211, 531] on button "Rate" at bounding box center [1225, 527] width 250 height 26
type input "4520 DEPARTMENTAL EXPENSE"
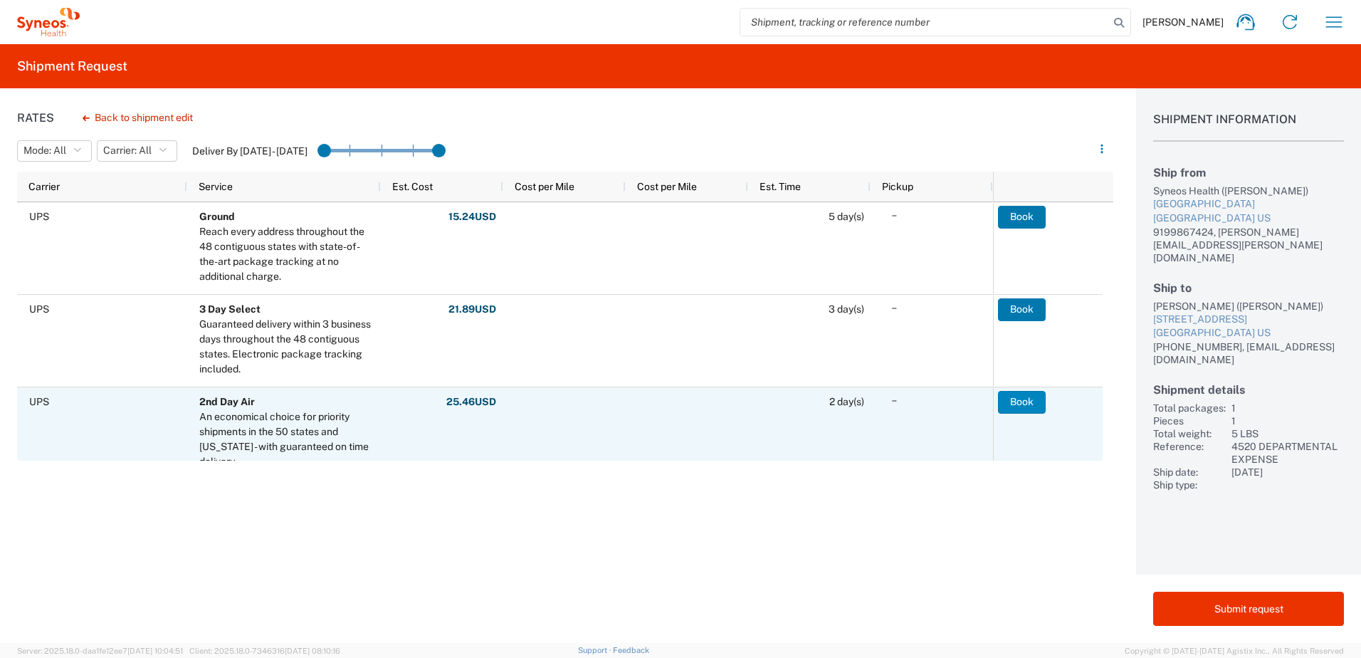
click at [1020, 401] on button "Book" at bounding box center [1022, 402] width 48 height 23
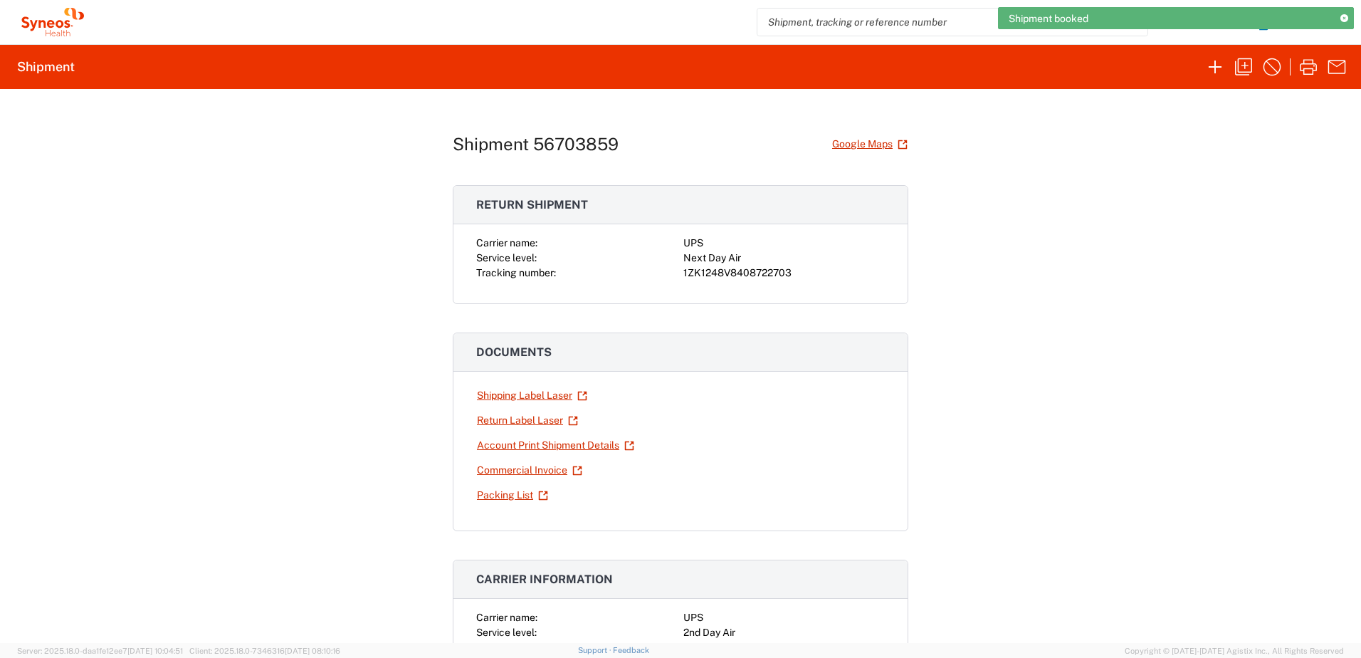
click at [738, 260] on div "Next Day Air" at bounding box center [783, 257] width 201 height 15
click at [734, 270] on div "1ZK1248V8408722703" at bounding box center [783, 272] width 201 height 15
copy div "1ZK1248V8408722703"
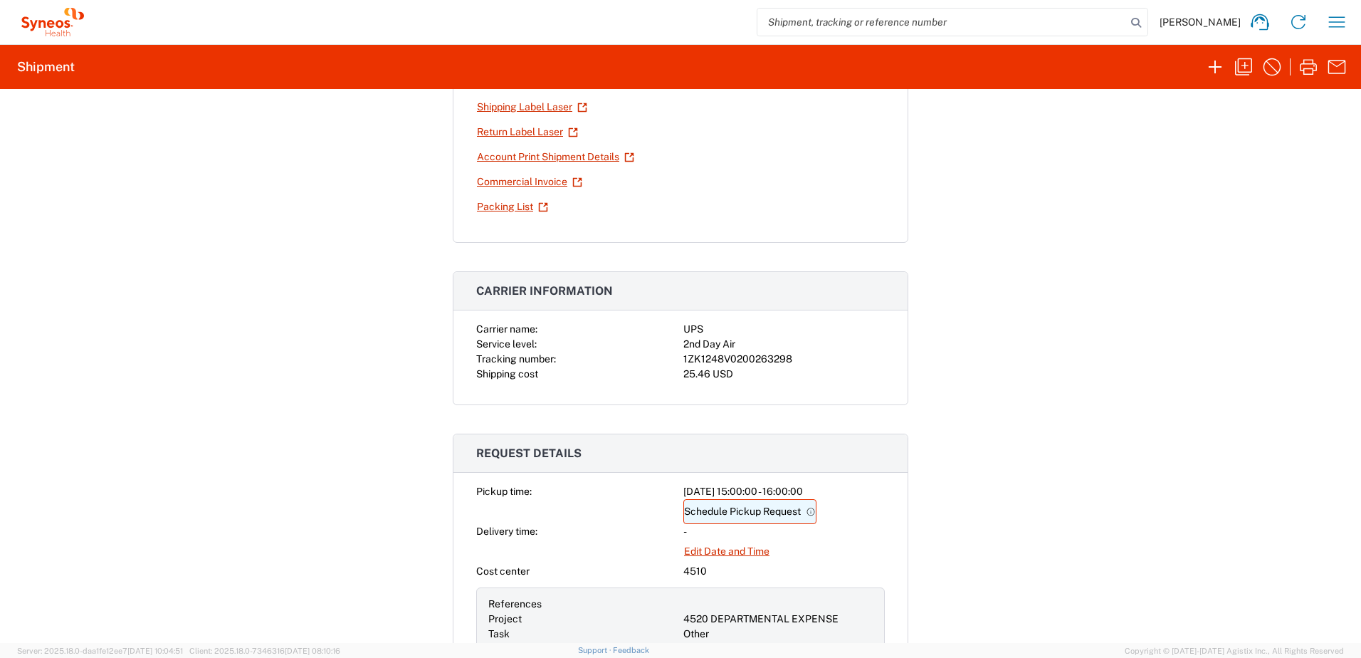
scroll to position [356, 0]
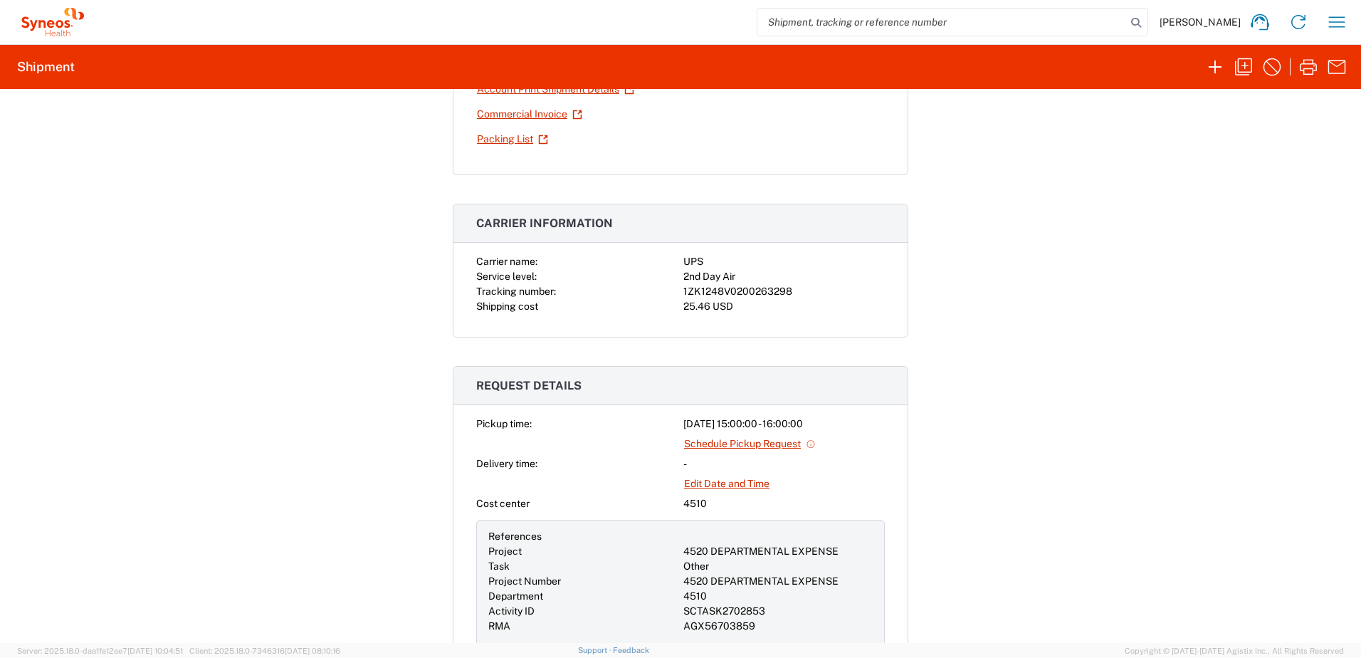
click at [729, 287] on div "1ZK1248V0200263298" at bounding box center [783, 291] width 201 height 15
copy div "1ZK1248V0200263298"
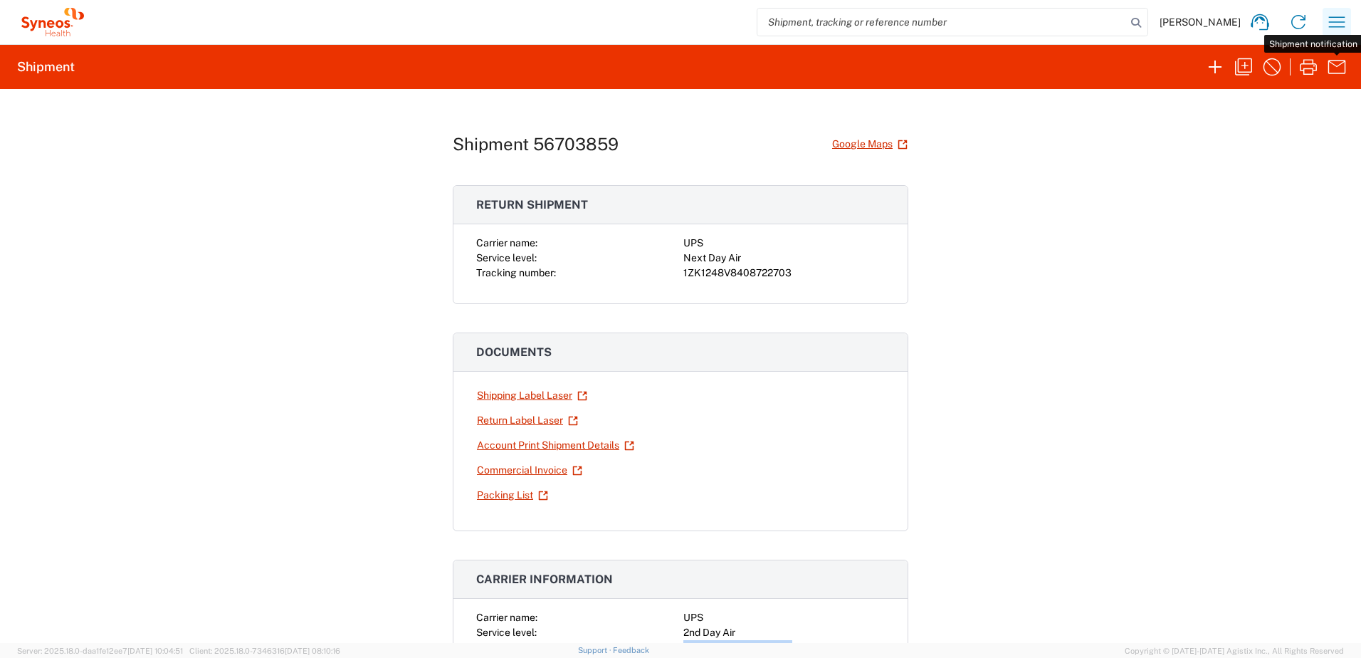
click at [1341, 33] on icon "button" at bounding box center [1336, 22] width 23 height 23
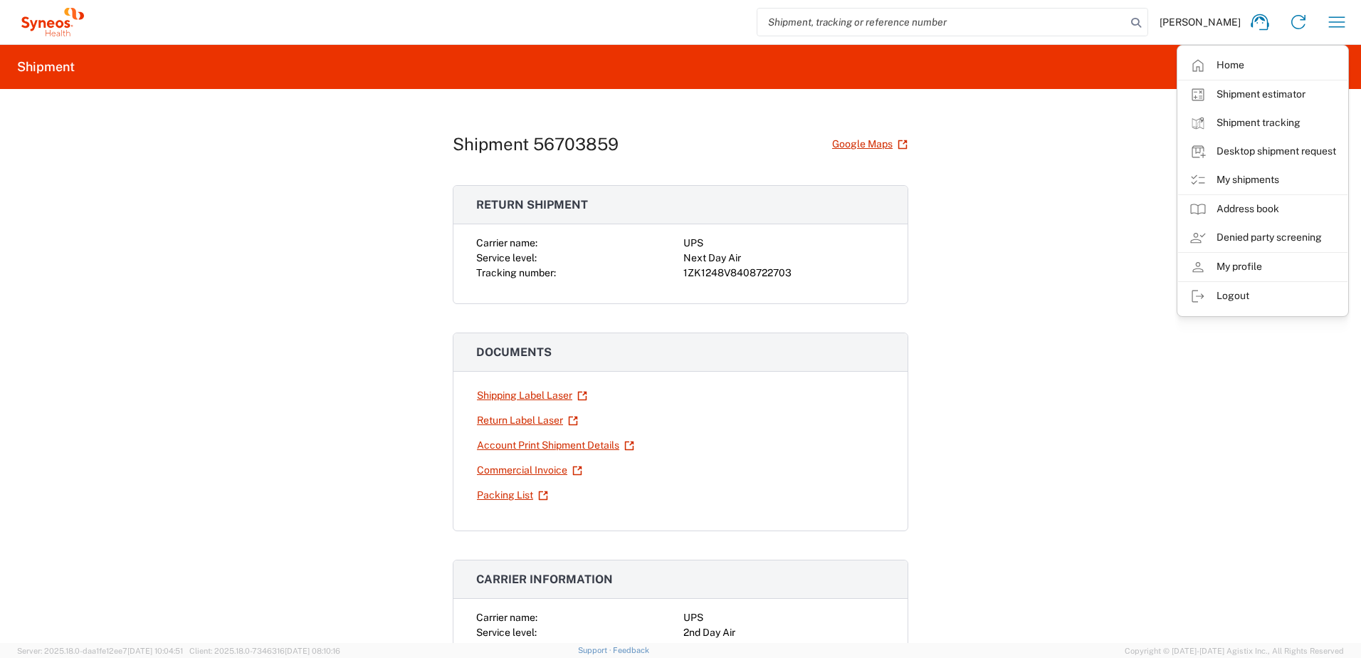
click at [1048, 275] on div "Shipment 56703859 Google Maps Return shipment Carrier name: UPS Service level: …" at bounding box center [680, 366] width 1361 height 554
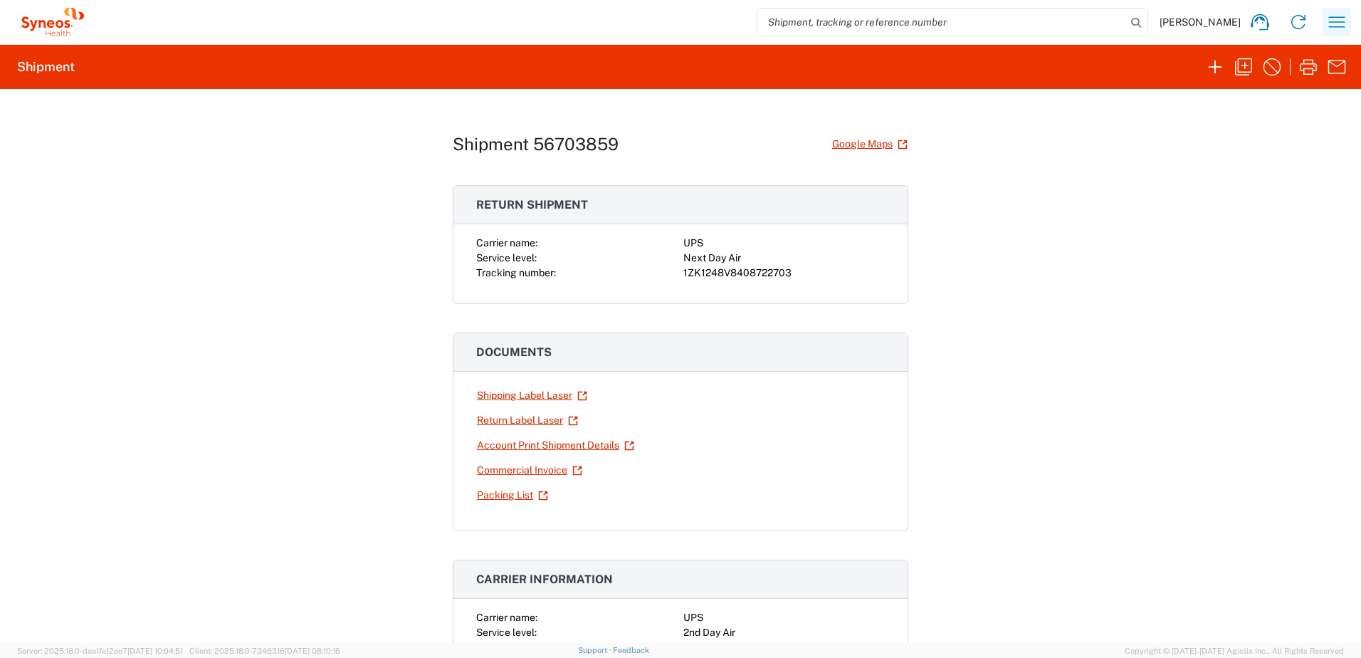
click at [1343, 21] on icon "button" at bounding box center [1336, 22] width 23 height 23
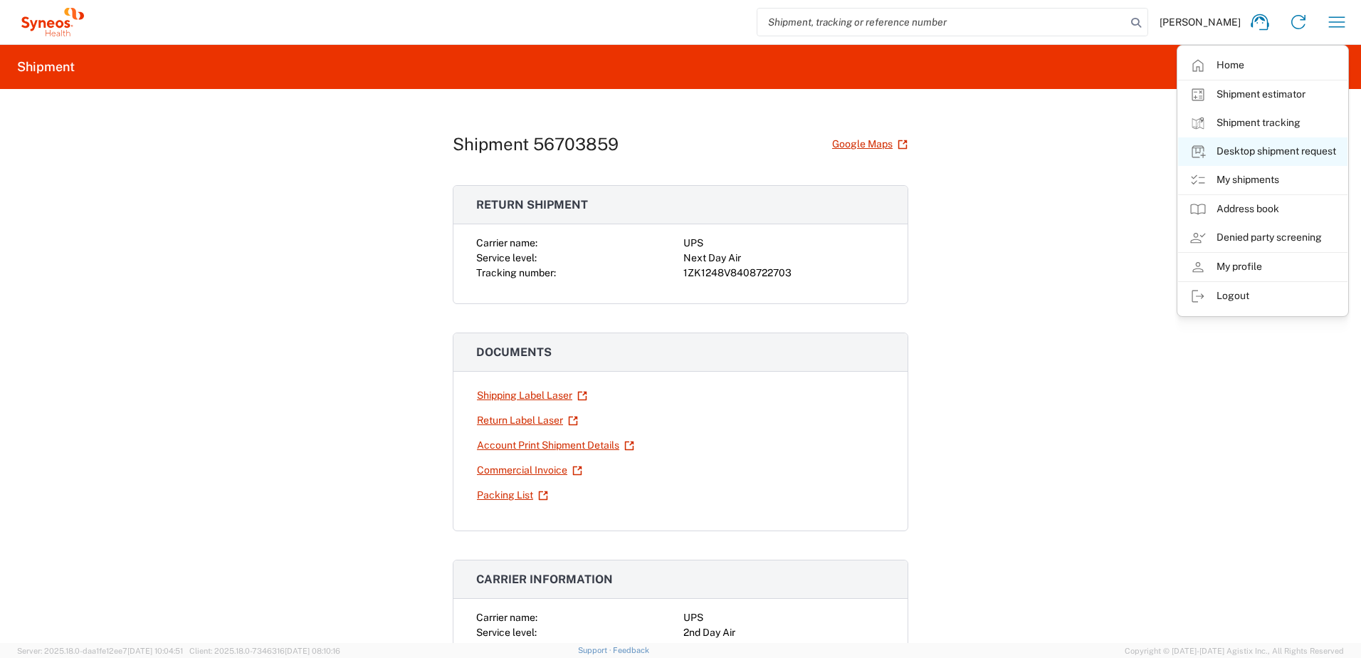
click at [1267, 152] on link "Desktop shipment request" at bounding box center [1262, 151] width 169 height 28
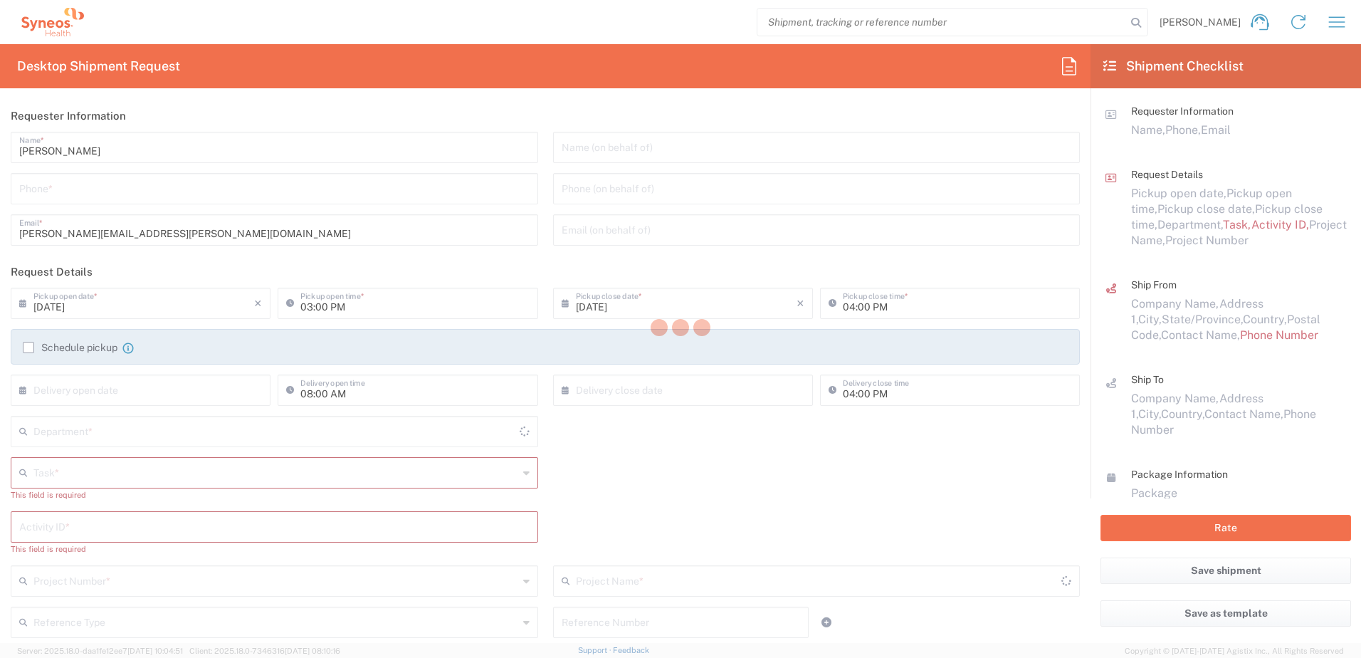
type input "[US_STATE]"
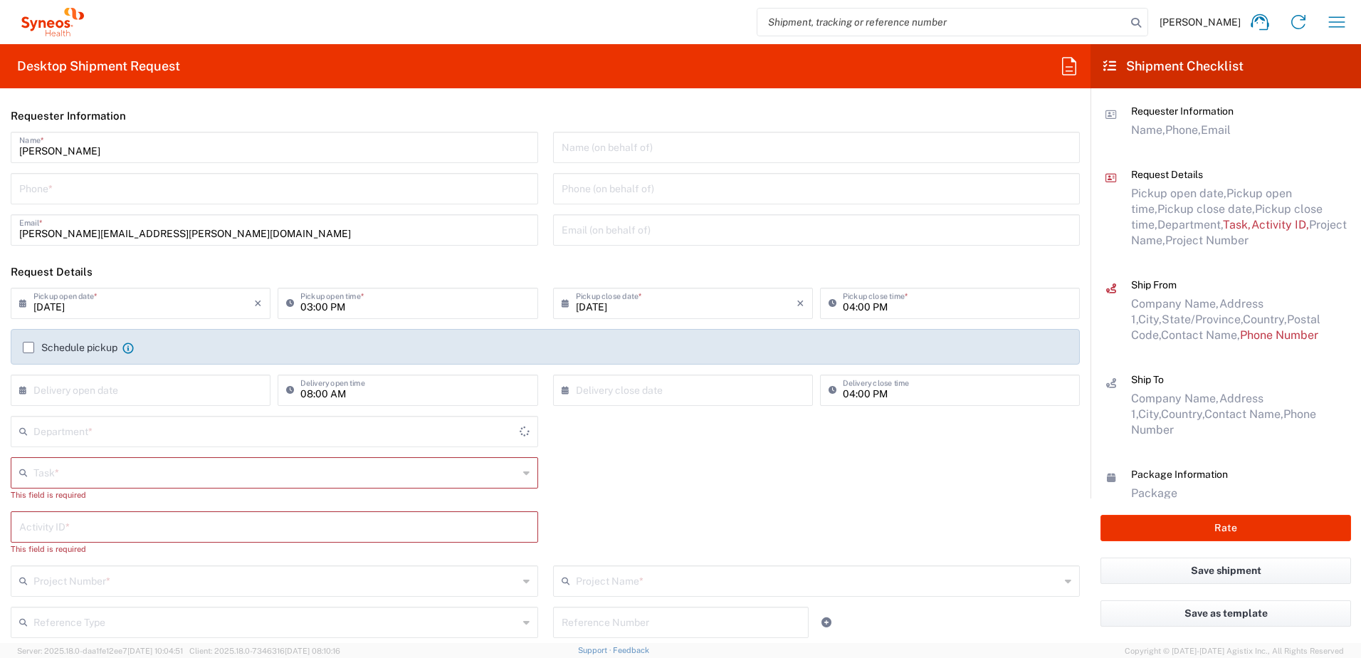
type input "4510"
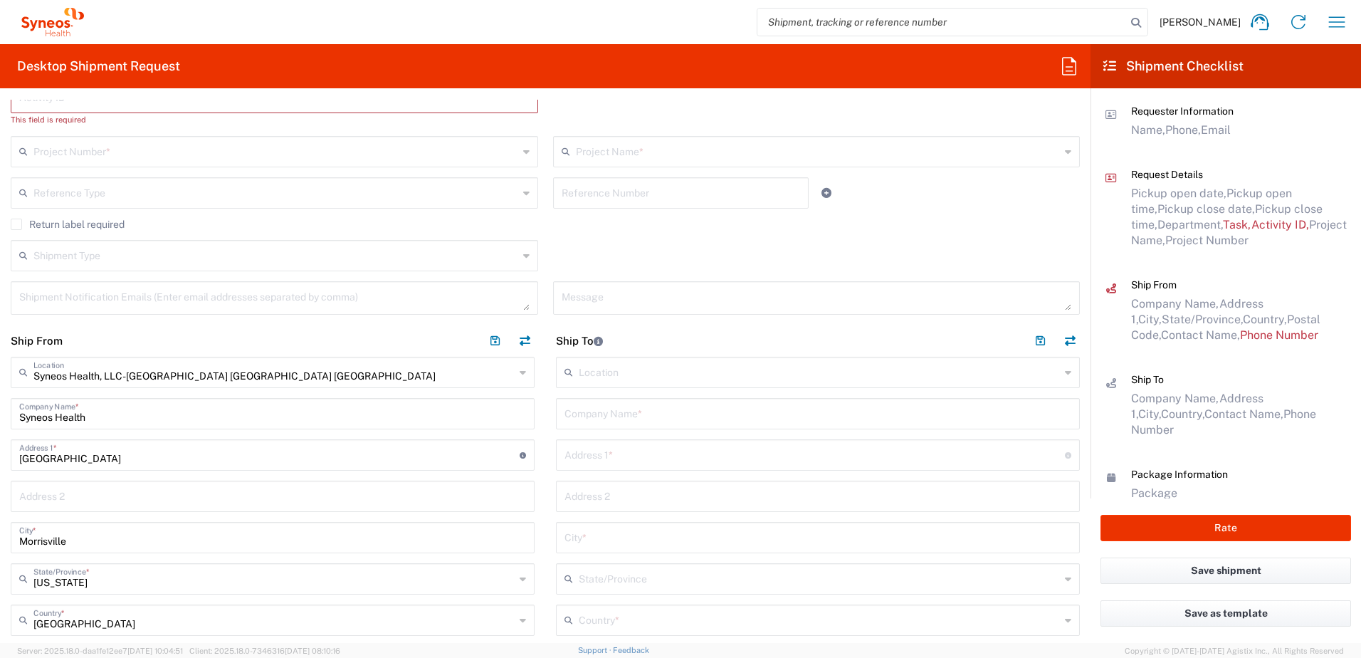
scroll to position [498, 0]
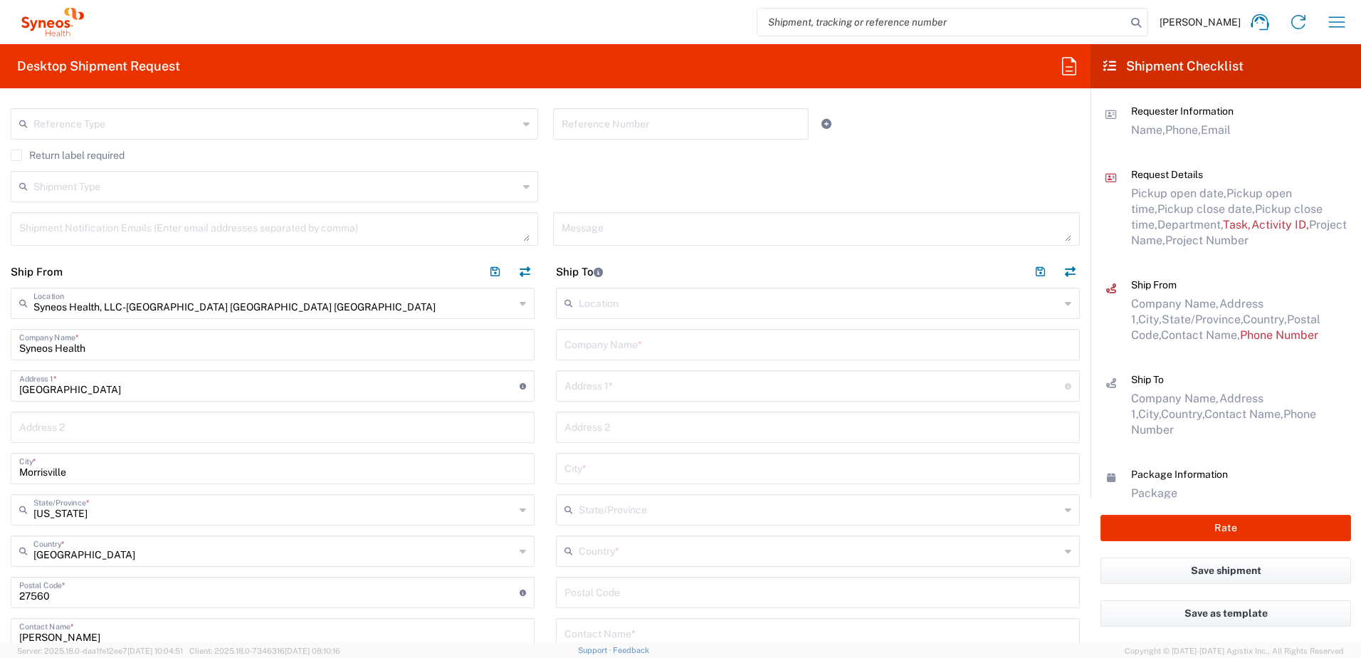
click at [636, 339] on input "text" at bounding box center [817, 343] width 507 height 25
paste input "[PERSON_NAME]"
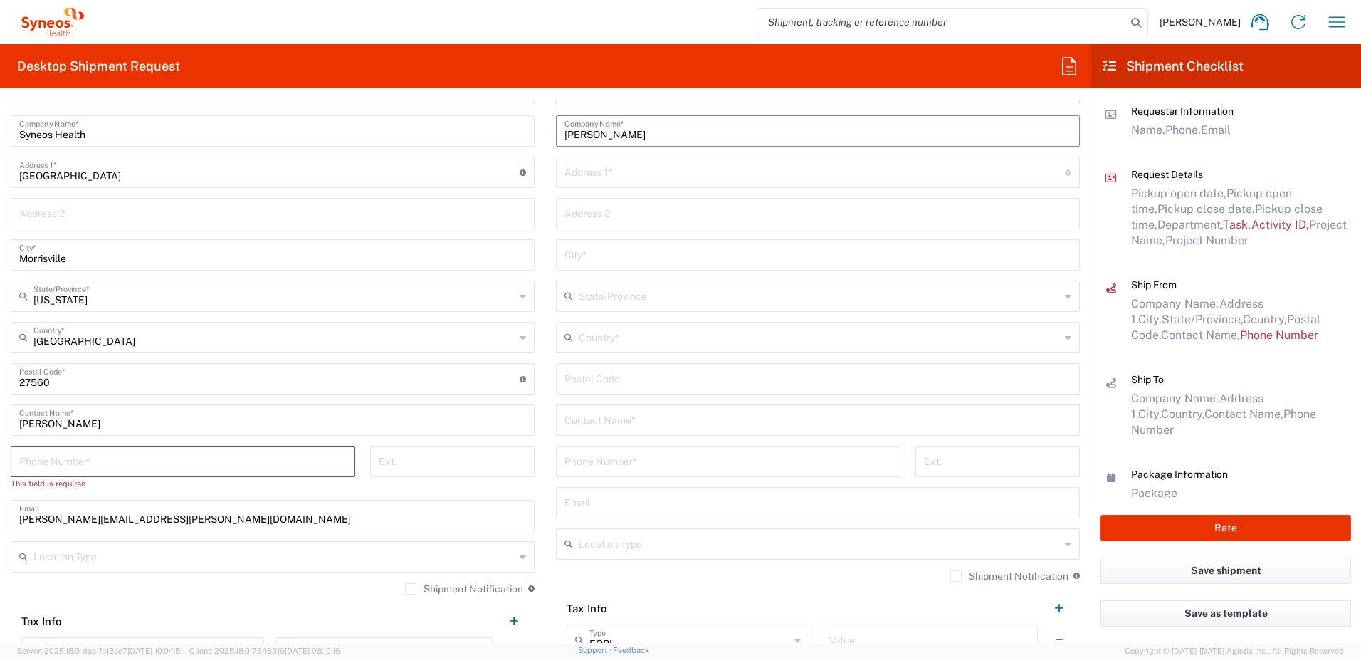
type input "[PERSON_NAME]"
click at [623, 423] on input "text" at bounding box center [817, 418] width 507 height 25
paste input "[PERSON_NAME]"
type input "[PERSON_NAME]"
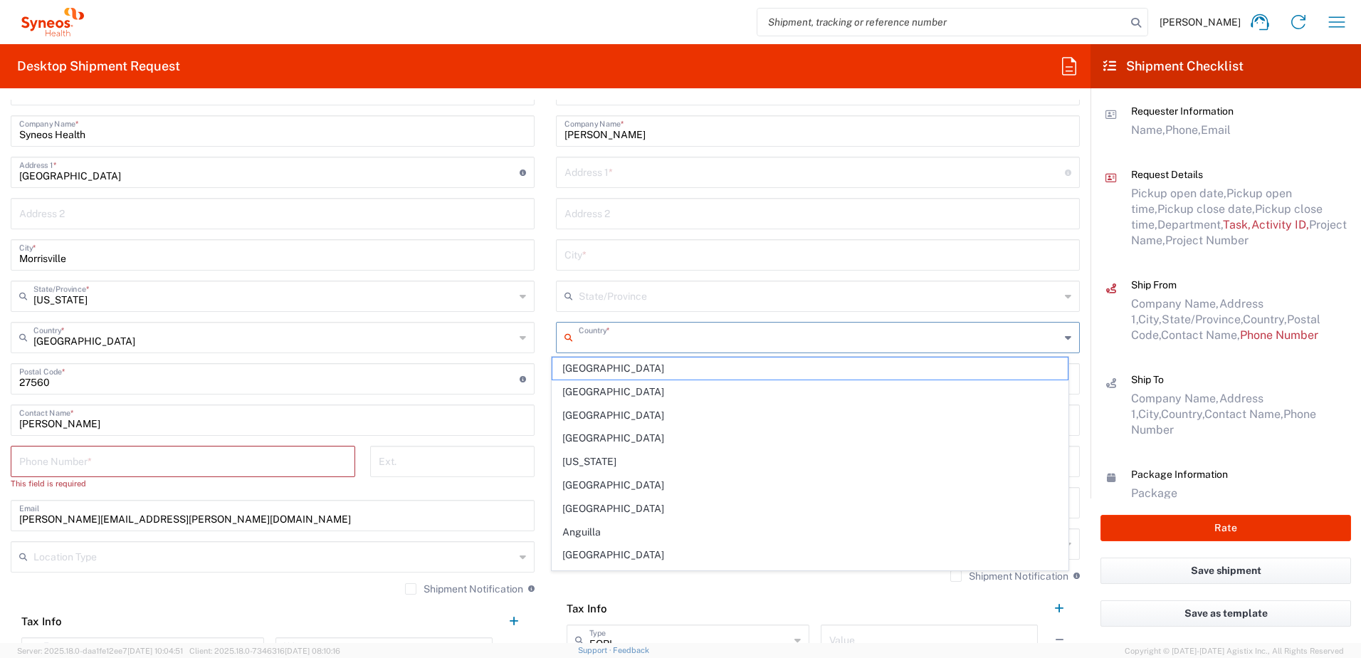
click at [598, 342] on input "text" at bounding box center [819, 336] width 481 height 25
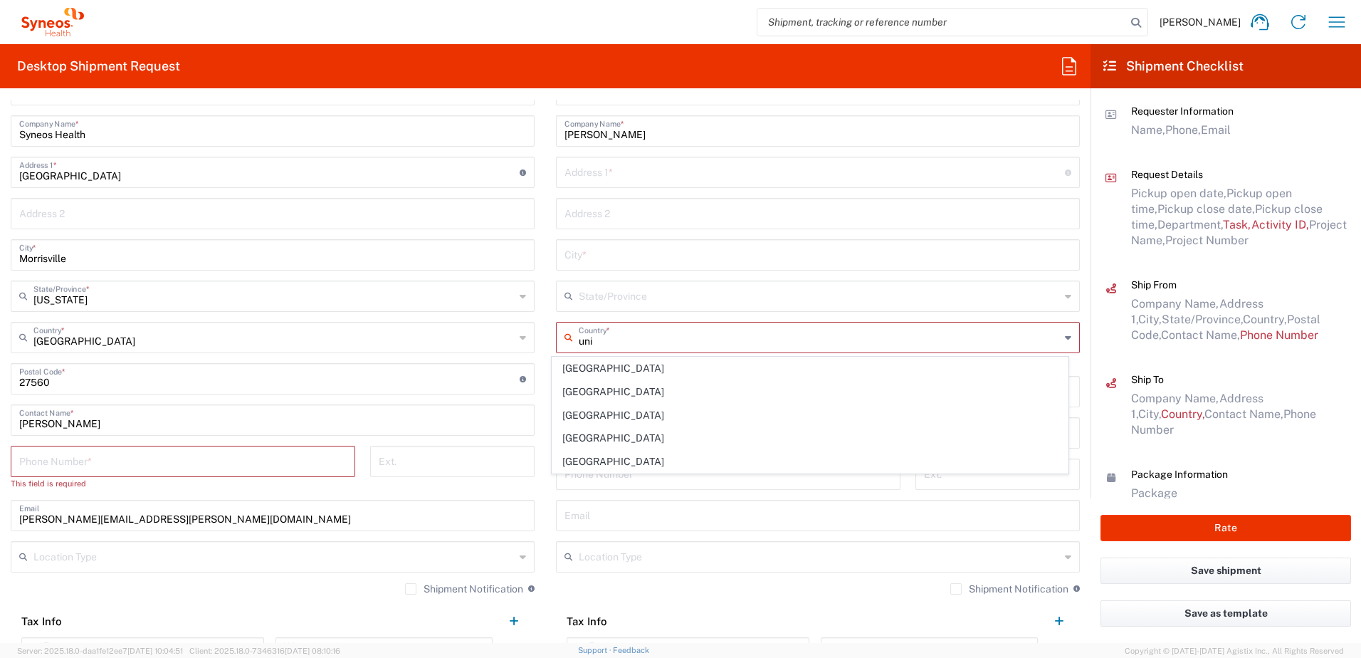
drag, startPoint x: 583, startPoint y: 456, endPoint x: 579, endPoint y: 424, distance: 32.3
click at [583, 456] on span "[GEOGRAPHIC_DATA]" at bounding box center [810, 461] width 516 height 22
type input "[GEOGRAPHIC_DATA]"
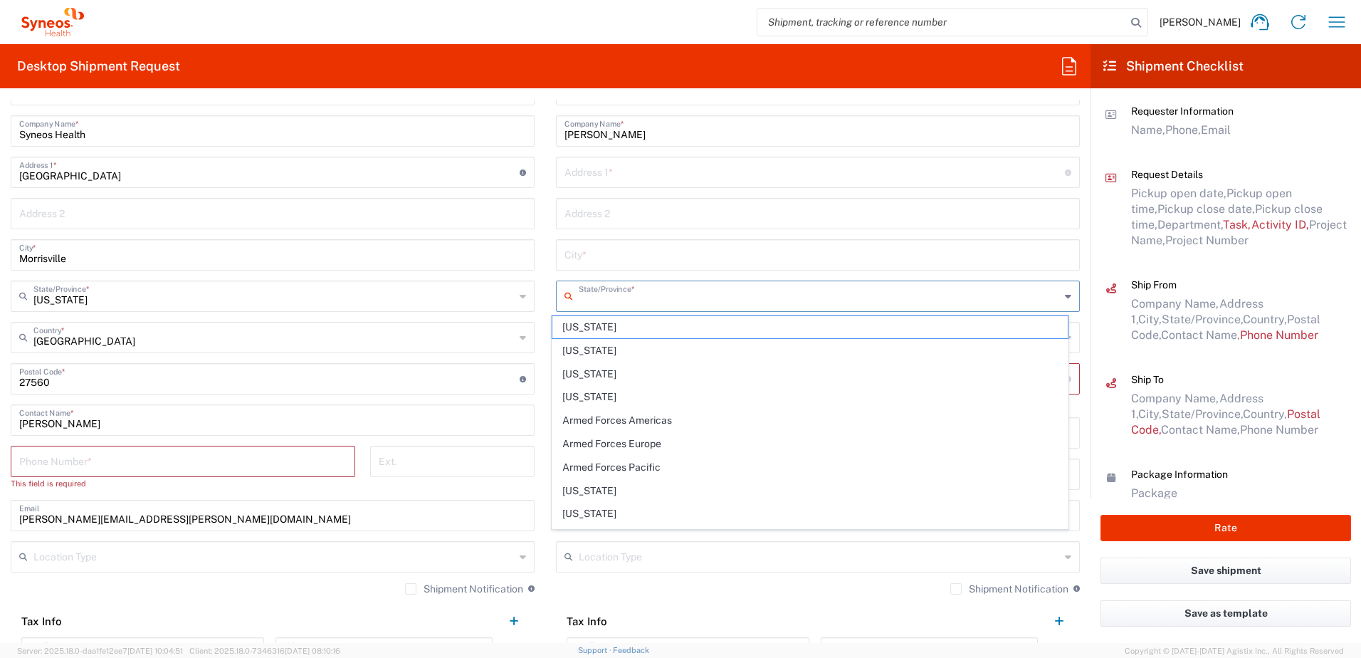
click at [586, 302] on input "text" at bounding box center [819, 295] width 481 height 25
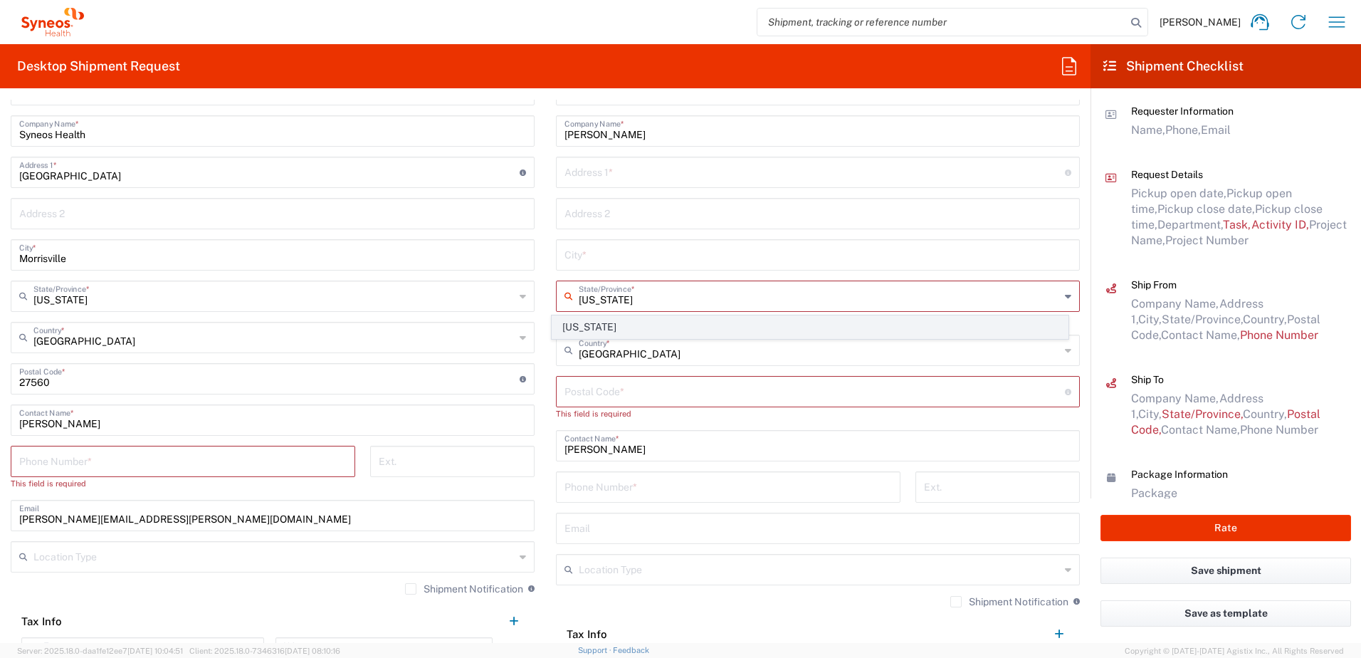
click at [580, 324] on span "[US_STATE]" at bounding box center [810, 327] width 516 height 22
type input "[US_STATE]"
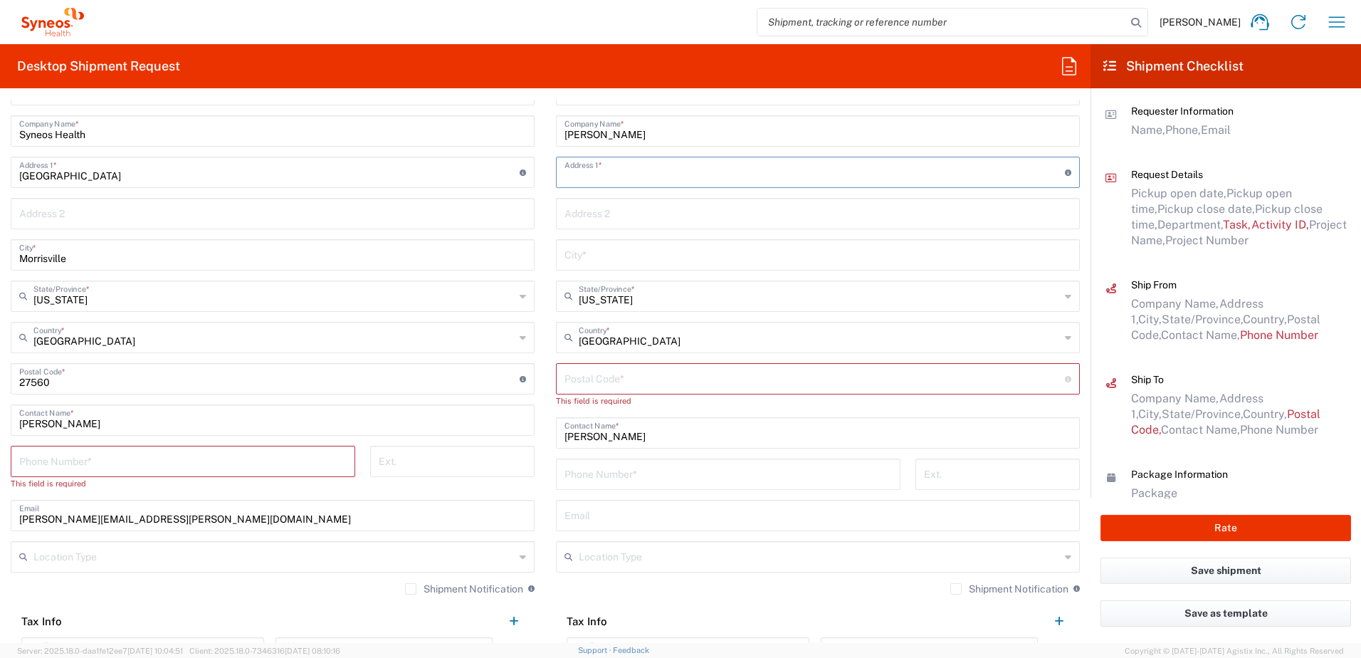
click at [601, 172] on input "text" at bounding box center [814, 171] width 500 height 25
paste input "[STREET_ADDRESS]"
type input "[STREET_ADDRESS]"
click at [577, 255] on input "text" at bounding box center [817, 253] width 507 height 25
paste input "Loveland"
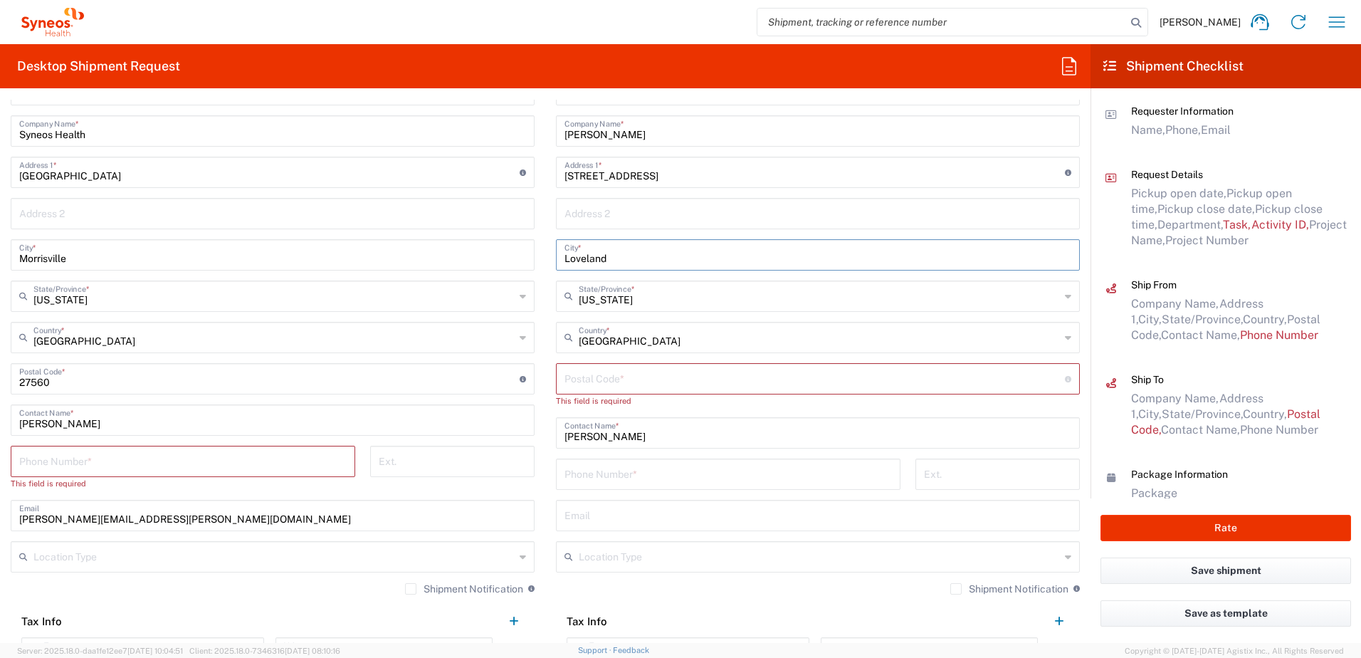
type input "Loveland"
click at [611, 376] on input "undefined" at bounding box center [814, 377] width 500 height 25
paste input "45140"
type input "45140"
click at [588, 451] on input "tel" at bounding box center [727, 460] width 327 height 25
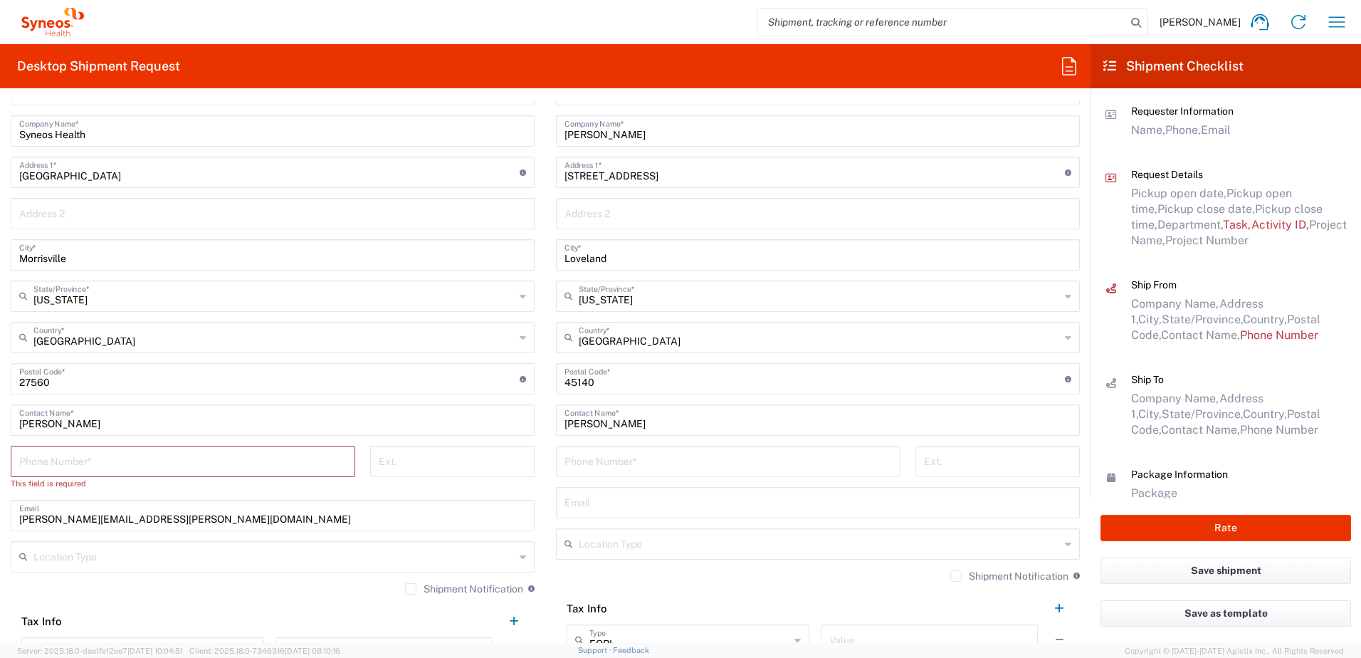
paste input "[PHONE_NUMBER]"
type input "[PHONE_NUMBER]"
click at [594, 503] on input "text" at bounding box center [817, 501] width 507 height 25
paste input "[PERSON_NAME][EMAIL_ADDRESS][PERSON_NAME][DOMAIN_NAME]"
type input "[PERSON_NAME][EMAIL_ADDRESS][PERSON_NAME][DOMAIN_NAME]"
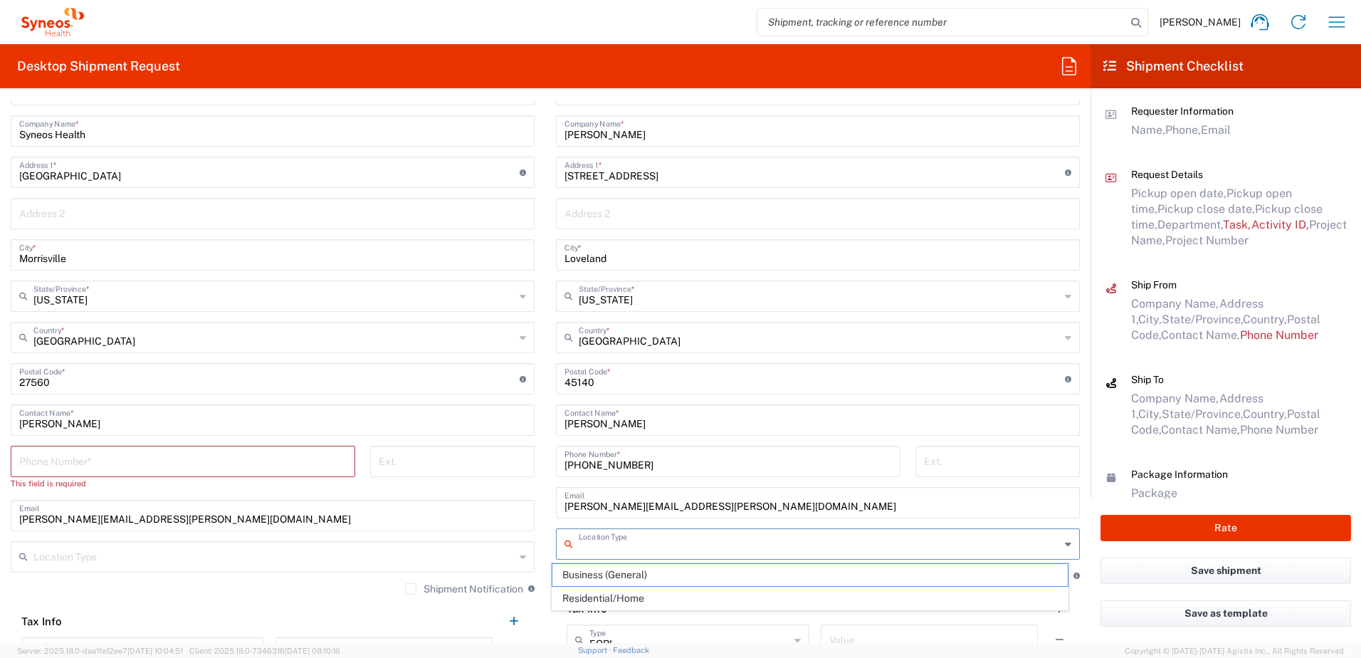
click at [641, 550] on input "text" at bounding box center [819, 542] width 481 height 25
click at [640, 594] on span "Residential/Home" at bounding box center [810, 598] width 516 height 22
type input "Residential/Home"
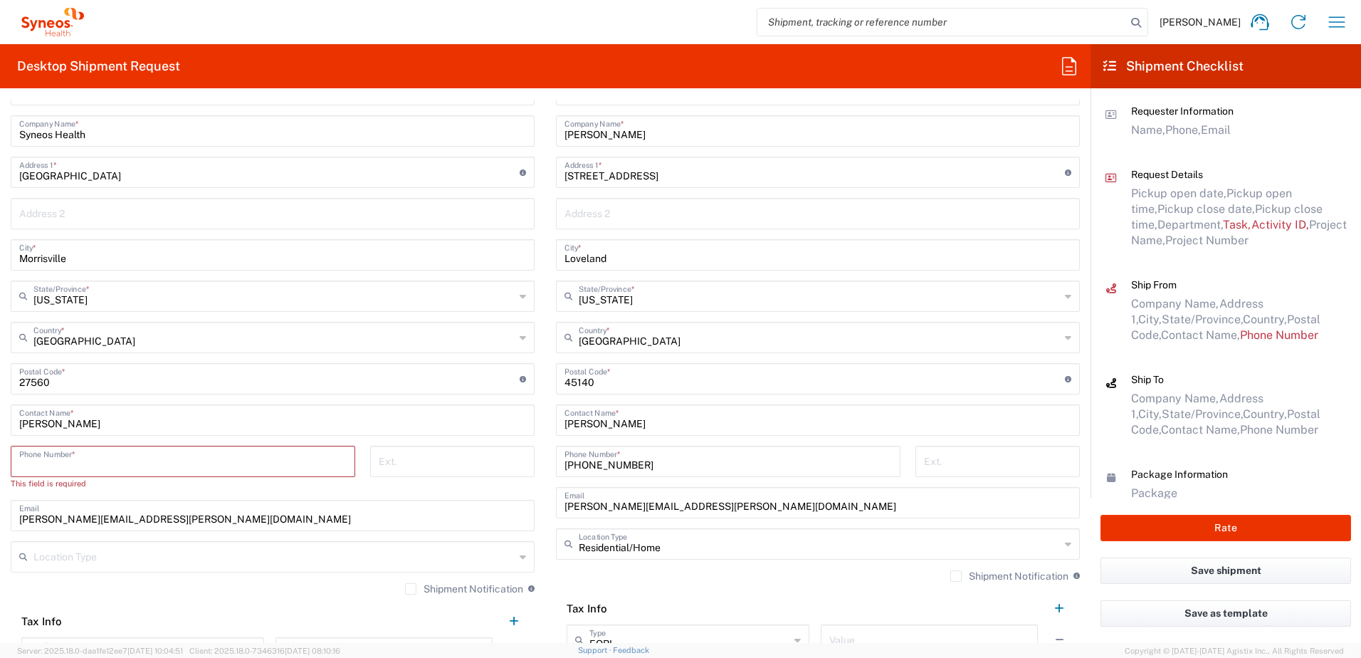
click at [107, 457] on input "tel" at bounding box center [182, 460] width 327 height 25
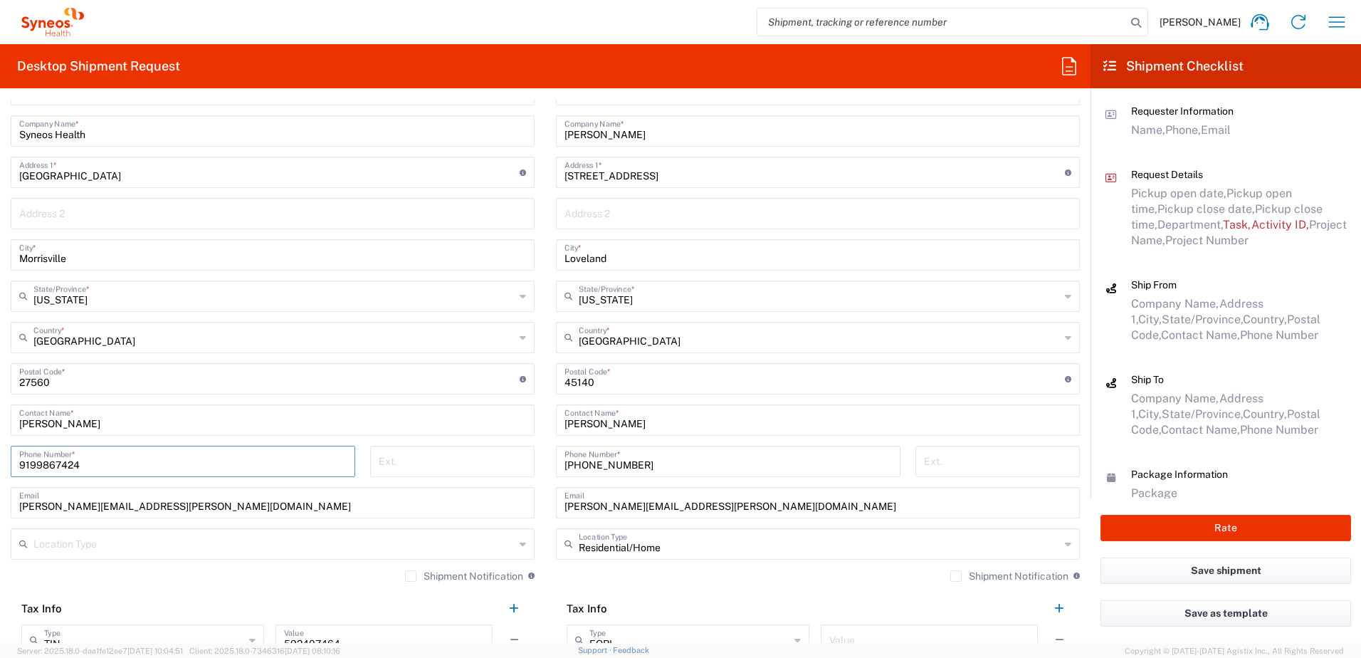
click at [56, 468] on input "9199867424" at bounding box center [182, 460] width 327 height 25
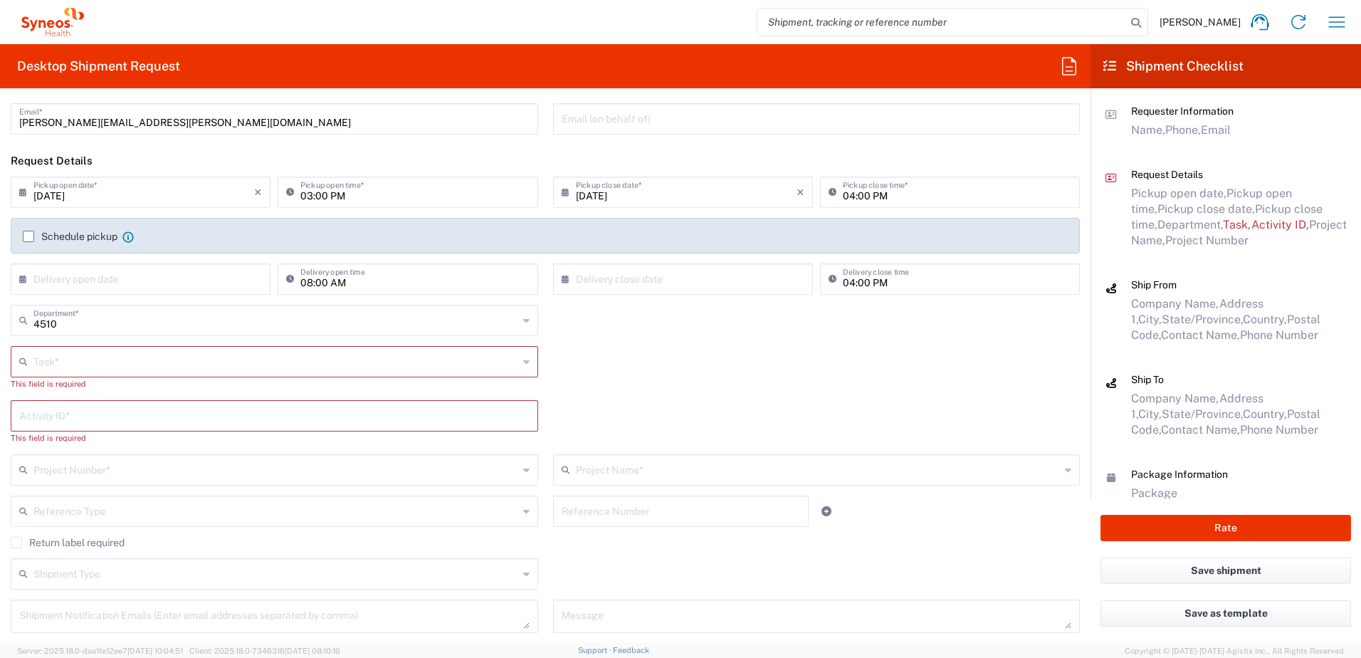
scroll to position [0, 0]
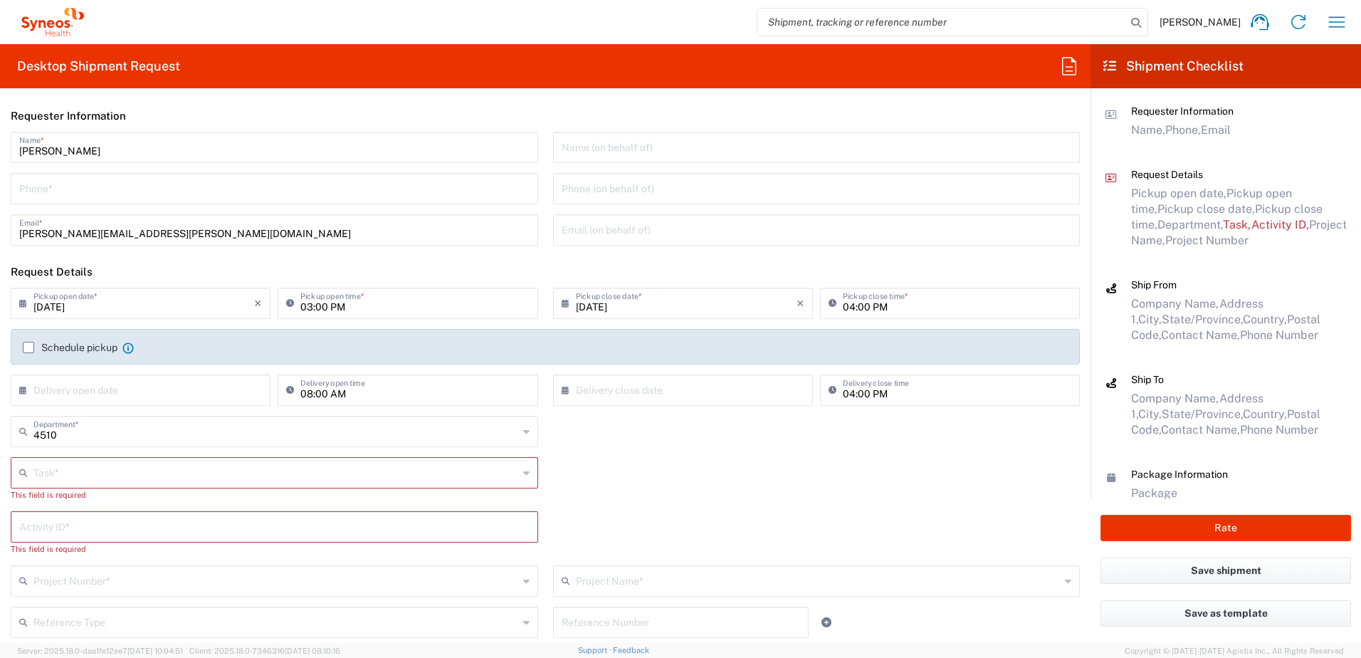
type input "9199867424"
click at [60, 199] on input "tel" at bounding box center [274, 187] width 510 height 25
paste input "9199867424"
type input "9199867424"
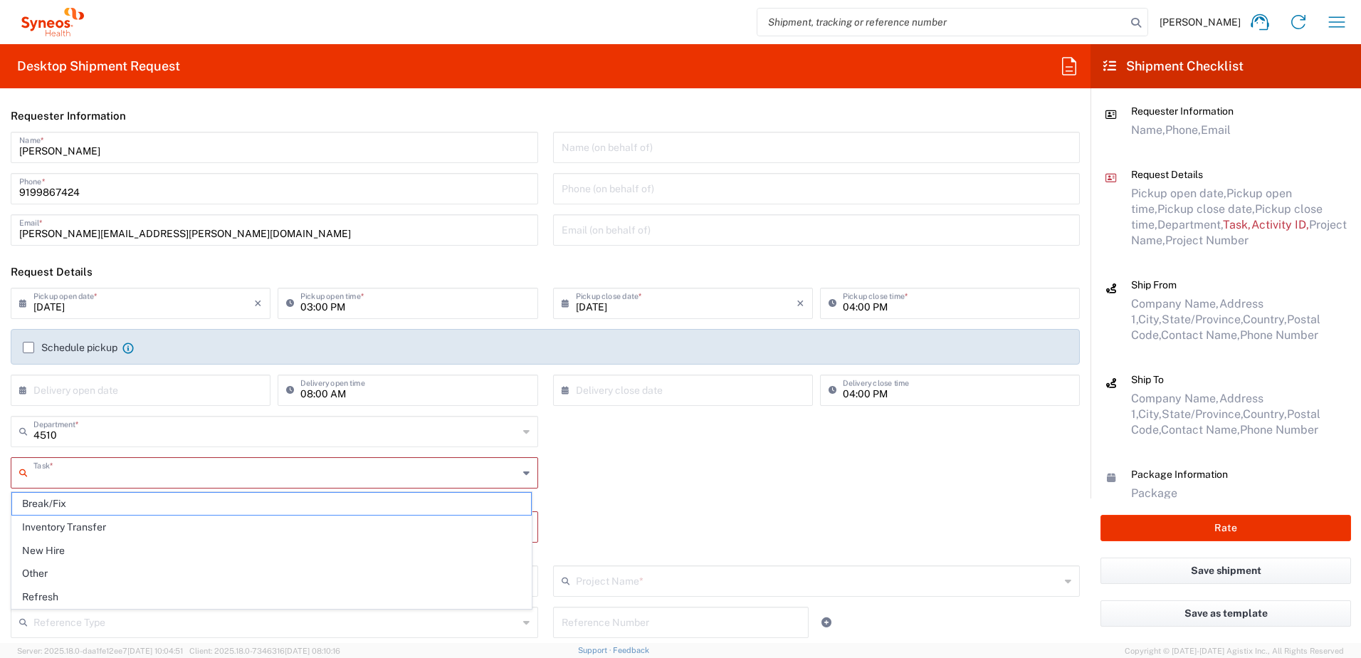
click at [78, 468] on input "text" at bounding box center [275, 471] width 485 height 25
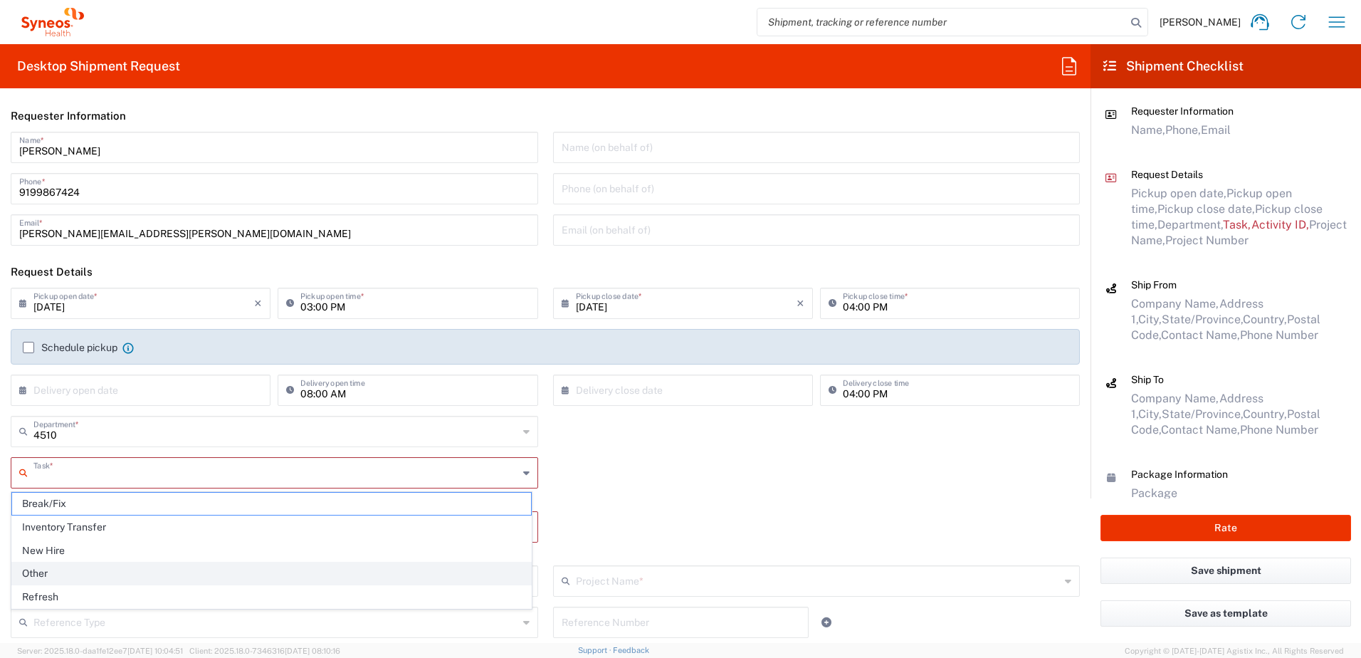
click at [61, 566] on span "Other" at bounding box center [271, 573] width 519 height 22
type input "Other"
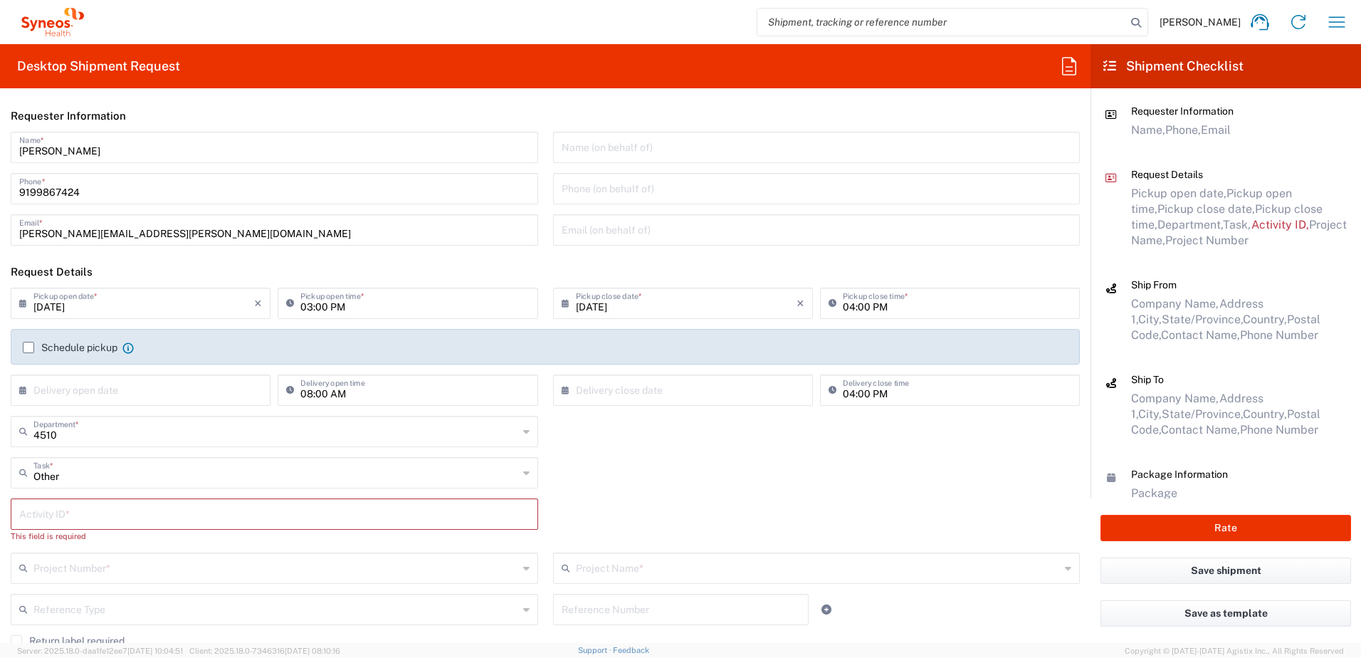
click at [75, 514] on input "text" at bounding box center [274, 512] width 510 height 25
paste input "SCTASK2702592"
type input "SCTASK2702592"
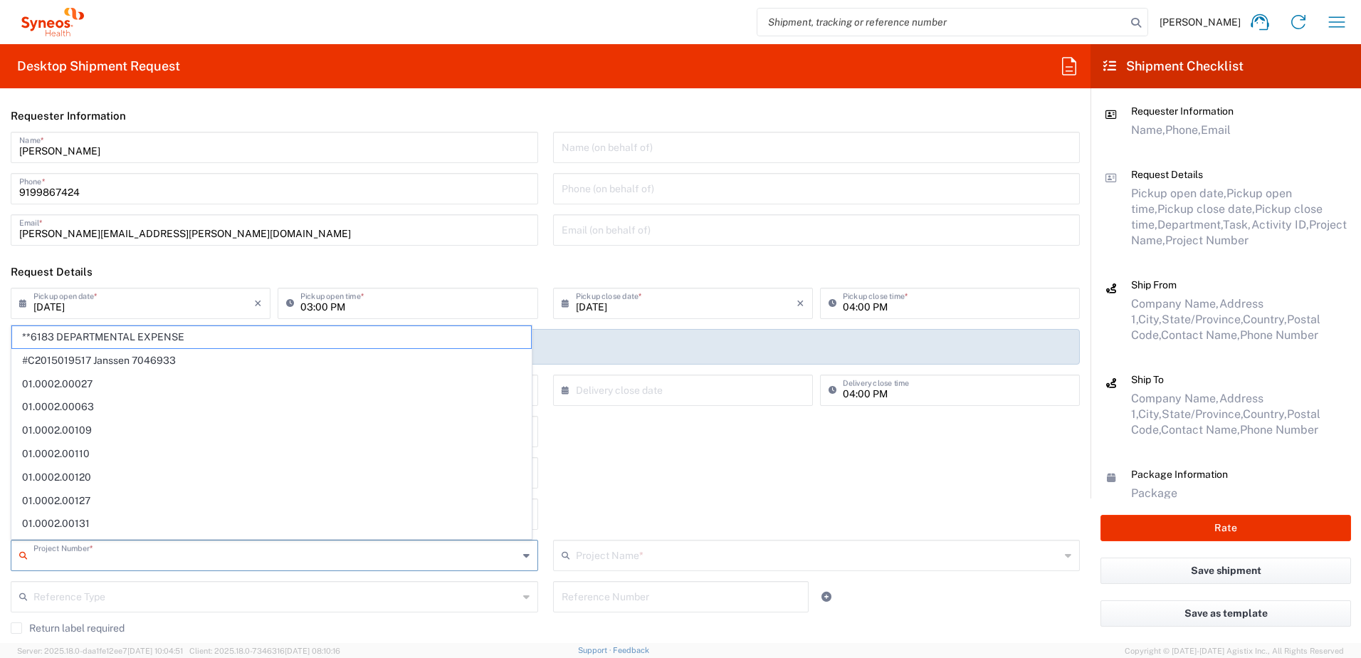
click at [160, 559] on input "text" at bounding box center [275, 554] width 485 height 25
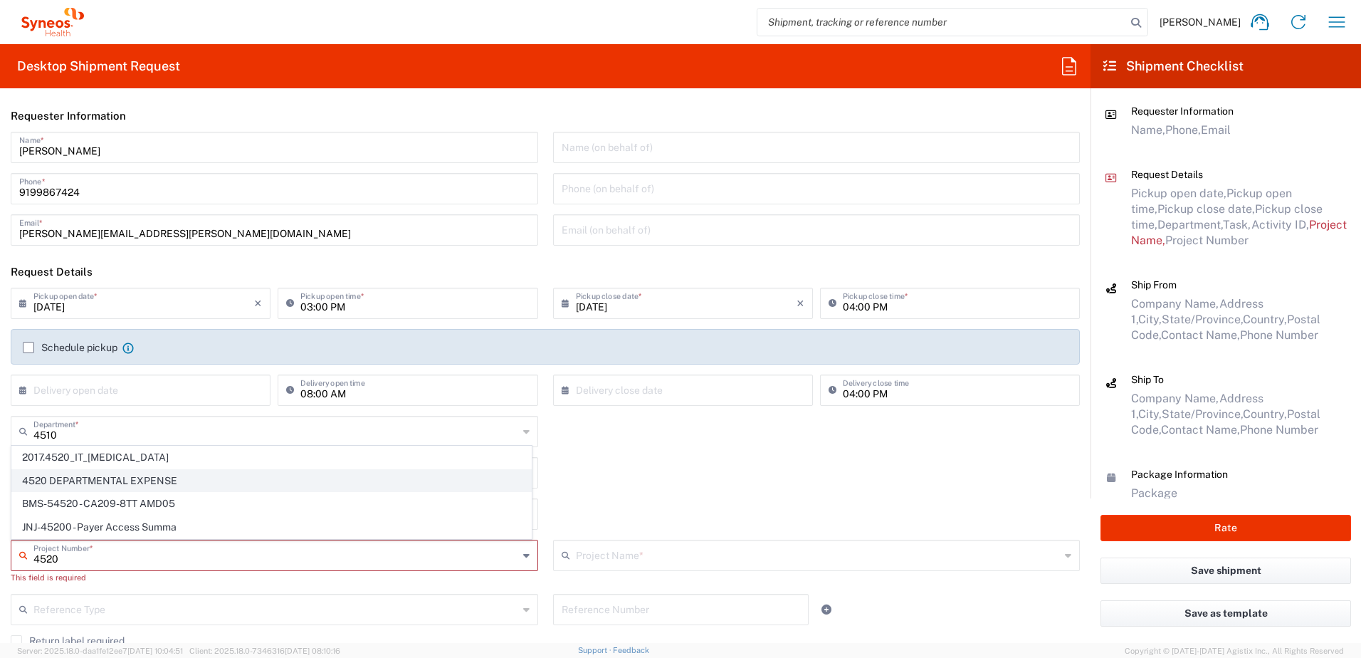
click at [98, 480] on span "4520 DEPARTMENTAL EXPENSE" at bounding box center [271, 481] width 519 height 22
type input "4520 DEPARTMENTAL EXPENSE"
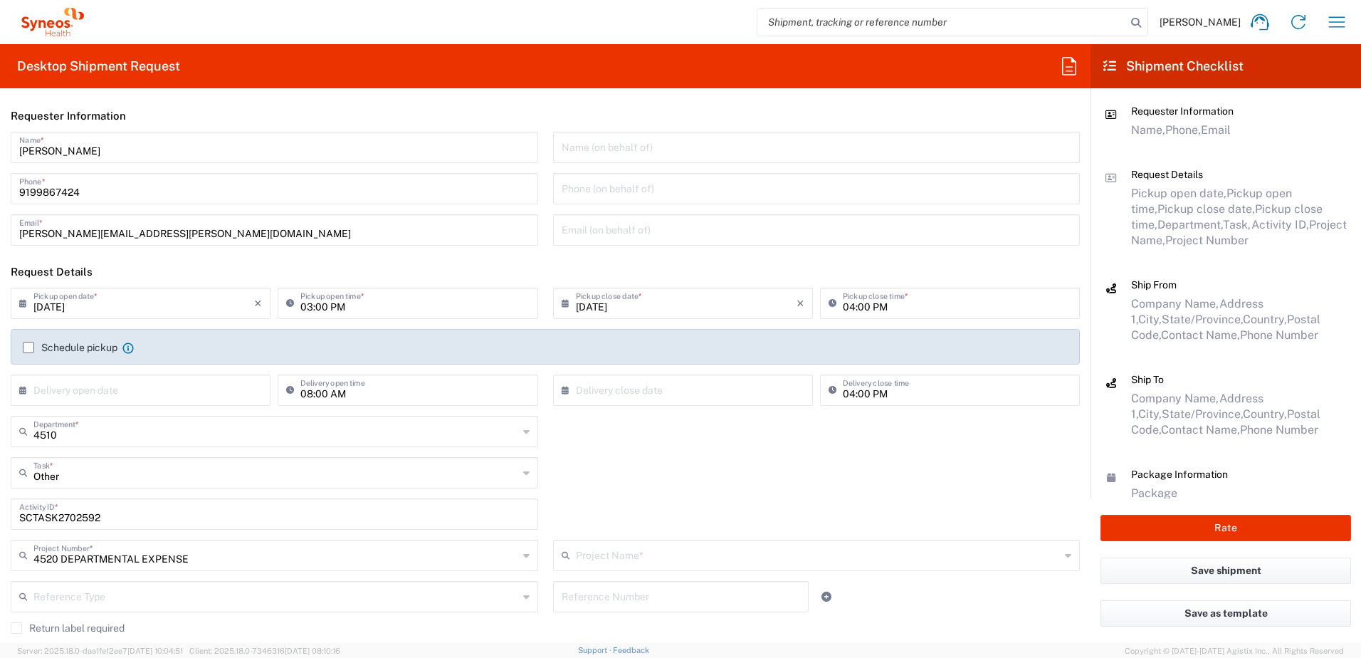
type input "4520 DEPARTMENTAL EXPENSE"
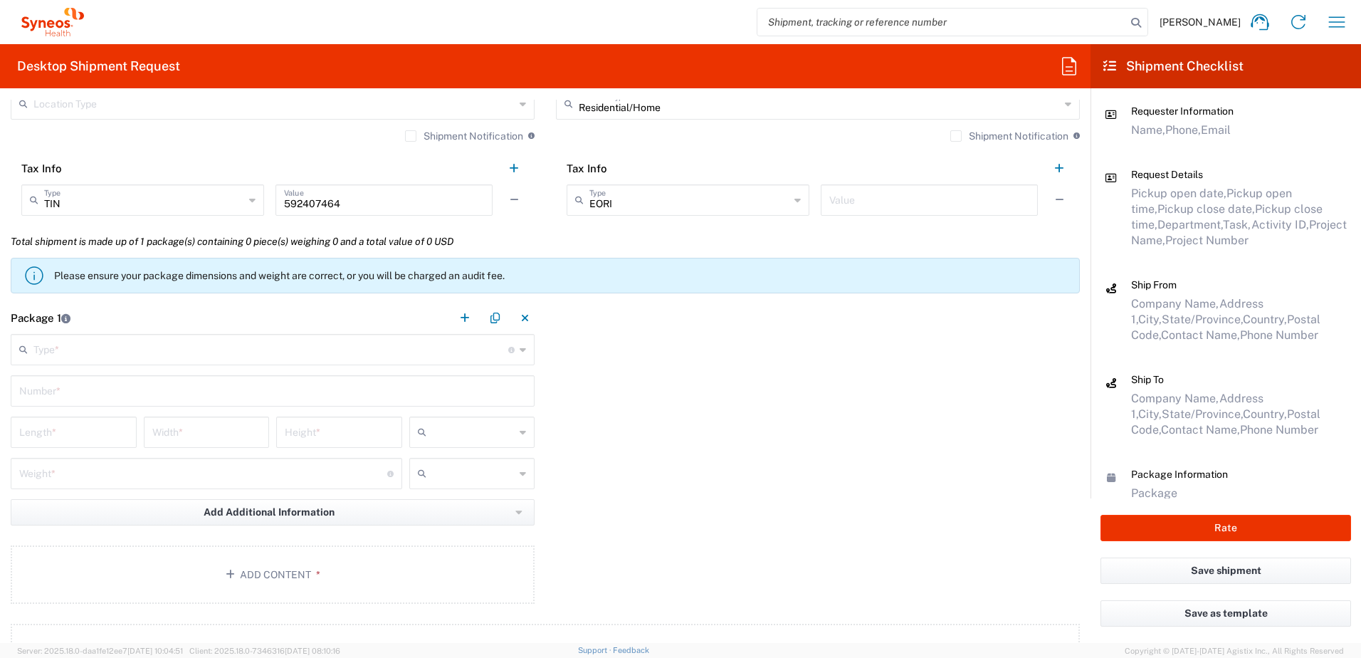
scroll to position [996, 0]
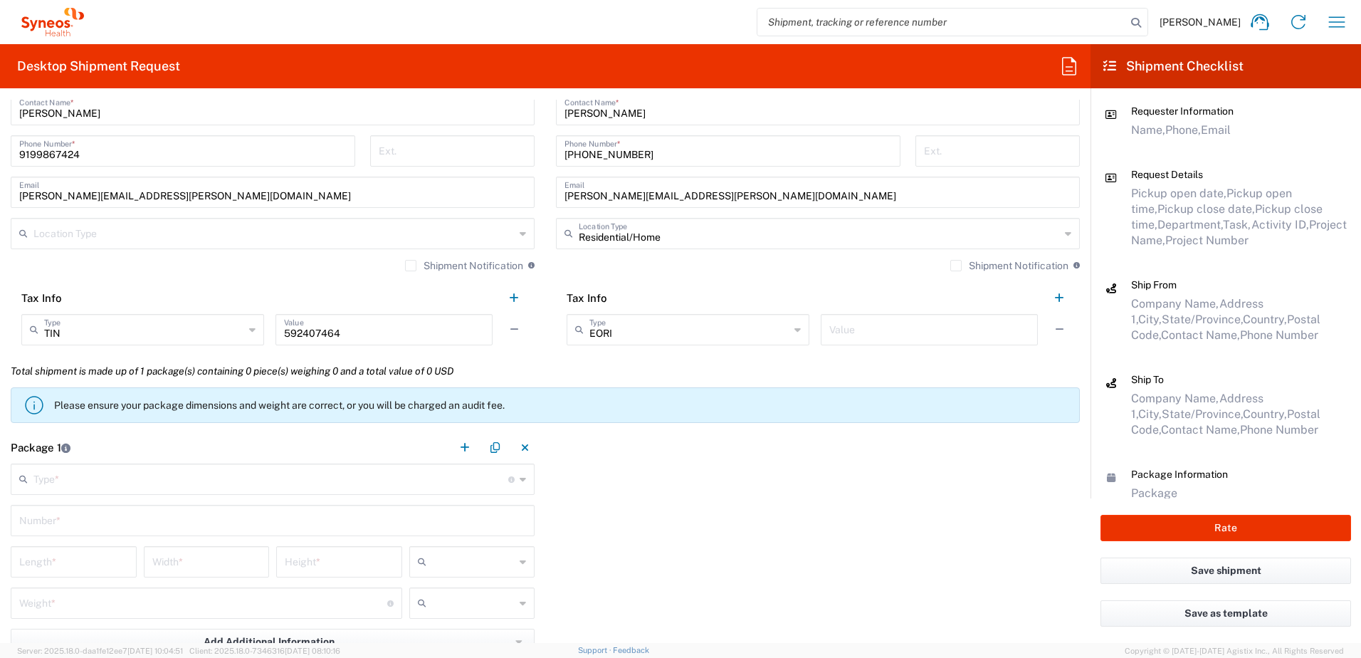
click at [78, 500] on main "Type * Material used to package goods Envelope Large Box Medium Box Pallet(s) O…" at bounding box center [272, 600] width 545 height 275
click at [89, 478] on input "text" at bounding box center [270, 477] width 475 height 25
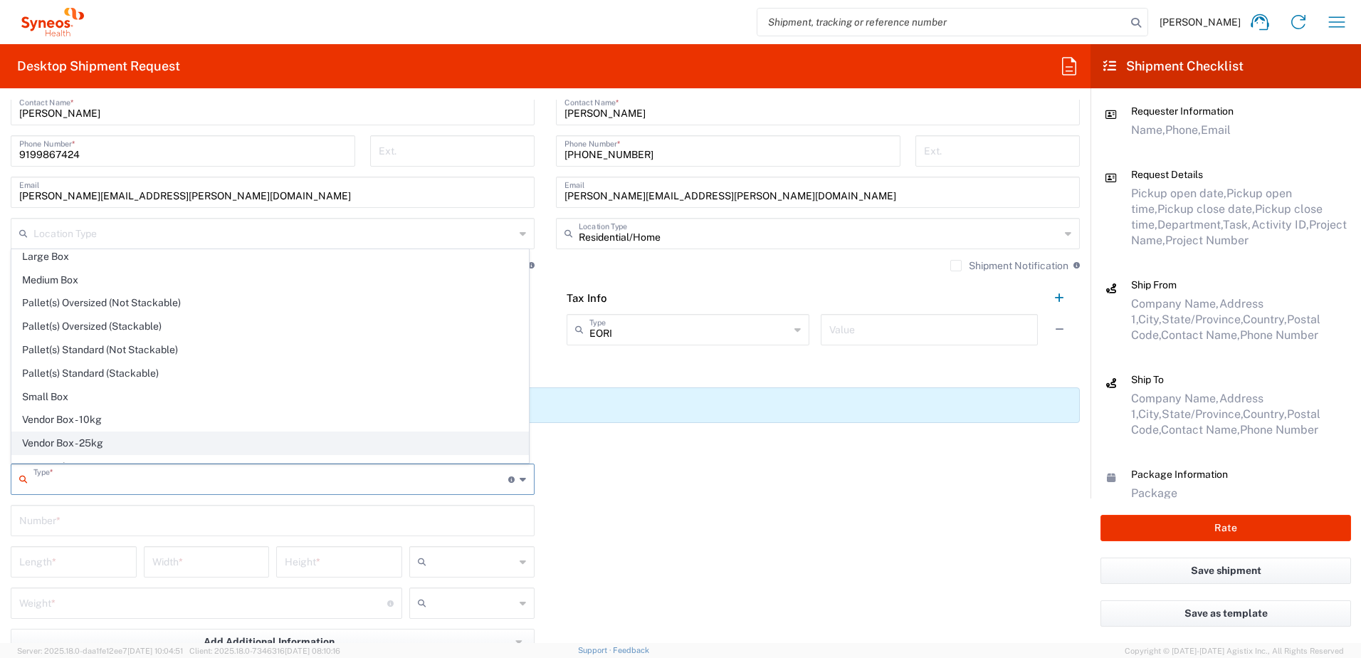
scroll to position [43, 0]
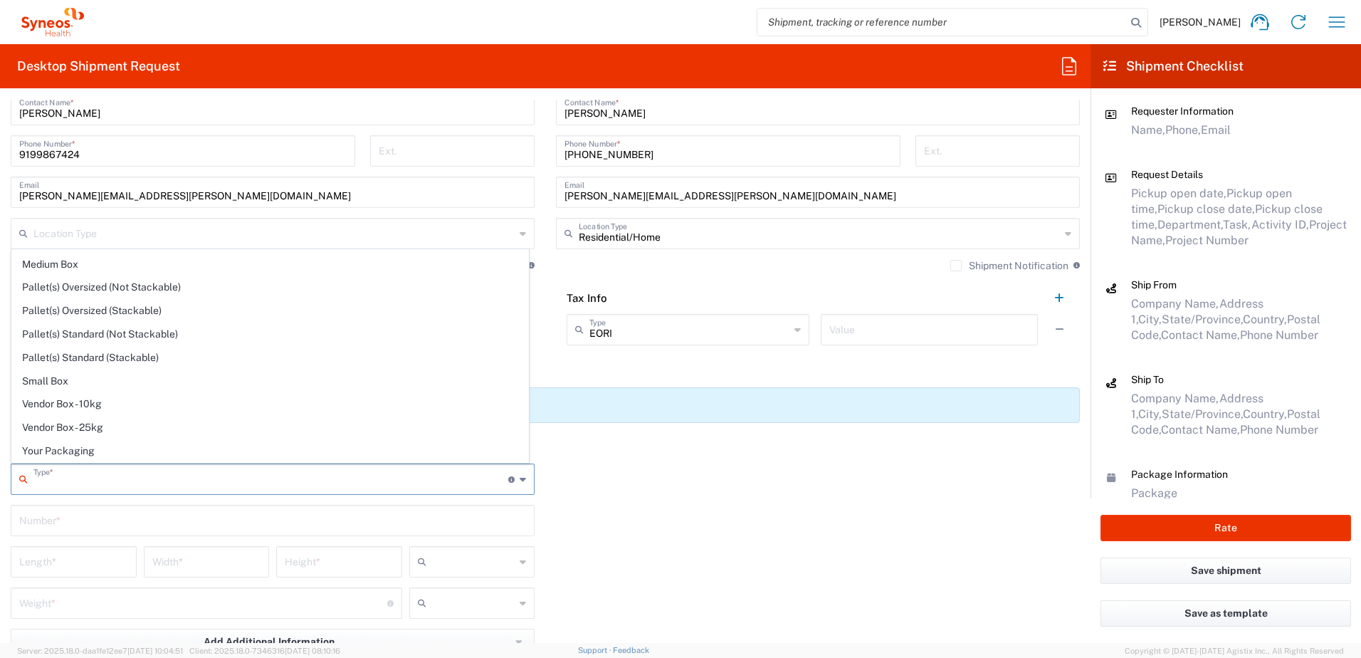
click at [85, 453] on span "Your Packaging" at bounding box center [270, 451] width 516 height 22
type input "Your Packaging"
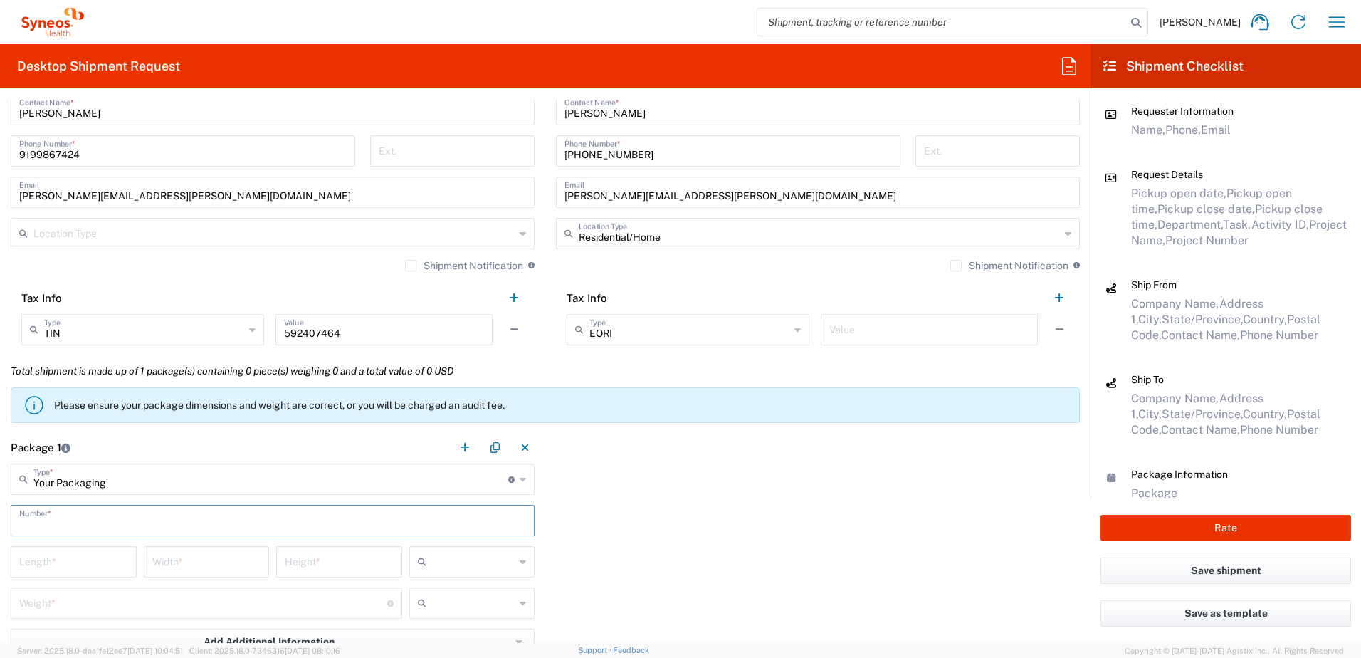
click at [75, 522] on input "text" at bounding box center [272, 519] width 507 height 25
type input "1"
click at [71, 557] on input "number" at bounding box center [73, 560] width 109 height 25
type input "14"
click at [169, 564] on input "number" at bounding box center [206, 560] width 109 height 25
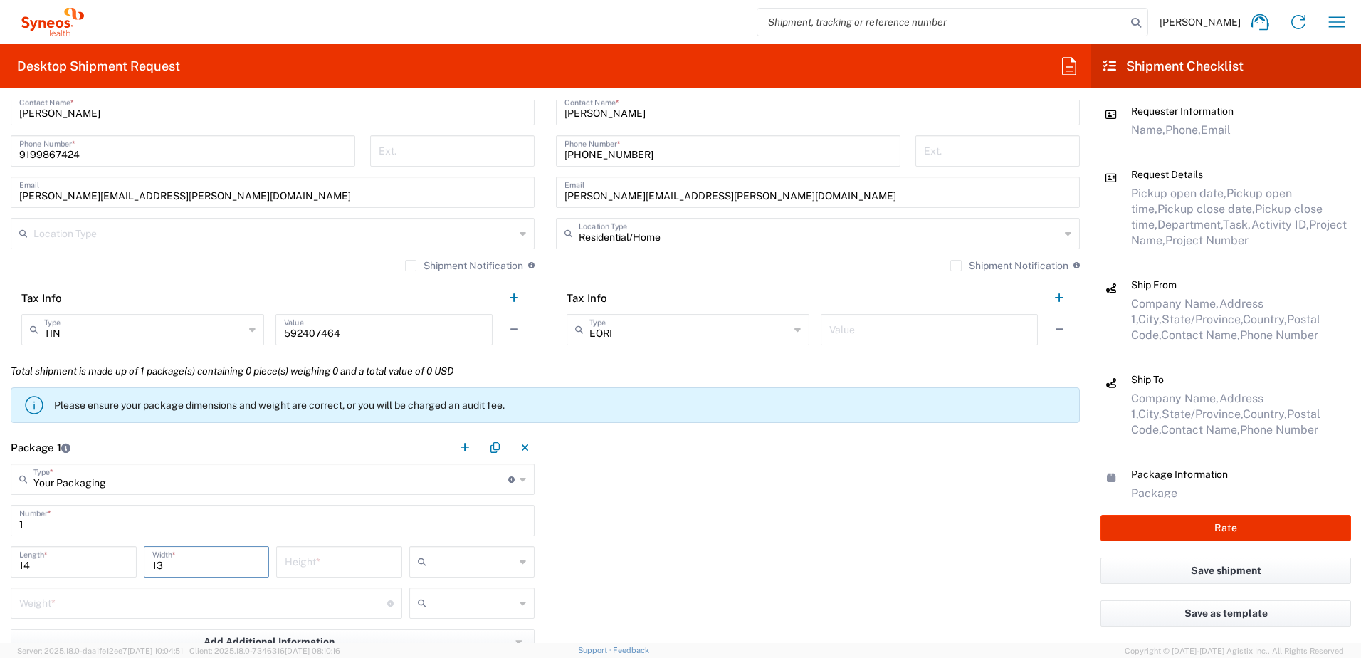
type input "13"
click at [326, 571] on input "number" at bounding box center [339, 560] width 109 height 25
type input "4"
click at [465, 563] on input "text" at bounding box center [473, 561] width 83 height 23
click at [438, 635] on span "in" at bounding box center [467, 639] width 122 height 22
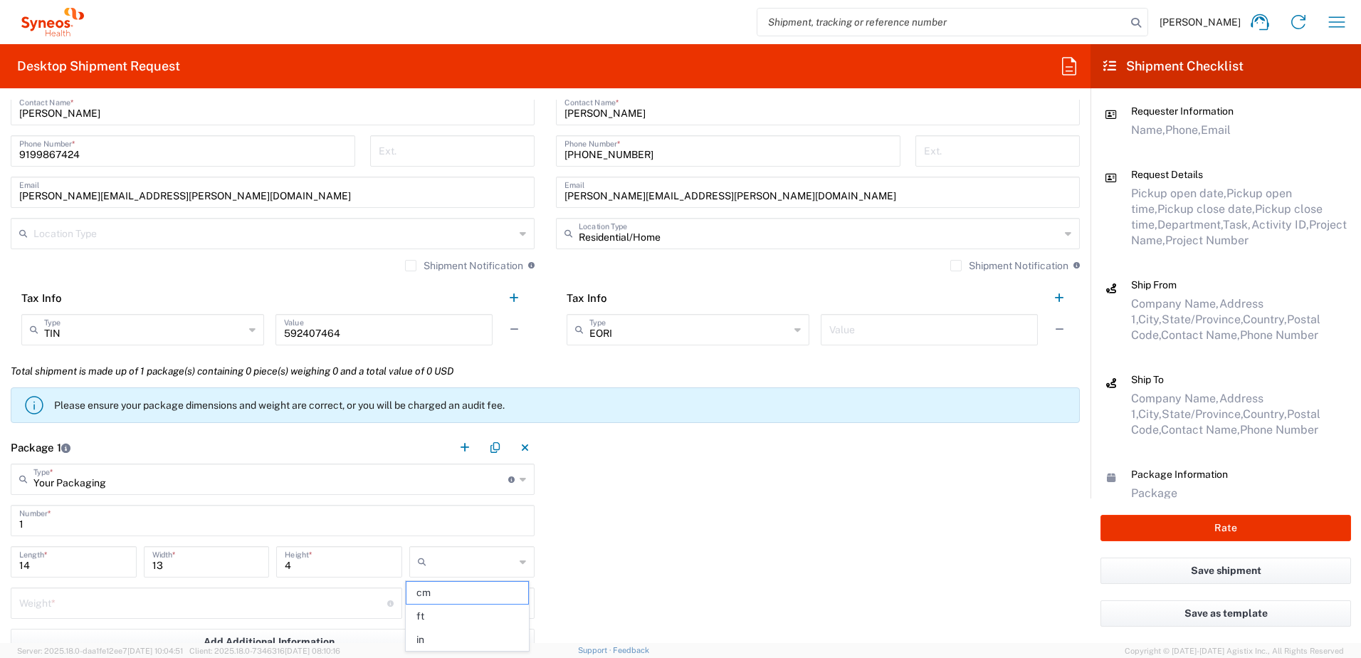
type input "in"
click at [212, 589] on input "number" at bounding box center [203, 601] width 368 height 25
type input "5"
click at [400, 609] on div "5 Weight * Total weight of package(s) in pounds or kilograms" at bounding box center [206, 607] width 398 height 41
click at [419, 604] on icon at bounding box center [425, 602] width 14 height 23
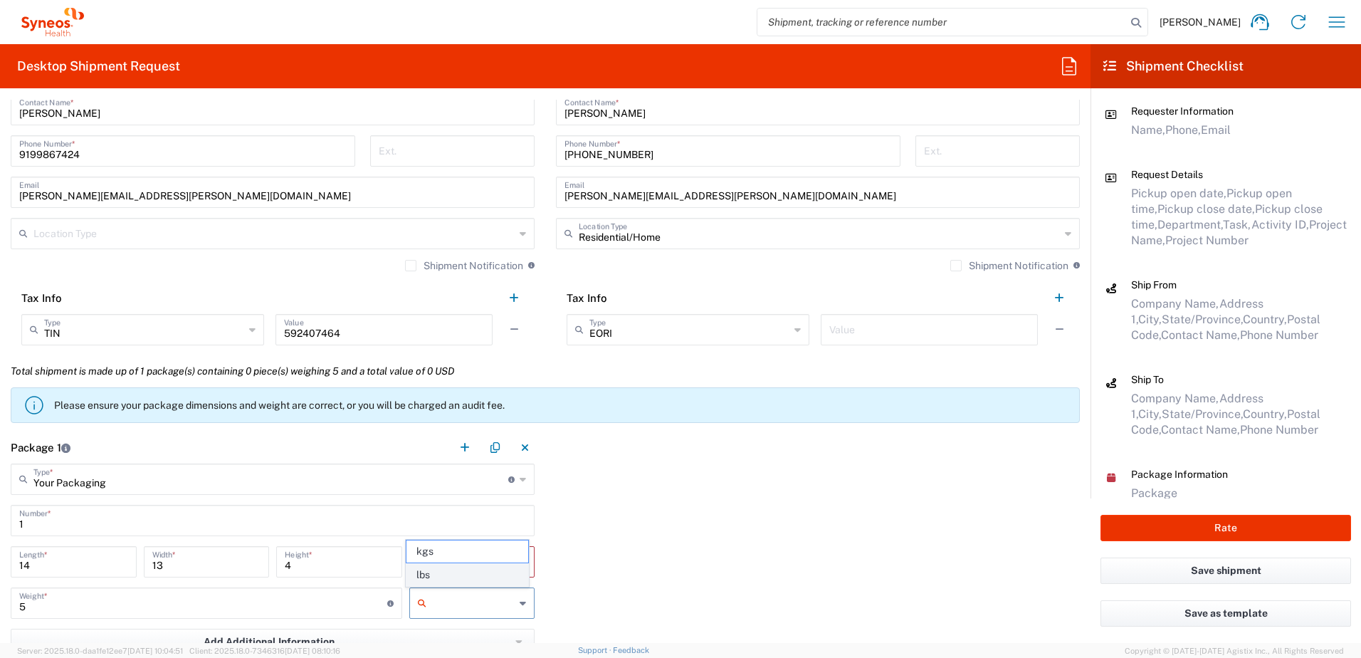
click at [444, 571] on span "lbs" at bounding box center [467, 575] width 122 height 22
type input "lbs"
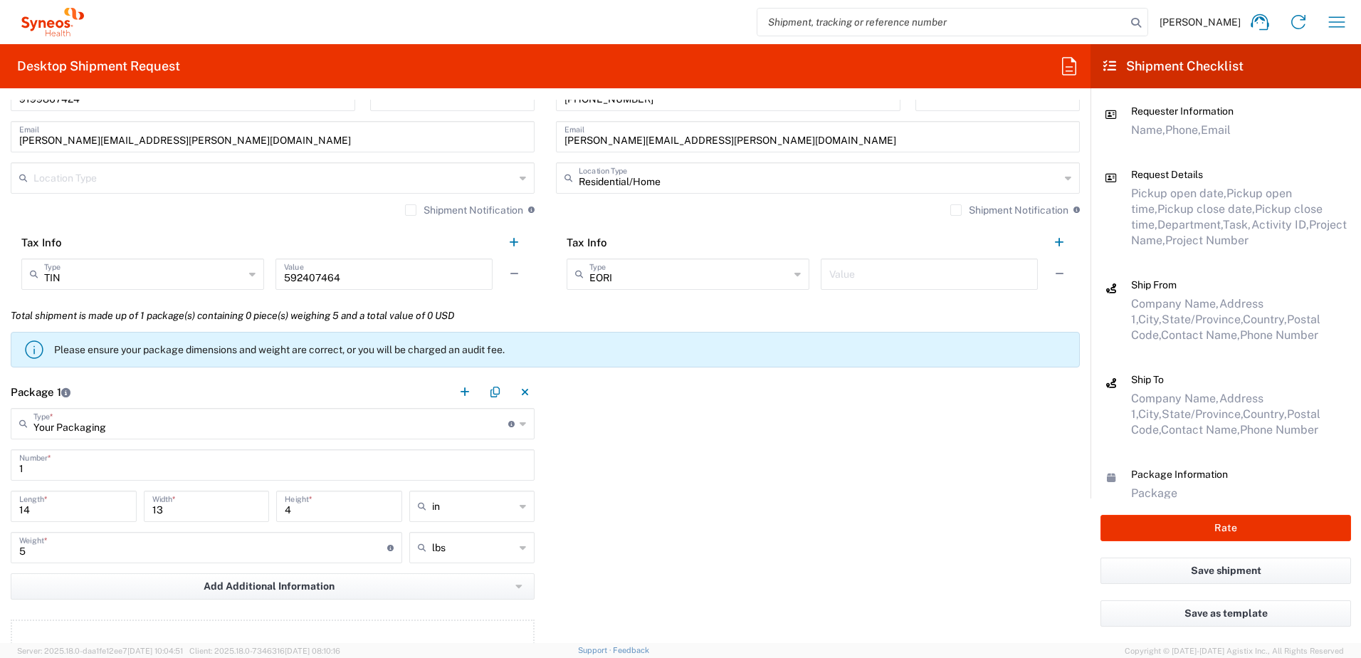
scroll to position [1139, 0]
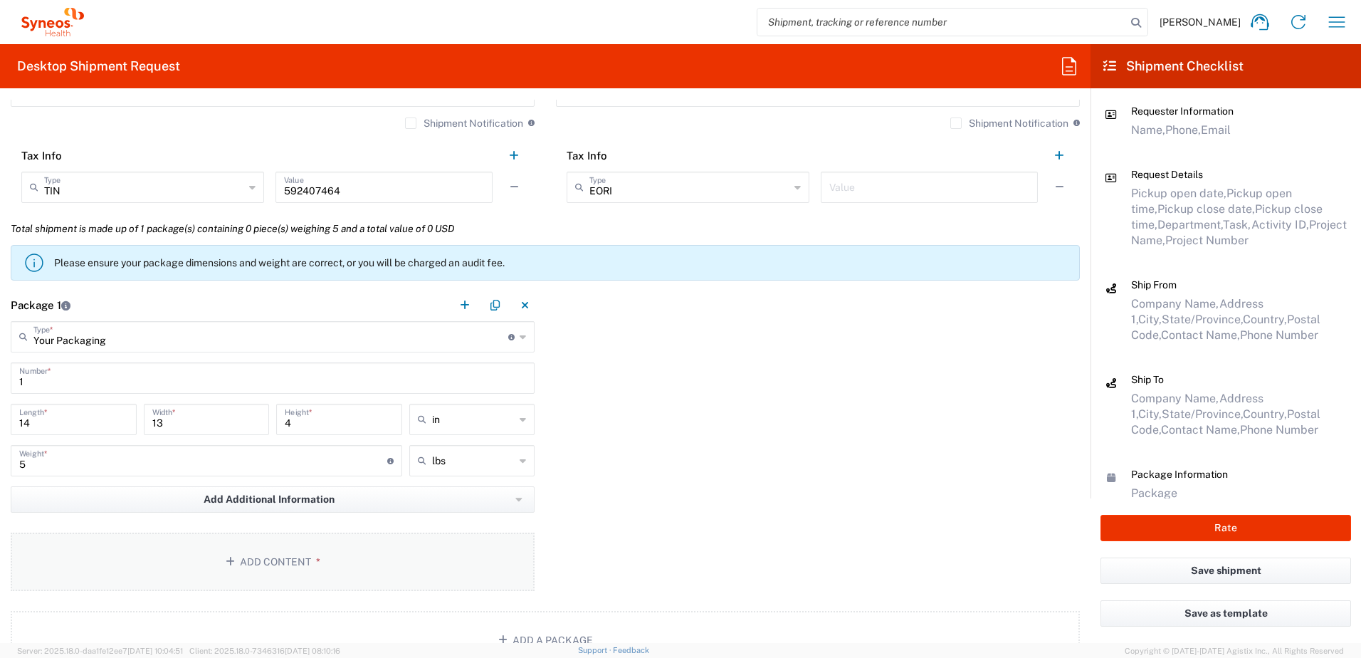
click at [226, 561] on icon "button" at bounding box center [233, 561] width 14 height 10
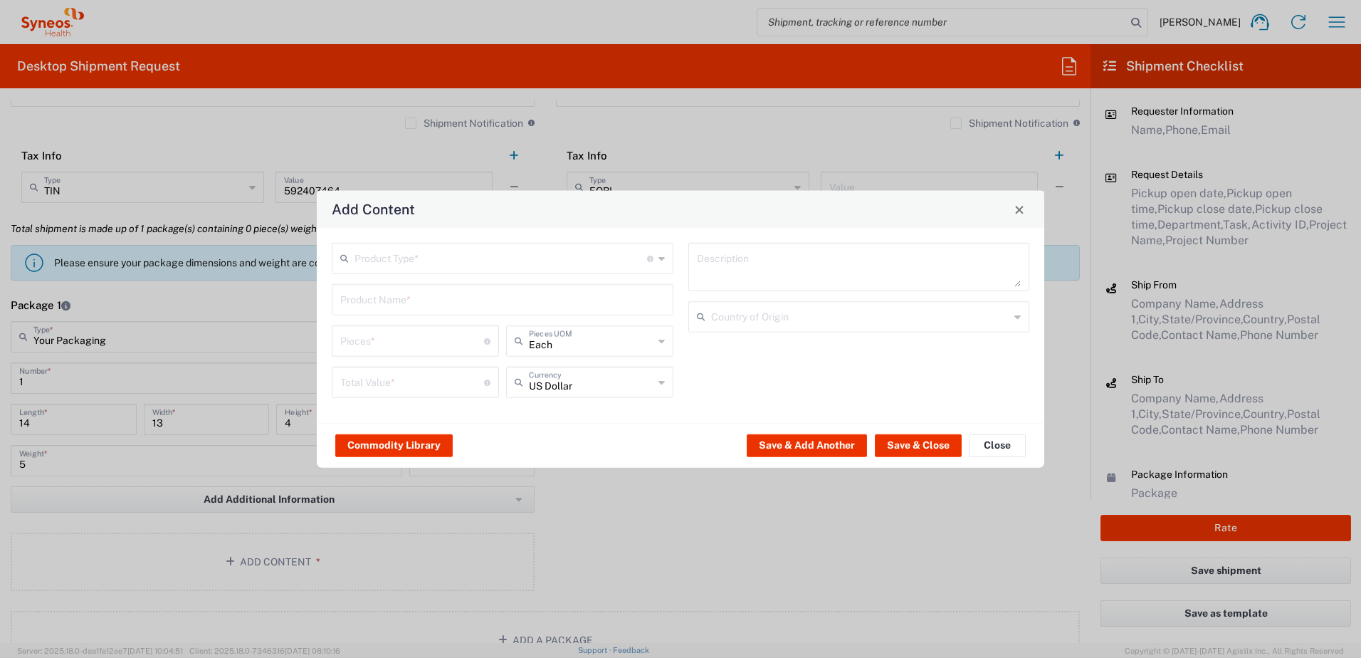
click at [365, 255] on input "text" at bounding box center [500, 257] width 292 height 25
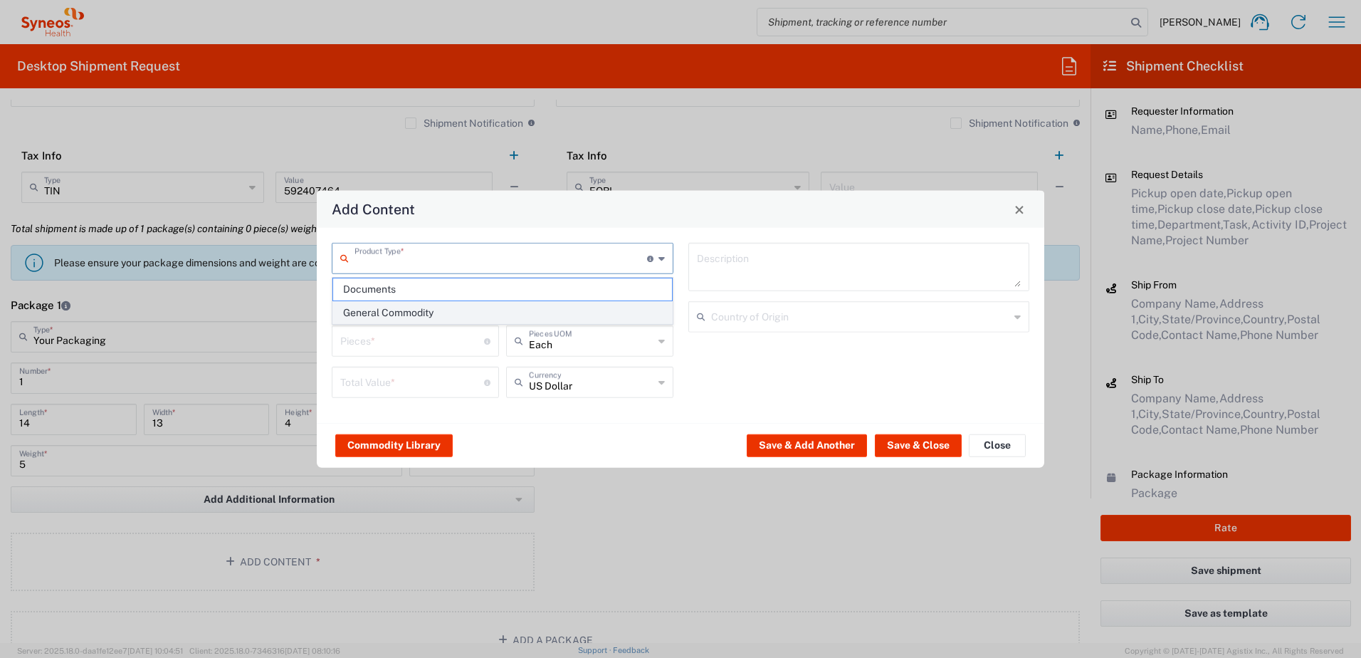
click at [387, 305] on span "General Commodity" at bounding box center [502, 313] width 339 height 22
type input "General Commodity"
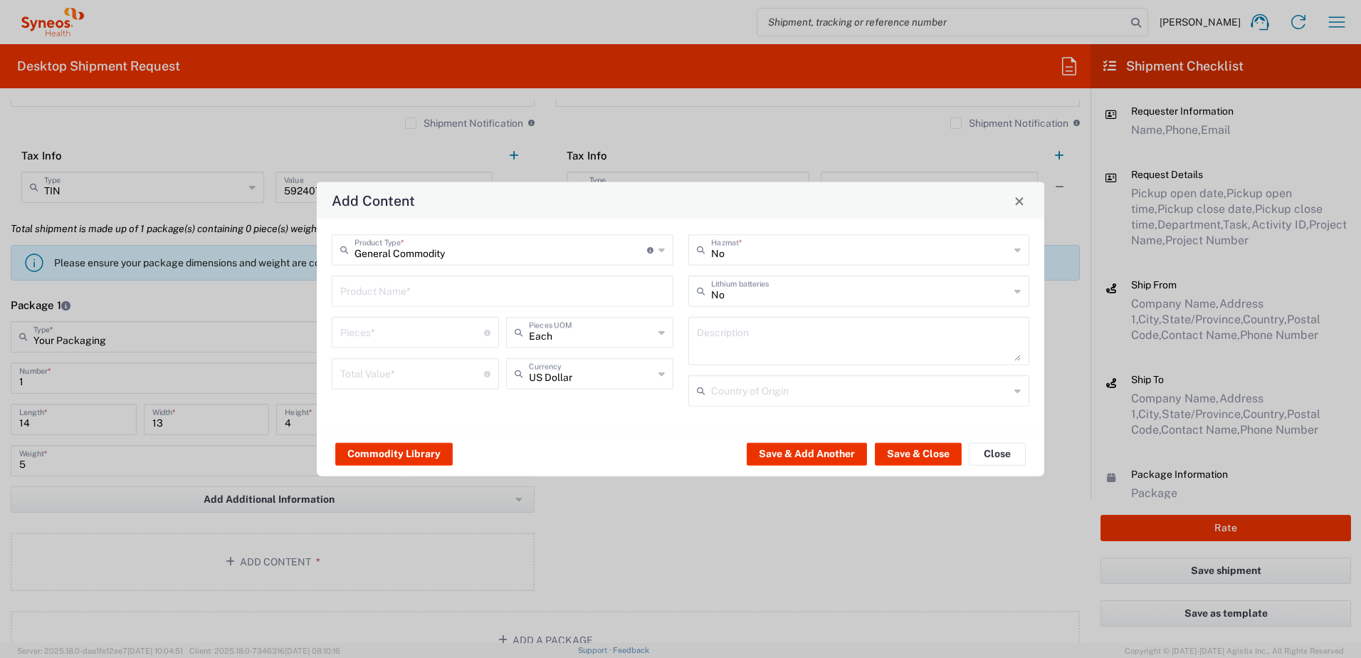
click at [369, 304] on div "Product Name *" at bounding box center [503, 290] width 342 height 31
click at [378, 295] on input "text" at bounding box center [502, 290] width 324 height 25
click at [423, 324] on div "Laptop Dell 5420" at bounding box center [502, 324] width 339 height 24
type input "Laptop Dell 5420"
type textarea "Laptop Latitude Dell 5420"
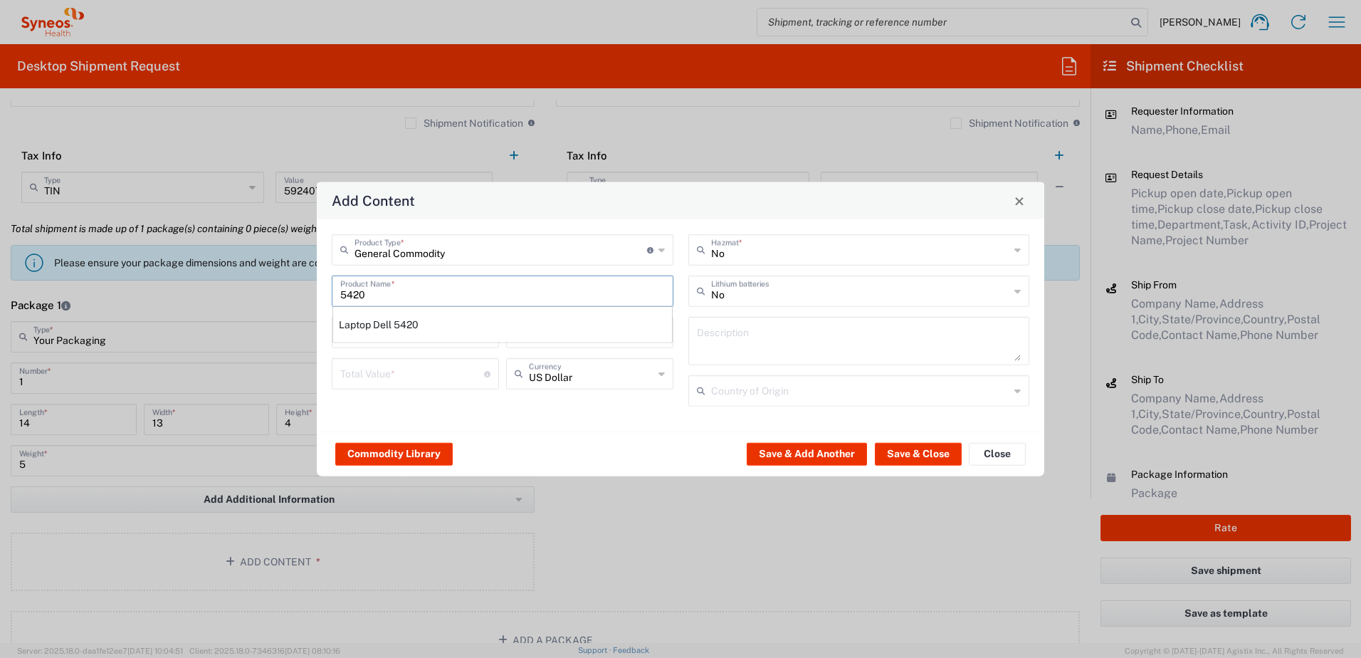
type input "[GEOGRAPHIC_DATA]"
type input "Yes"
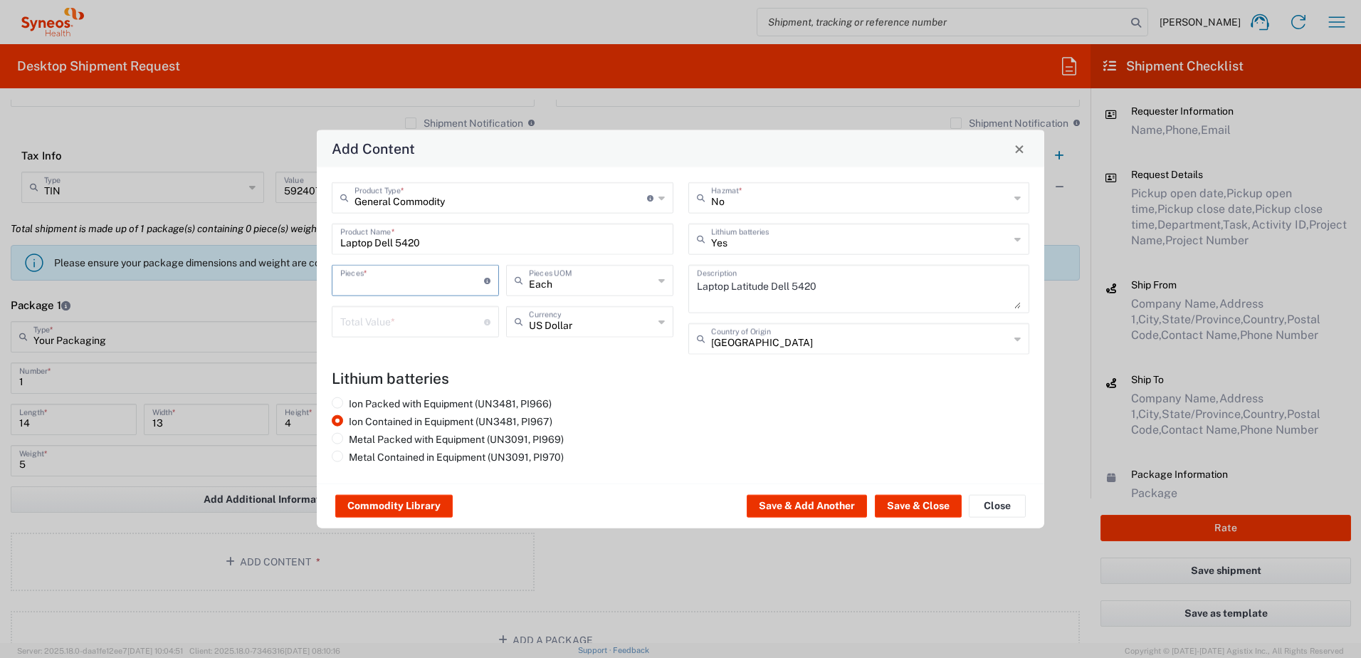
click at [398, 279] on input "number" at bounding box center [412, 279] width 144 height 25
type input "1"
click at [372, 315] on input "number" at bounding box center [412, 320] width 144 height 25
type input "1000"
click at [905, 500] on button "Save & Close" at bounding box center [918, 506] width 87 height 23
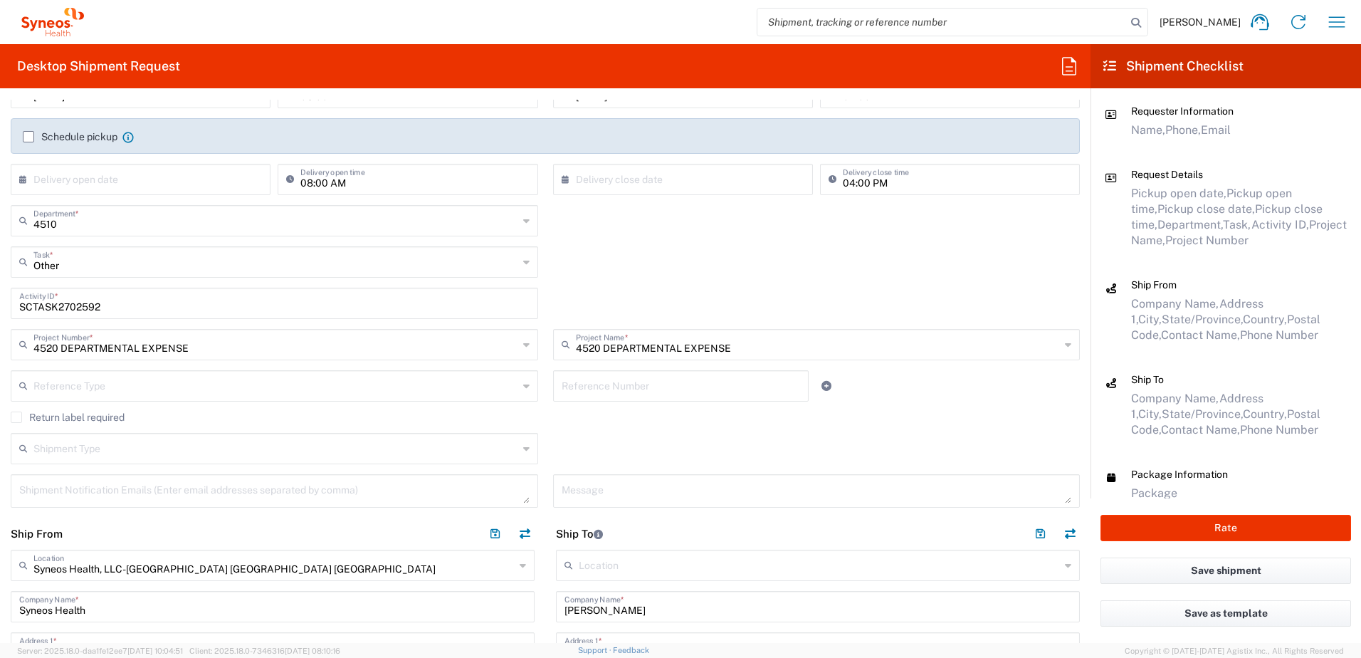
scroll to position [213, 0]
click at [70, 415] on label "Return label required" at bounding box center [68, 413] width 114 height 11
click at [16, 414] on input "Return label required" at bounding box center [16, 414] width 0 height 0
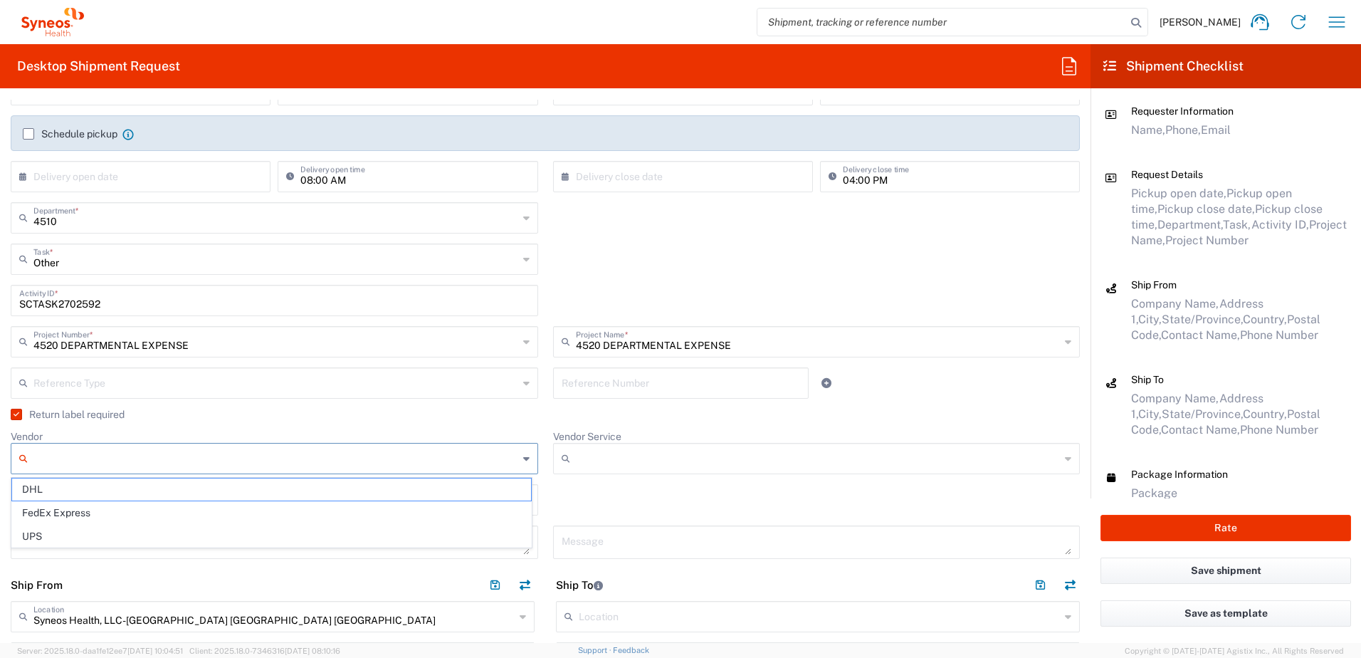
click at [170, 450] on input "Vendor" at bounding box center [275, 458] width 485 height 23
click at [93, 534] on span "UPS" at bounding box center [271, 536] width 519 height 22
type input "UPS"
click at [695, 450] on input "Vendor Service" at bounding box center [818, 458] width 485 height 23
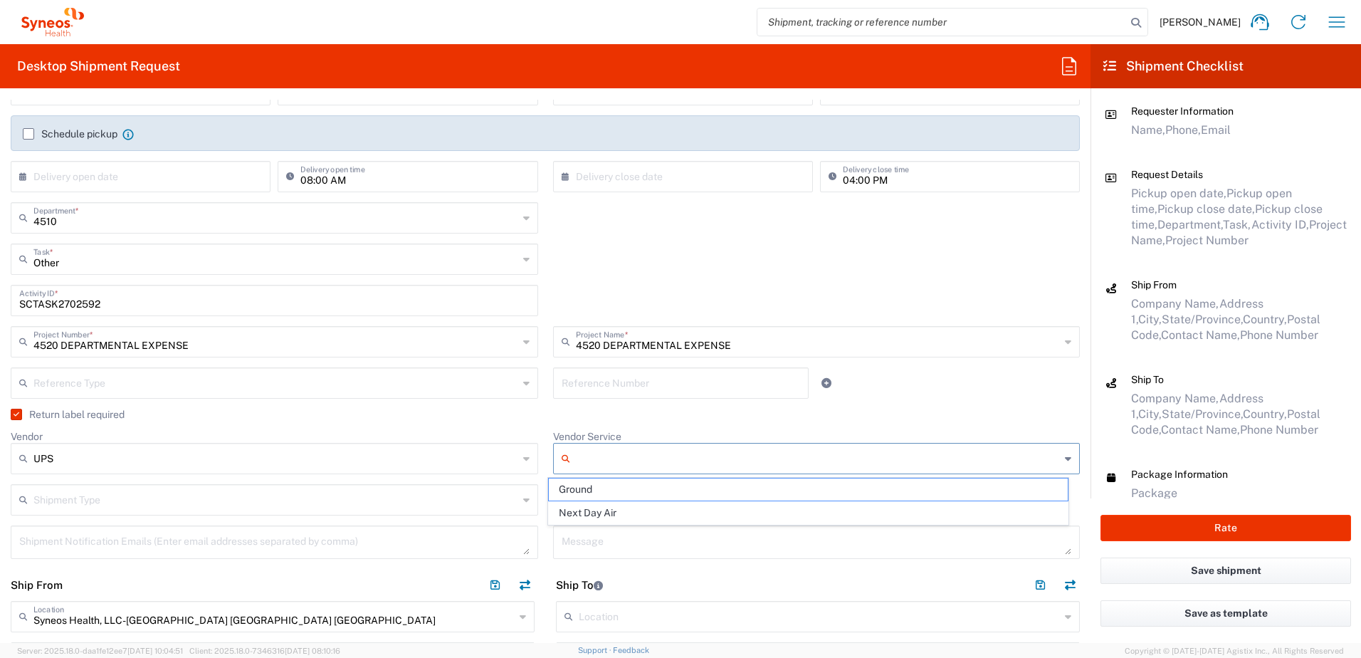
click at [626, 514] on span "Next Day Air" at bounding box center [808, 513] width 519 height 22
type input "Next Day Air"
click at [625, 498] on div "Shipment Type Batch Regular" at bounding box center [546, 504] width 1084 height 41
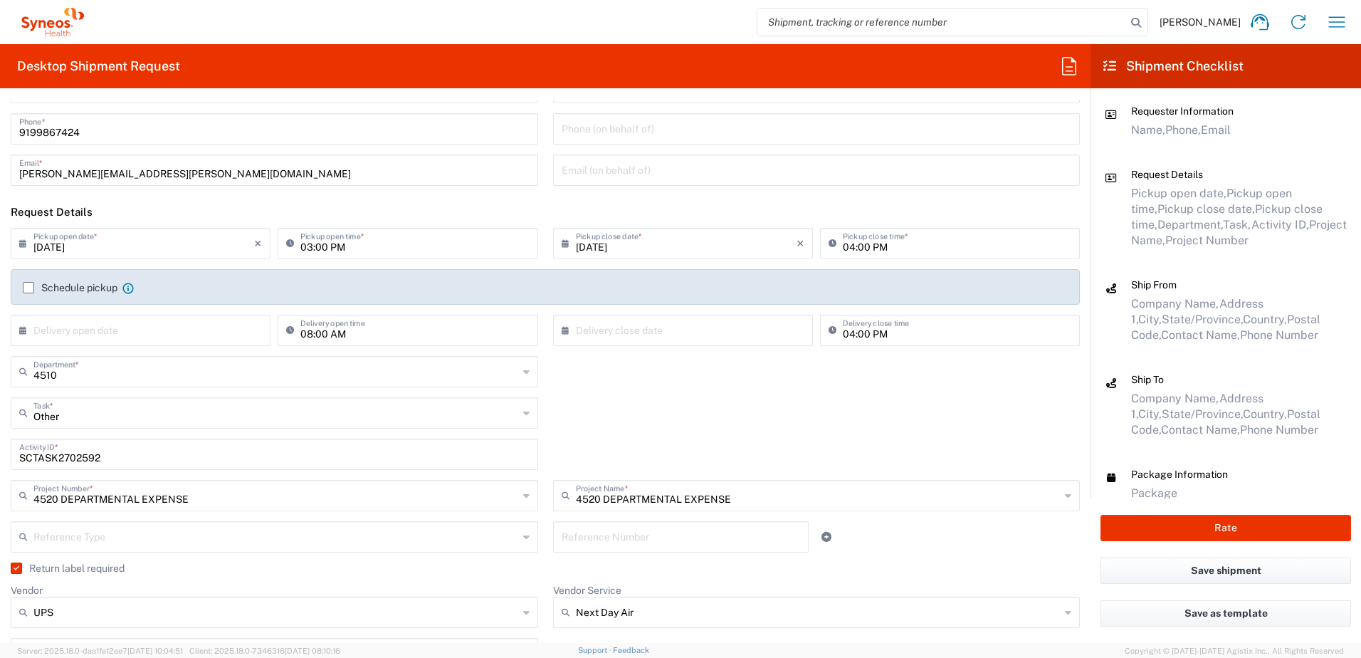
scroll to position [0, 0]
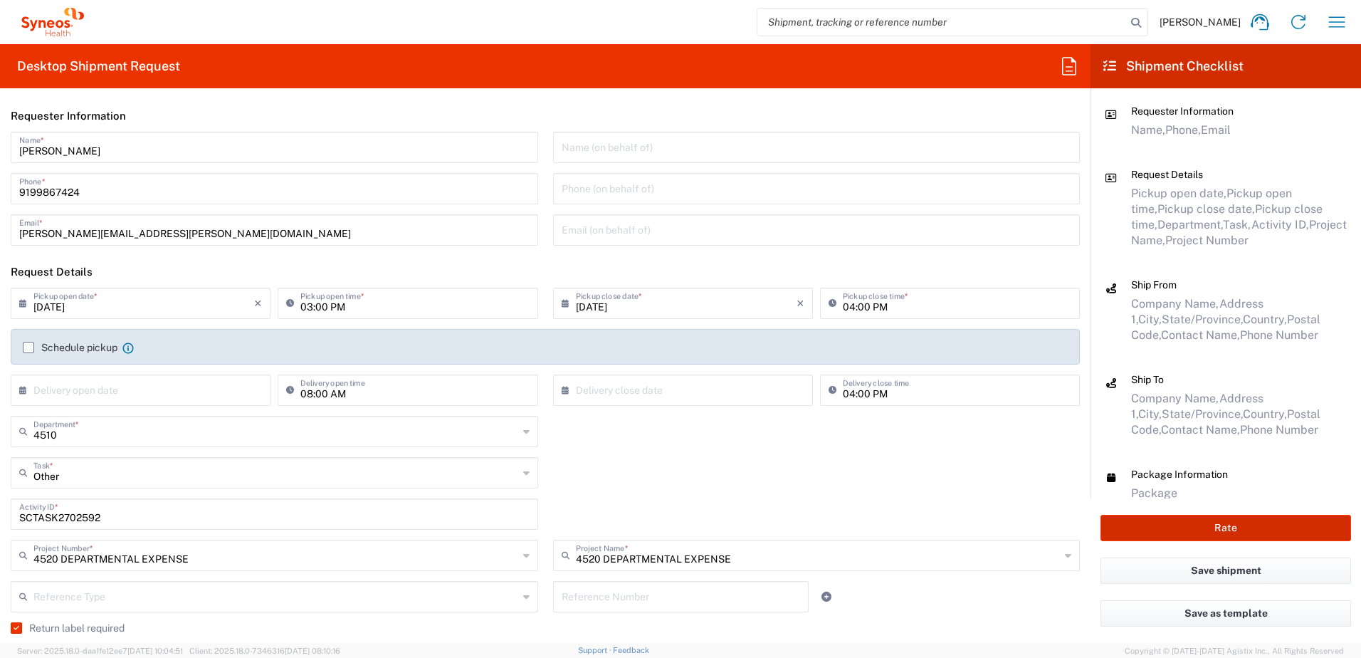
click at [1292, 517] on button "Rate" at bounding box center [1225, 527] width 250 height 26
type input "4520 DEPARTMENTAL EXPENSE"
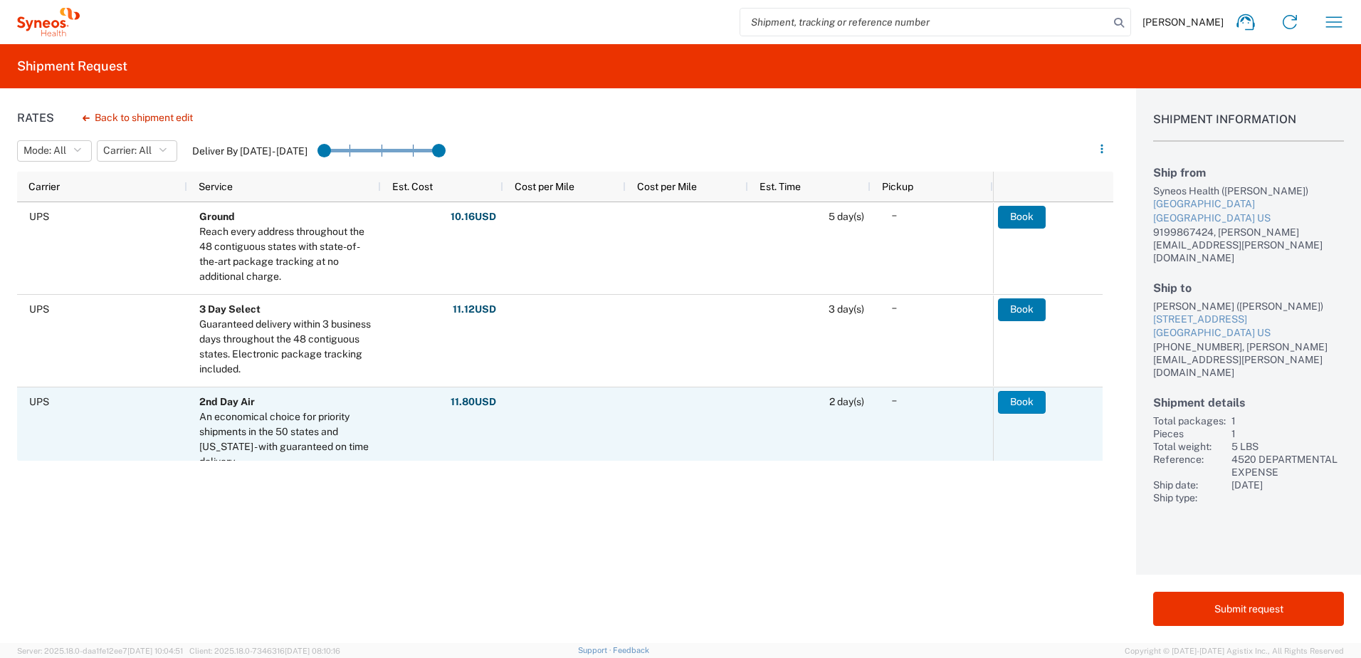
click at [1028, 402] on button "Book" at bounding box center [1022, 402] width 48 height 23
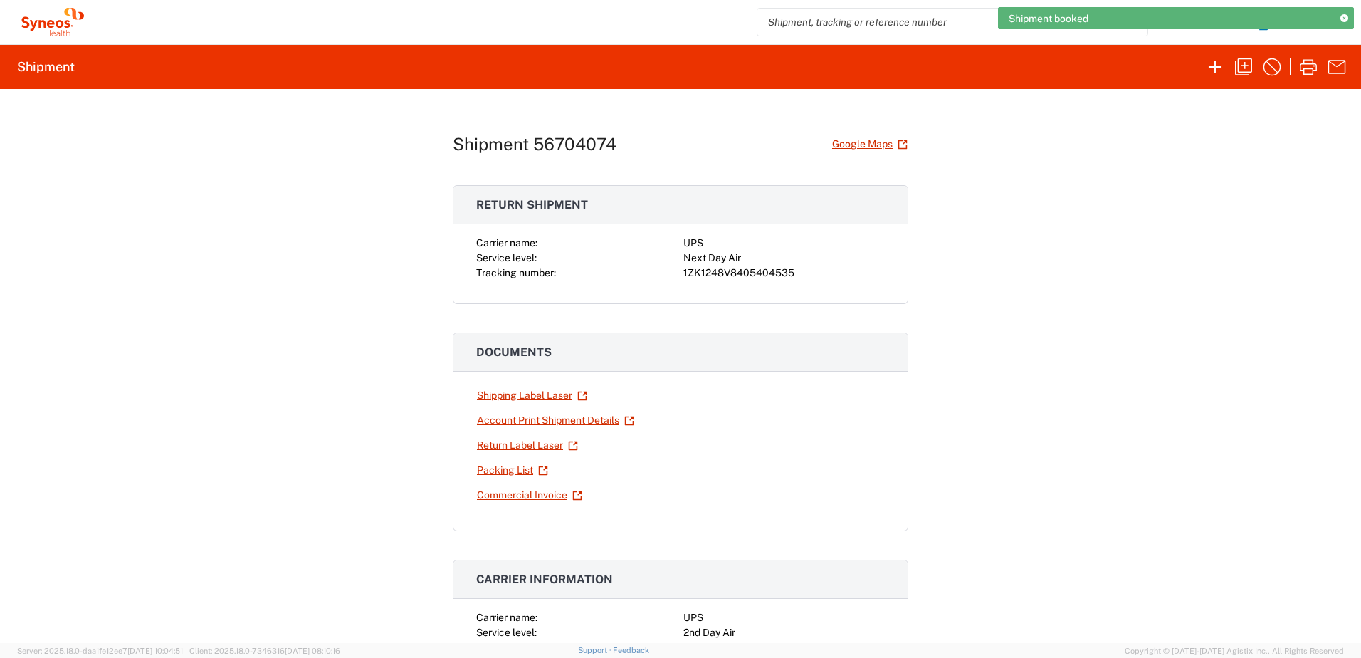
click at [759, 268] on div "1ZK1248V8405404535" at bounding box center [783, 272] width 201 height 15
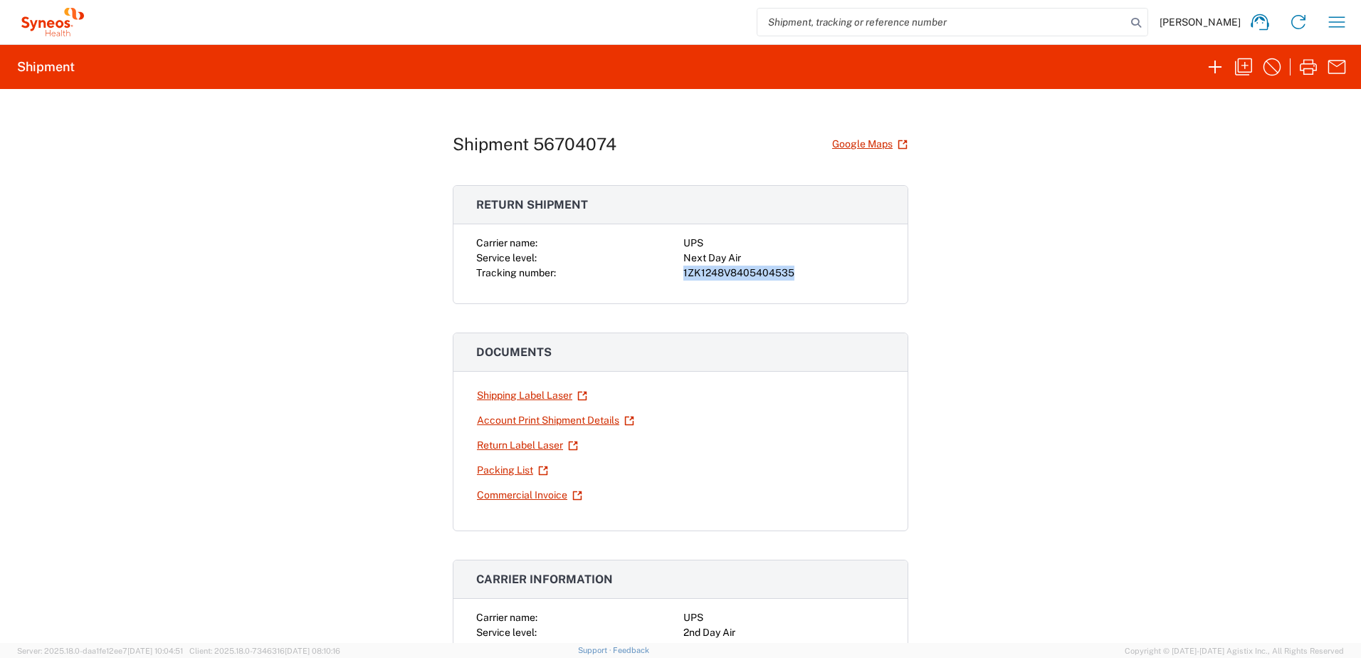
copy div "1ZK1248V8405404535"
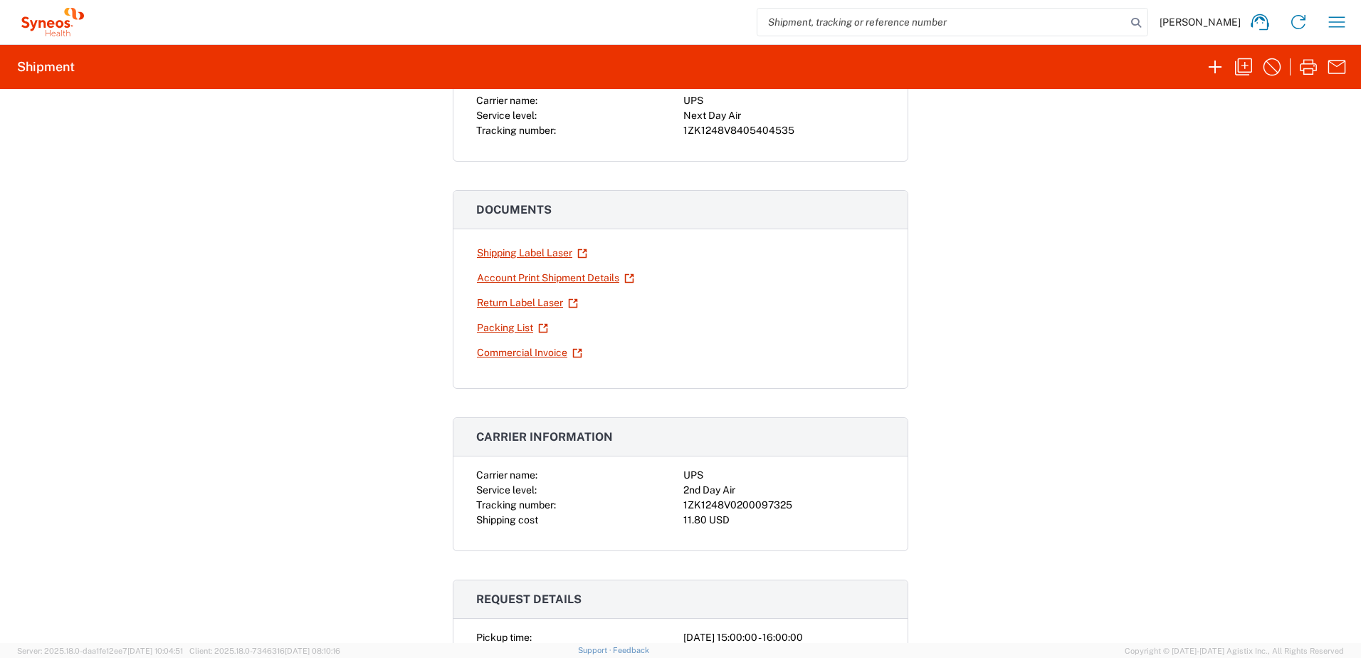
click at [736, 498] on div "1ZK1248V0200097325" at bounding box center [783, 504] width 201 height 15
copy div "1ZK1248V0200097325"
click at [1344, 20] on icon "button" at bounding box center [1336, 22] width 23 height 23
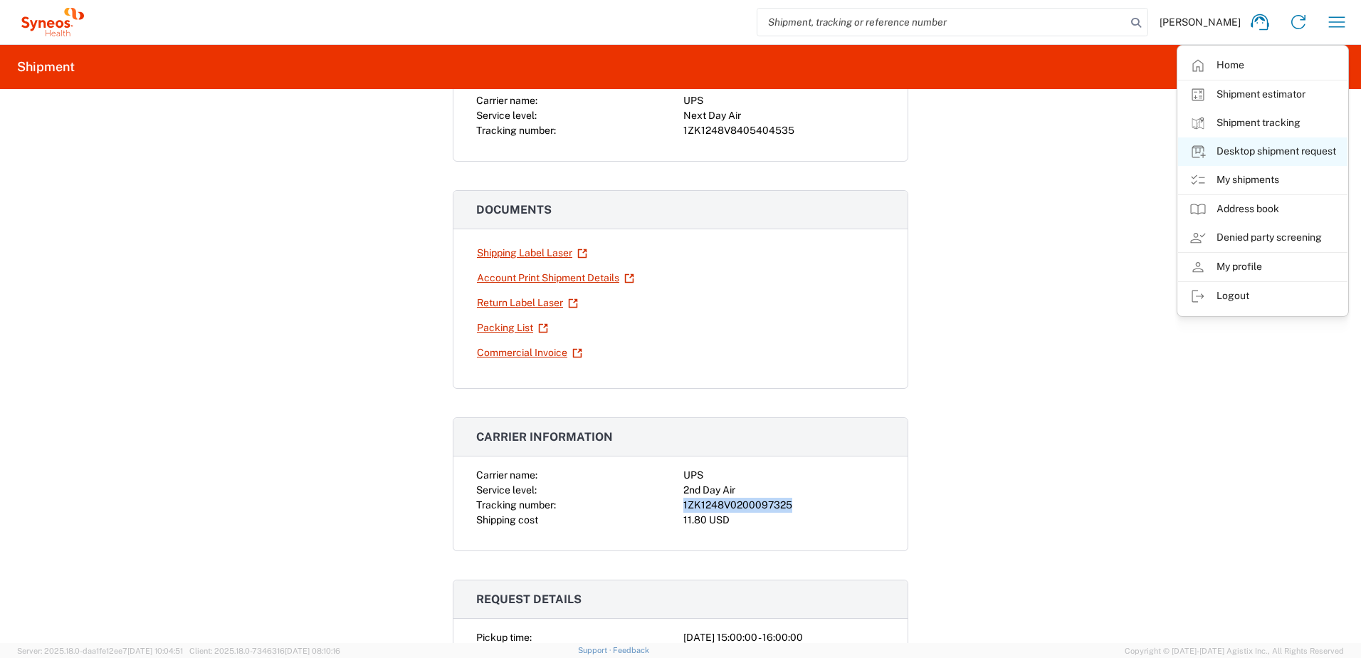
click at [1245, 145] on link "Desktop shipment request" at bounding box center [1262, 151] width 169 height 28
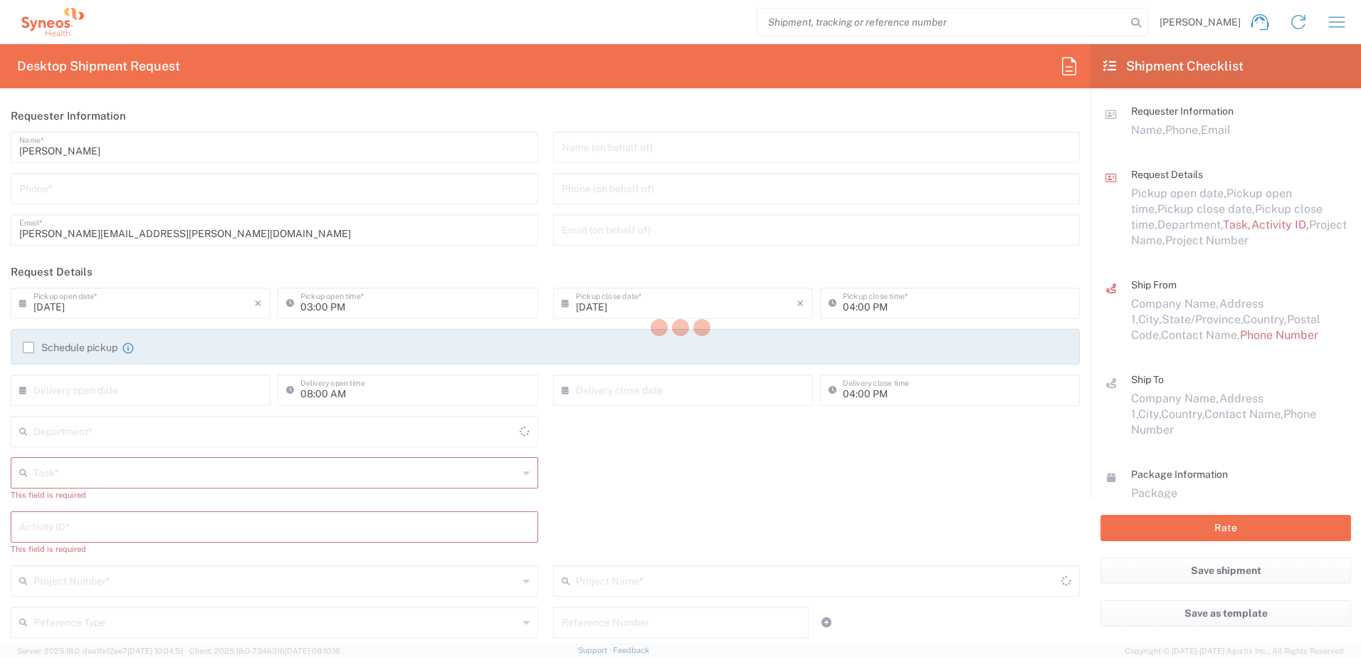
type input "4510"
type input "[US_STATE]"
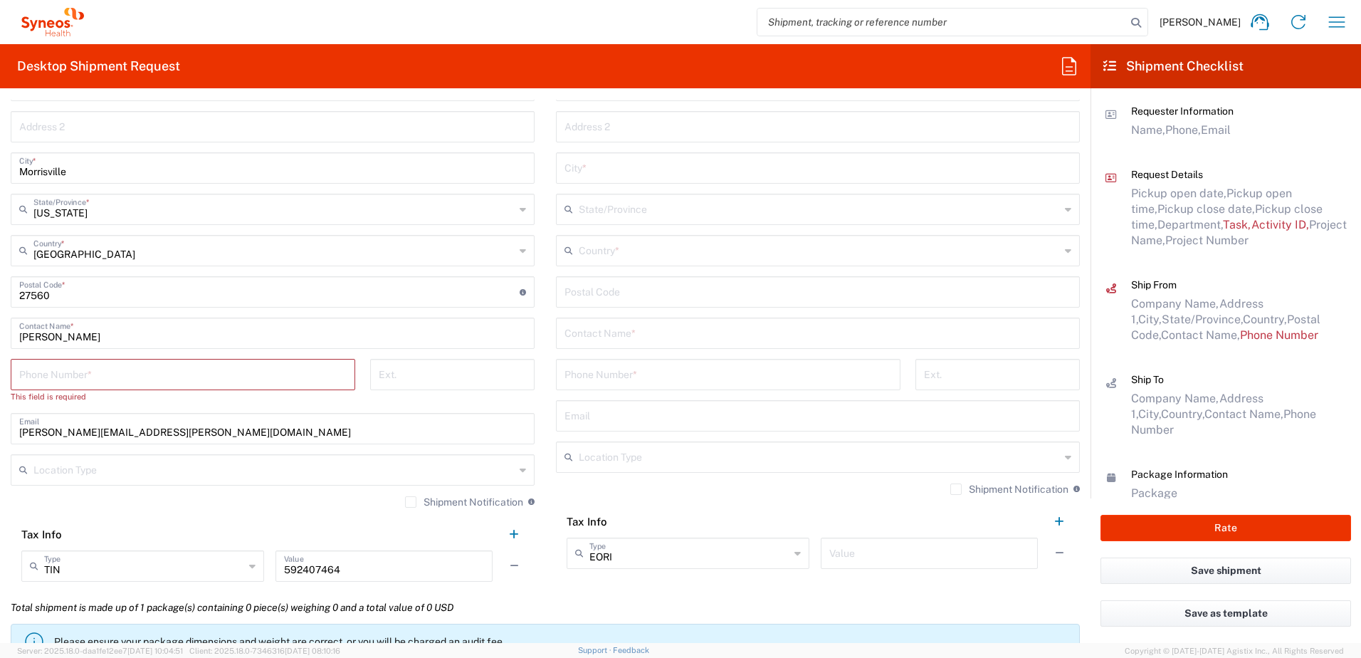
scroll to position [783, 0]
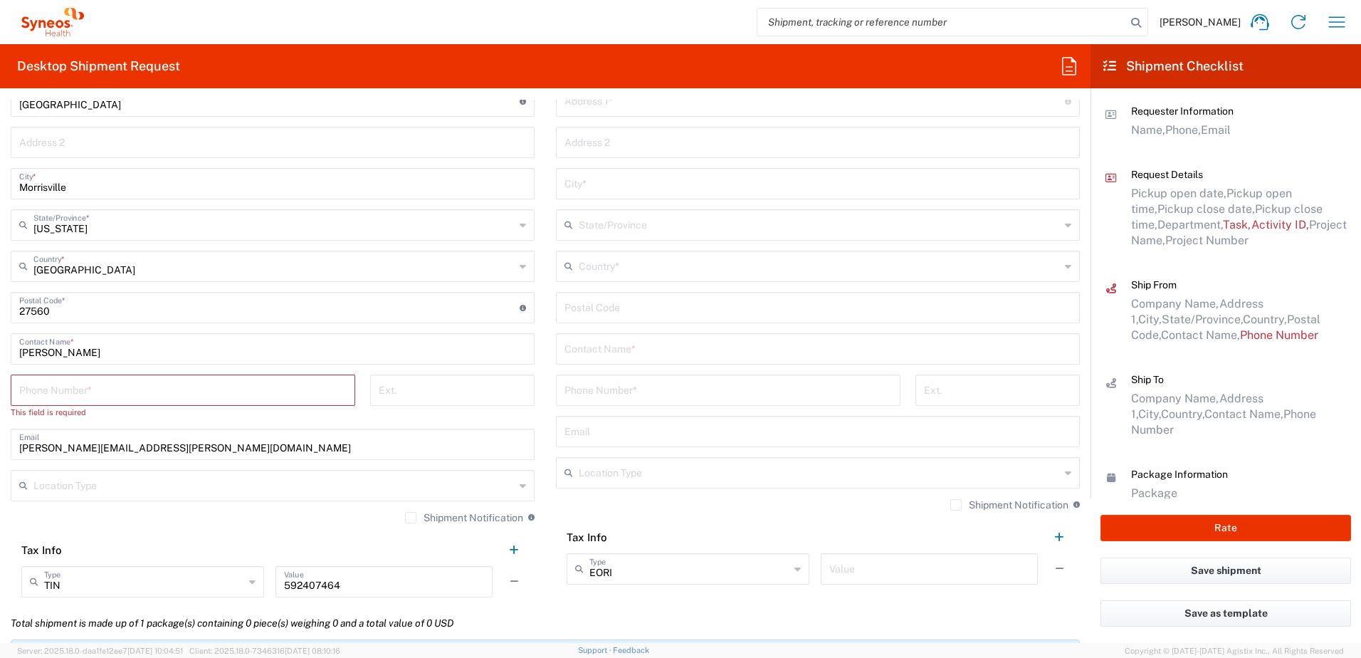
click at [622, 430] on input "text" at bounding box center [817, 430] width 507 height 25
paste input "[EMAIL_ADDRESS][DOMAIN_NAME]"
type input "[EMAIL_ADDRESS][DOMAIN_NAME]"
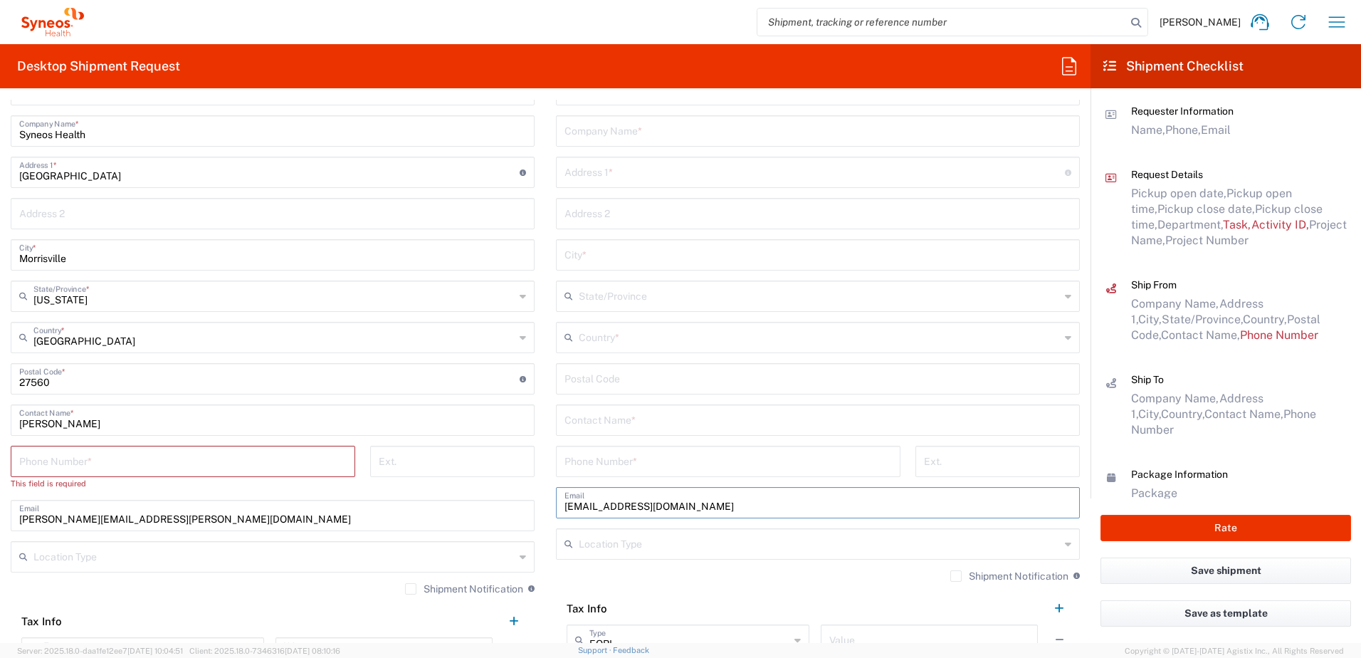
click at [609, 334] on input "text" at bounding box center [819, 336] width 481 height 25
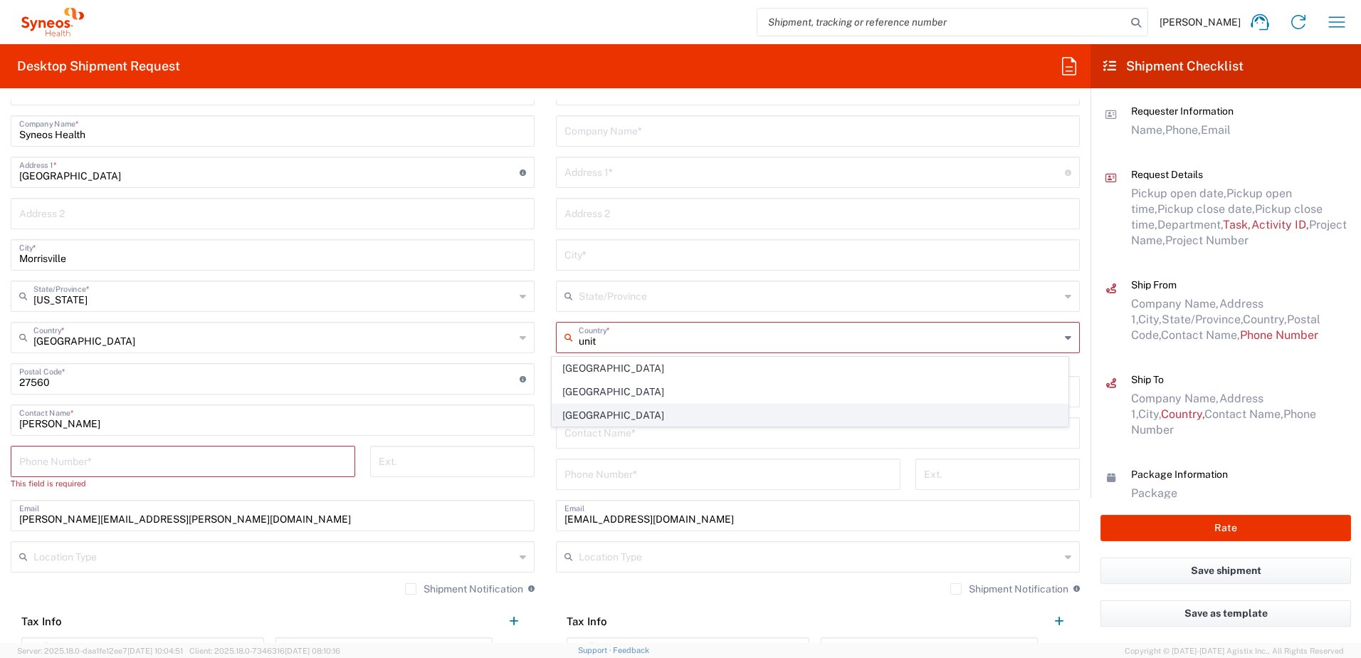
click at [600, 413] on span "[GEOGRAPHIC_DATA]" at bounding box center [810, 415] width 516 height 22
type input "[GEOGRAPHIC_DATA]"
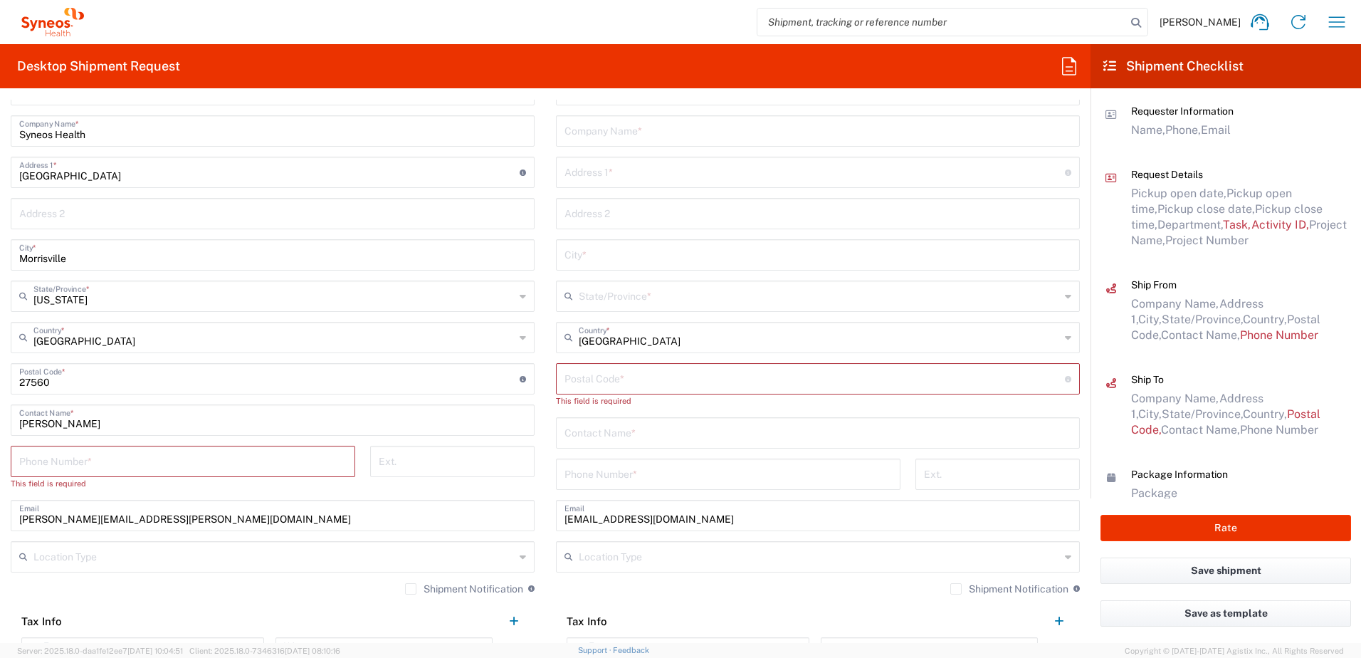
click at [593, 259] on input "text" at bounding box center [817, 253] width 507 height 25
paste input "[GEOGRAPHIC_DATA]"
type input "[GEOGRAPHIC_DATA]"
click at [602, 290] on input "text" at bounding box center [819, 295] width 481 height 25
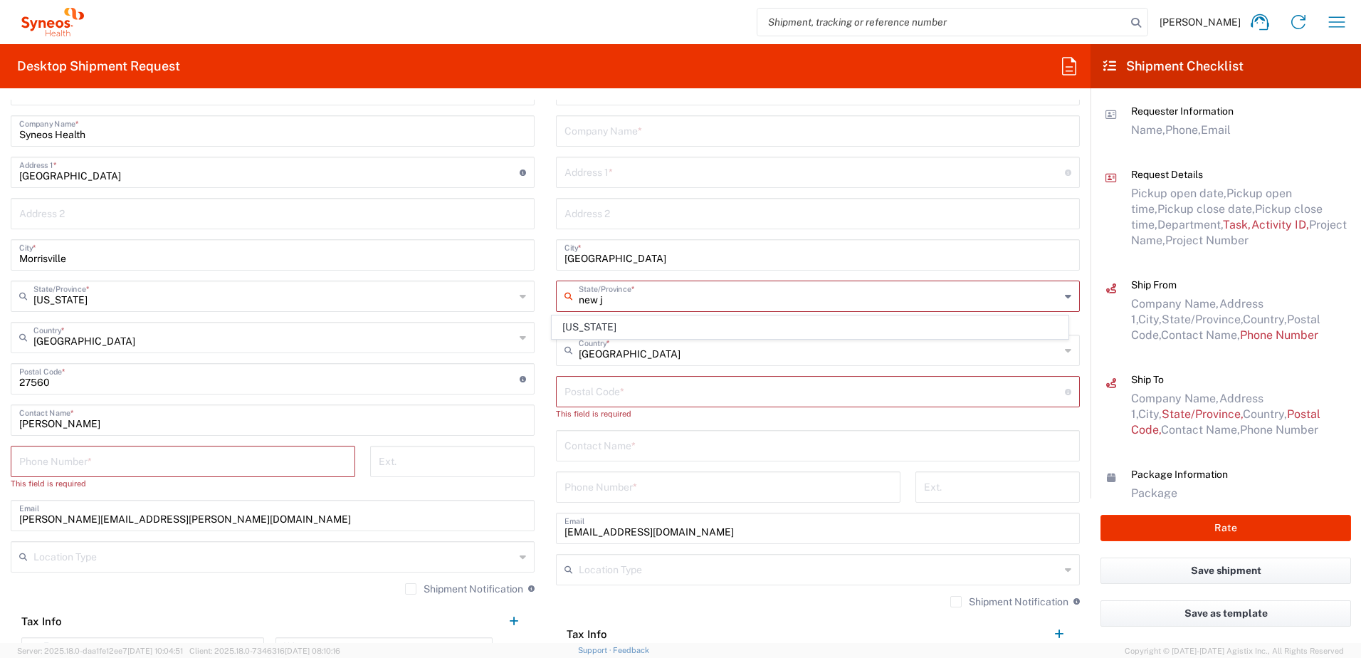
click at [593, 323] on span "[US_STATE]" at bounding box center [810, 327] width 516 height 22
type input "[US_STATE]"
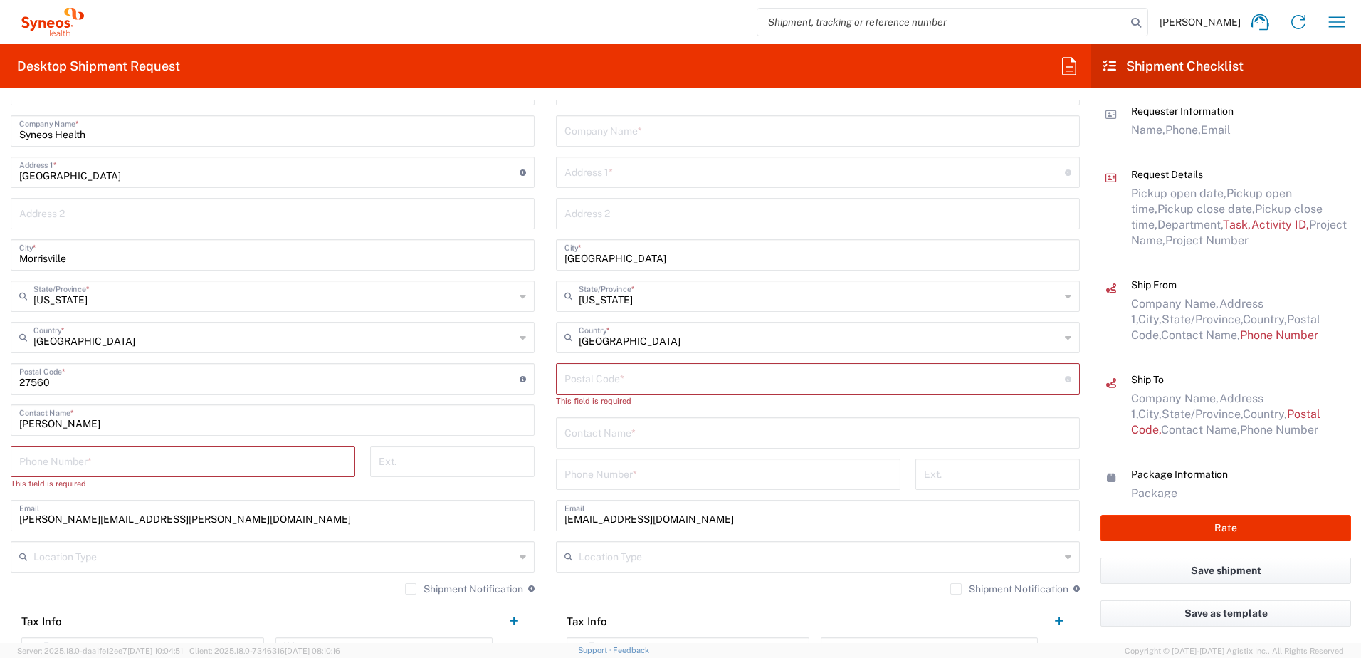
click at [606, 376] on input "undefined" at bounding box center [814, 377] width 500 height 25
paste input "08833"
type input "08833"
click at [590, 178] on input "text" at bounding box center [814, 171] width 500 height 25
paste input "4 [PERSON_NAME]"
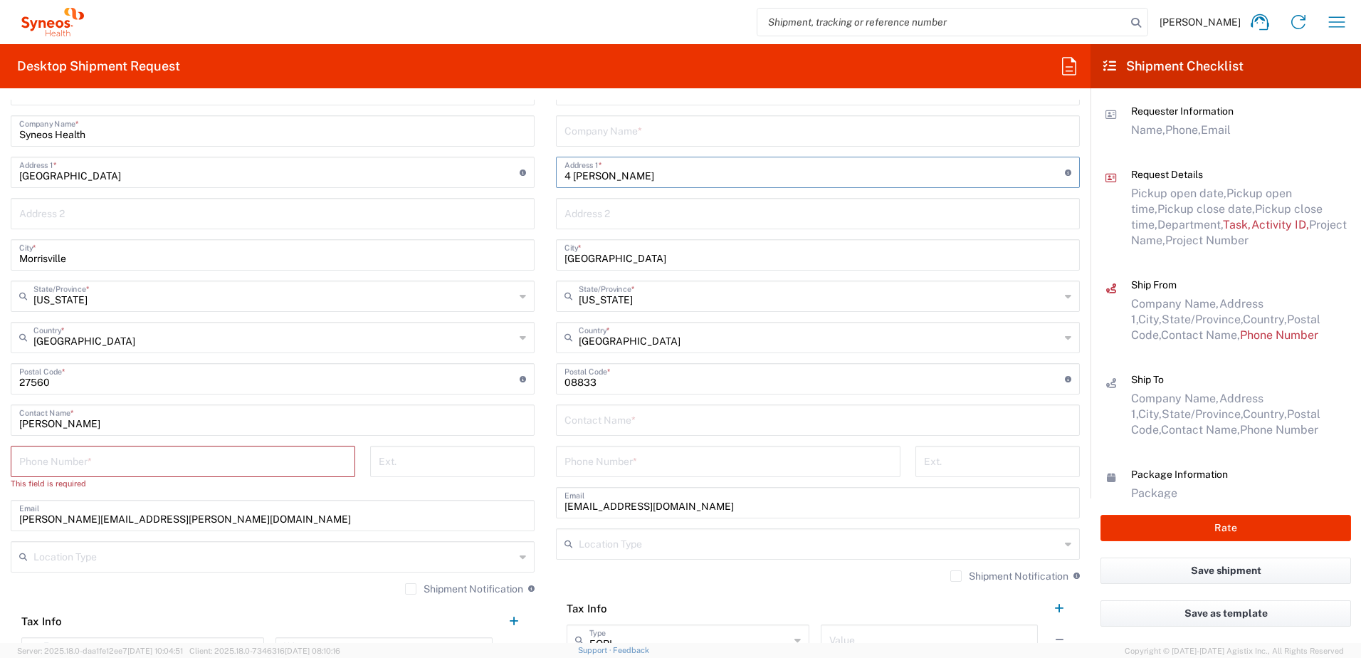
type input "4 [PERSON_NAME]"
click at [611, 212] on input "text" at bounding box center [817, 212] width 507 height 25
click at [626, 130] on input "text" at bounding box center [817, 129] width 507 height 25
paste input "[PERSON_NAME]"
type input "[PERSON_NAME]"
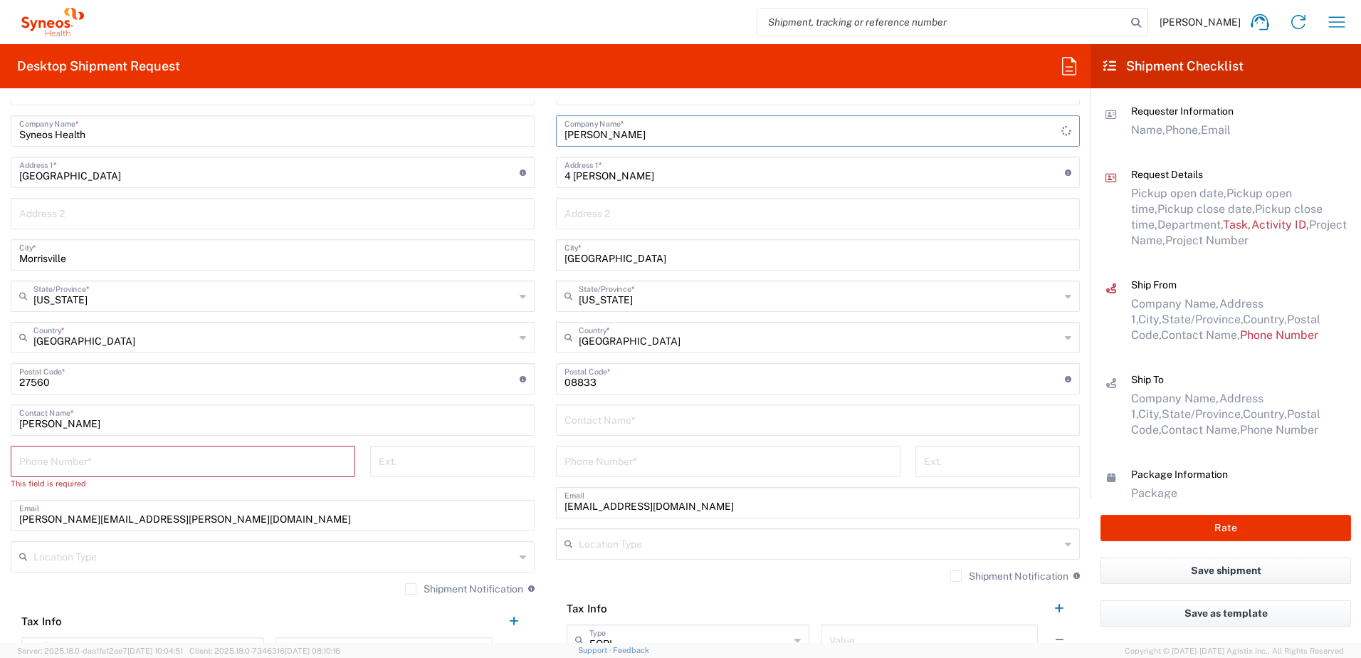
click at [603, 420] on input "text" at bounding box center [817, 418] width 507 height 25
paste input "[PERSON_NAME]"
type input "[PERSON_NAME]"
click at [611, 470] on input "tel" at bounding box center [727, 460] width 327 height 25
paste input "9083343341"
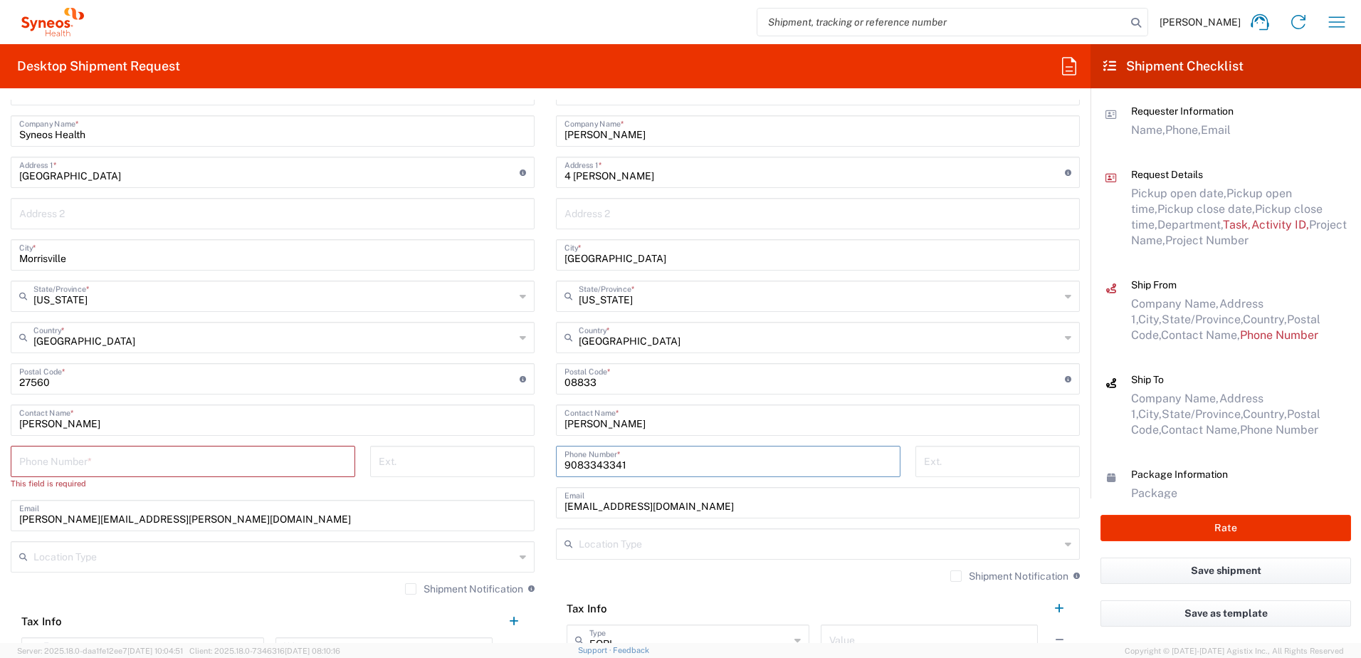
type input "9083343341"
click at [626, 551] on input "text" at bounding box center [819, 542] width 481 height 25
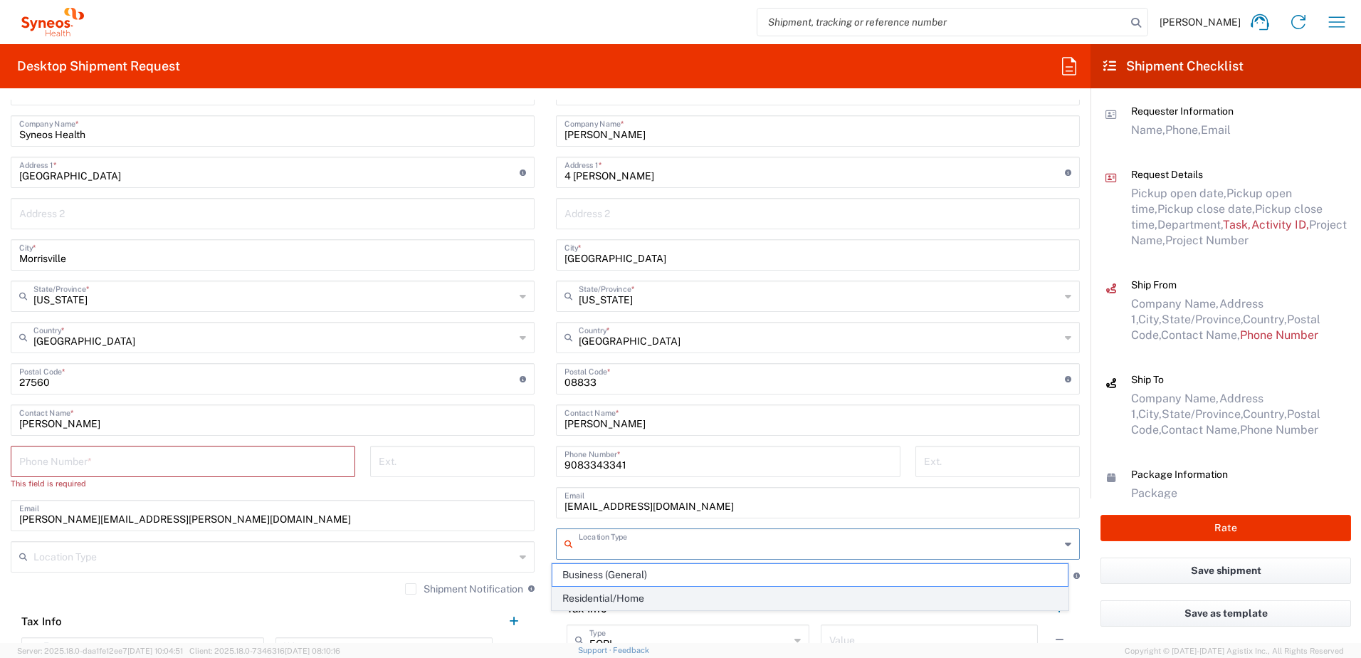
click at [633, 588] on span "Residential/Home" at bounding box center [810, 598] width 516 height 22
type input "Residential/Home"
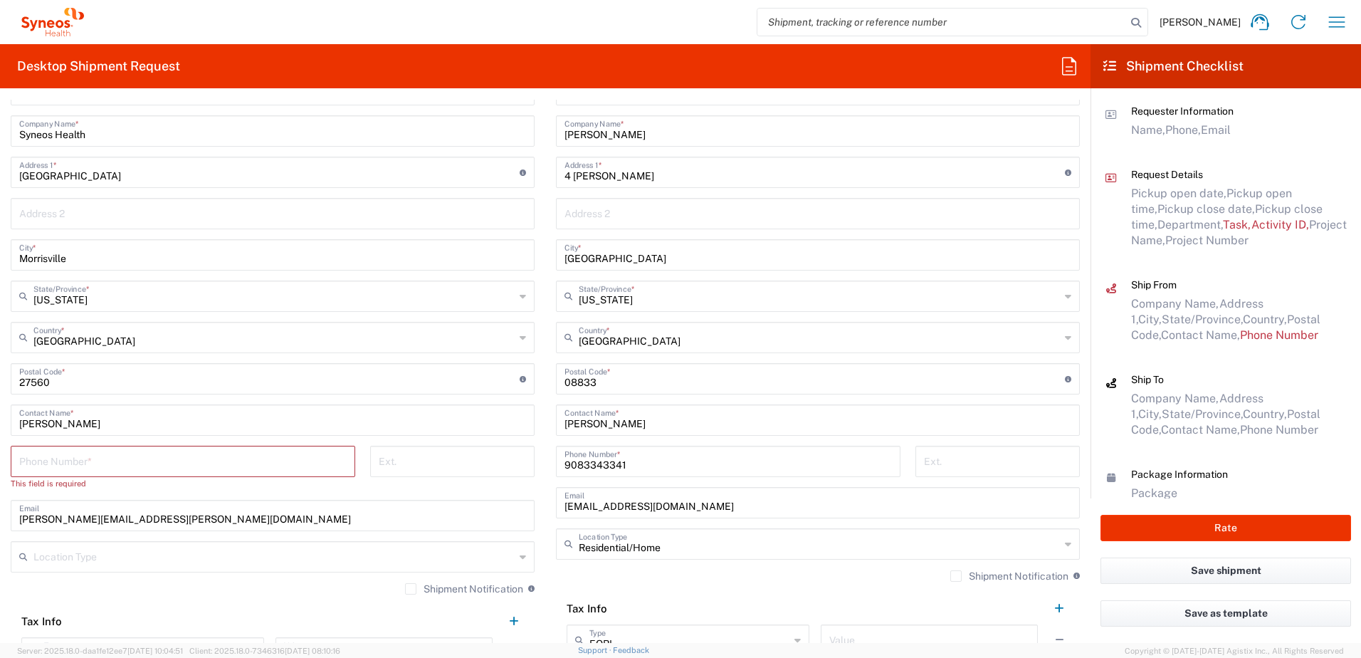
click at [164, 463] on input "tel" at bounding box center [182, 460] width 327 height 25
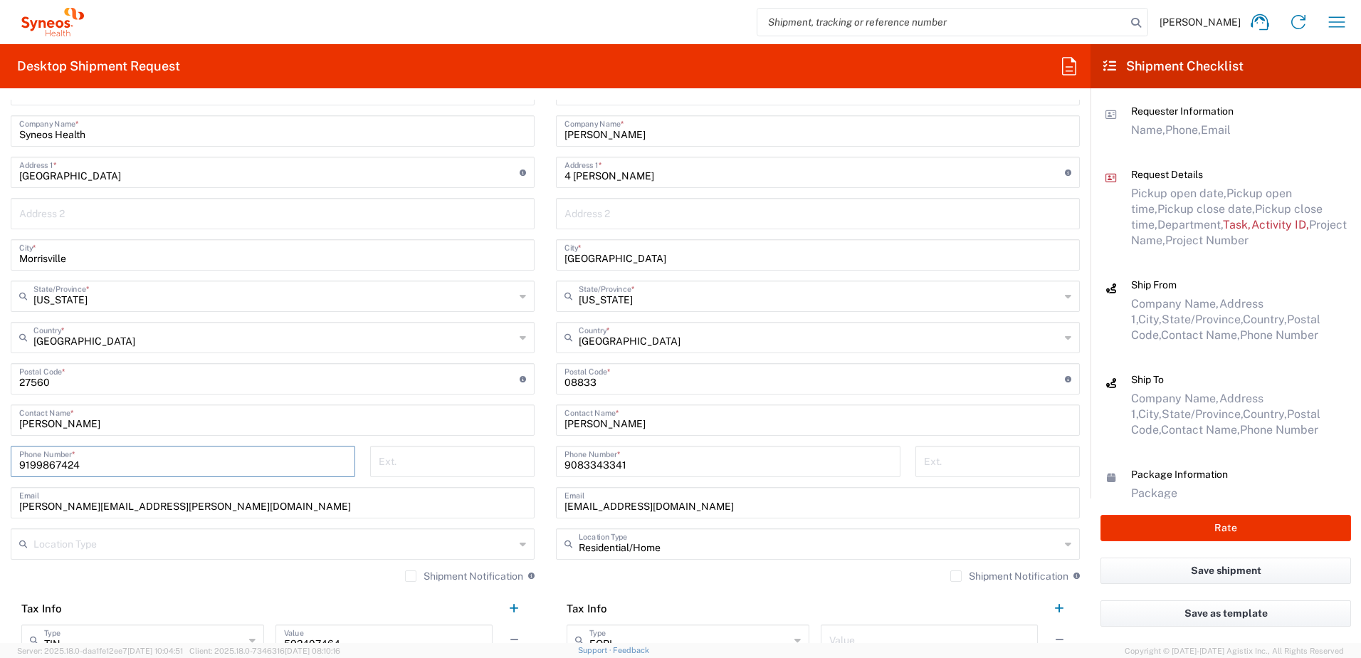
click at [60, 468] on input "9199867424" at bounding box center [182, 460] width 327 height 25
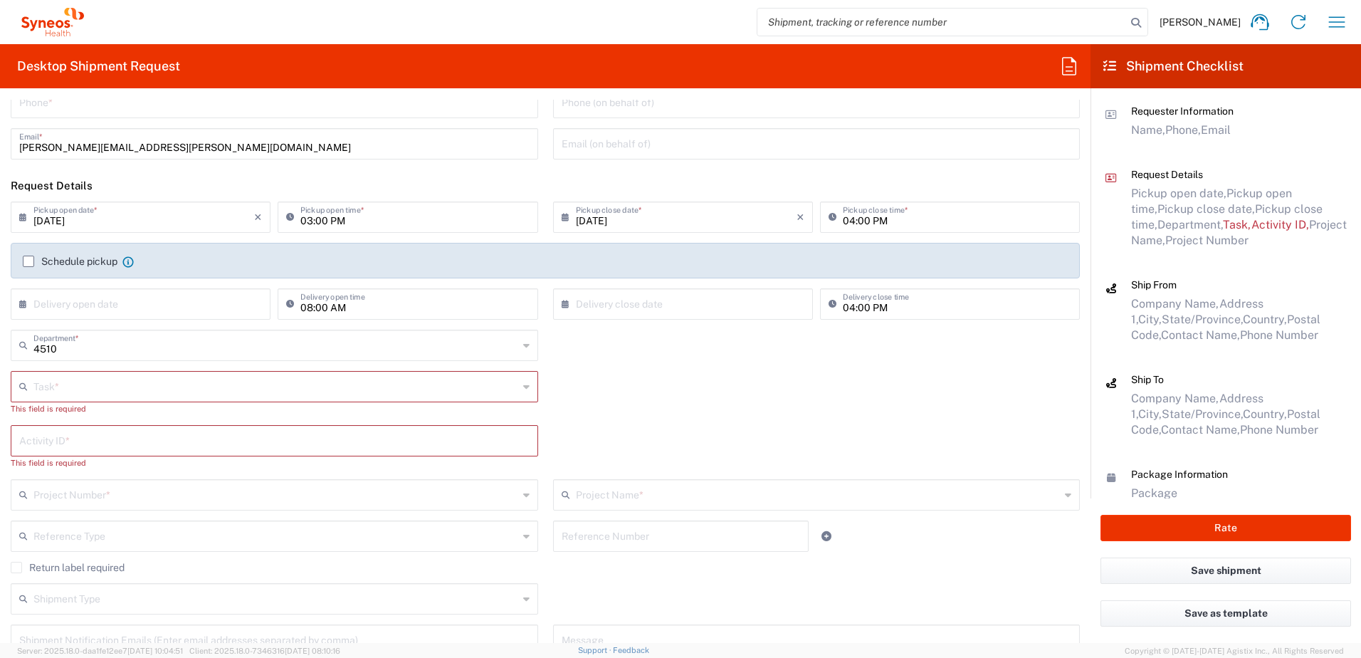
scroll to position [0, 0]
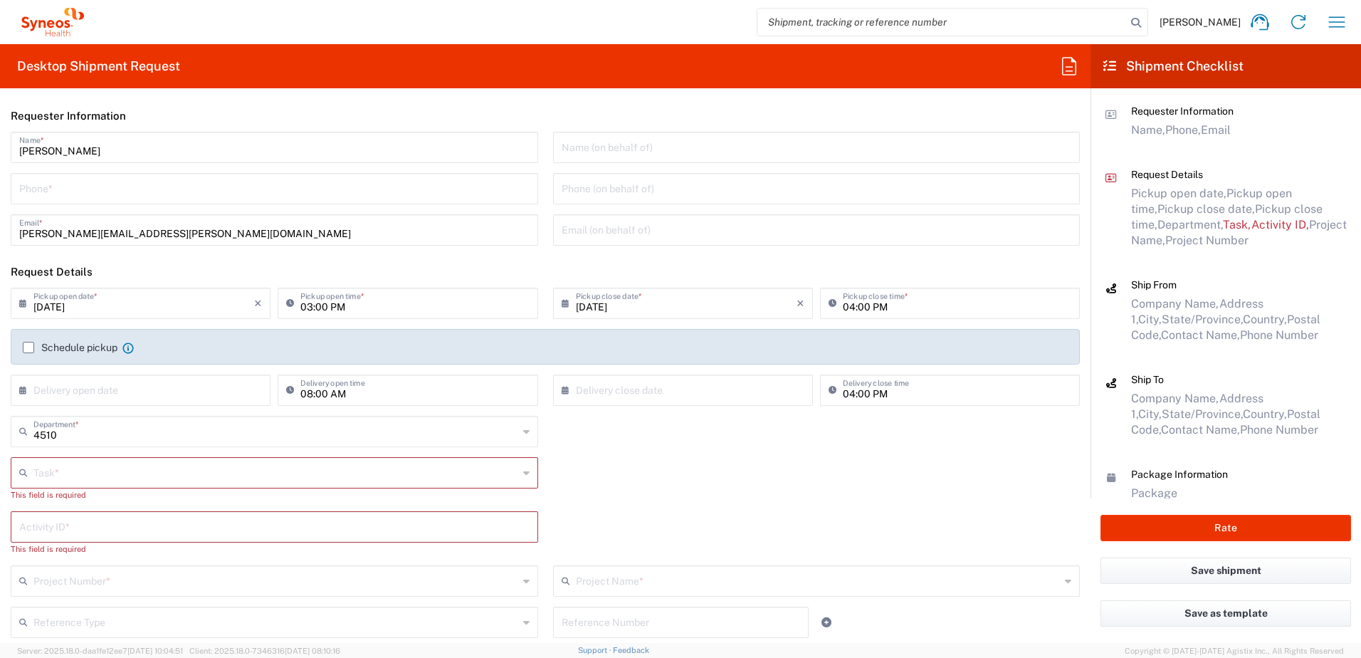
type input "9199867424"
click at [53, 183] on input "tel" at bounding box center [274, 187] width 510 height 25
paste input "9199867424"
type input "9199867424"
click at [67, 487] on div "Task *" at bounding box center [274, 472] width 527 height 31
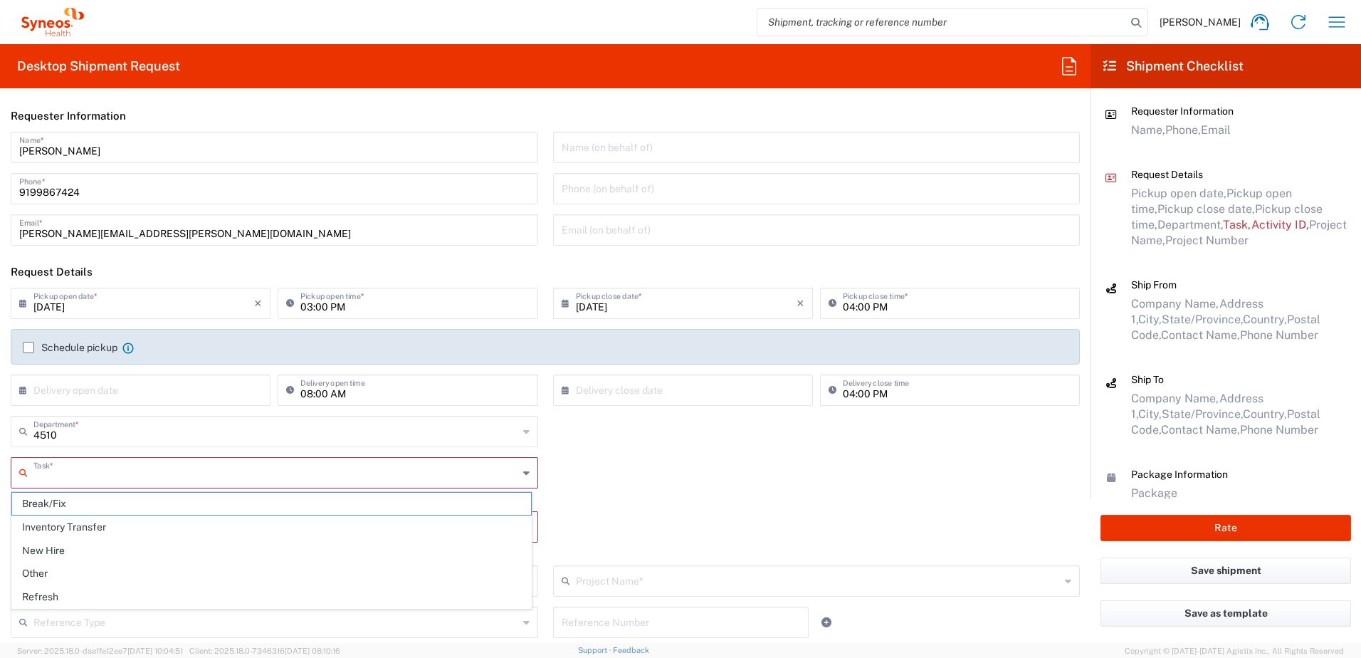
click at [69, 479] on input "text" at bounding box center [275, 471] width 485 height 25
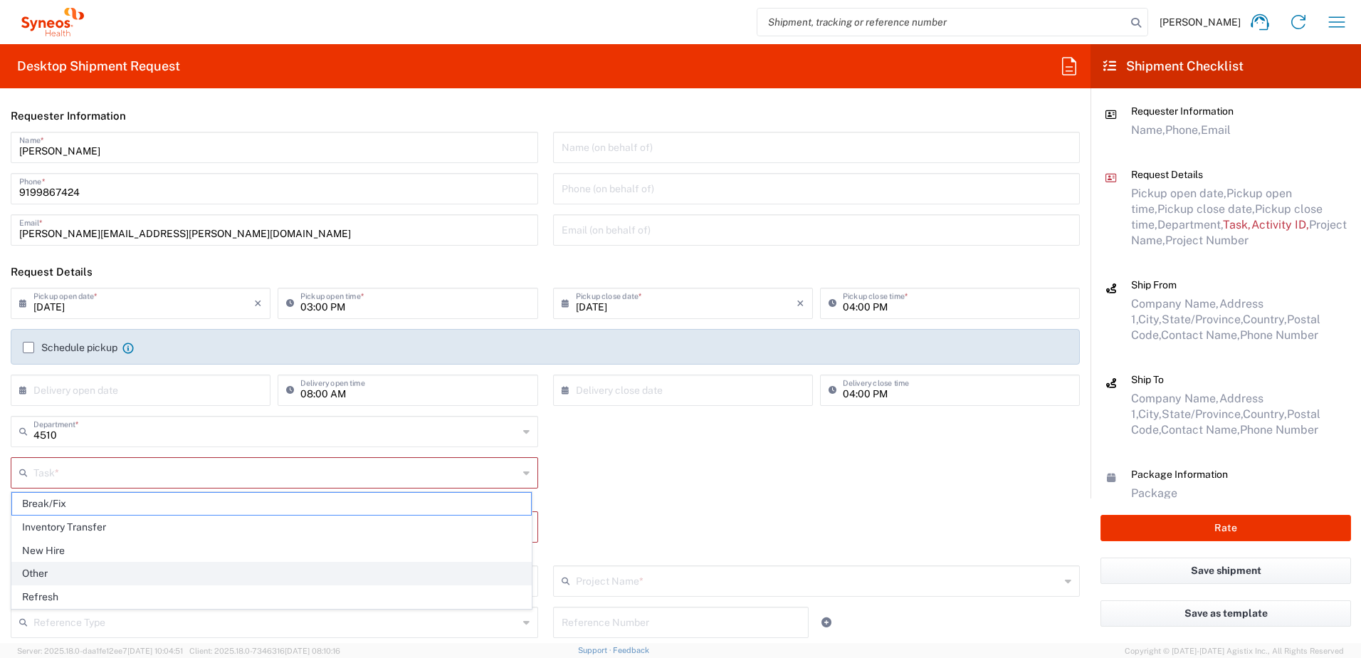
click at [60, 573] on span "Other" at bounding box center [271, 573] width 519 height 22
type input "Other"
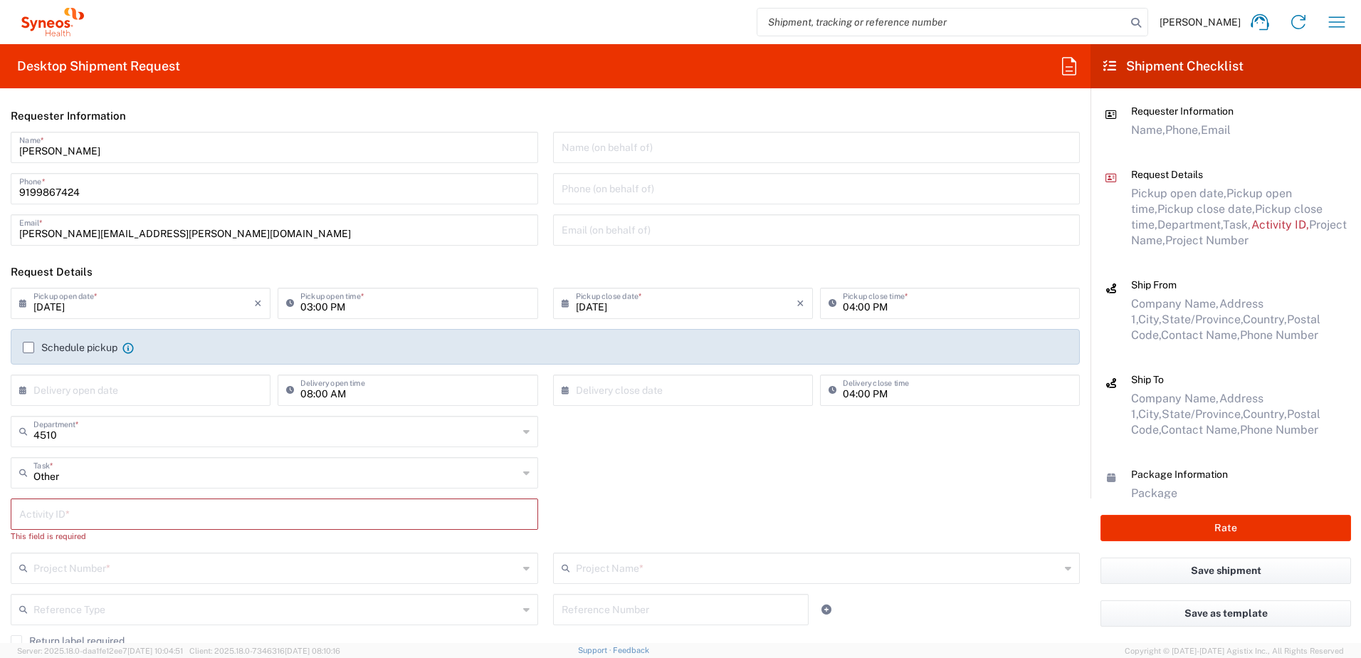
click at [82, 517] on input "text" at bounding box center [274, 512] width 510 height 25
paste input "SCTASK2691059"
type input "SCTASK2691059"
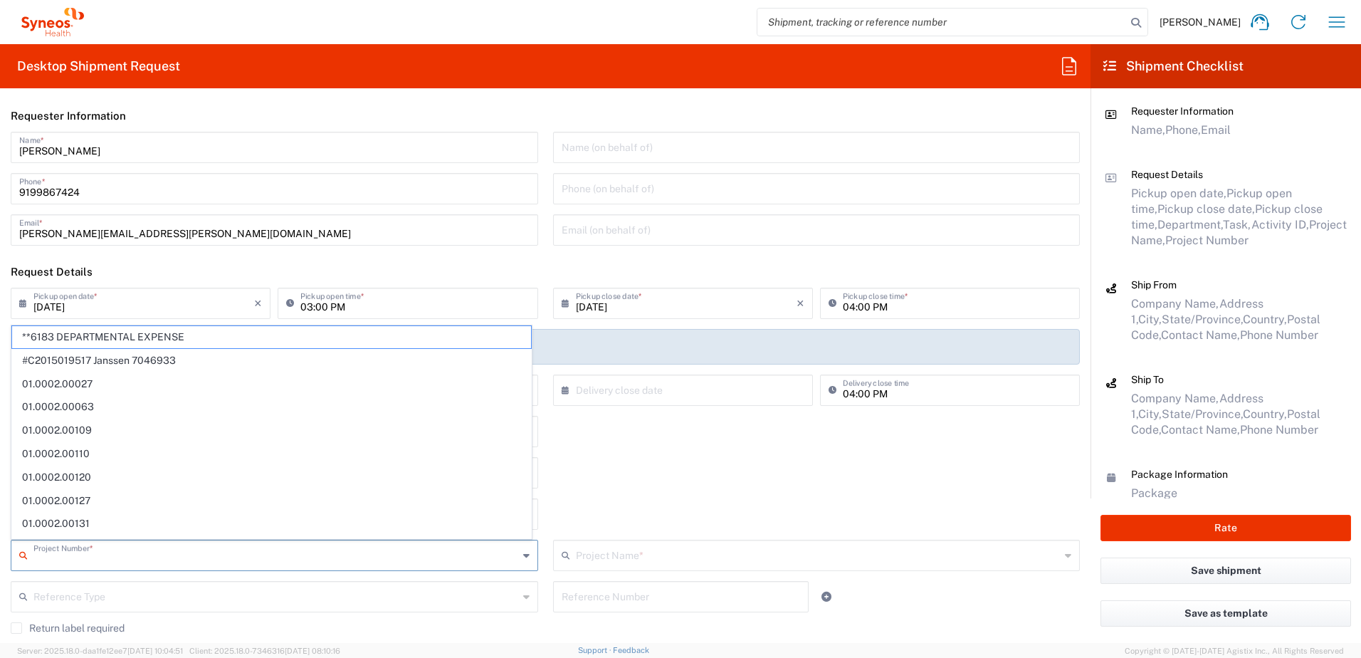
click at [105, 561] on input "text" at bounding box center [275, 554] width 485 height 25
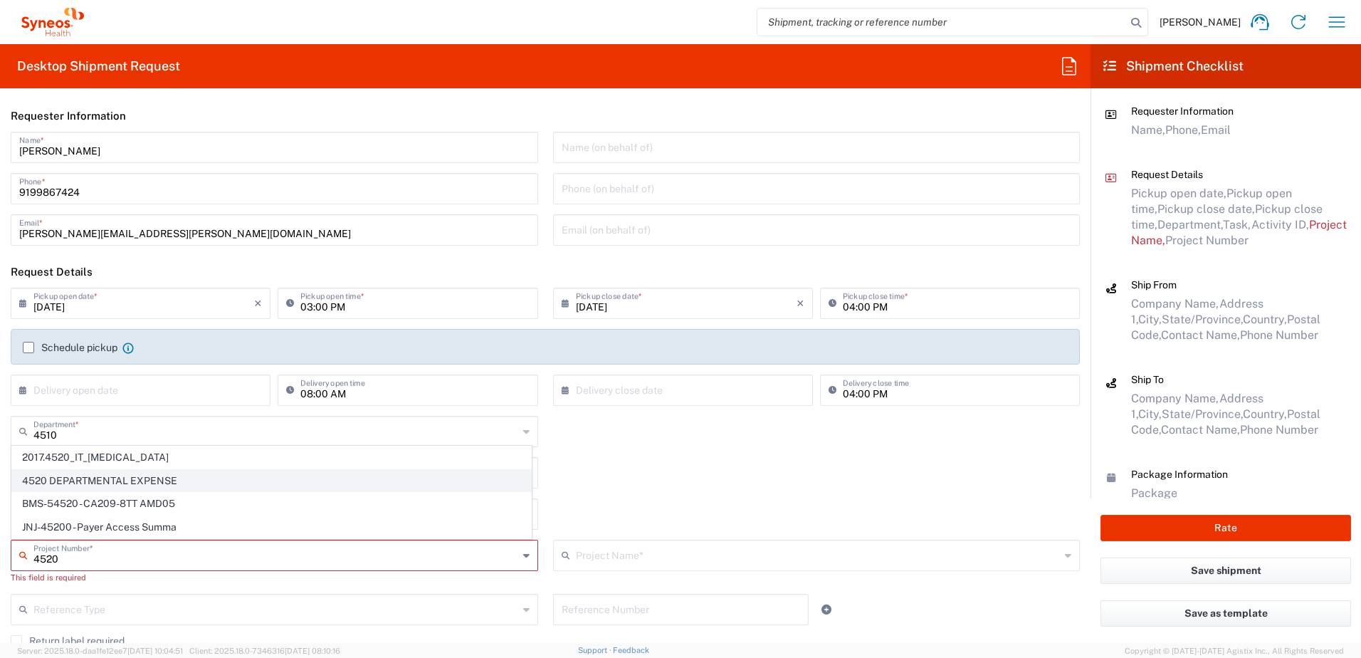
click at [112, 481] on span "4520 DEPARTMENTAL EXPENSE" at bounding box center [271, 481] width 519 height 22
type input "4520 DEPARTMENTAL EXPENSE"
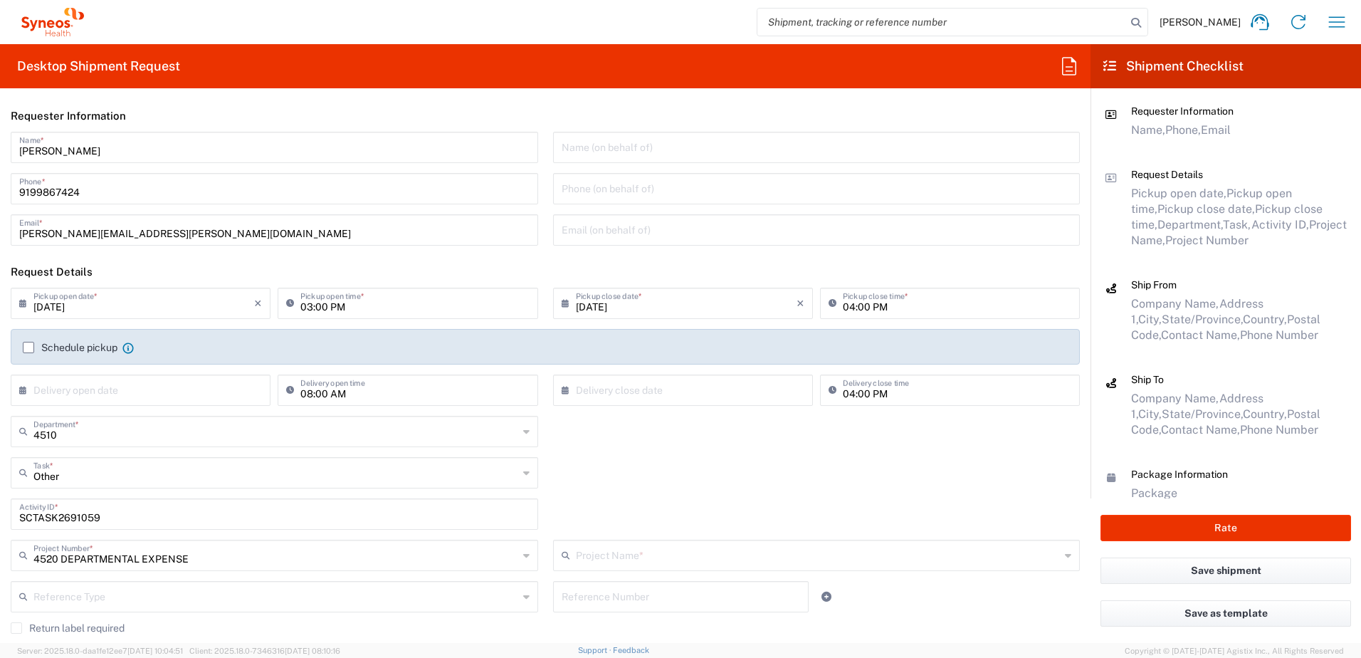
type input "4520 DEPARTMENTAL EXPENSE"
click at [740, 450] on div "4510 Department * 4510 3000 3100 3109 3110 3111 3112 3125 3130 3135 3136 3150 3…" at bounding box center [546, 436] width 1084 height 41
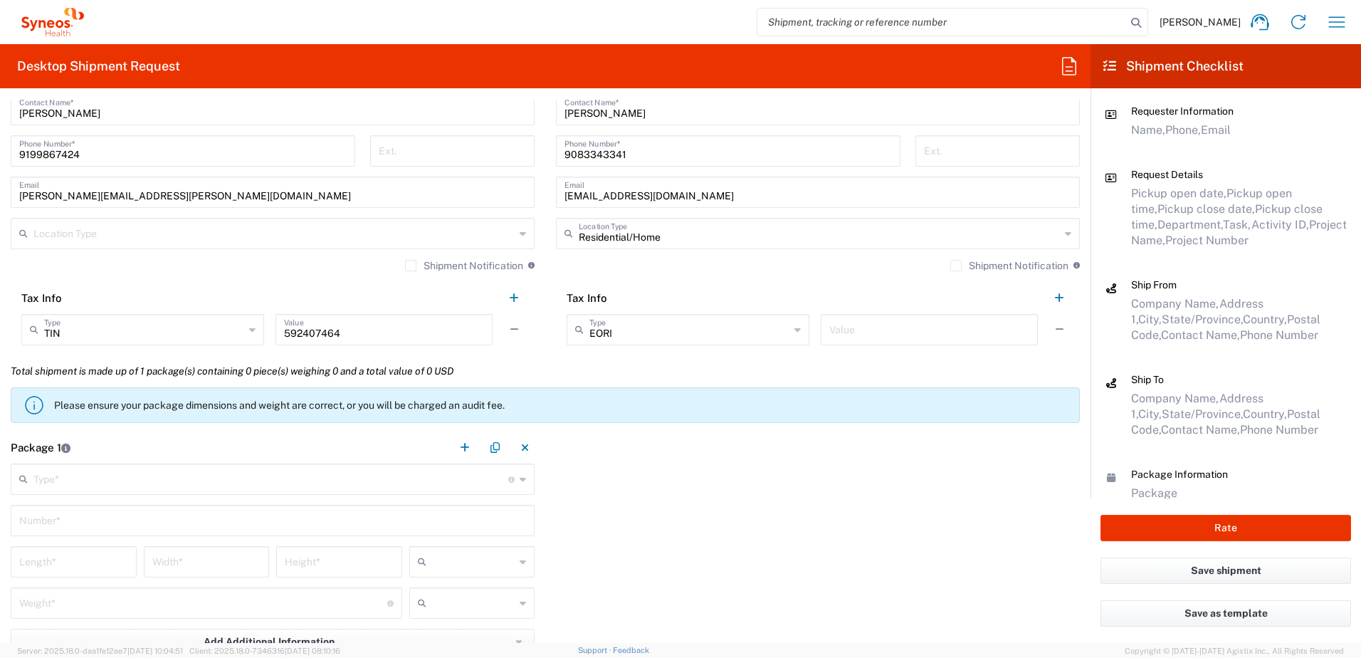
scroll to position [1139, 0]
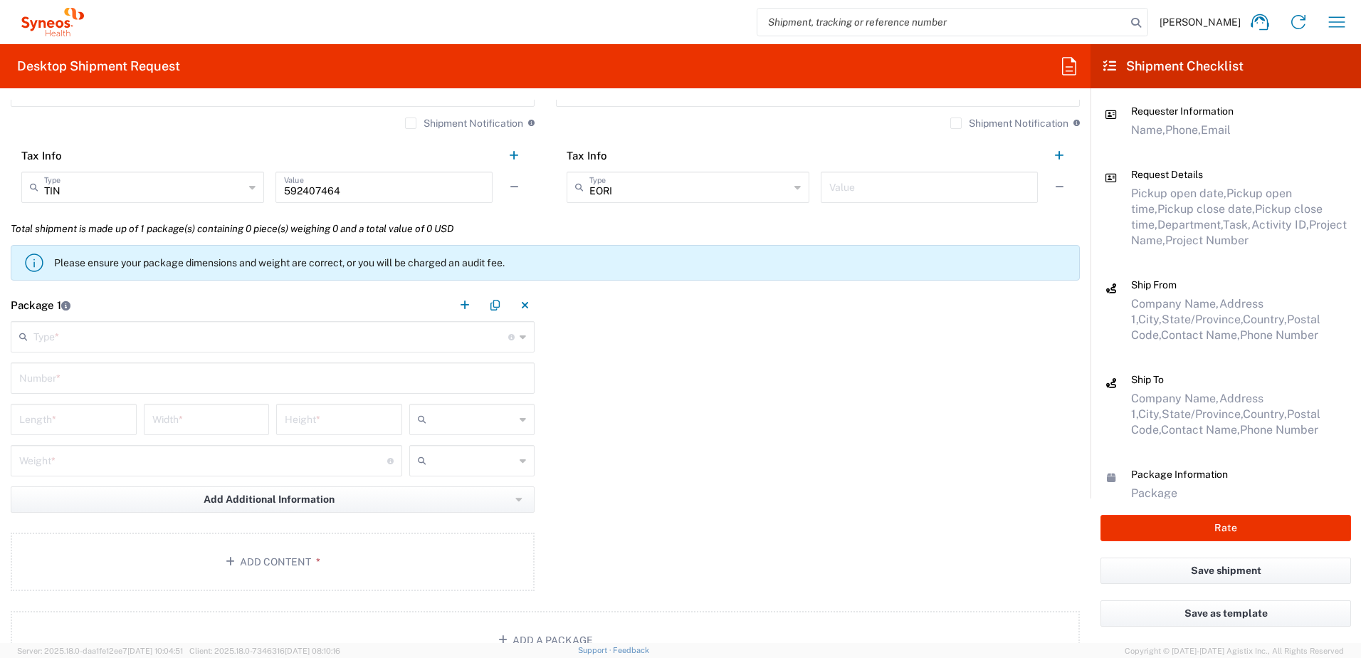
click at [64, 337] on input "text" at bounding box center [270, 335] width 475 height 25
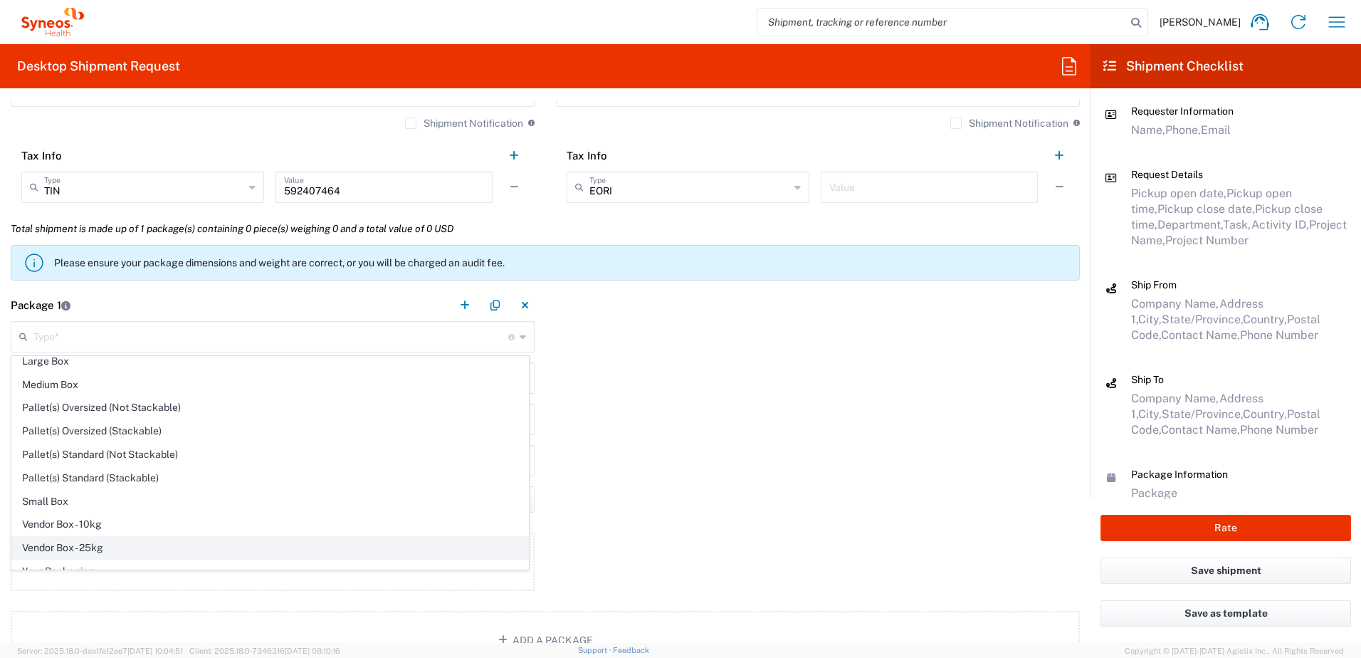
scroll to position [43, 0]
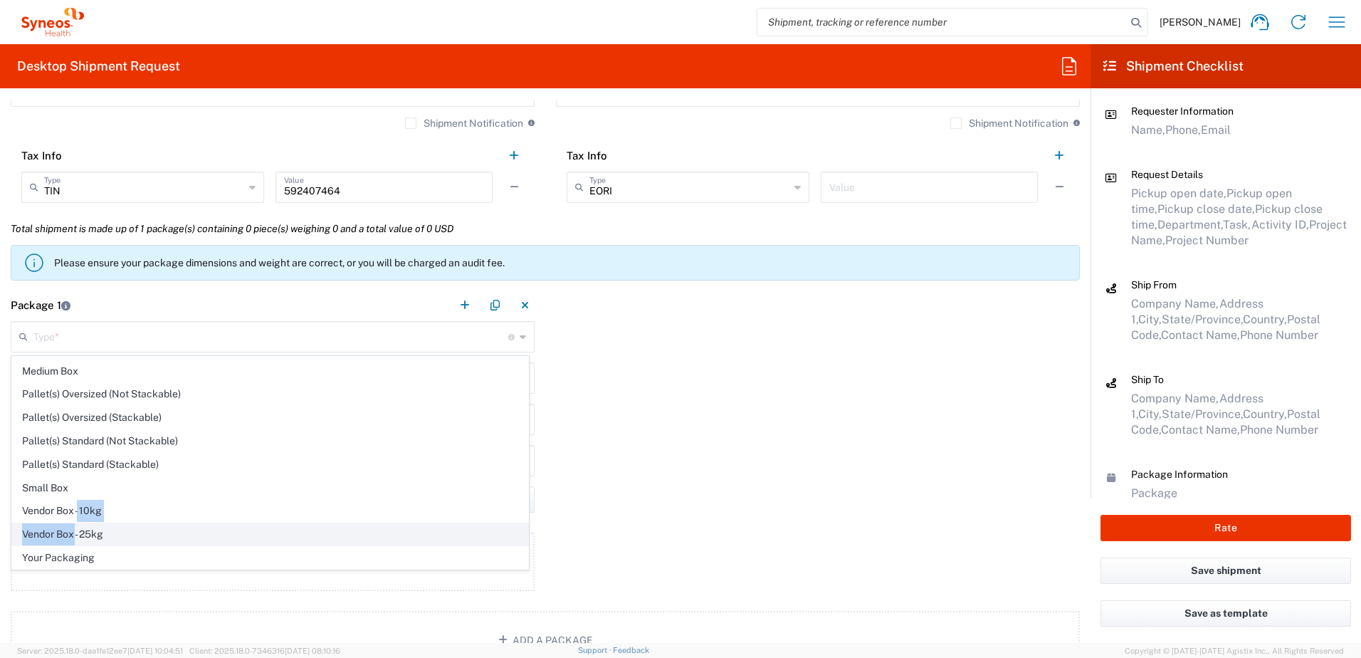
drag, startPoint x: 78, startPoint y: 519, endPoint x: 77, endPoint y: 543, distance: 24.2
click at [77, 537] on ul "Envelope Large Box Medium Box Pallet(s) Oversized (Not Stackable) Pallet(s) Ove…" at bounding box center [269, 440] width 517 height 257
drag, startPoint x: 77, startPoint y: 543, endPoint x: 77, endPoint y: 554, distance: 11.4
click at [77, 554] on span "Your Packaging" at bounding box center [270, 558] width 516 height 22
type input "Your Packaging"
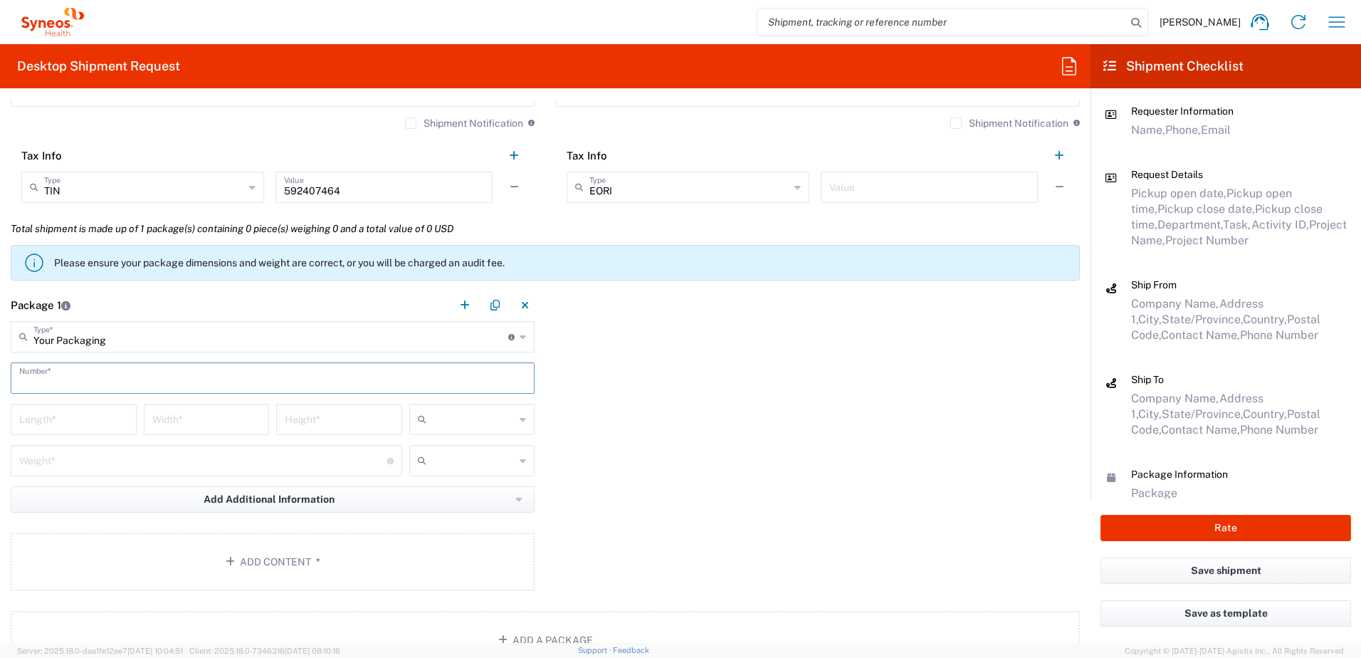
click at [105, 382] on input "text" at bounding box center [272, 376] width 507 height 25
type input "1"
click at [74, 422] on input "number" at bounding box center [73, 418] width 109 height 25
type input "14"
click at [198, 425] on input "number" at bounding box center [206, 418] width 109 height 25
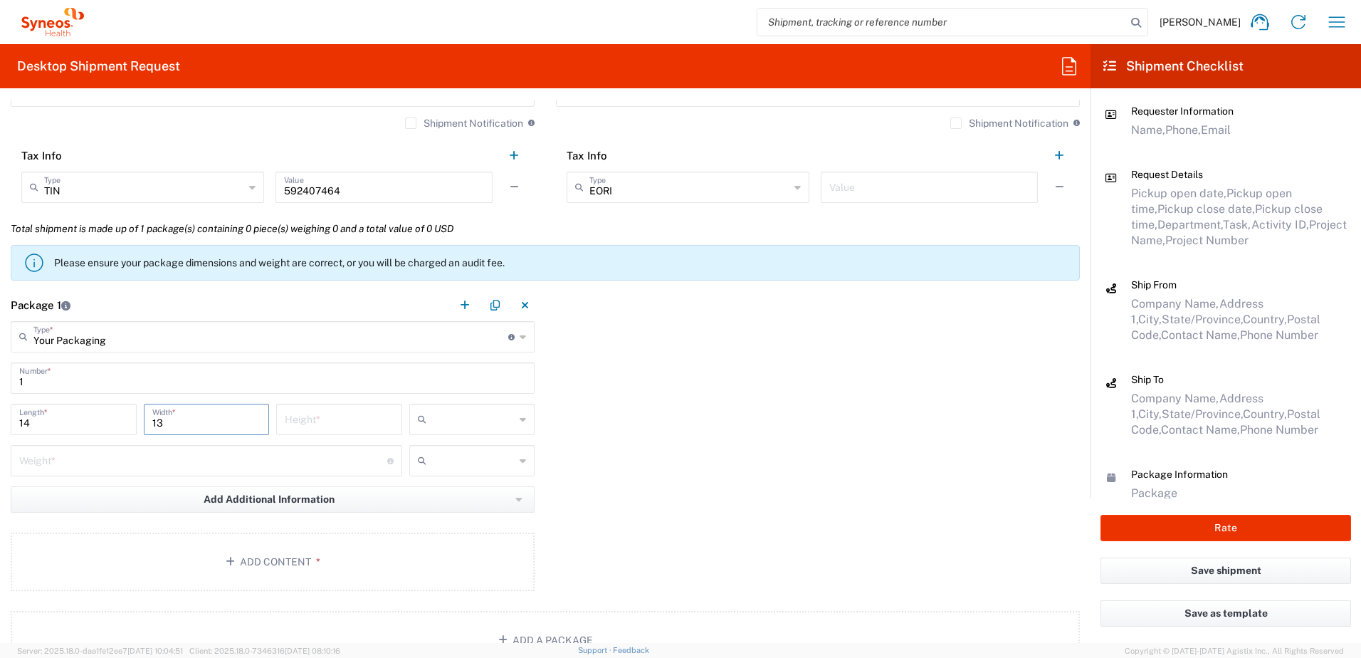
type input "13"
click at [311, 419] on input "number" at bounding box center [339, 418] width 109 height 25
type input "4"
click at [447, 425] on input "text" at bounding box center [473, 419] width 83 height 23
click at [427, 496] on span "in" at bounding box center [467, 497] width 122 height 22
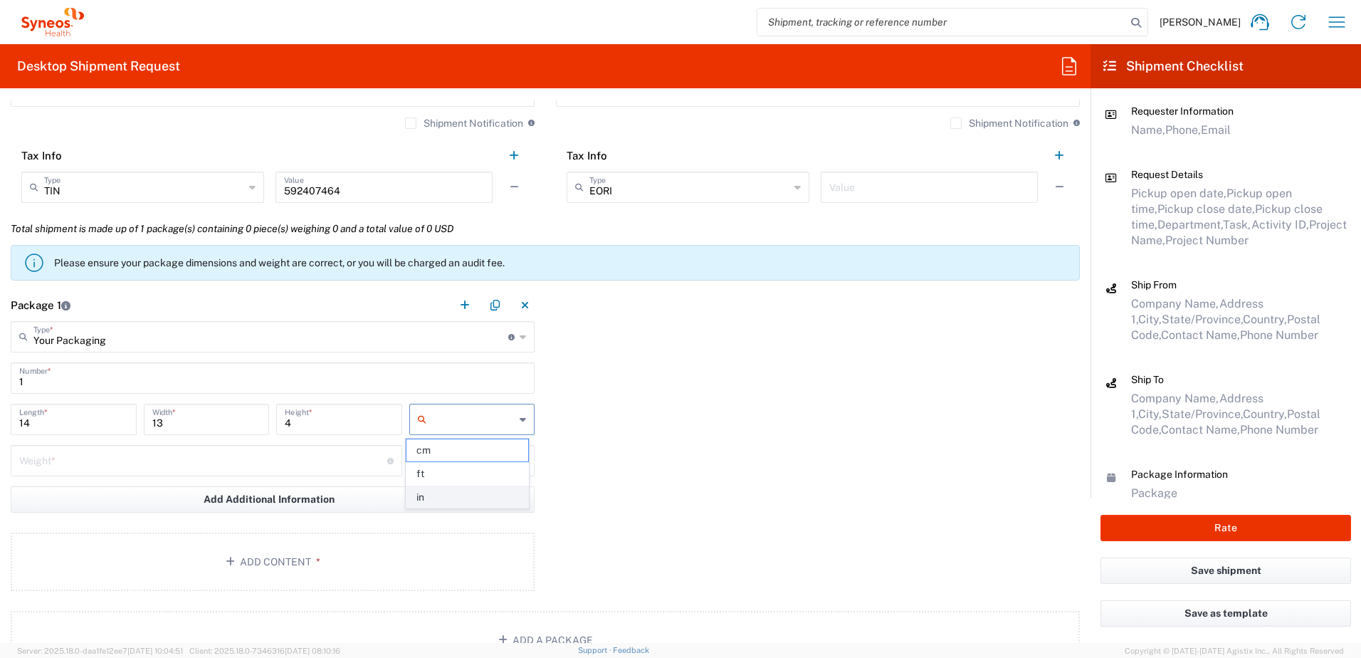
type input "in"
click at [207, 454] on input "number" at bounding box center [203, 459] width 368 height 25
type input "5"
click at [461, 467] on input "text" at bounding box center [473, 460] width 83 height 23
click at [431, 511] on span "lbs" at bounding box center [467, 515] width 122 height 22
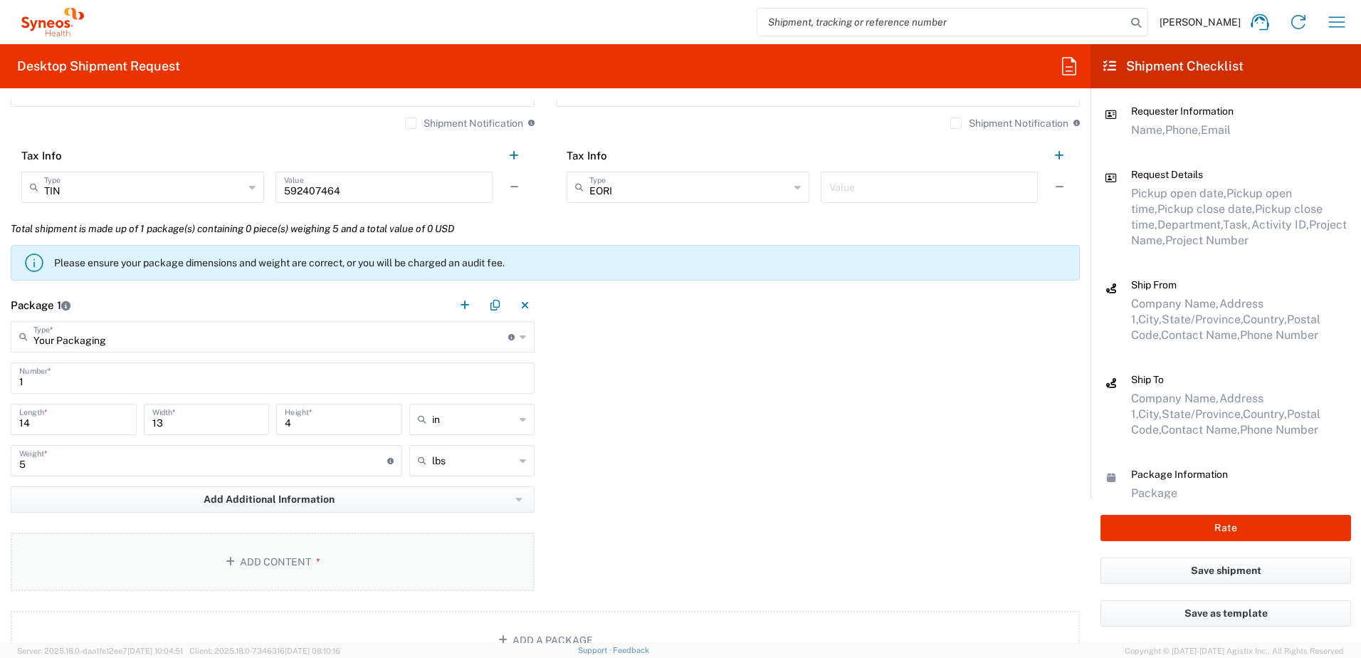
click at [329, 556] on button "Add Content *" at bounding box center [273, 561] width 524 height 58
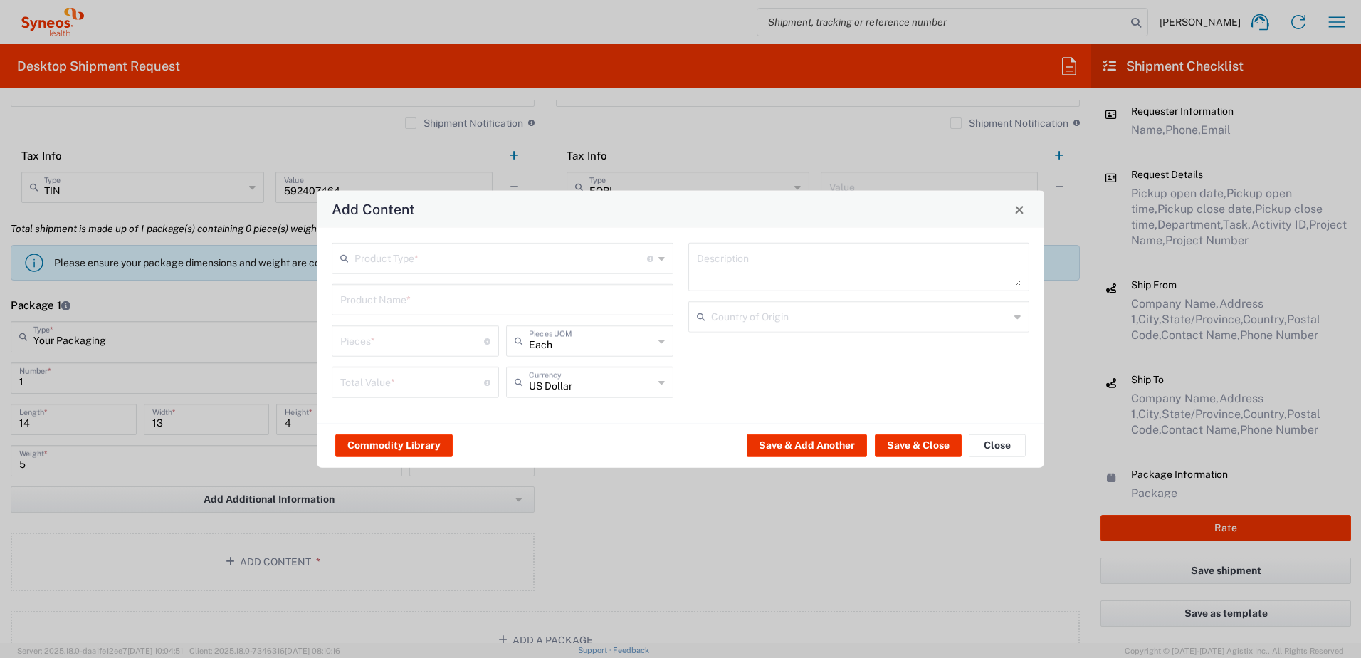
click at [450, 260] on input "text" at bounding box center [500, 257] width 292 height 25
click at [416, 310] on span "General Commodity" at bounding box center [502, 313] width 339 height 22
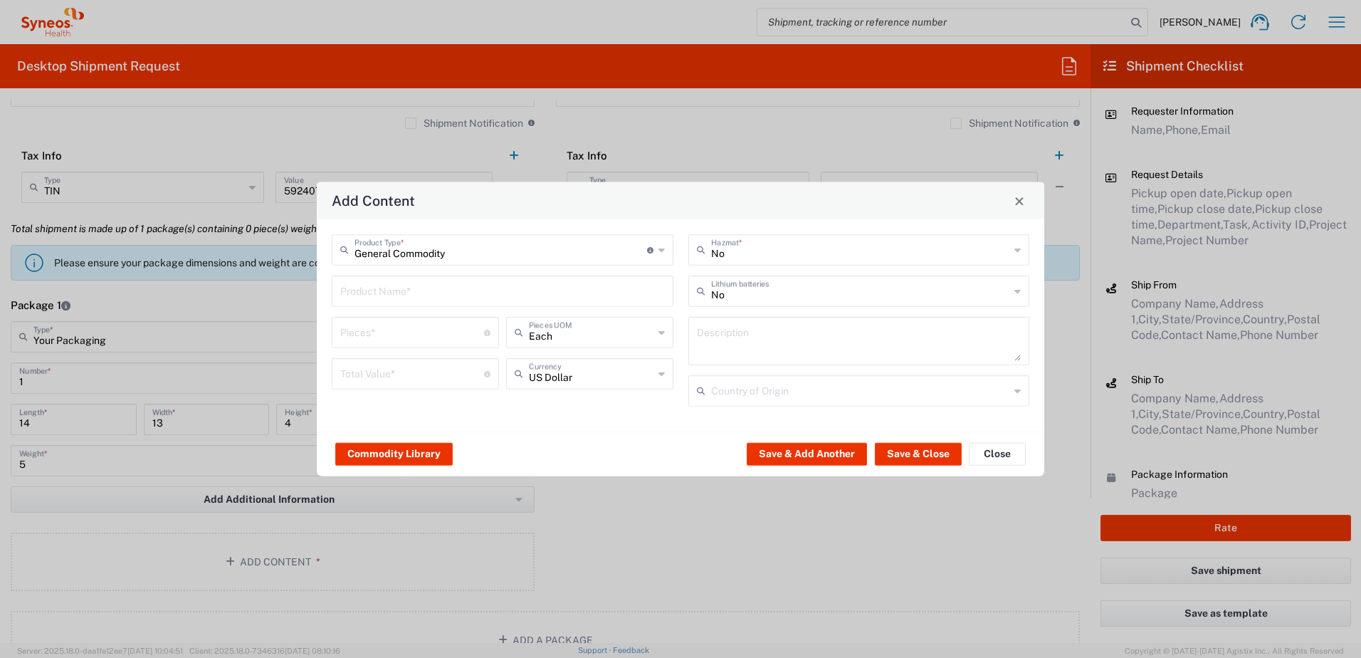
click at [411, 297] on input "text" at bounding box center [502, 290] width 324 height 25
click at [403, 283] on input "text" at bounding box center [502, 290] width 324 height 25
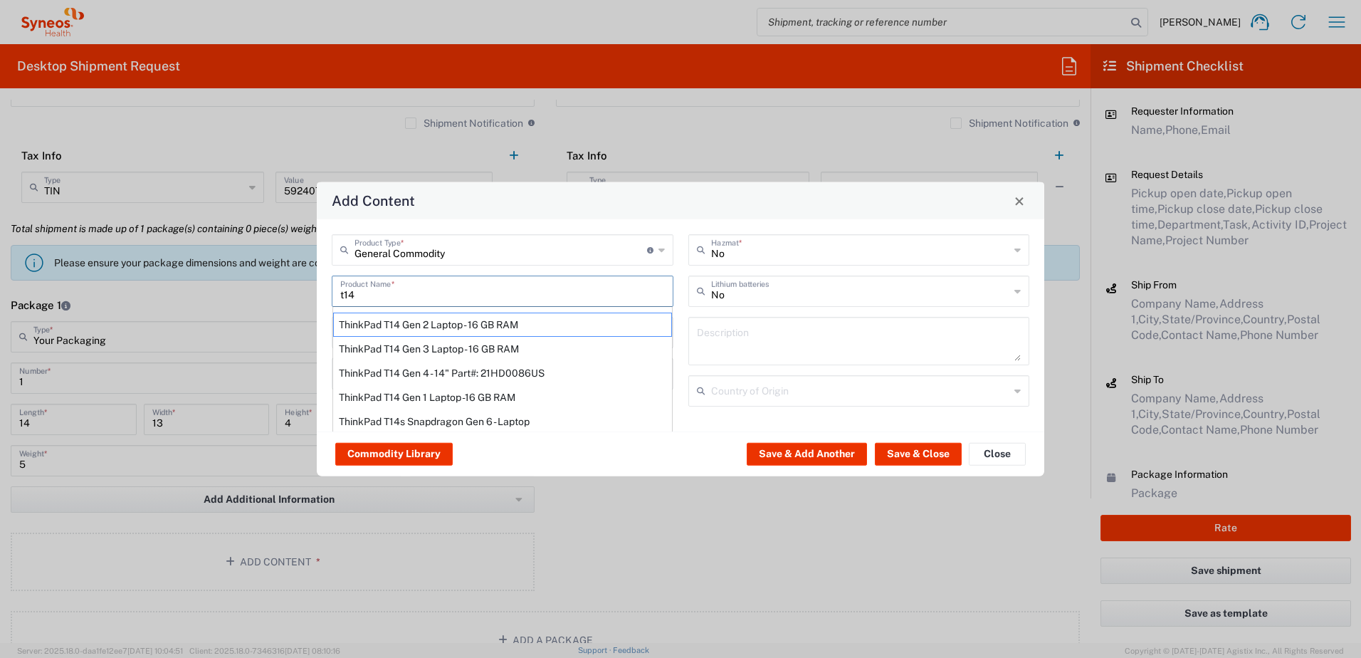
click at [448, 389] on div "ThinkPad T14 Gen 1 Laptop -16 GB RAM" at bounding box center [502, 397] width 339 height 24
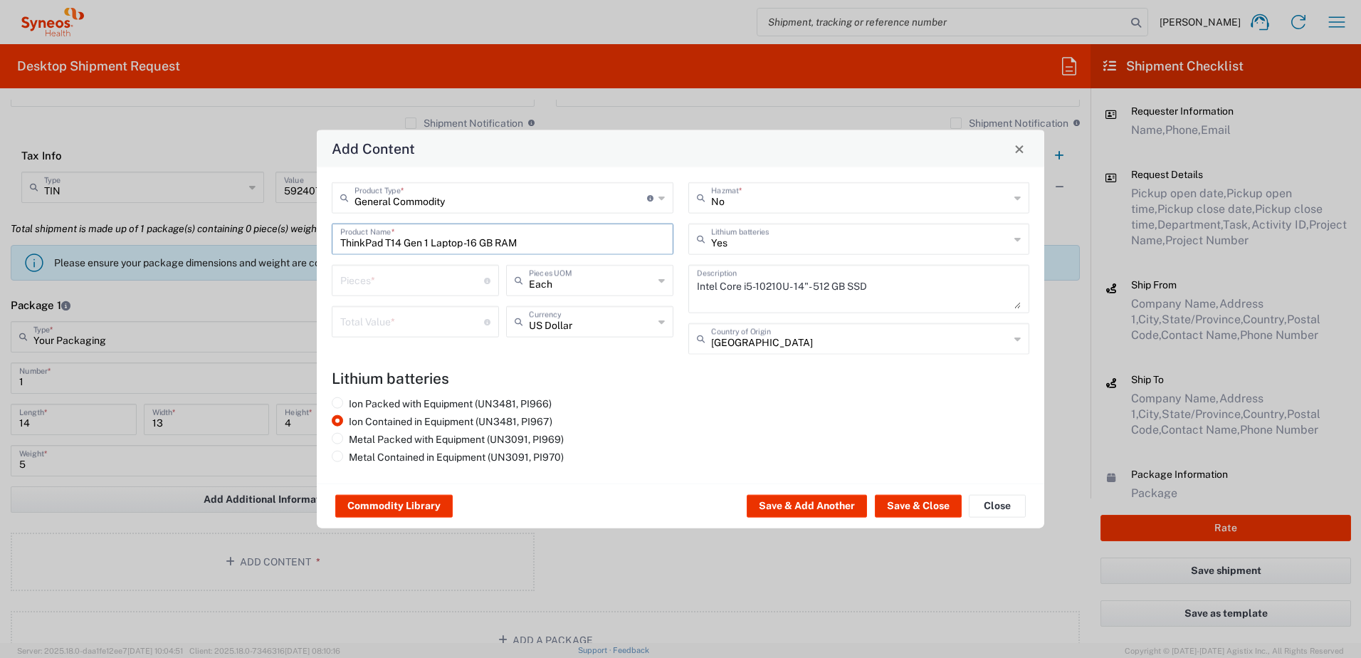
click at [378, 267] on input "number" at bounding box center [412, 279] width 144 height 25
click at [380, 322] on input "number" at bounding box center [412, 320] width 144 height 25
click at [924, 502] on button "Save & Close" at bounding box center [918, 506] width 87 height 23
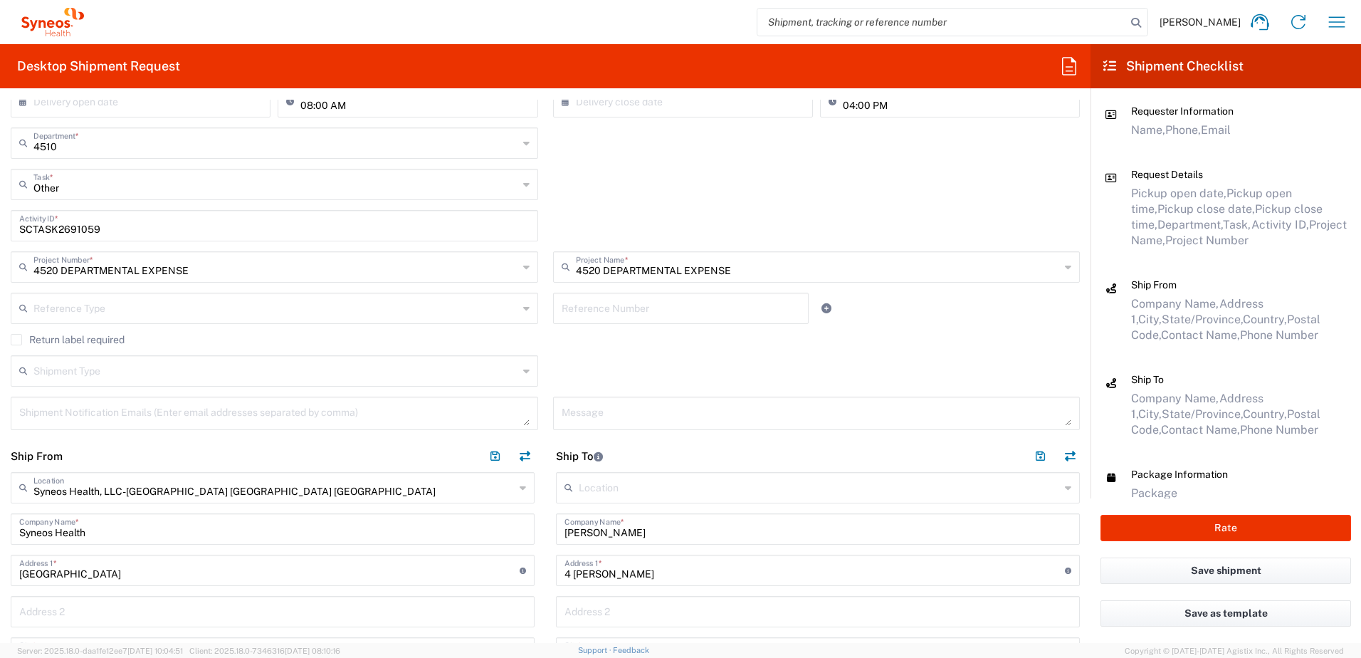
scroll to position [213, 0]
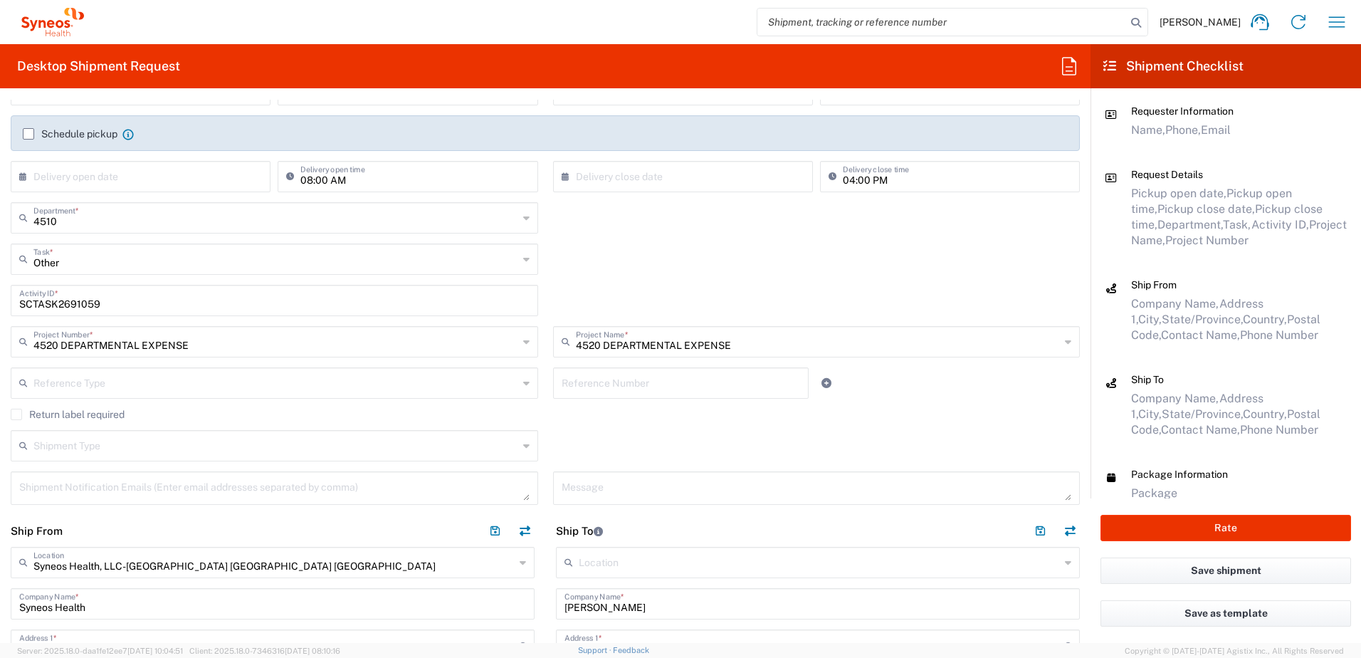
drag, startPoint x: 21, startPoint y: 411, endPoint x: 48, endPoint y: 412, distance: 27.8
click at [21, 412] on label "Return label required" at bounding box center [68, 413] width 114 height 11
click at [16, 414] on input "Return label required" at bounding box center [16, 414] width 0 height 0
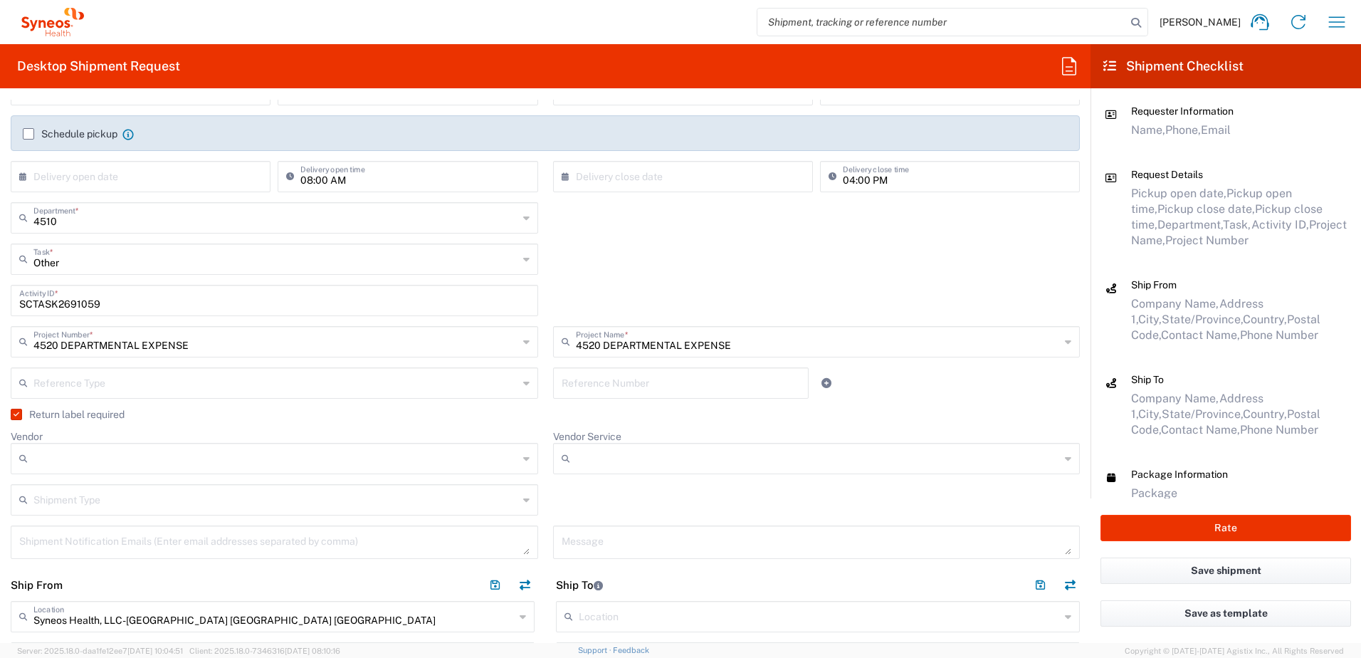
click at [96, 445] on div at bounding box center [274, 458] width 527 height 31
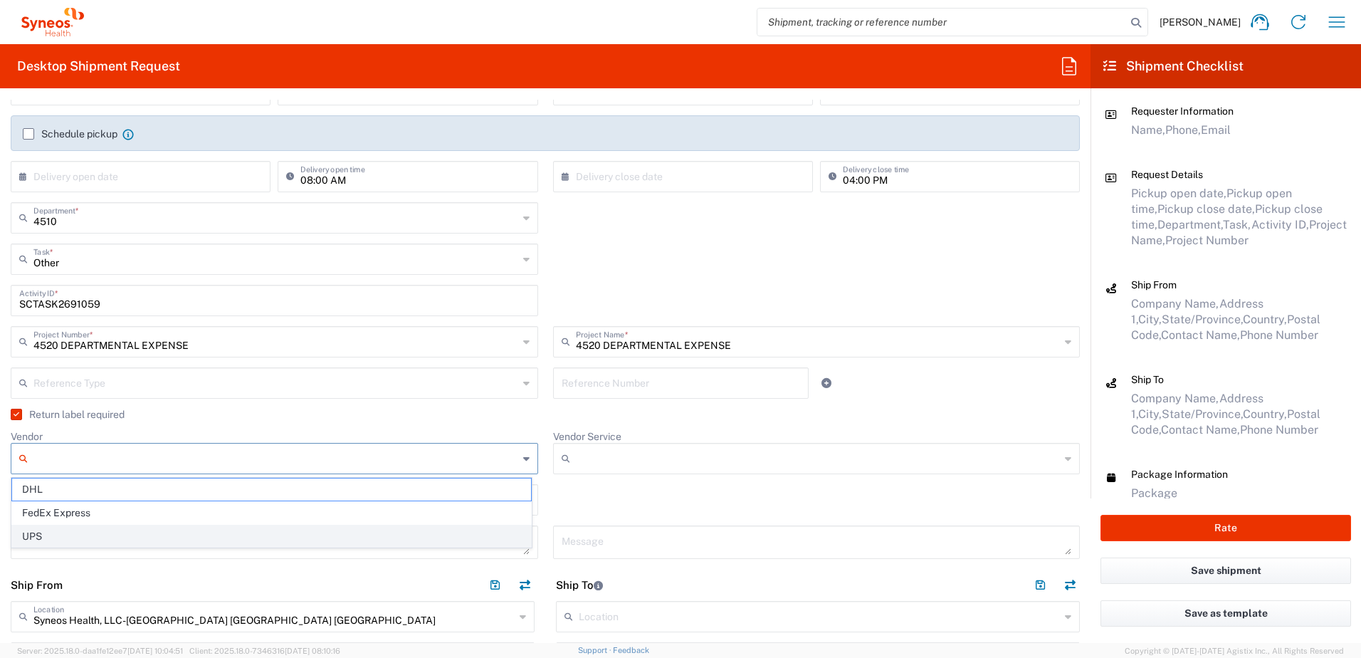
click at [77, 532] on span "UPS" at bounding box center [271, 536] width 519 height 22
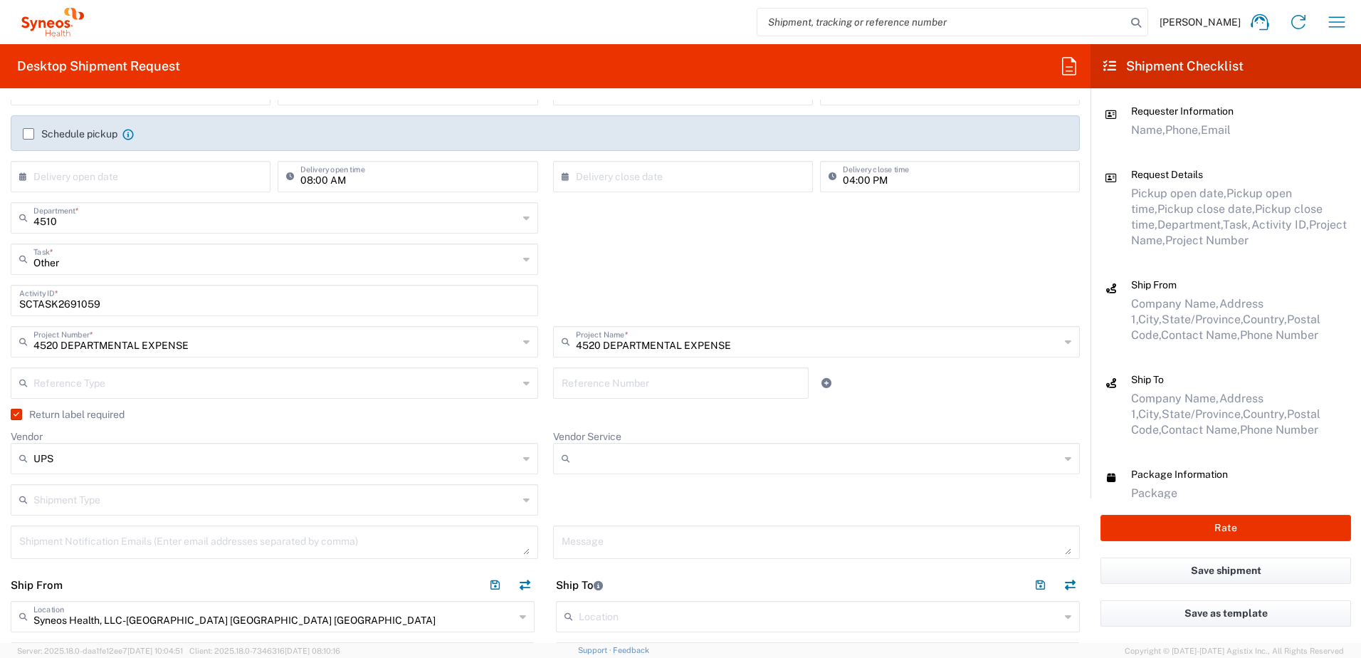
click at [661, 468] on input "Vendor Service" at bounding box center [818, 458] width 485 height 23
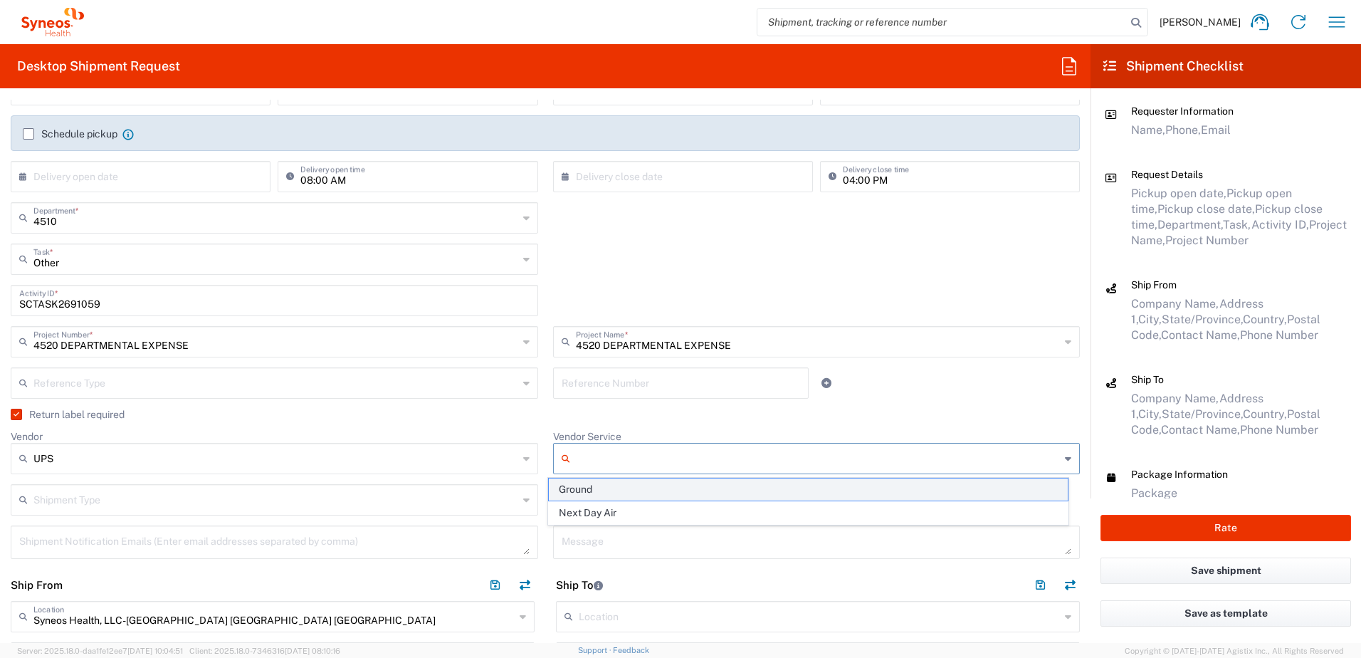
click at [618, 490] on span "Ground" at bounding box center [808, 489] width 519 height 22
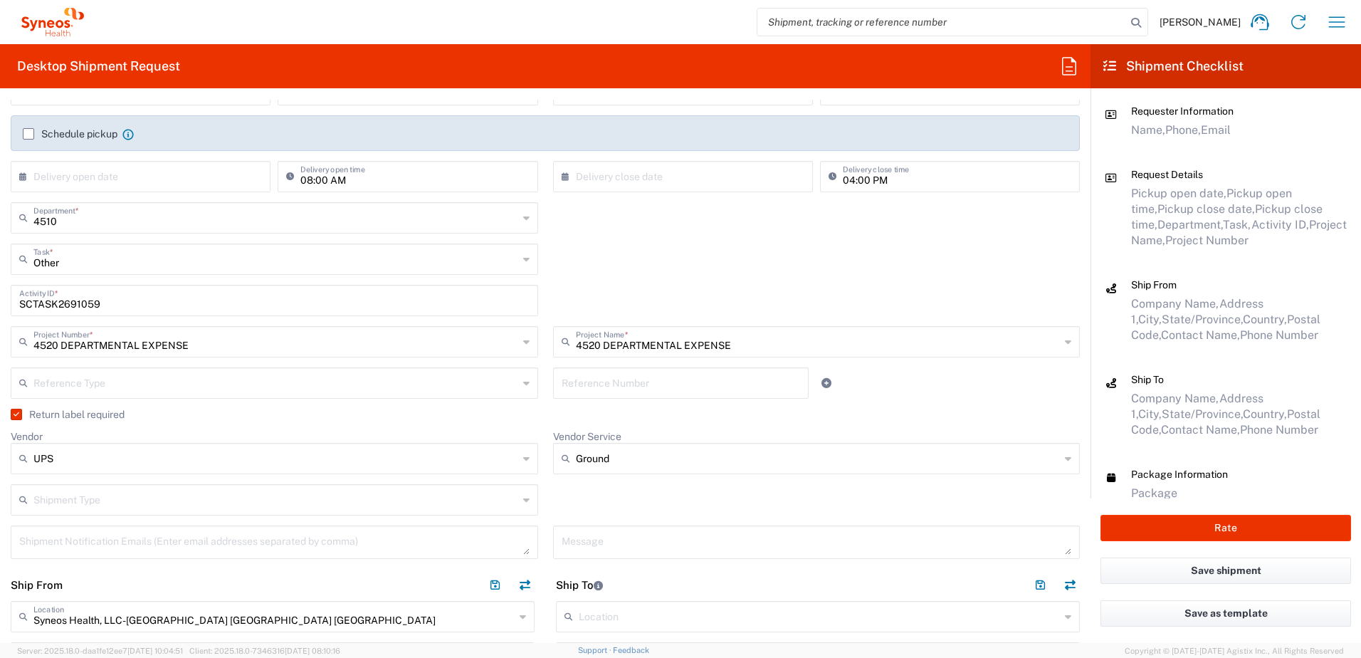
click at [677, 494] on div "Shipment Type Batch Regular" at bounding box center [546, 504] width 1084 height 41
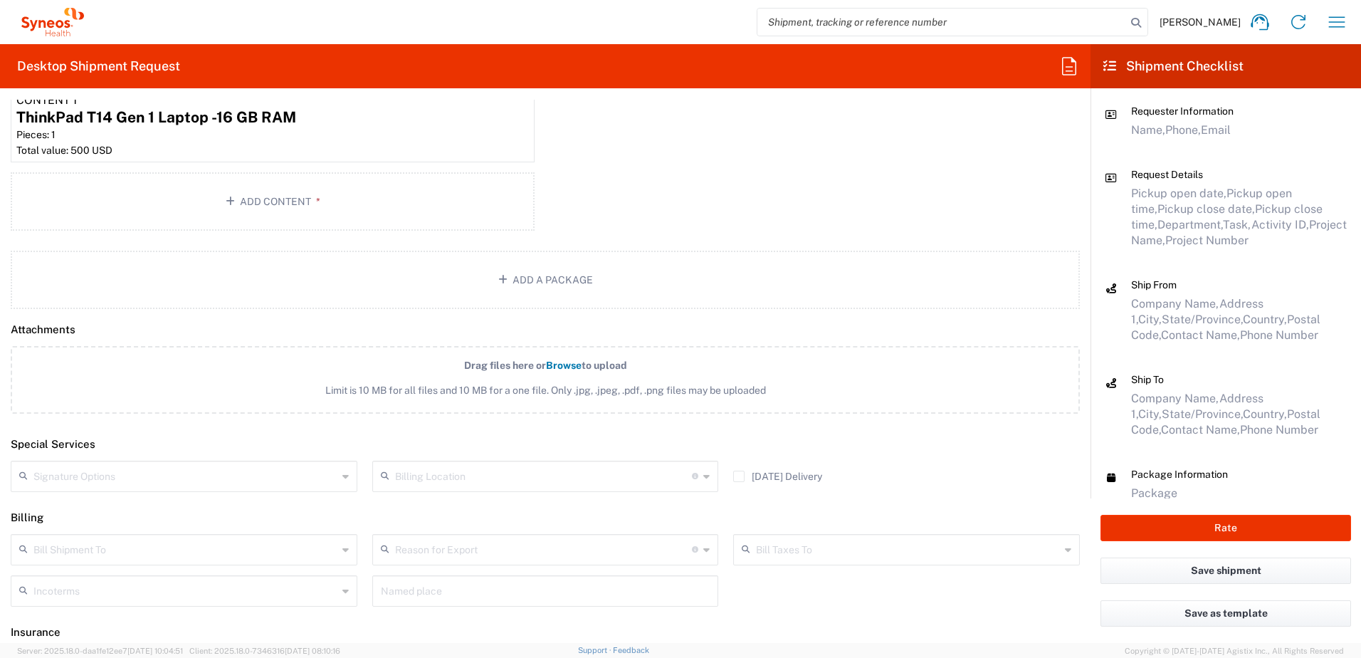
scroll to position [1696, 0]
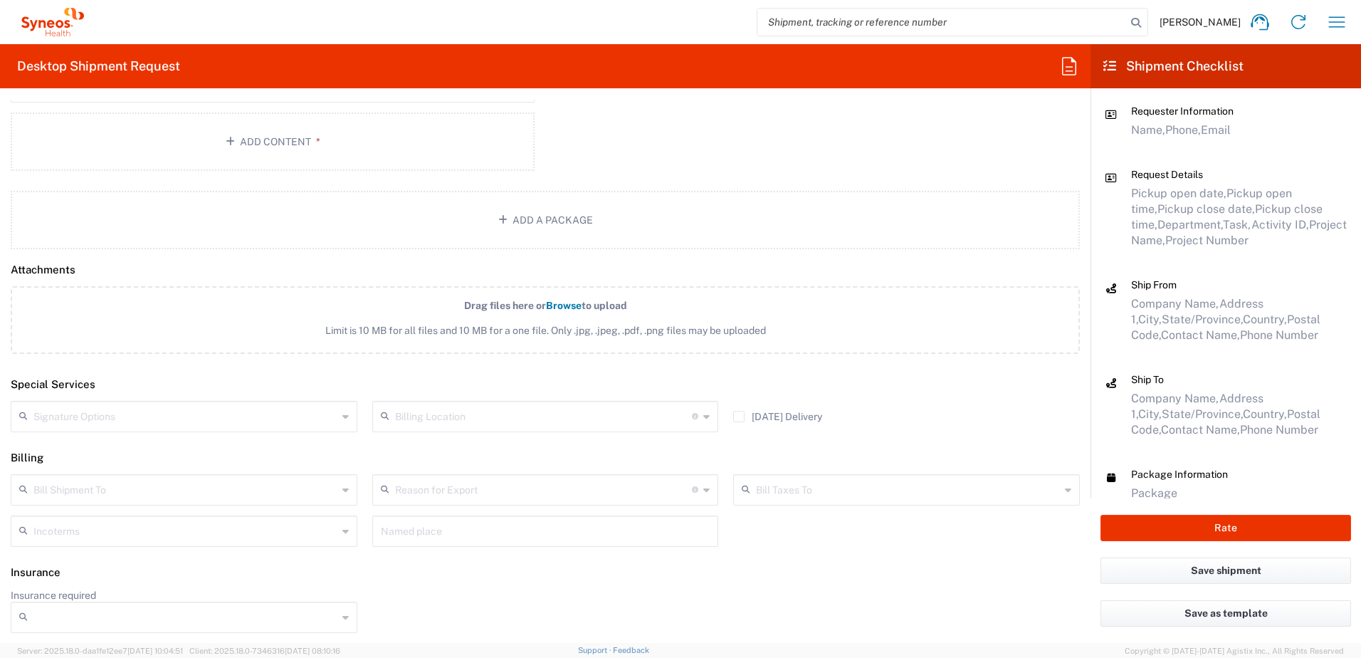
click at [229, 420] on input "text" at bounding box center [185, 415] width 304 height 25
click at [232, 420] on input "text" at bounding box center [185, 415] width 304 height 25
click at [248, 381] on header "Special Services" at bounding box center [545, 385] width 1090 height 32
click at [1244, 518] on button "Rate" at bounding box center [1225, 527] width 250 height 26
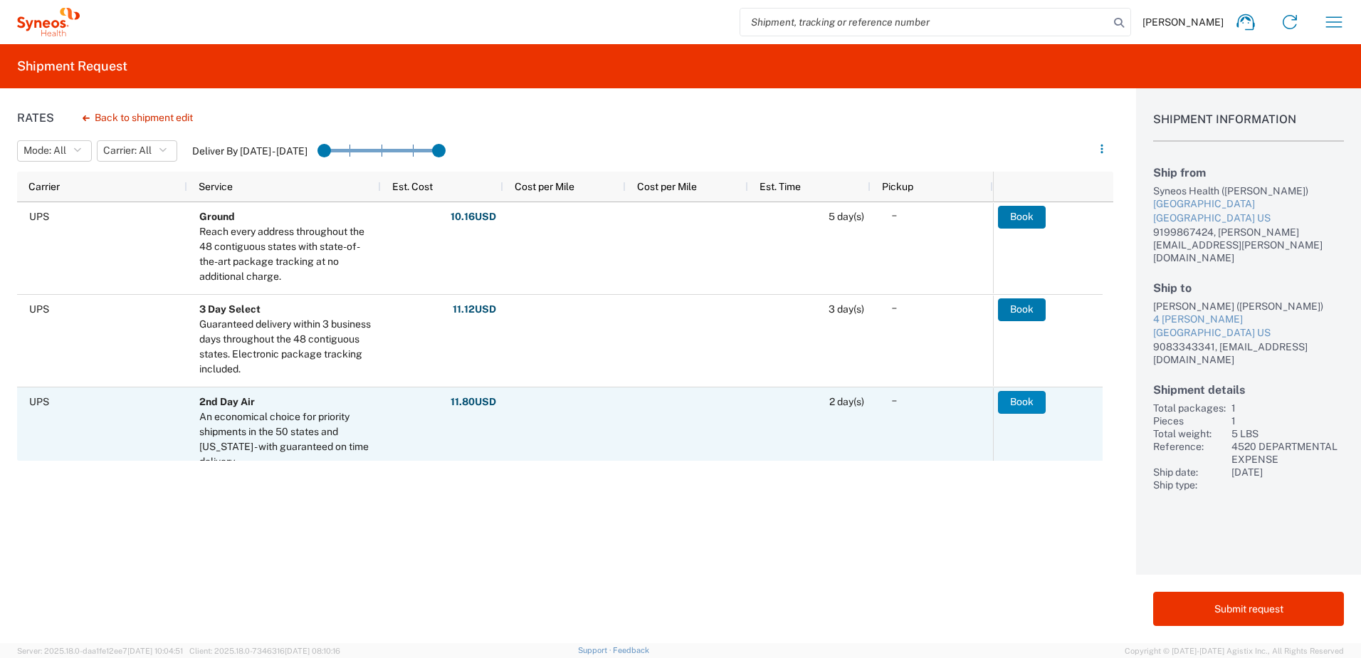
click at [1018, 395] on button "Book" at bounding box center [1022, 402] width 48 height 23
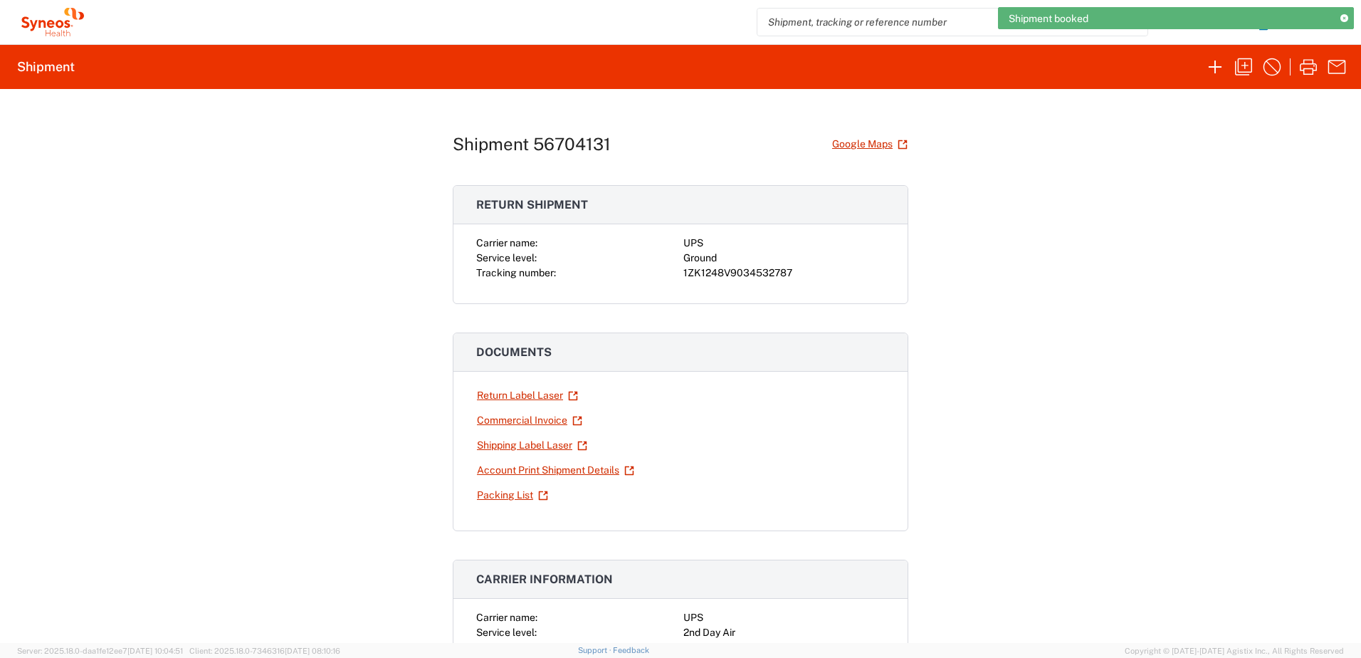
click at [746, 270] on div "1ZK1248V9034532787" at bounding box center [783, 272] width 201 height 15
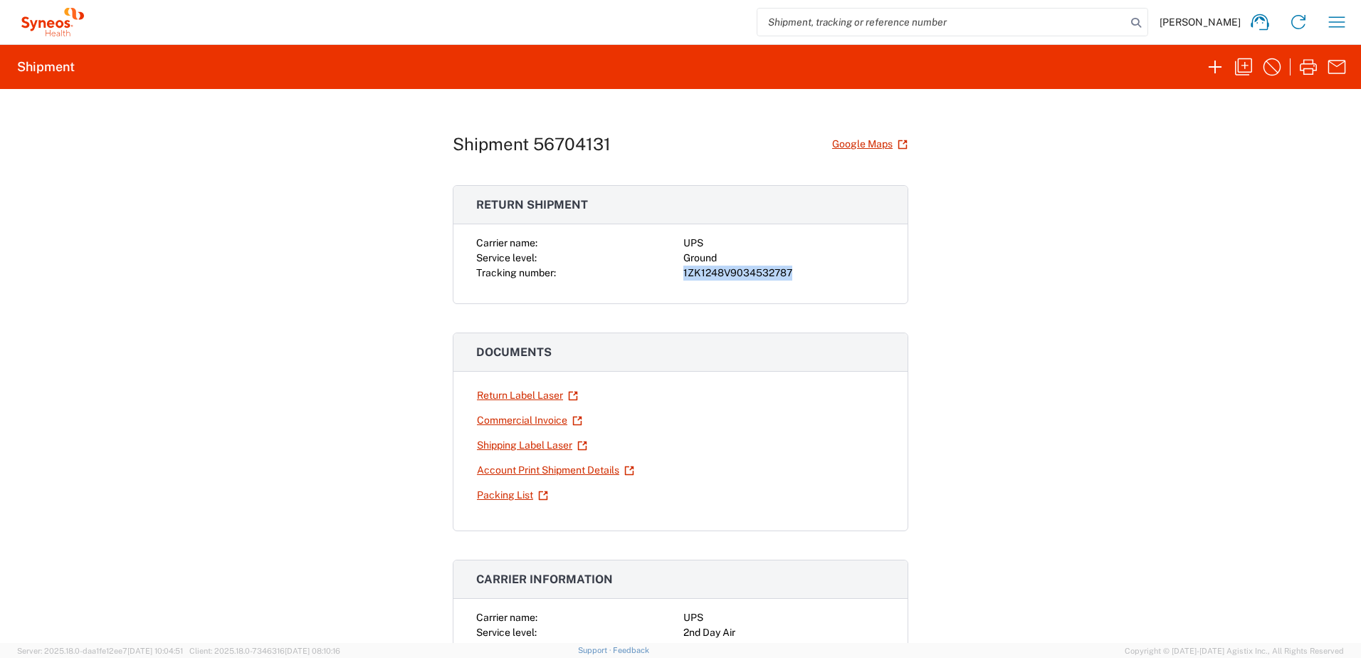
copy div "1ZK1248V9034532787"
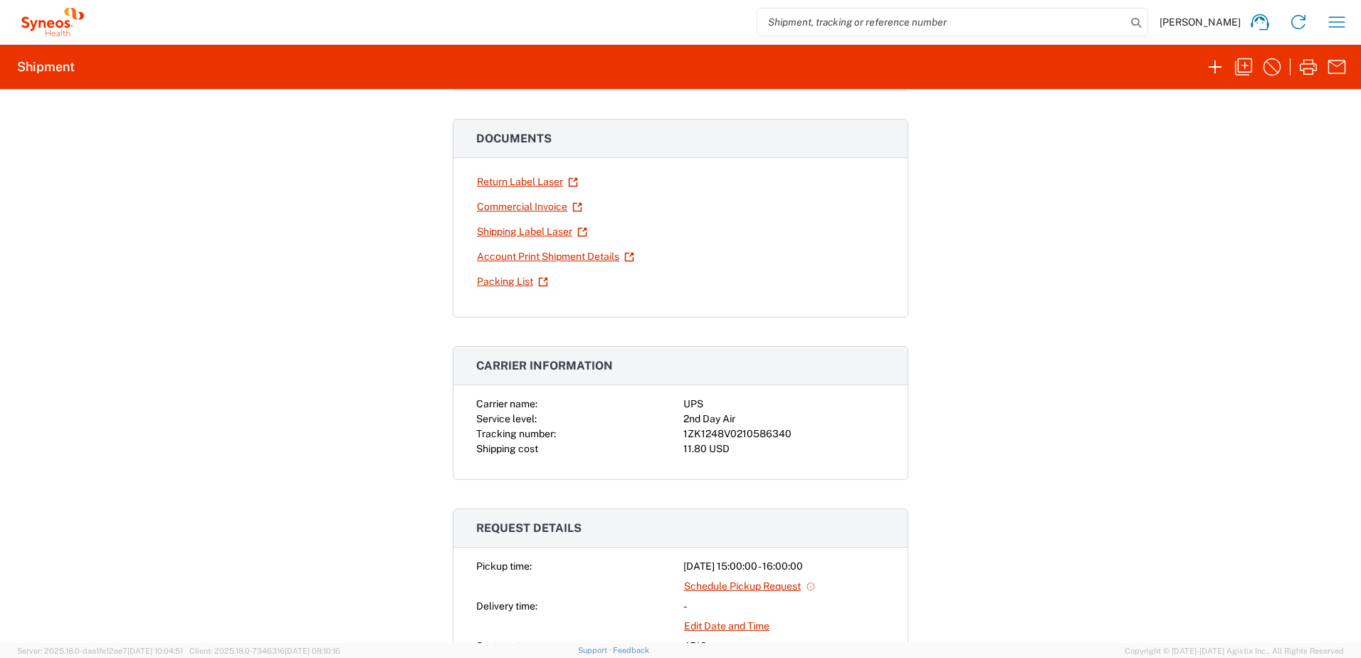
click at [744, 426] on div "2nd Day Air" at bounding box center [783, 418] width 201 height 15
click at [744, 427] on div "Carrier name: UPS Service level: 2nd Day Air Tracking number: 1ZK1248V021058634…" at bounding box center [680, 426] width 408 height 60
click at [741, 433] on div "1ZK1248V0210586340" at bounding box center [783, 433] width 201 height 15
click at [767, 436] on div "1ZK1248V0210586340" at bounding box center [783, 433] width 201 height 15
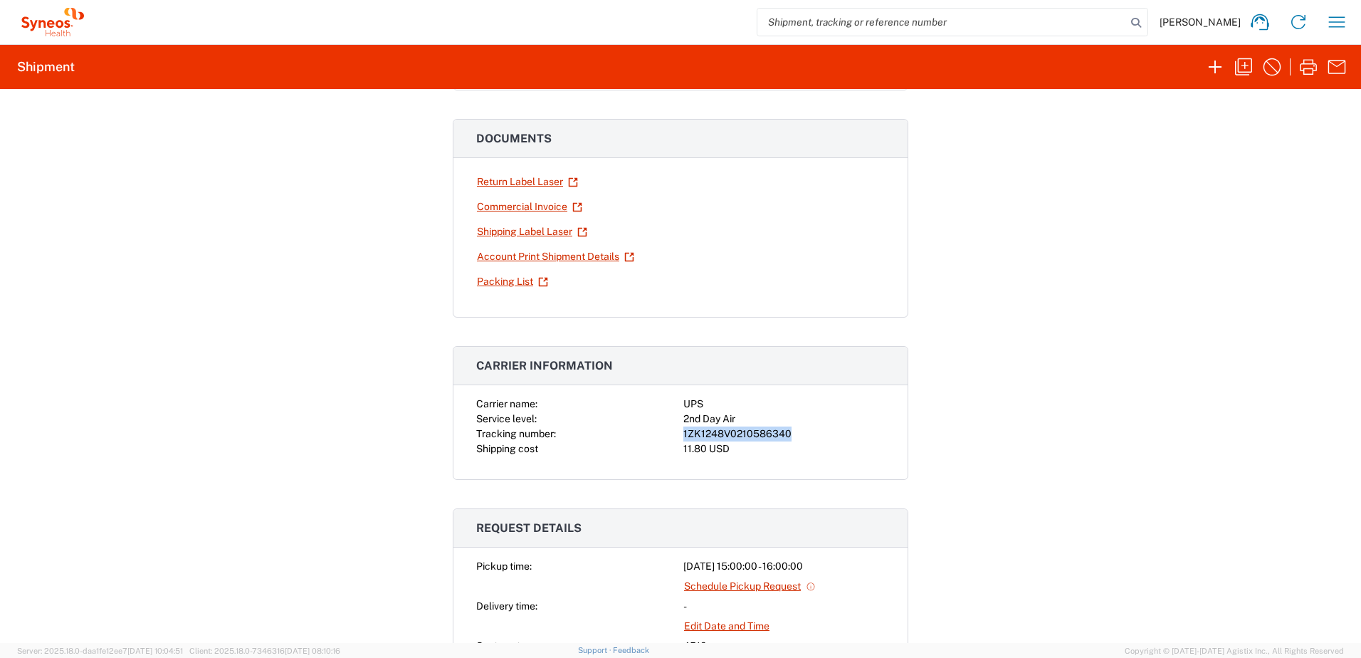
copy div "1ZK1248V0210586340"
